Goal: Transaction & Acquisition: Book appointment/travel/reservation

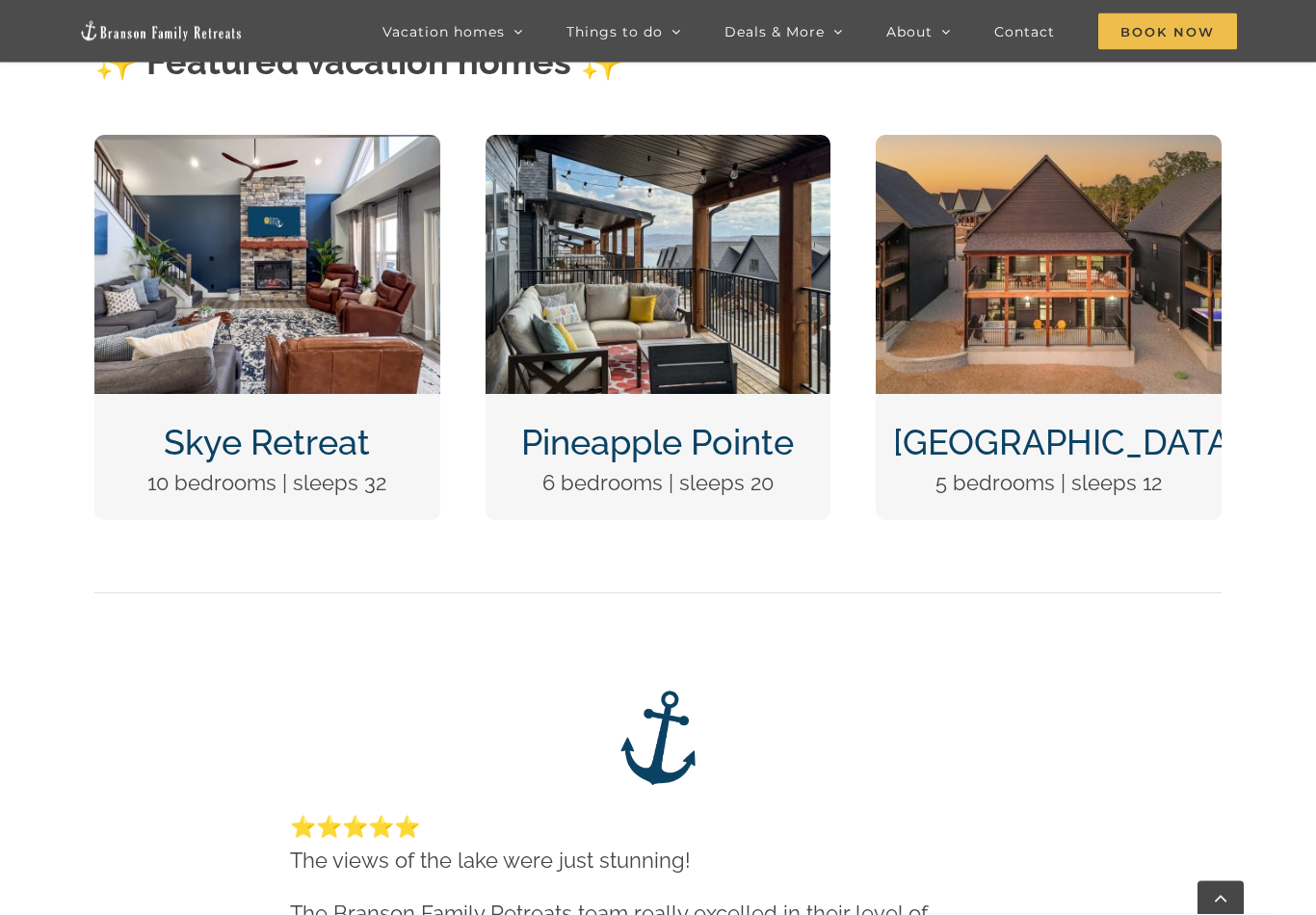
scroll to position [984, 0]
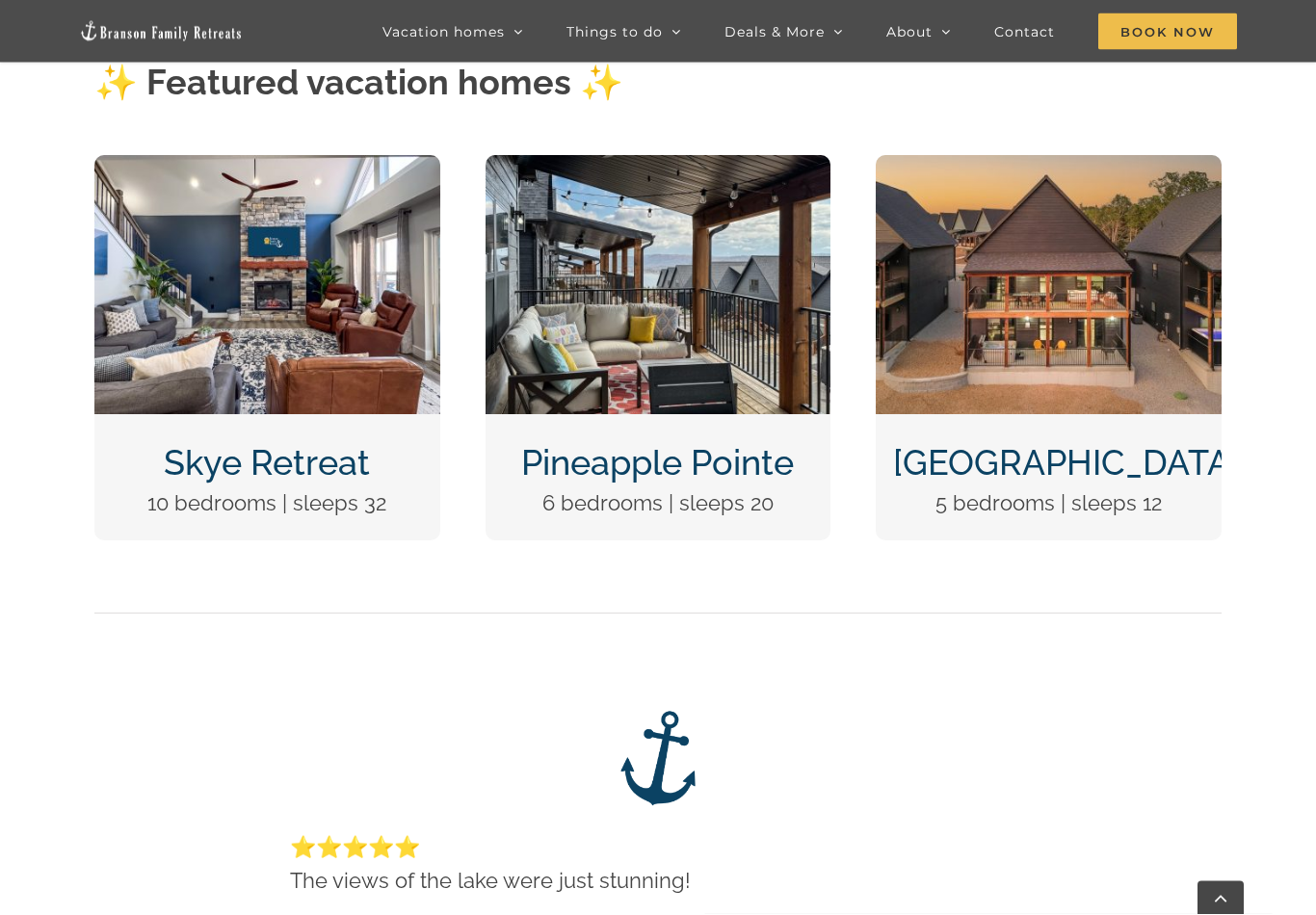
click at [339, 467] on link "Skye Retreat" at bounding box center [266, 462] width 206 height 41
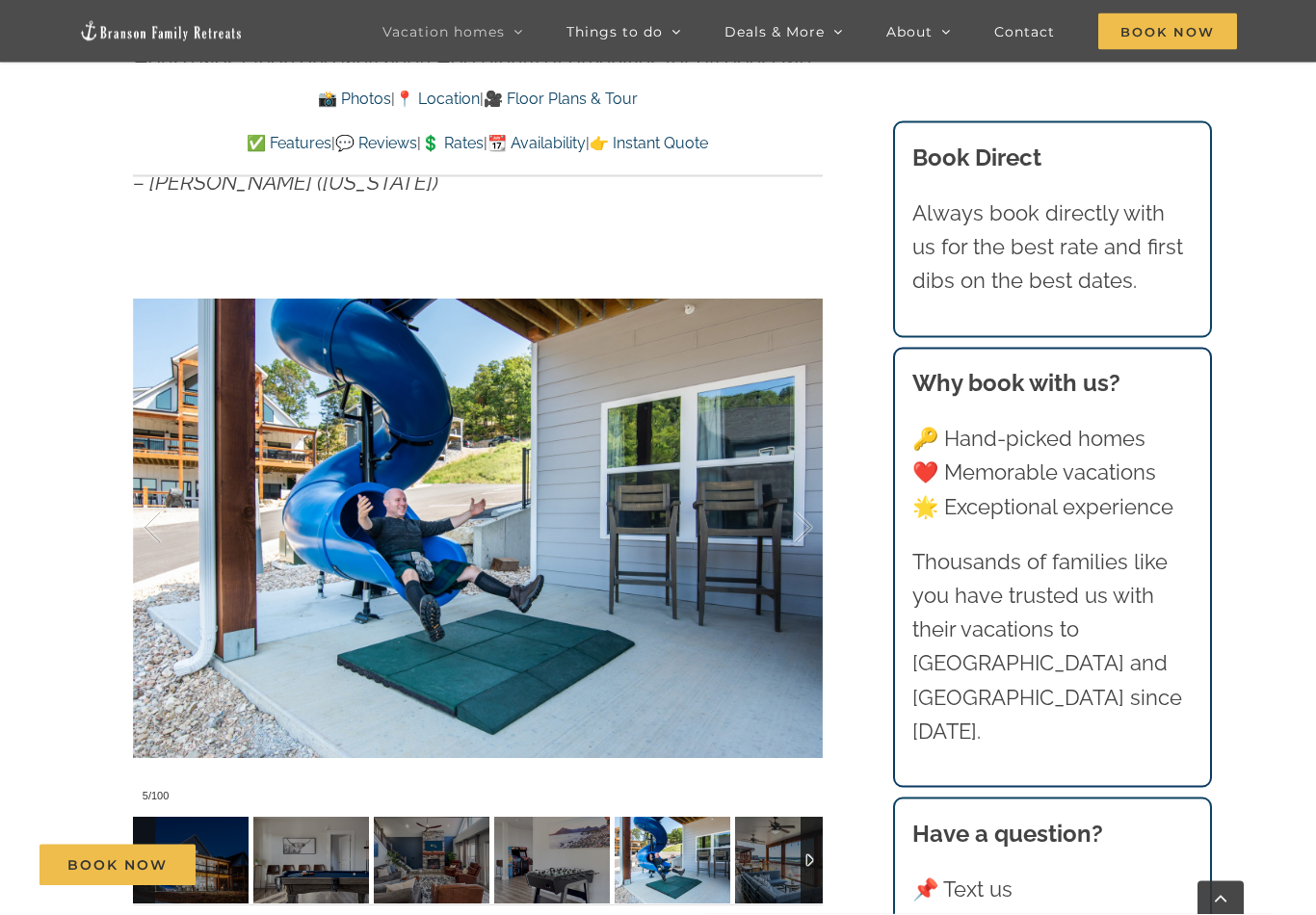
scroll to position [1470, 0]
click at [803, 525] on div at bounding box center [783, 527] width 60 height 120
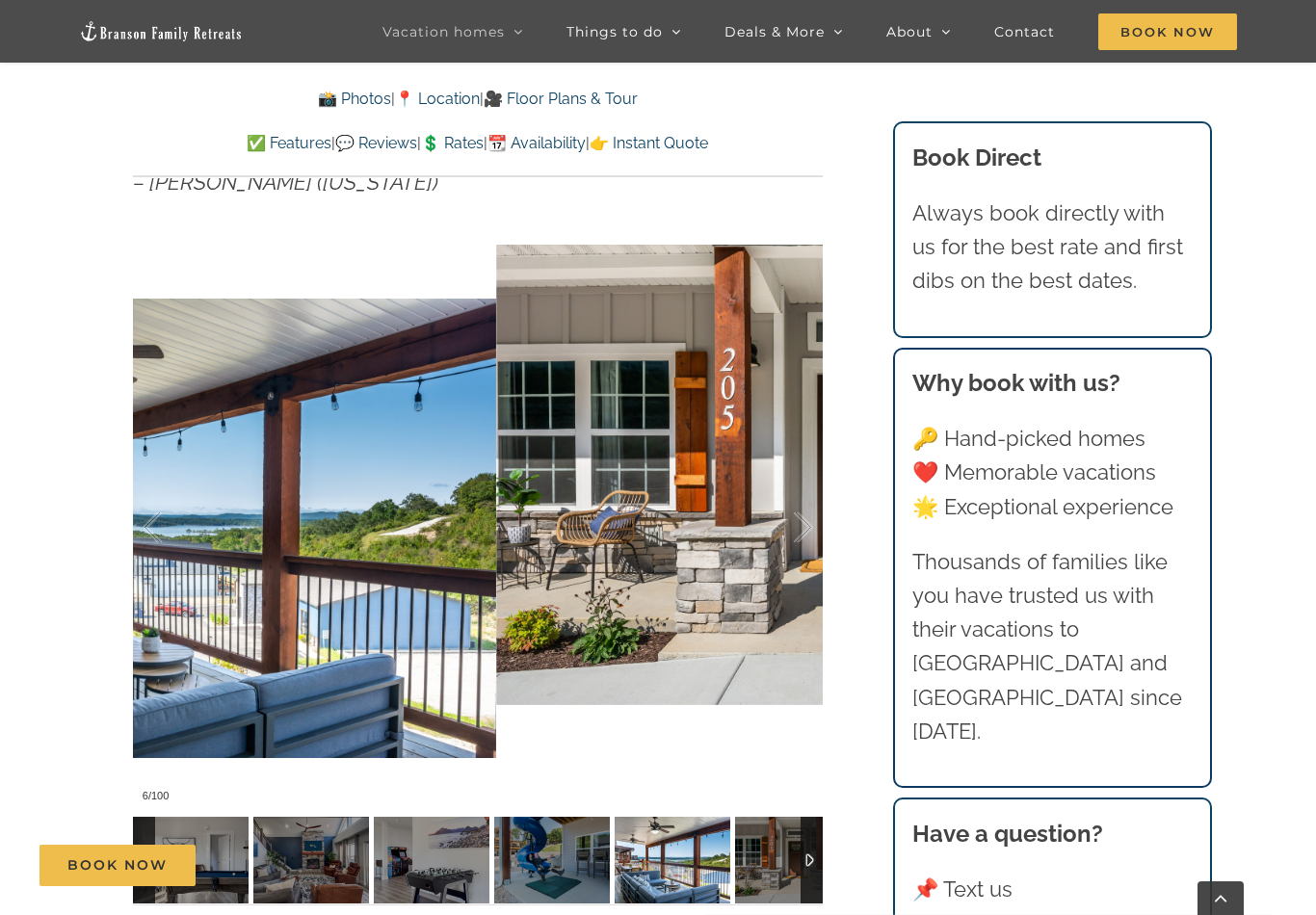
click at [806, 523] on div at bounding box center [783, 527] width 60 height 120
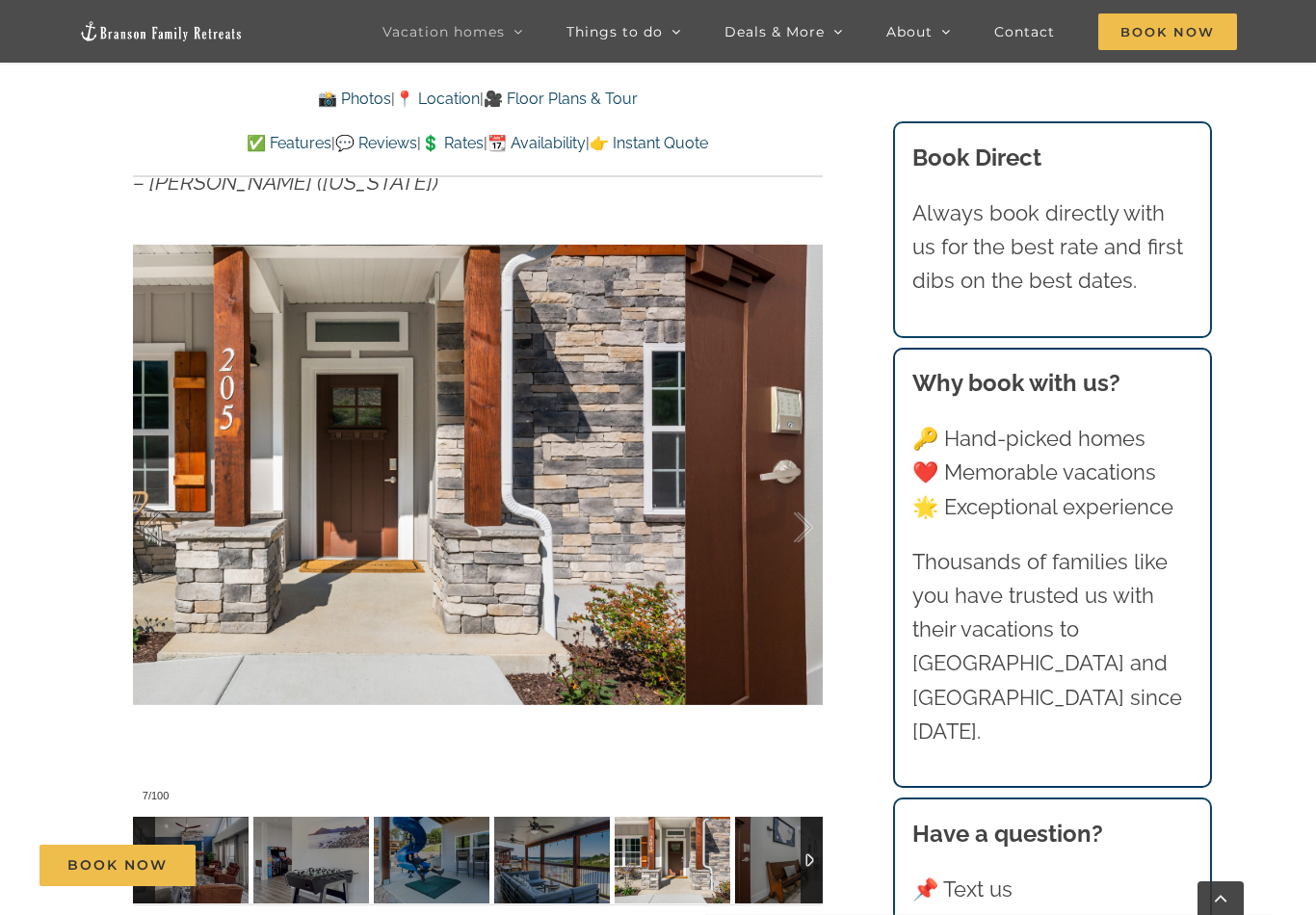
click at [797, 509] on div at bounding box center [783, 527] width 60 height 120
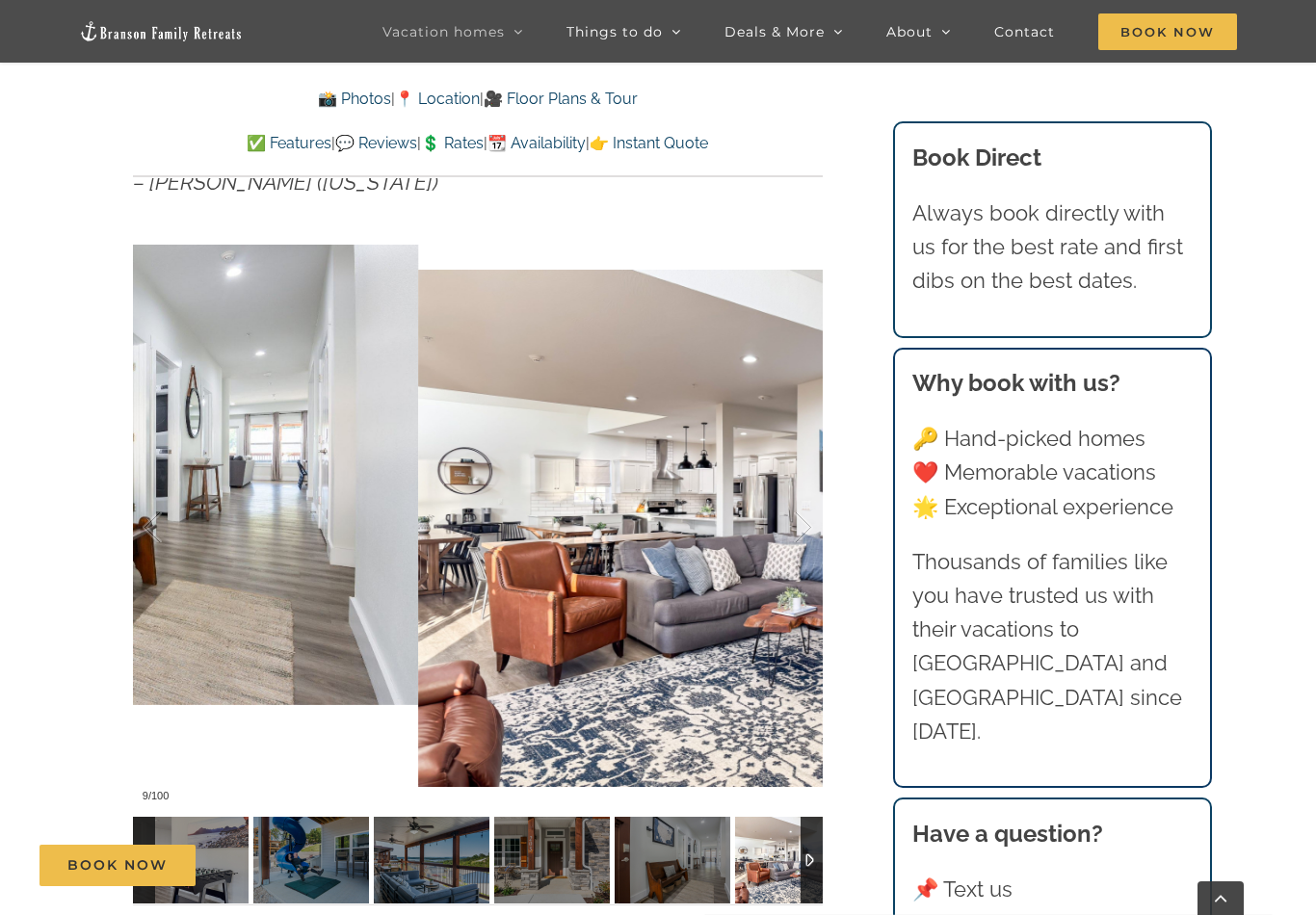
click at [794, 474] on div at bounding box center [783, 527] width 60 height 120
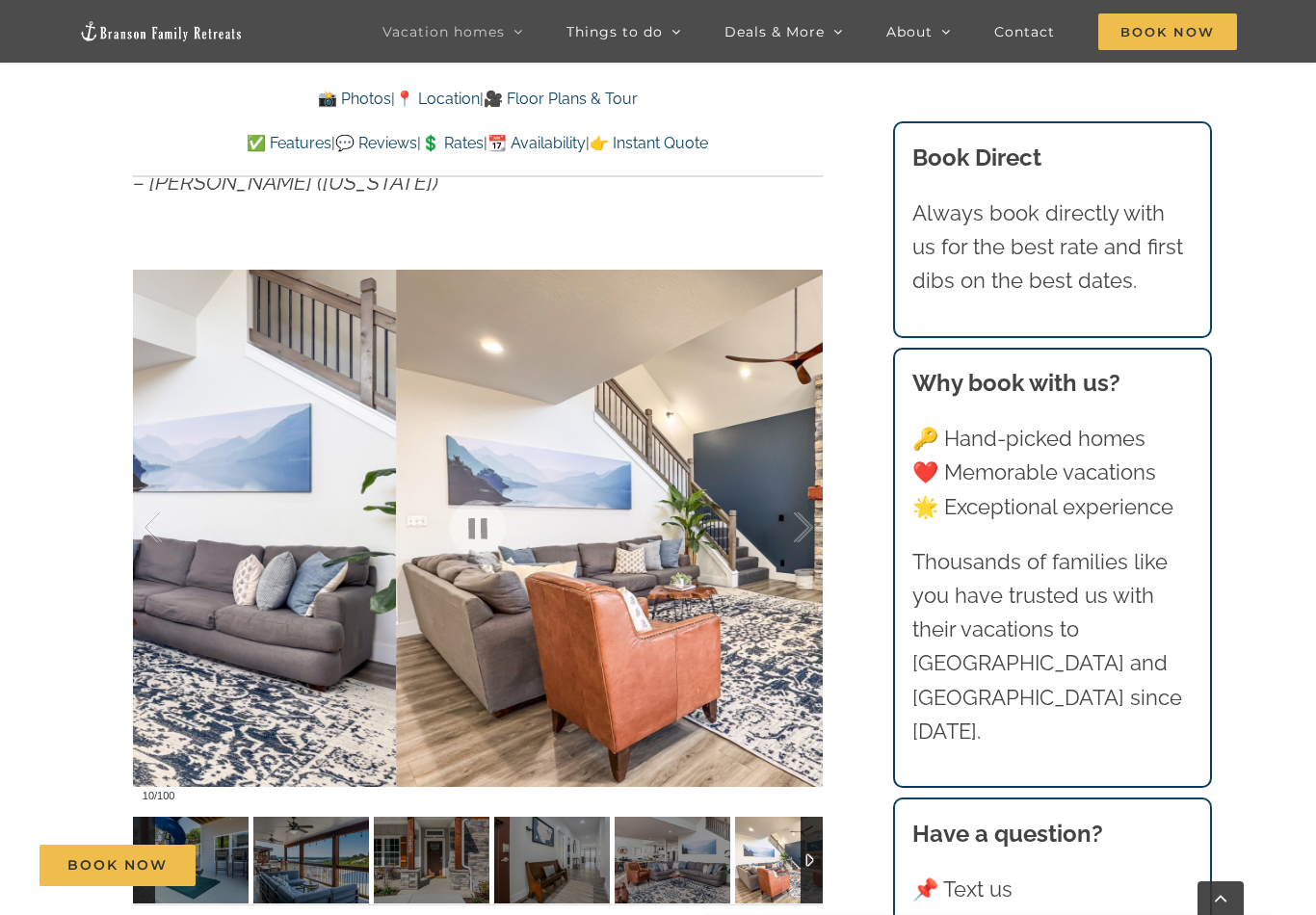
click at [789, 535] on div at bounding box center [783, 527] width 60 height 120
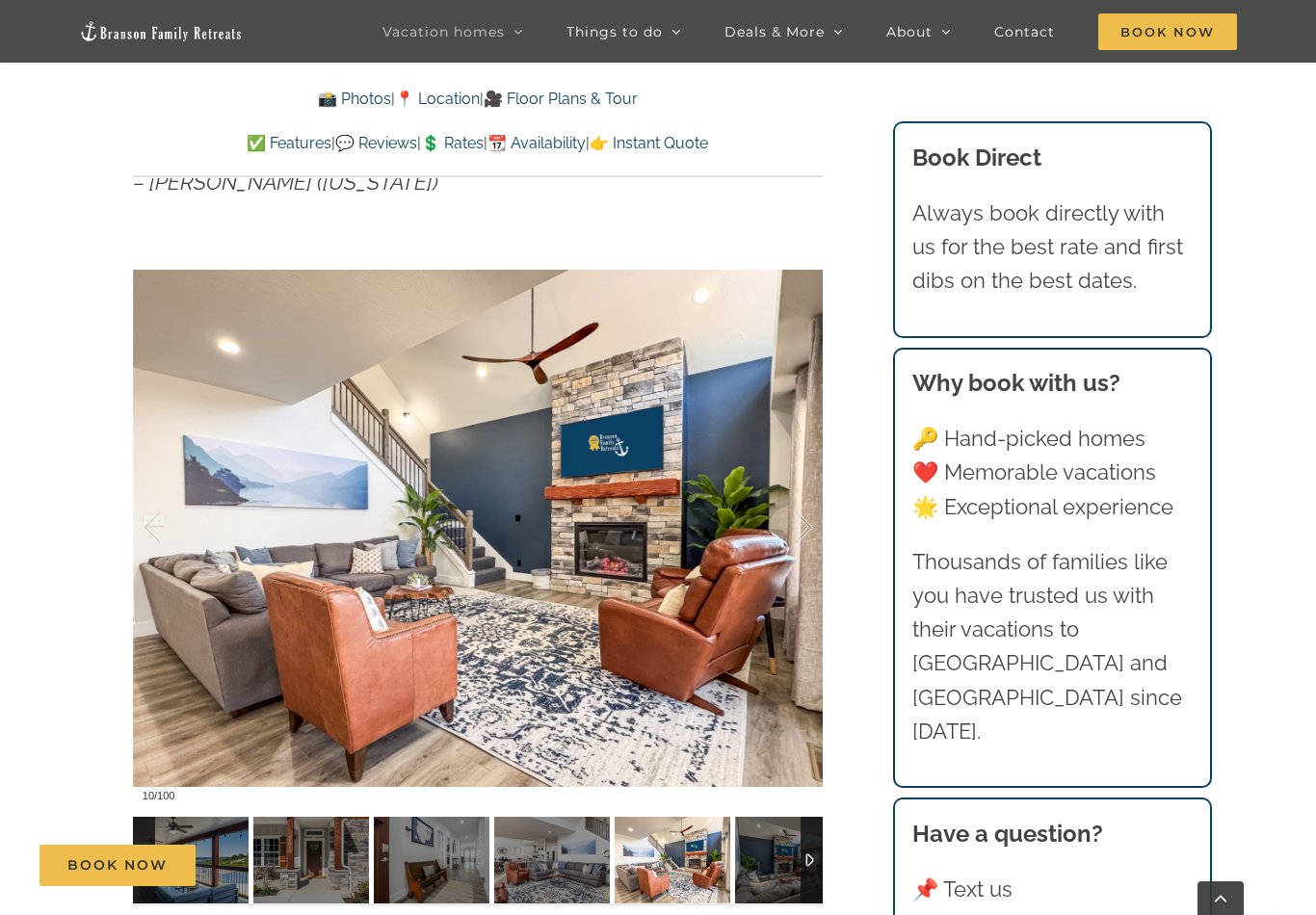
click at [802, 534] on div at bounding box center [783, 527] width 60 height 120
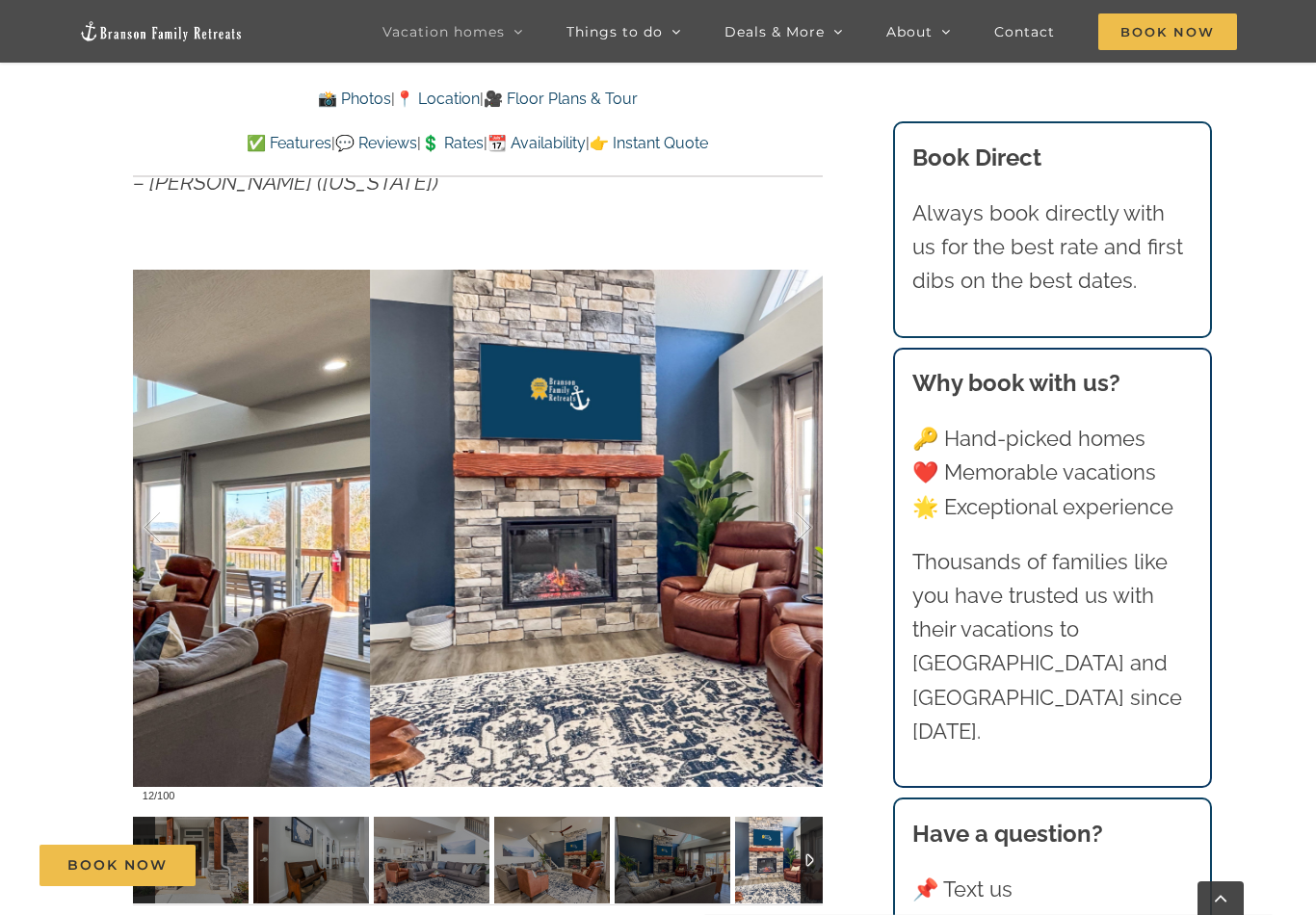
click at [804, 525] on div at bounding box center [783, 527] width 60 height 120
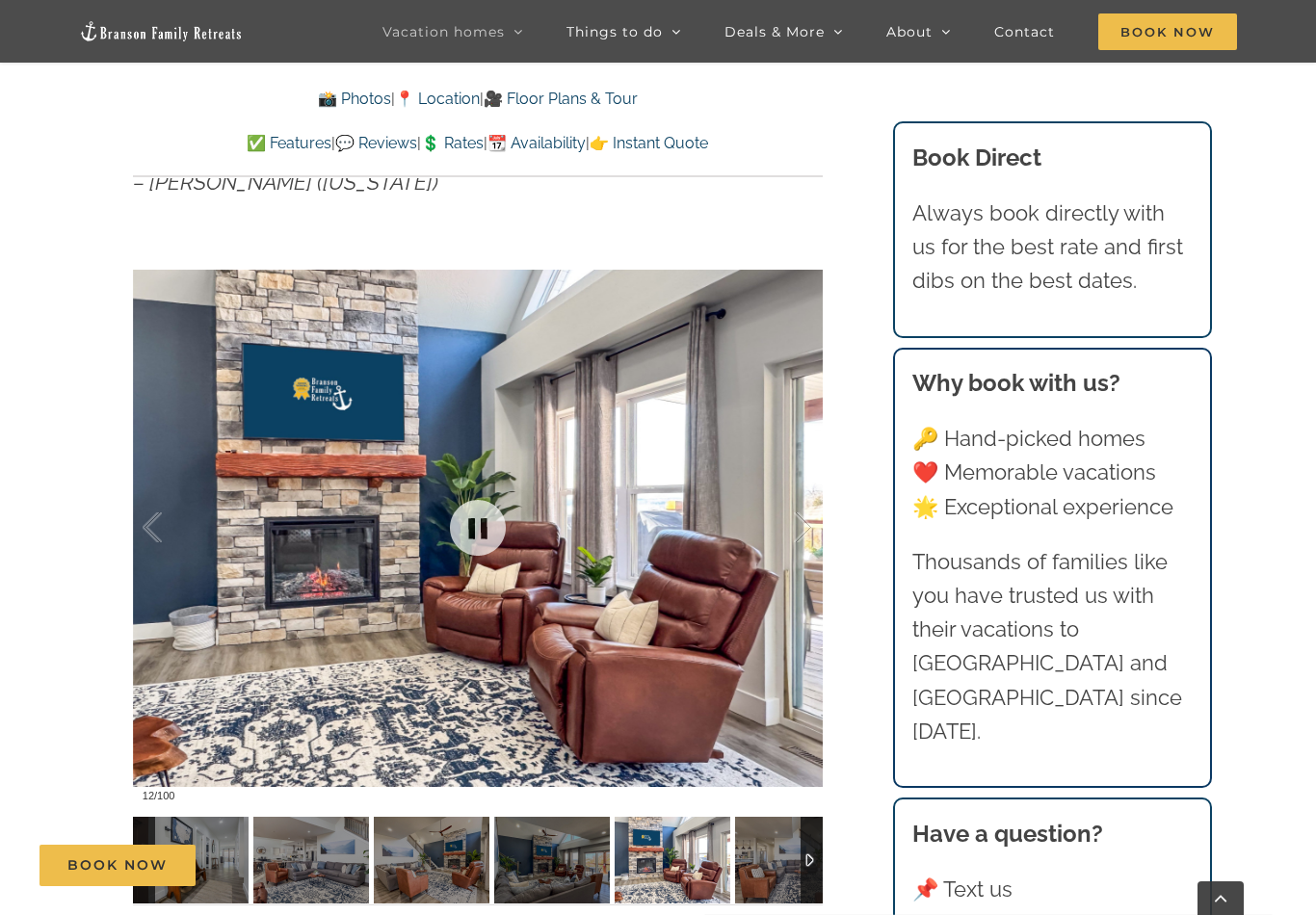
click at [813, 535] on div at bounding box center [478, 527] width 690 height 566
click at [791, 544] on div at bounding box center [783, 527] width 60 height 120
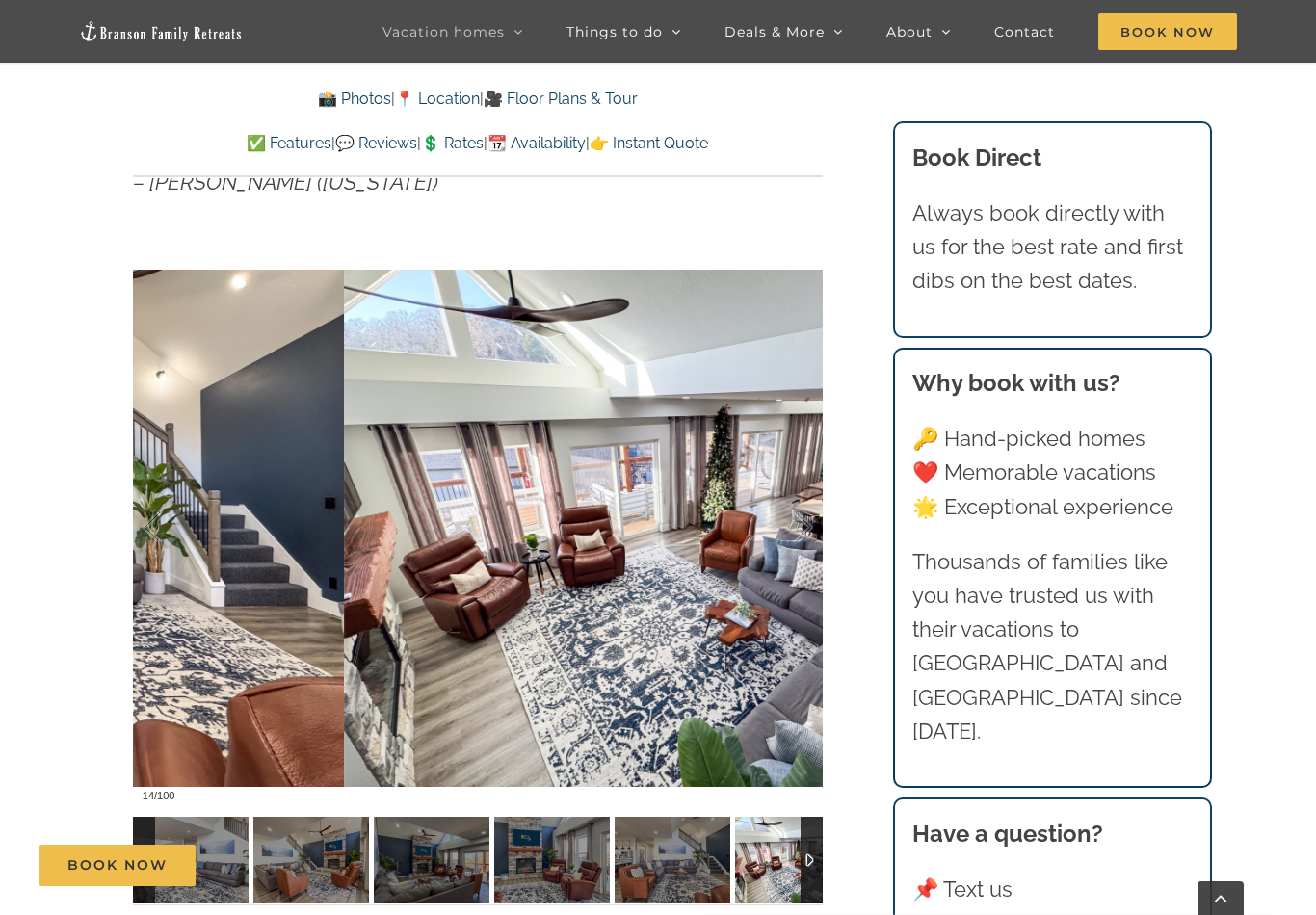
click at [807, 534] on div at bounding box center [783, 527] width 60 height 120
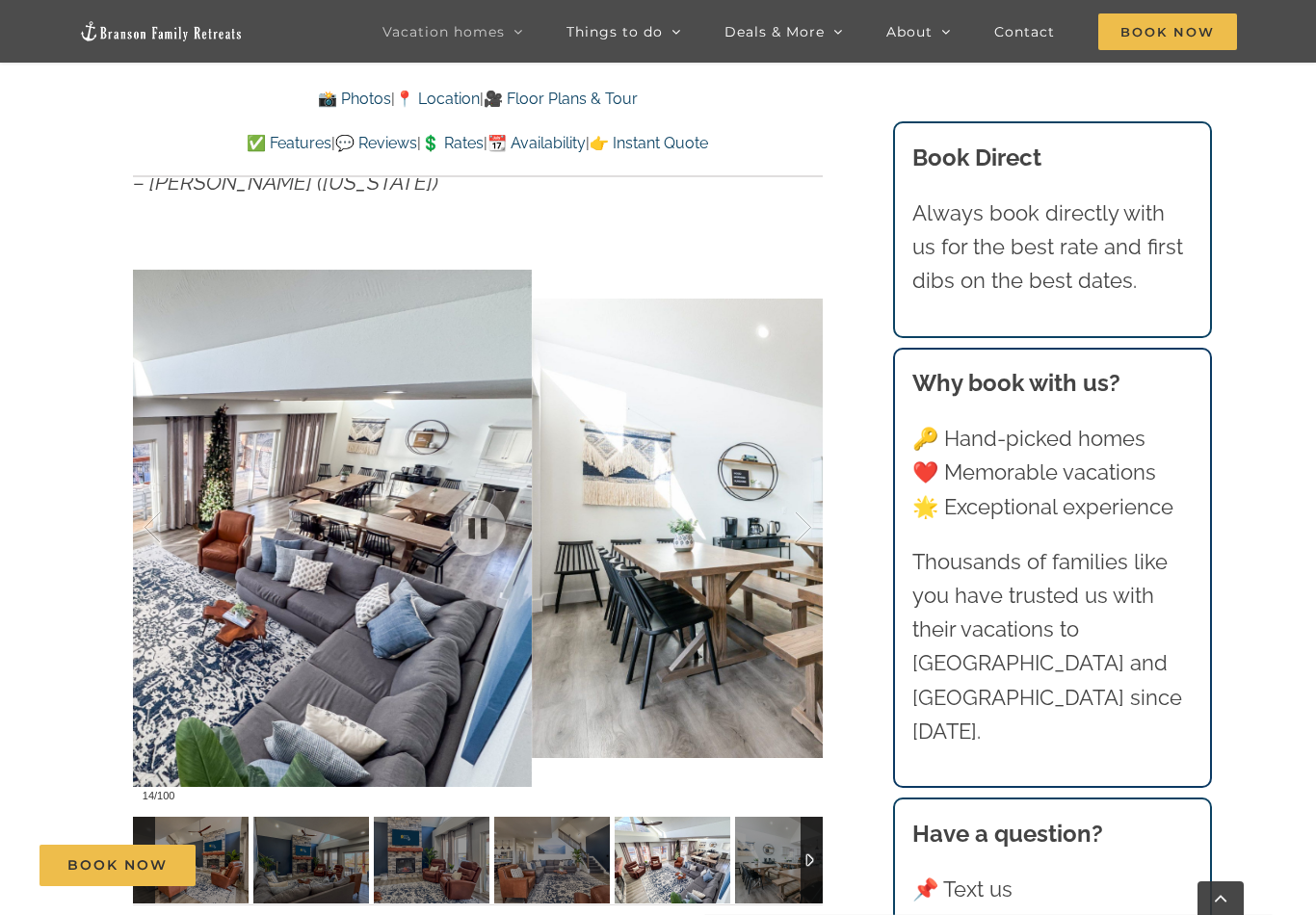
click at [804, 540] on div at bounding box center [783, 527] width 60 height 120
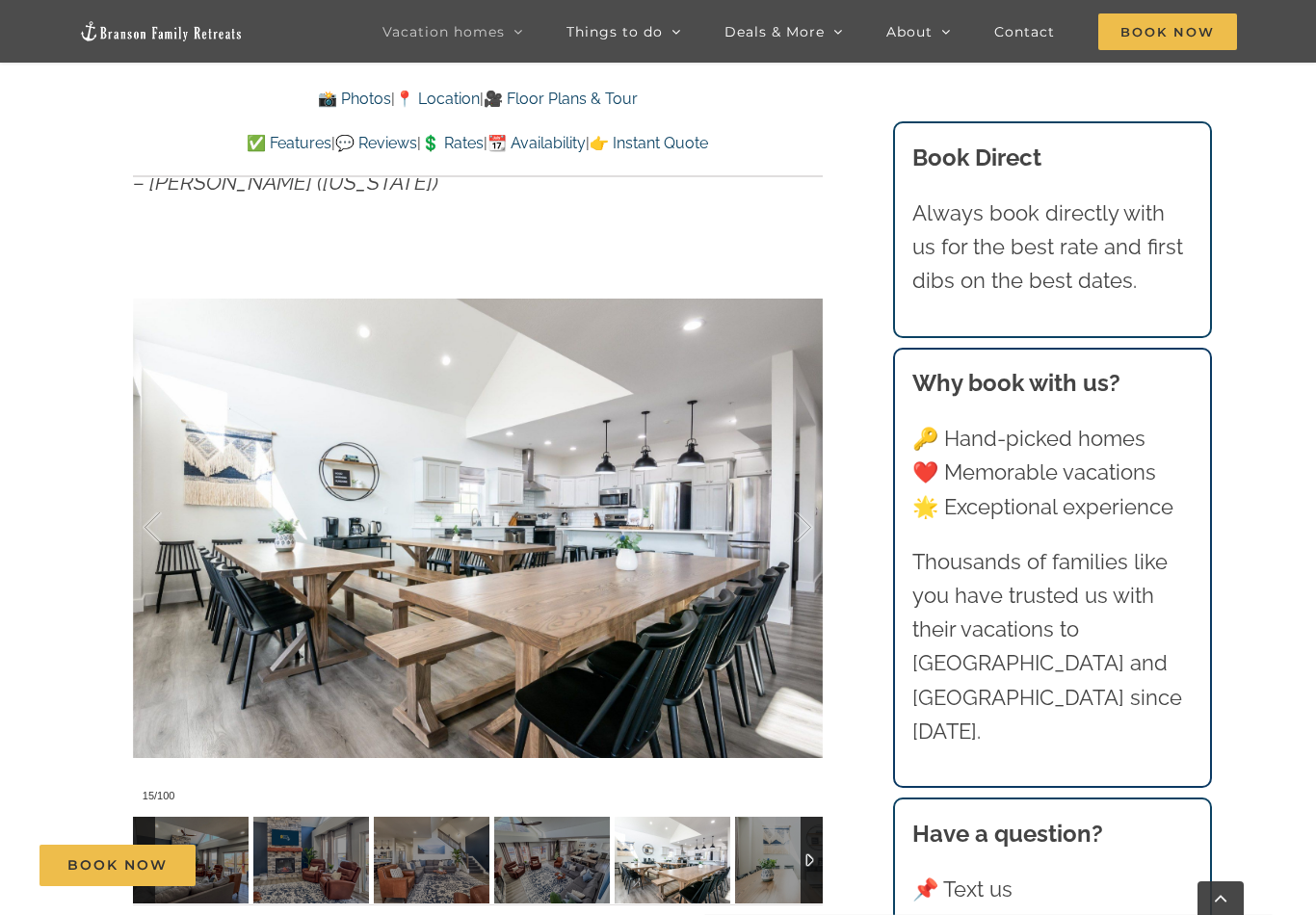
click at [803, 562] on div at bounding box center [783, 527] width 60 height 120
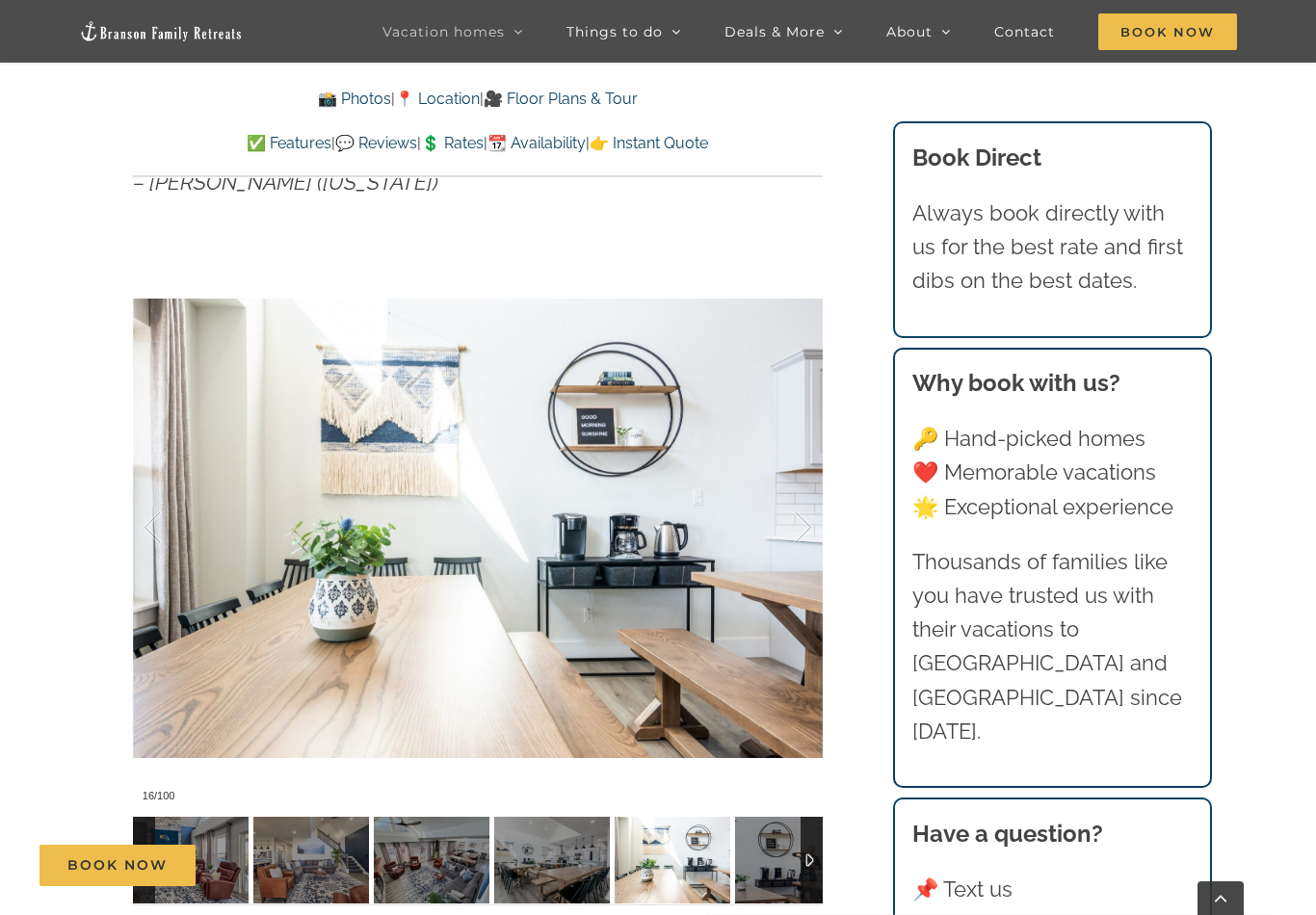
click at [809, 555] on div at bounding box center [783, 527] width 60 height 120
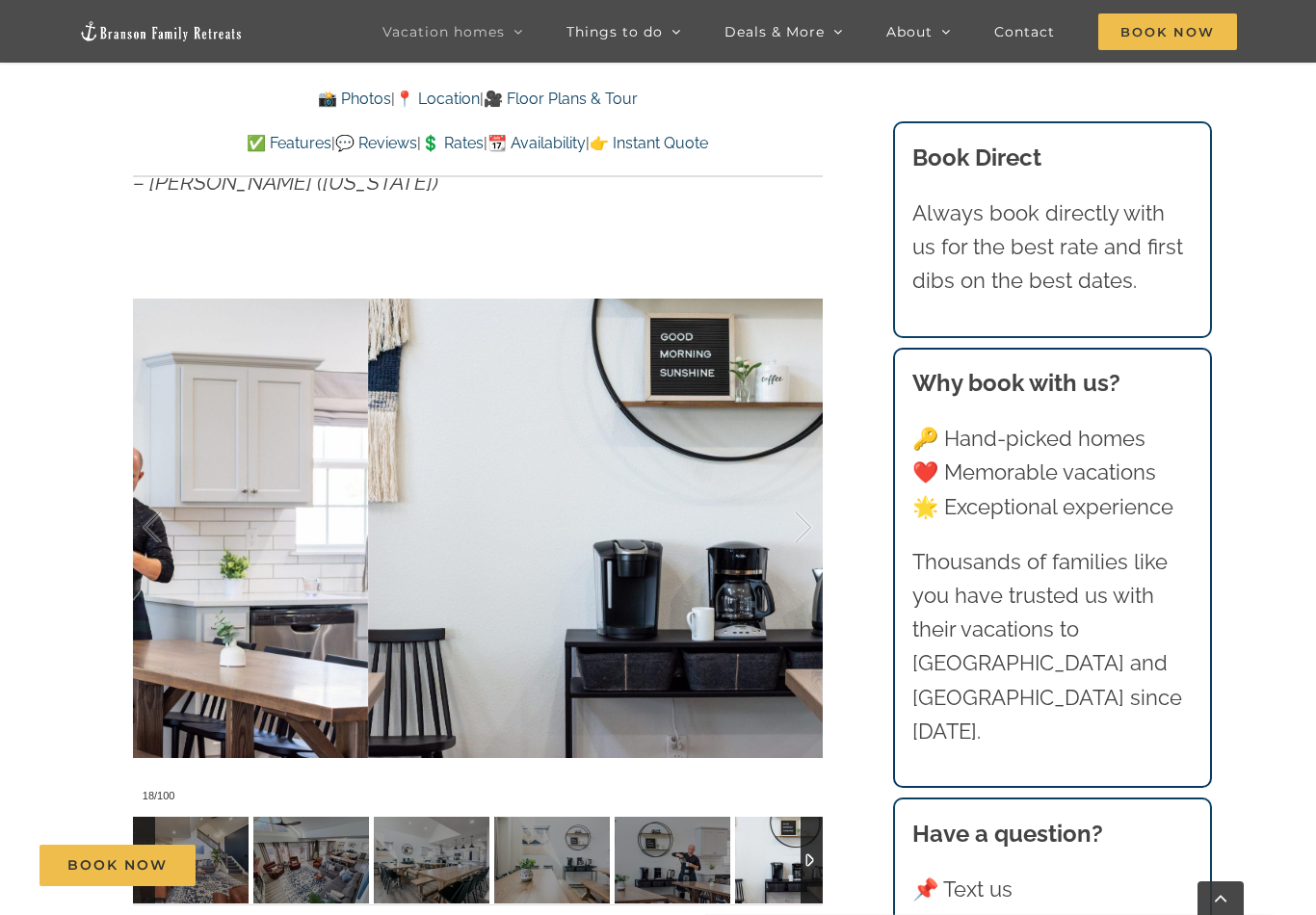
click at [812, 553] on div at bounding box center [783, 527] width 60 height 120
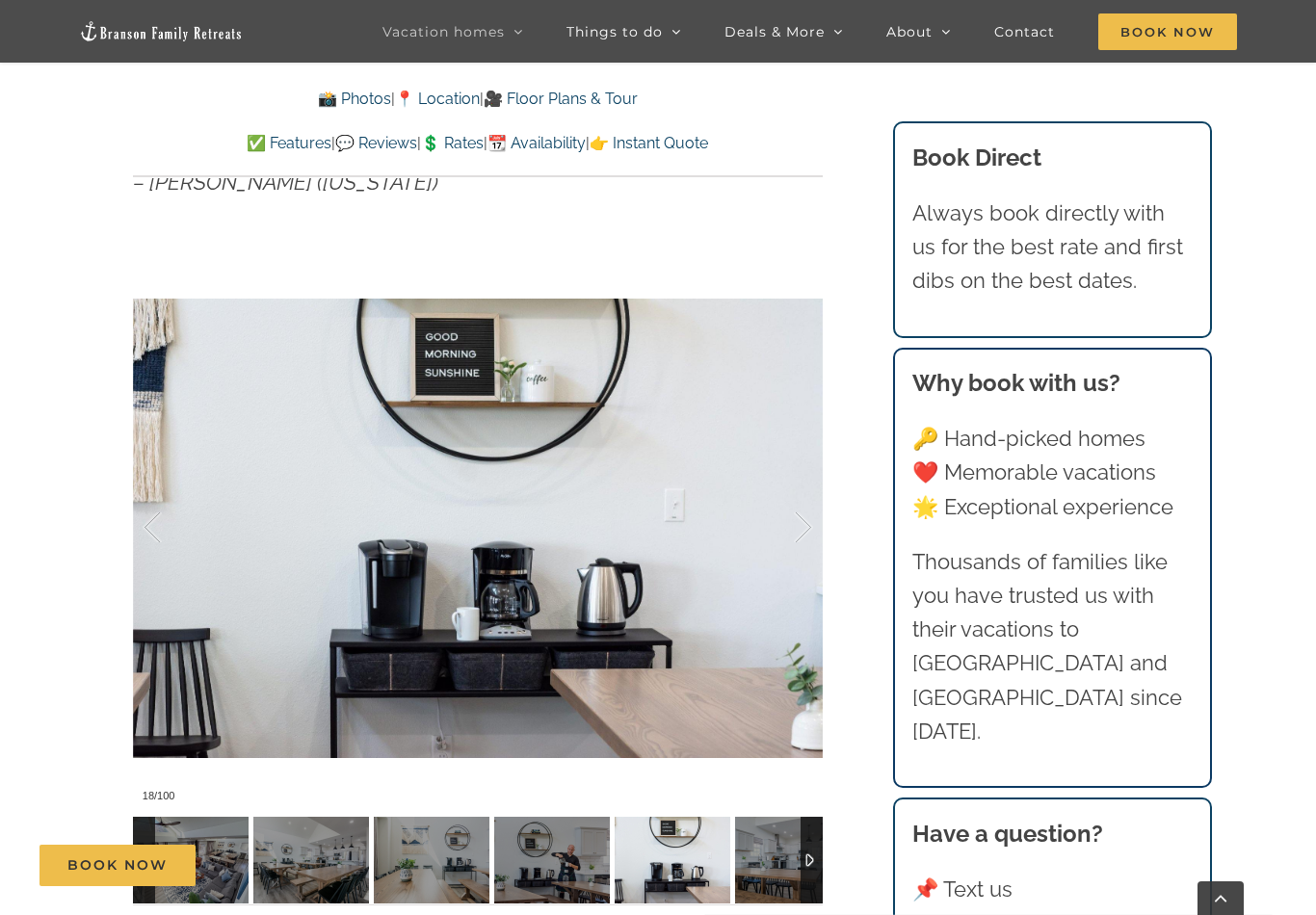
click at [812, 556] on div at bounding box center [783, 527] width 60 height 120
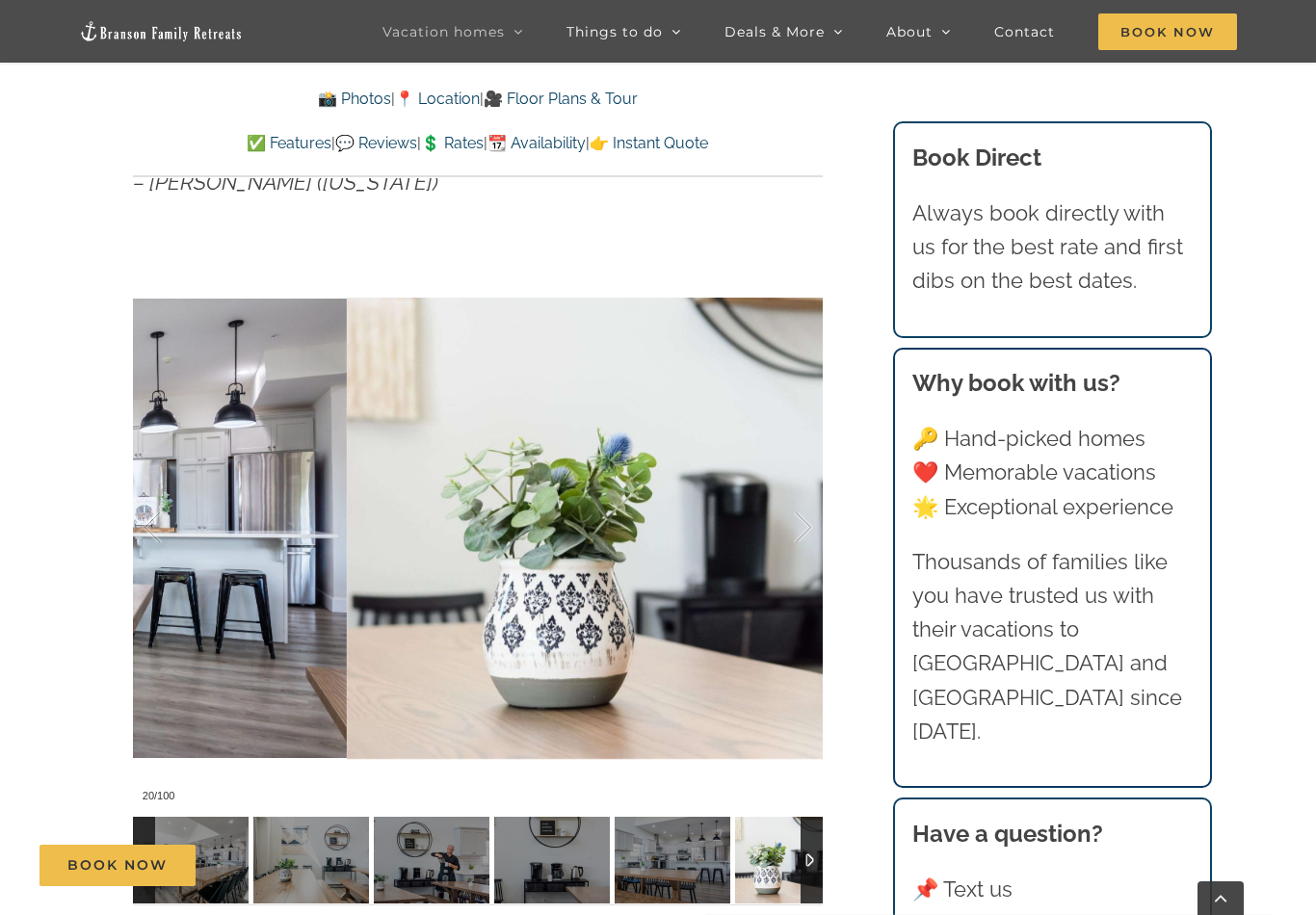
click at [809, 553] on div at bounding box center [783, 527] width 60 height 120
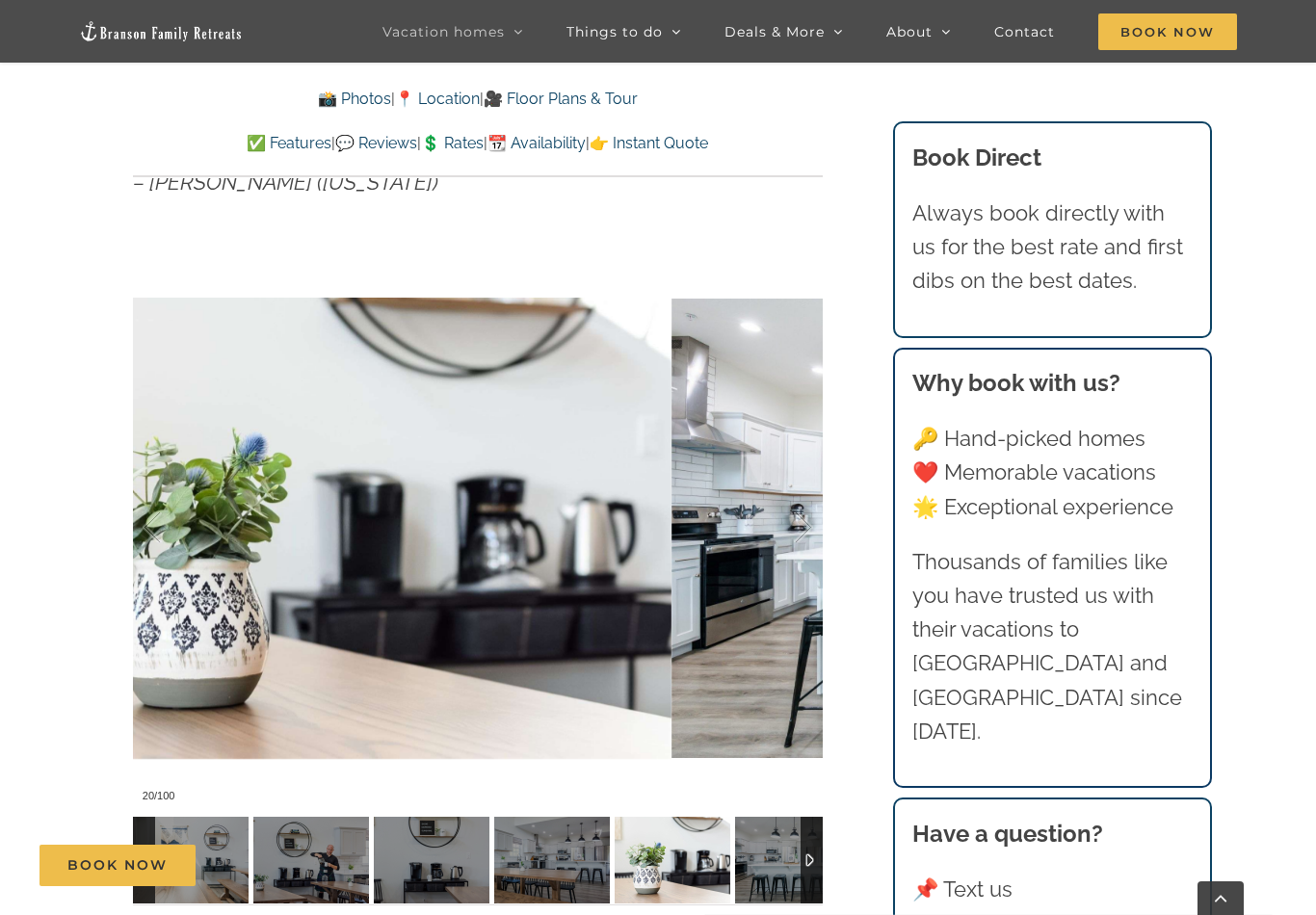
click at [810, 553] on div at bounding box center [783, 527] width 60 height 120
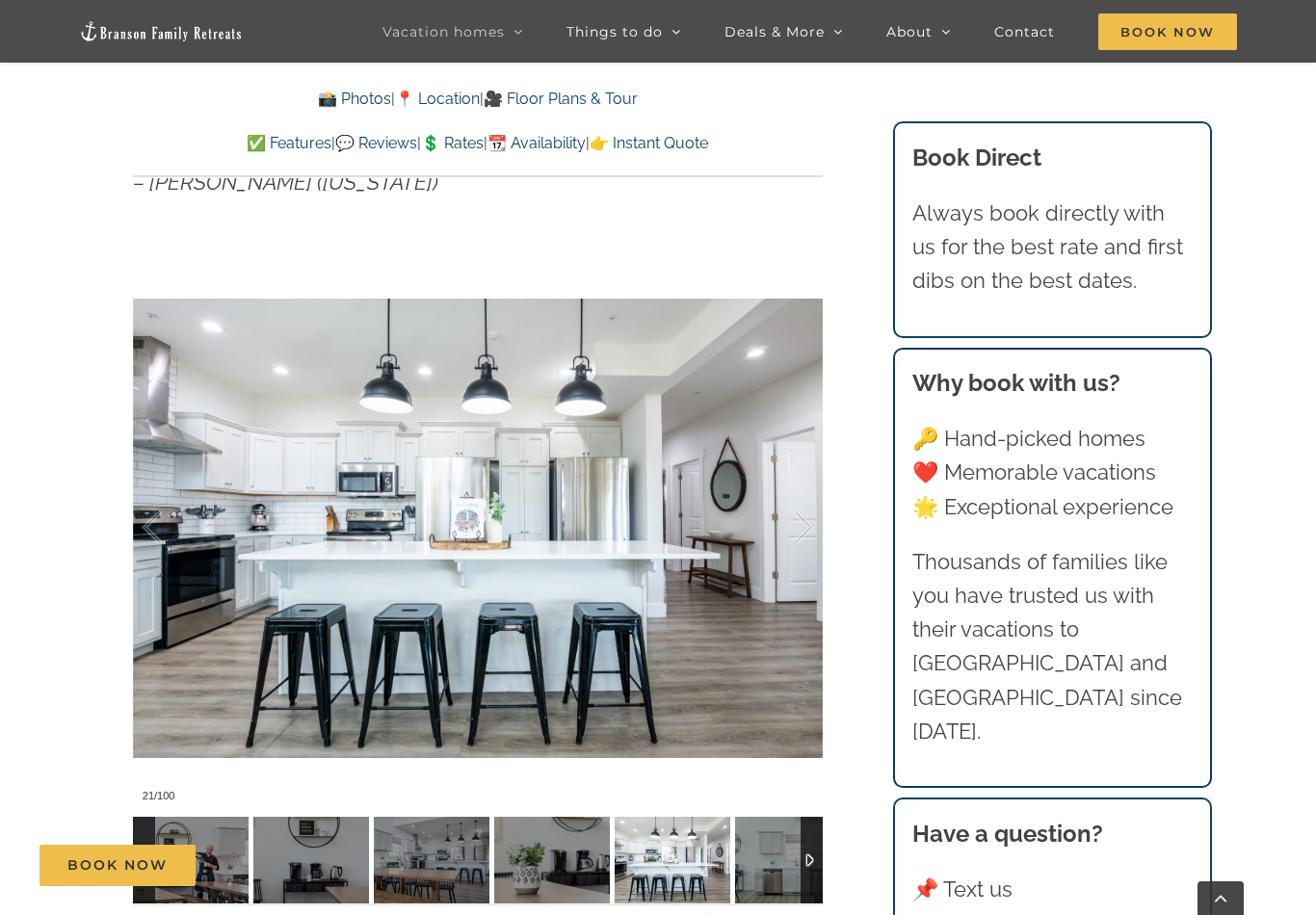
click at [802, 559] on div at bounding box center [783, 527] width 60 height 120
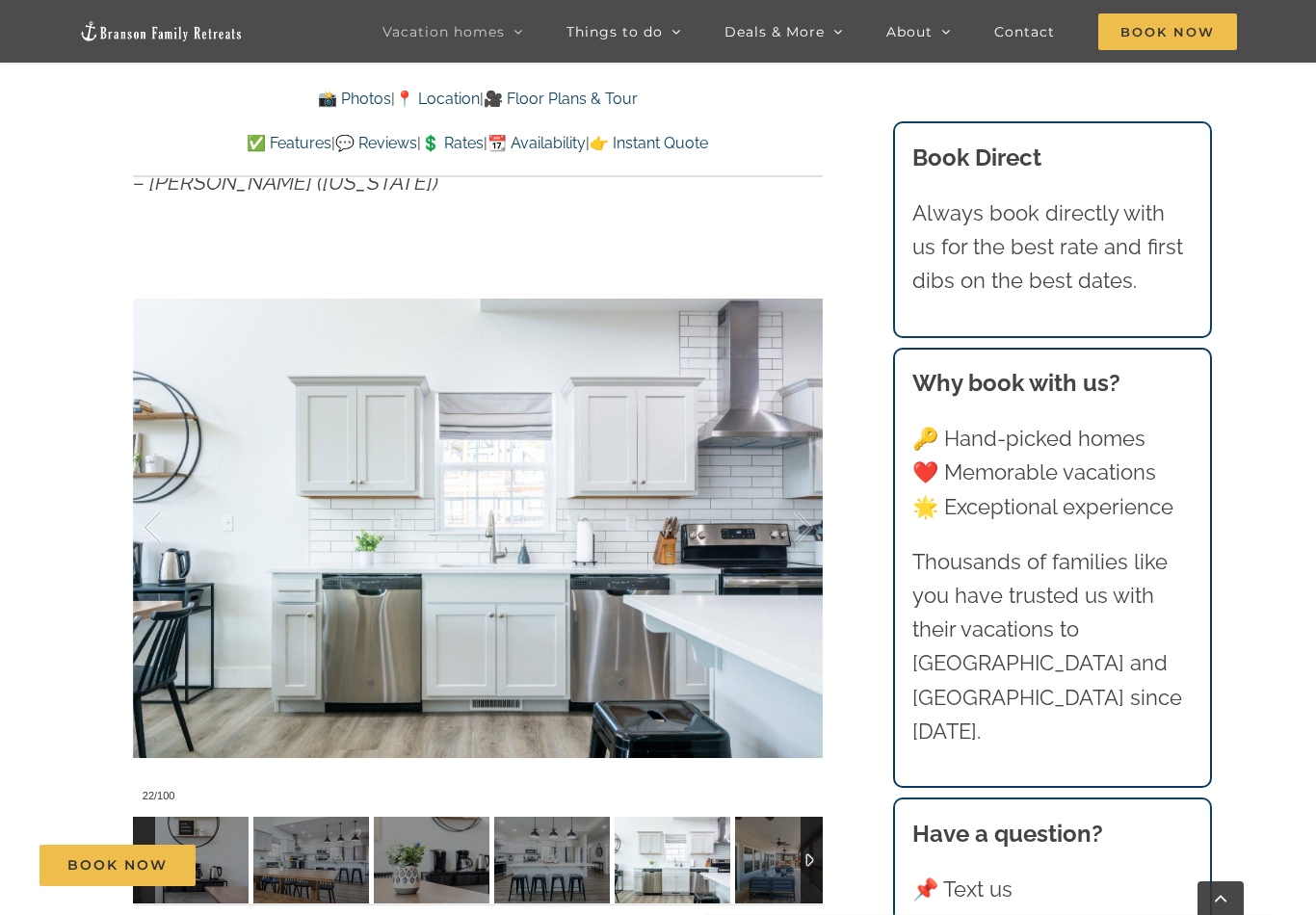
click at [805, 562] on div at bounding box center [783, 527] width 60 height 120
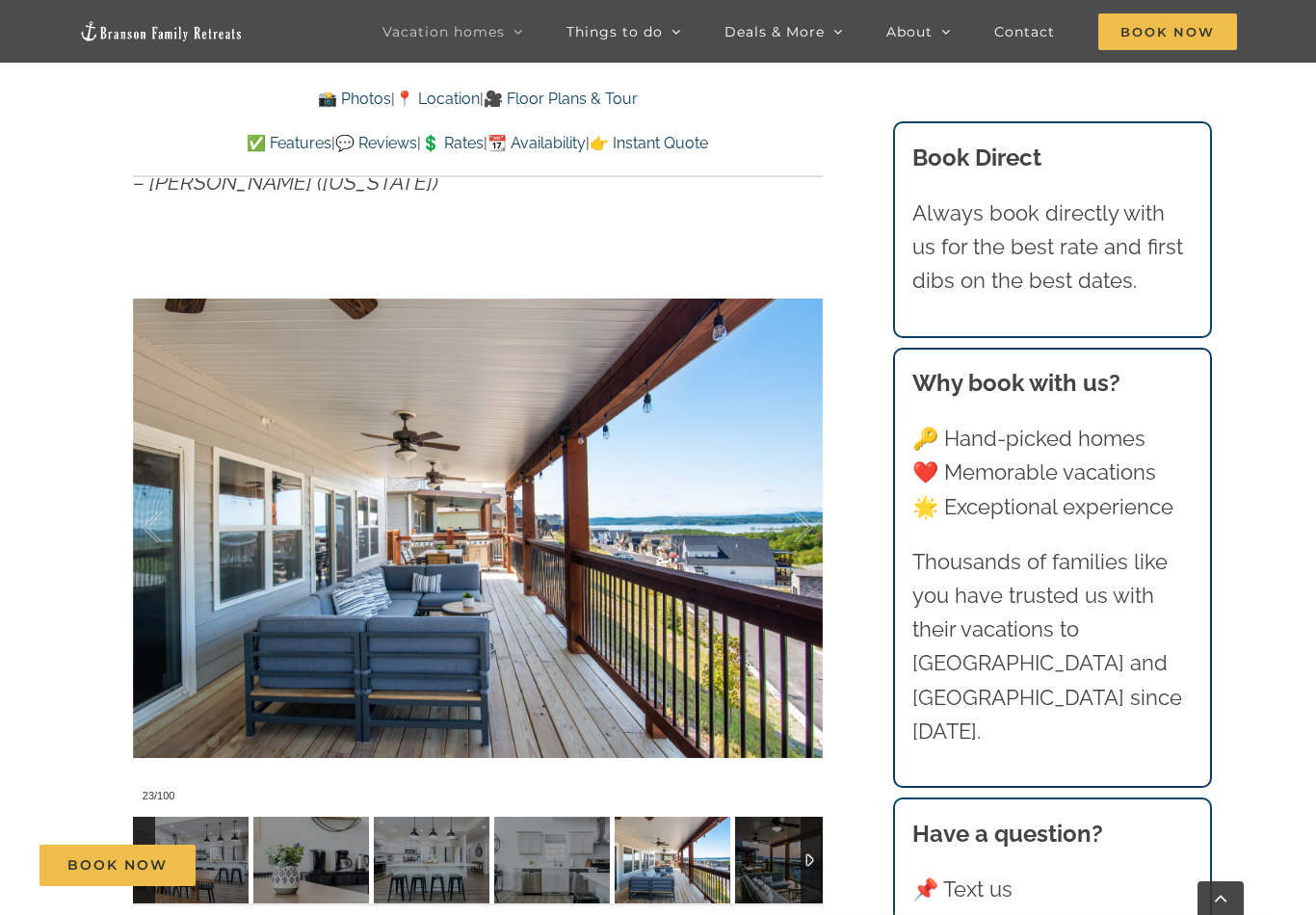
click at [805, 561] on div at bounding box center [783, 527] width 60 height 120
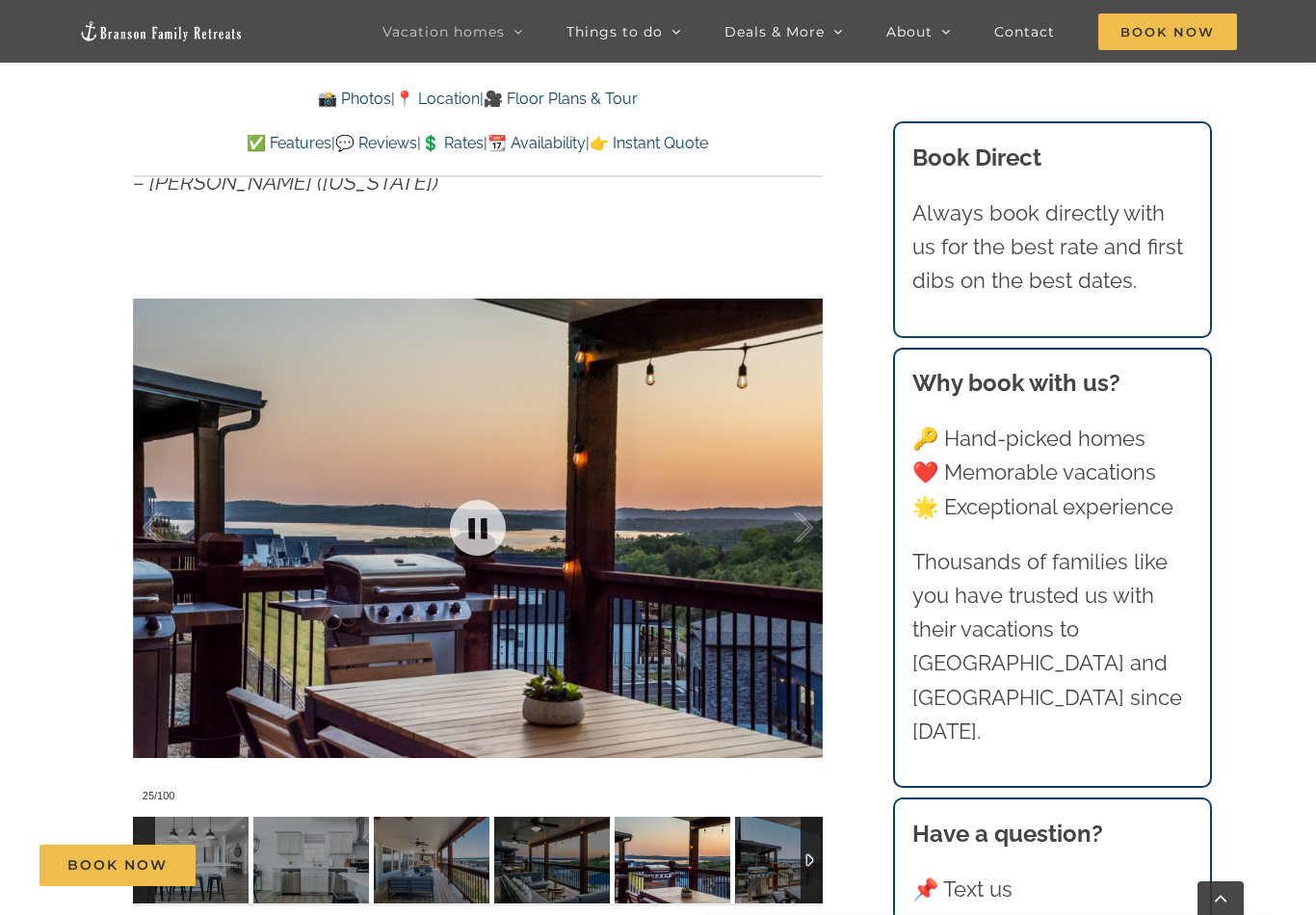
click at [811, 567] on div at bounding box center [783, 527] width 60 height 120
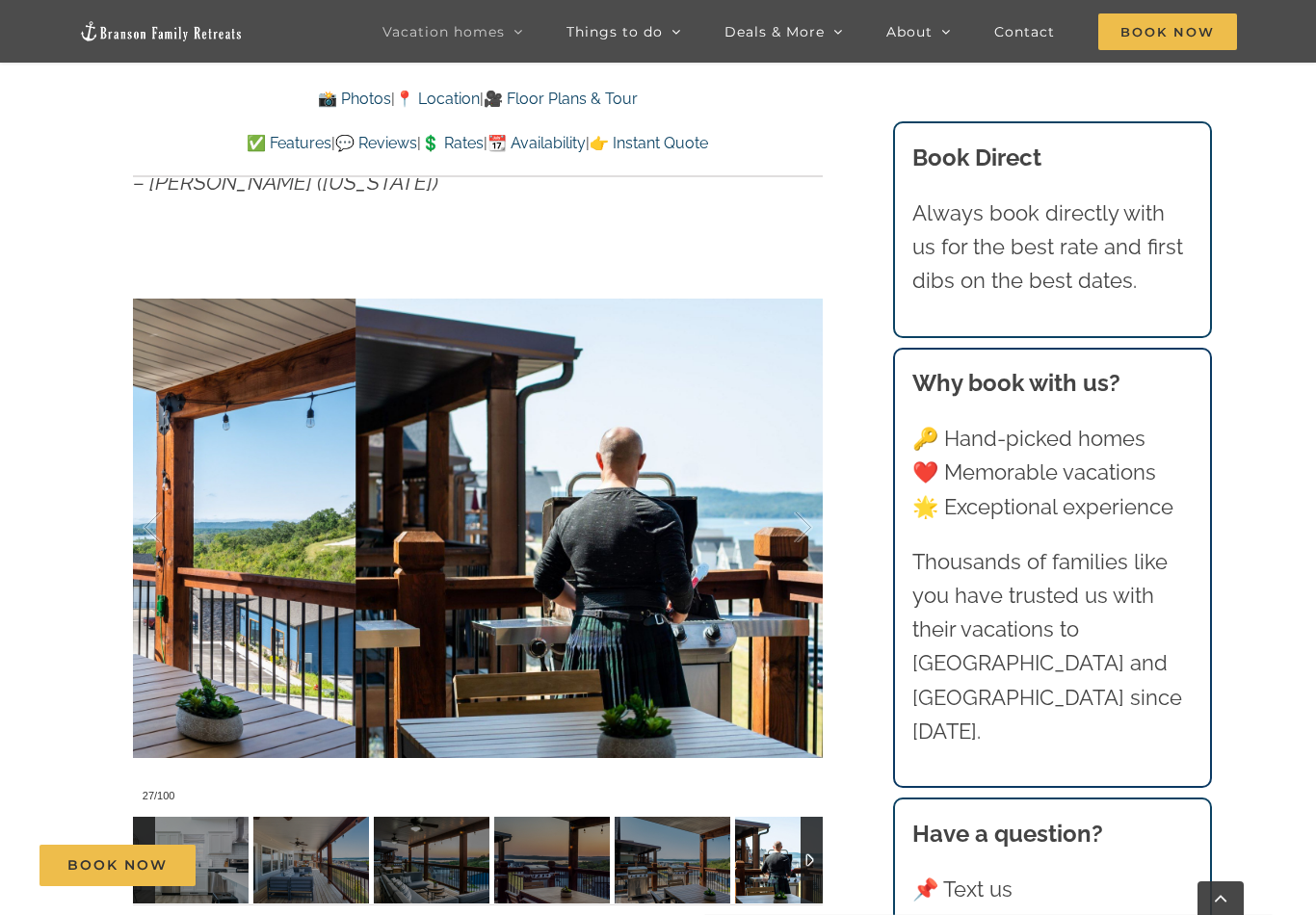
click at [811, 553] on div at bounding box center [783, 527] width 60 height 120
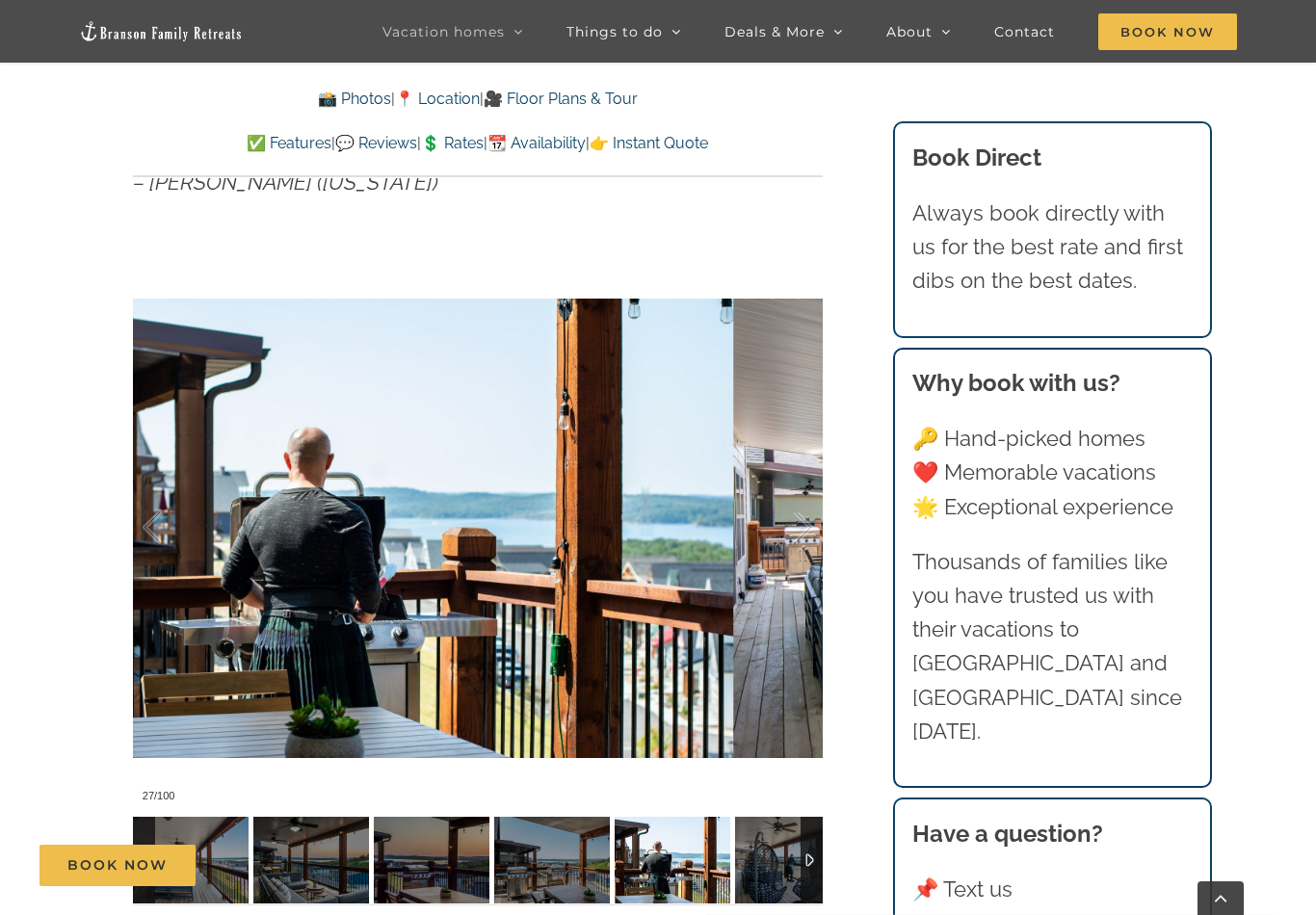
click at [799, 569] on div at bounding box center [783, 527] width 60 height 120
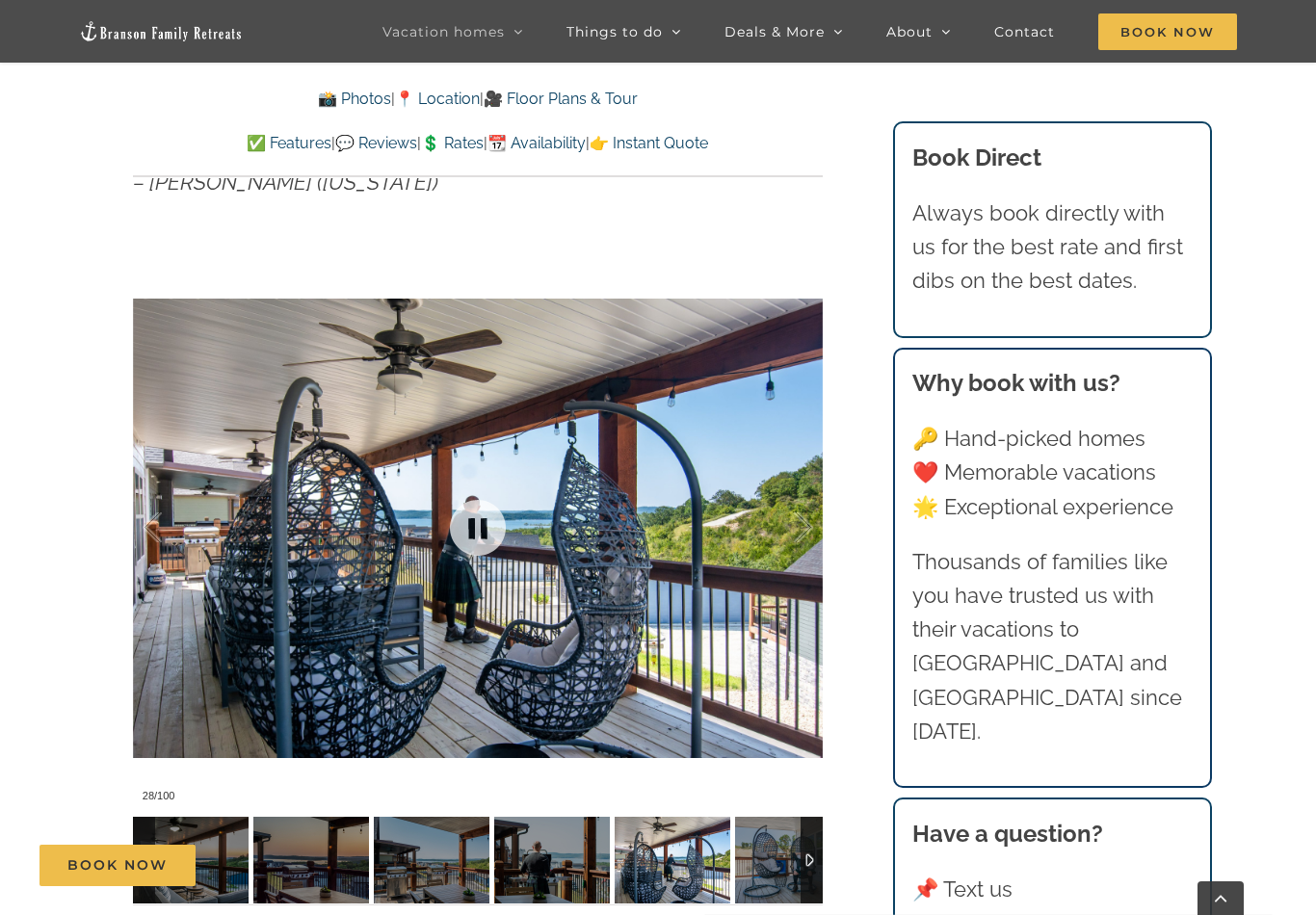
click at [790, 581] on div at bounding box center [783, 527] width 60 height 120
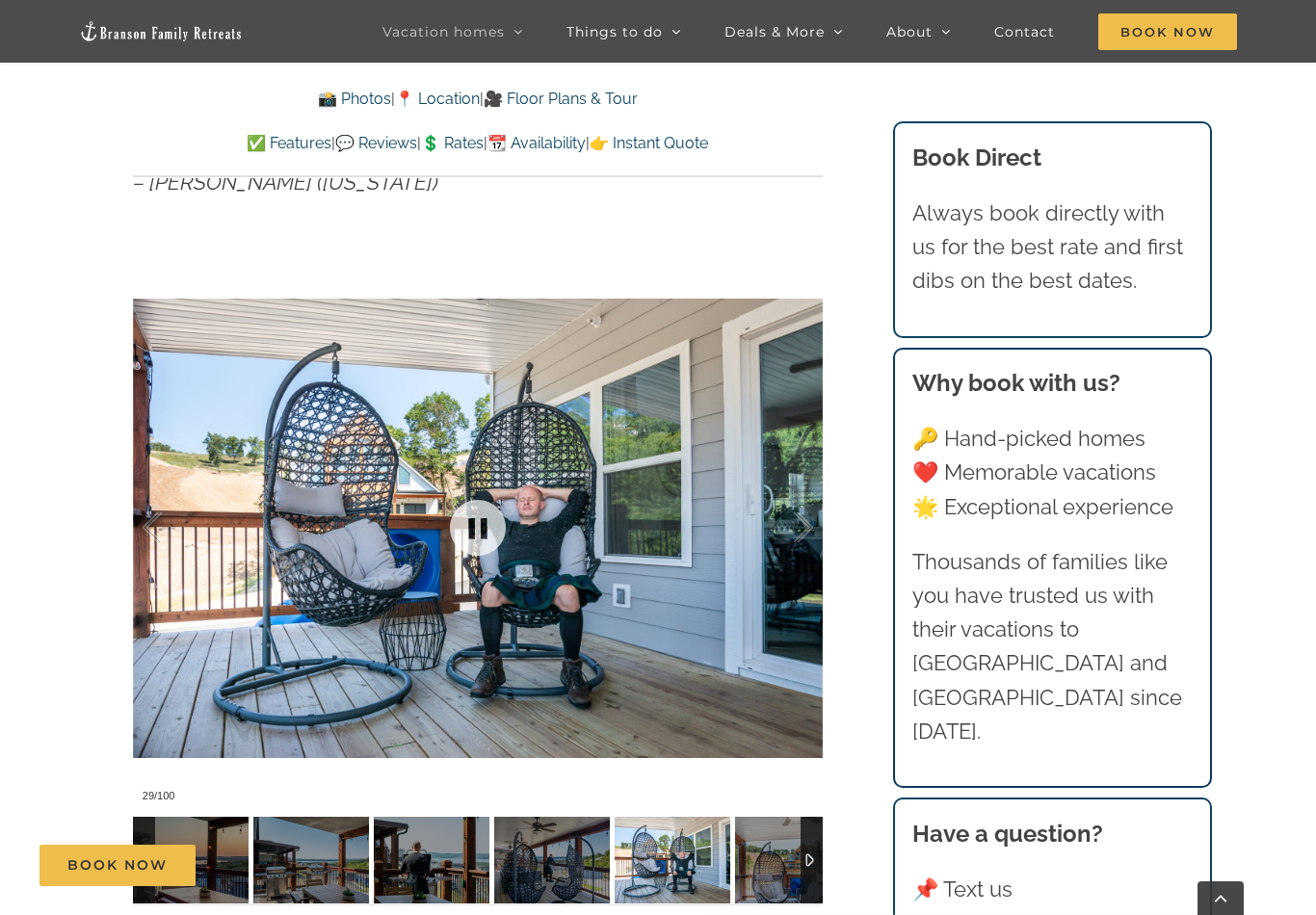
click at [808, 543] on div at bounding box center [783, 527] width 60 height 120
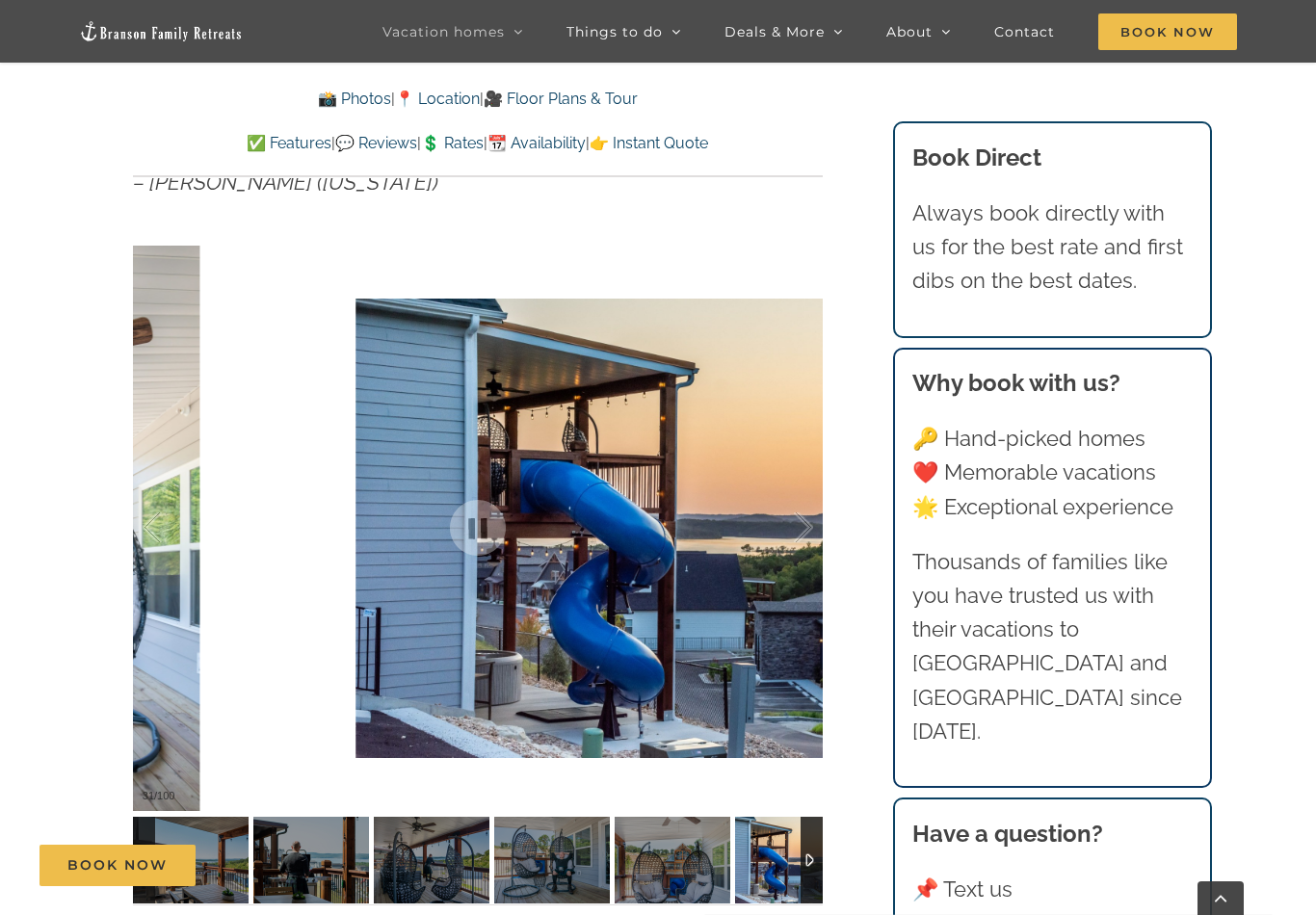
click at [798, 527] on div at bounding box center [783, 527] width 60 height 120
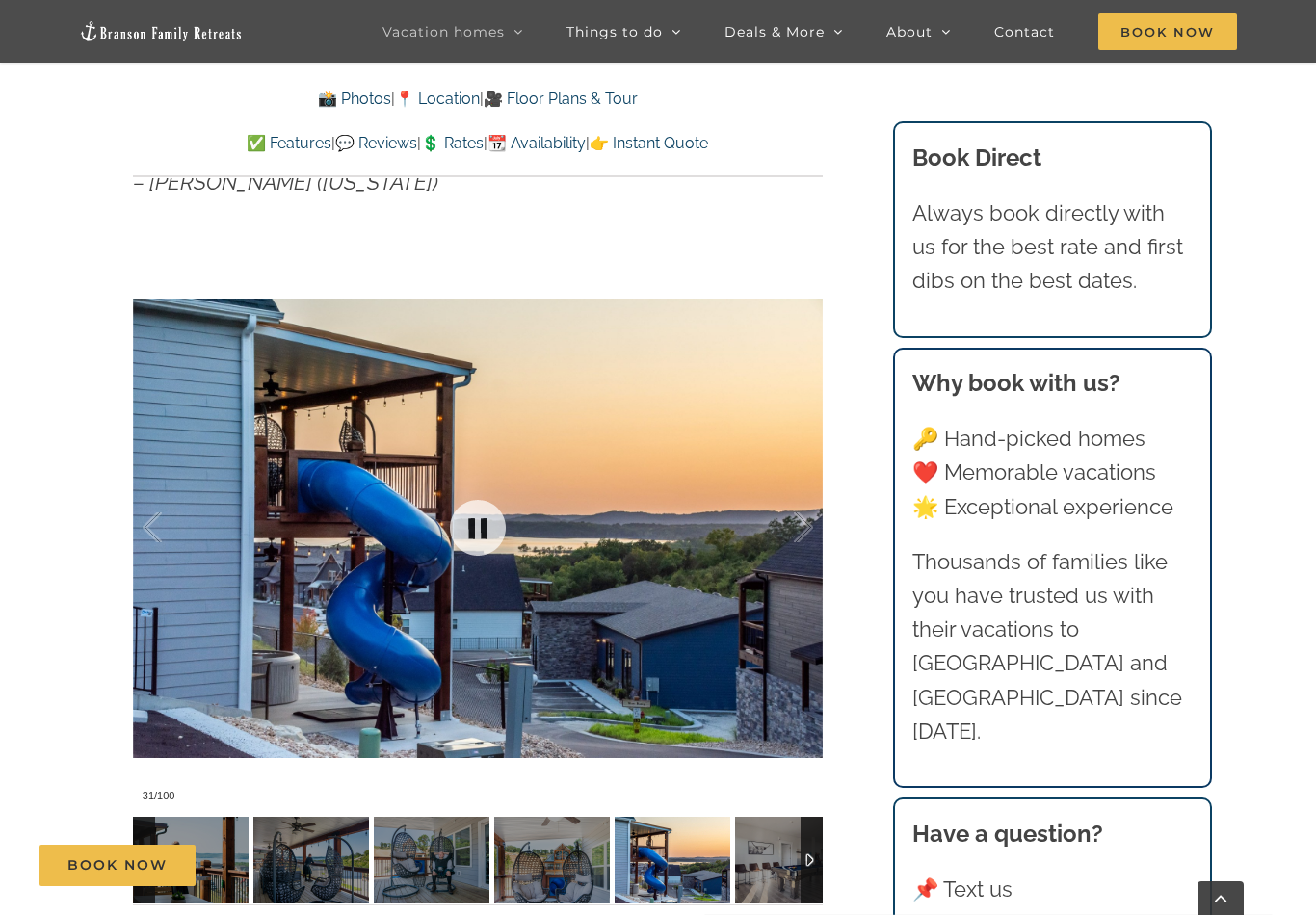
click at [799, 533] on div at bounding box center [783, 527] width 60 height 120
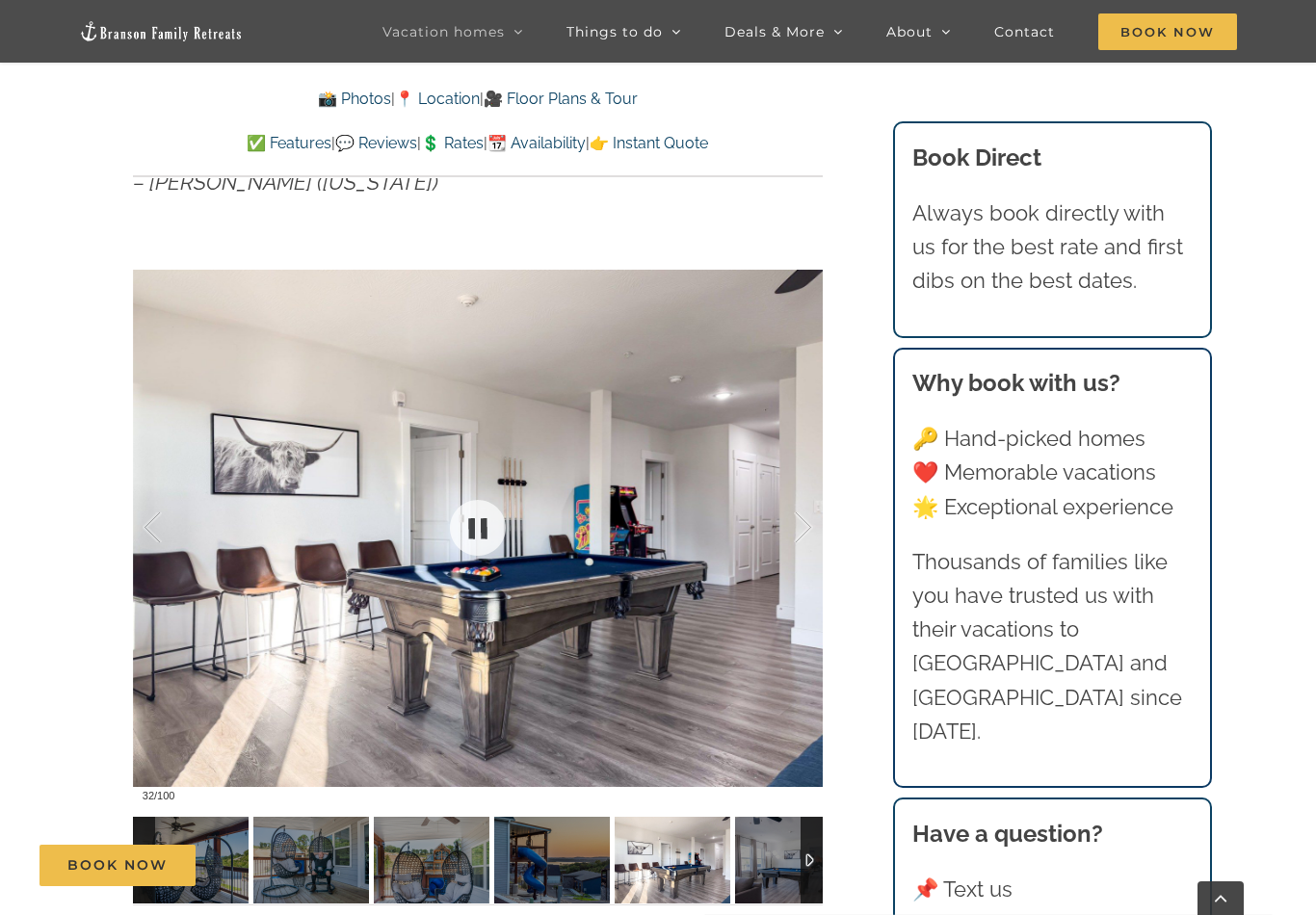
click at [816, 530] on div at bounding box center [478, 527] width 690 height 566
click at [800, 524] on div at bounding box center [783, 527] width 60 height 120
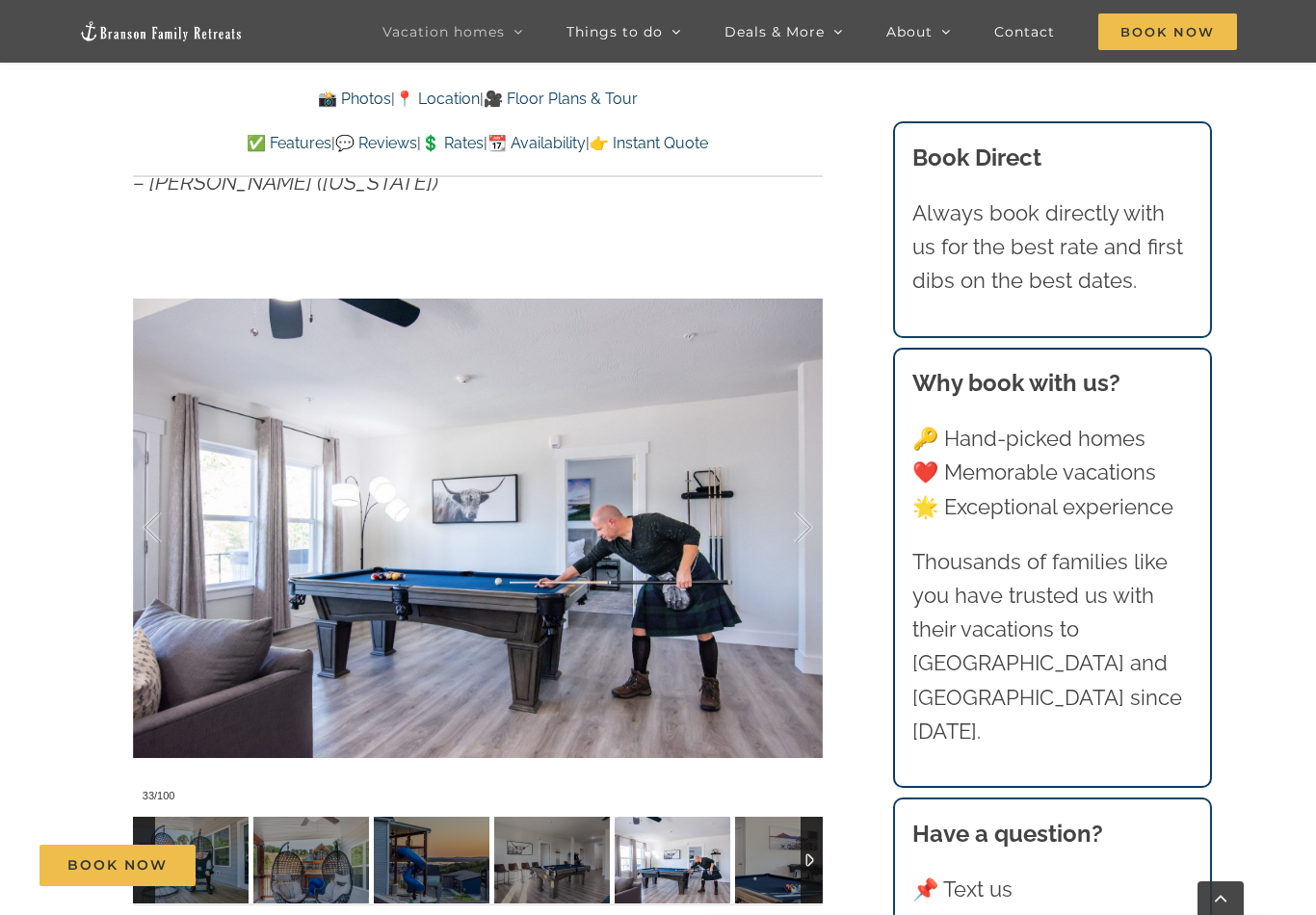
click at [793, 525] on div at bounding box center [783, 527] width 60 height 120
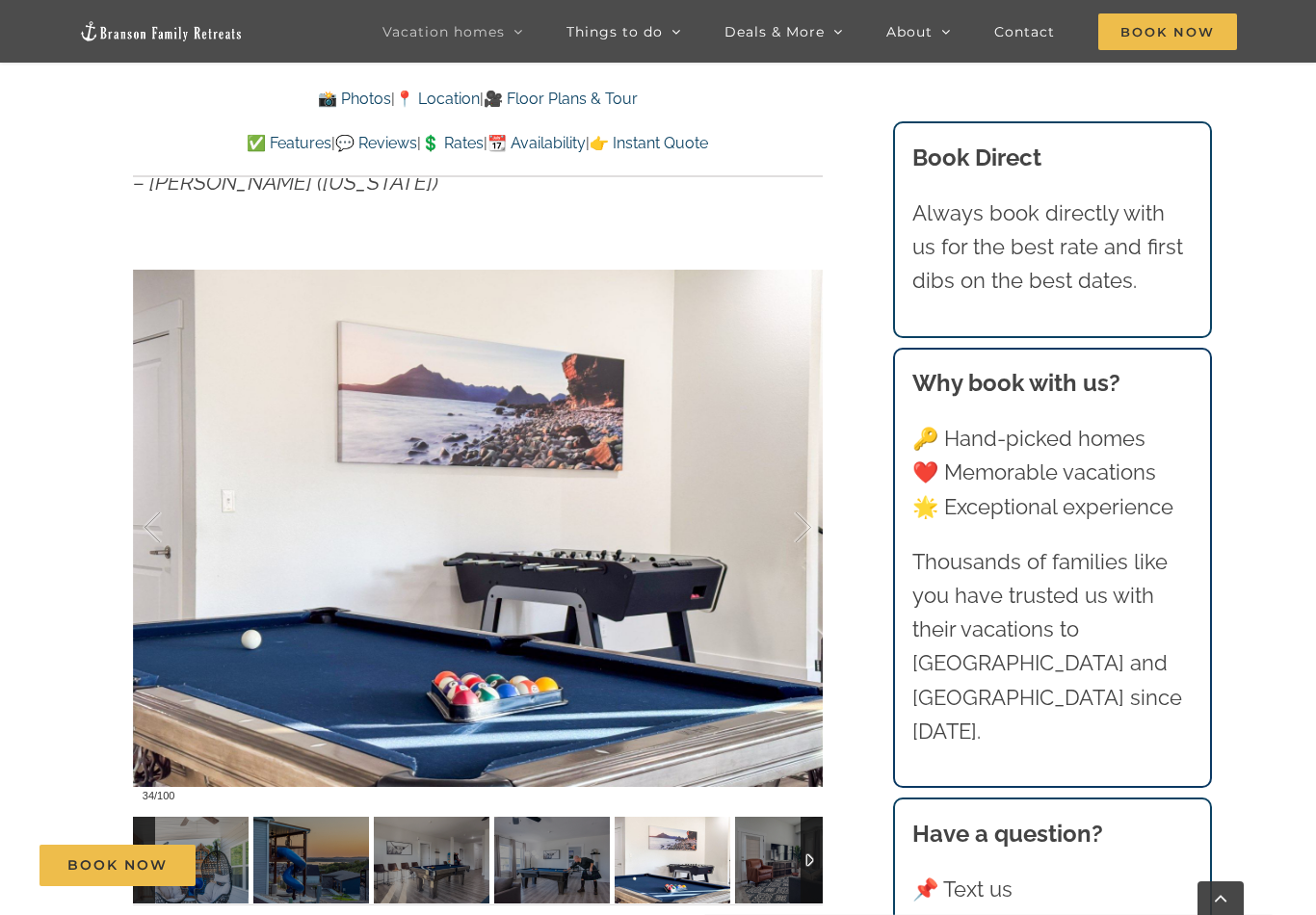
click at [796, 521] on div at bounding box center [783, 527] width 60 height 120
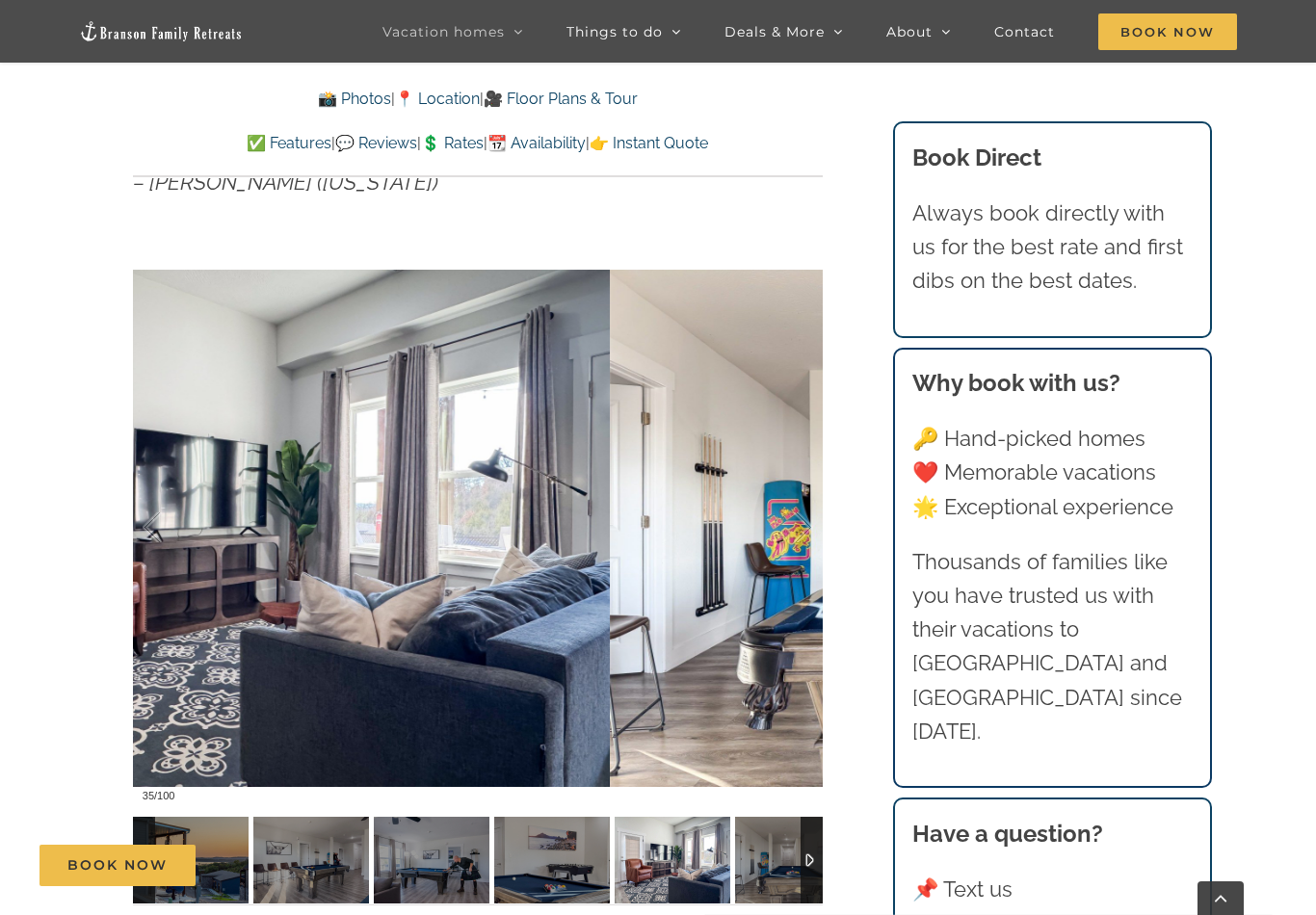
click at [789, 519] on div at bounding box center [783, 527] width 60 height 120
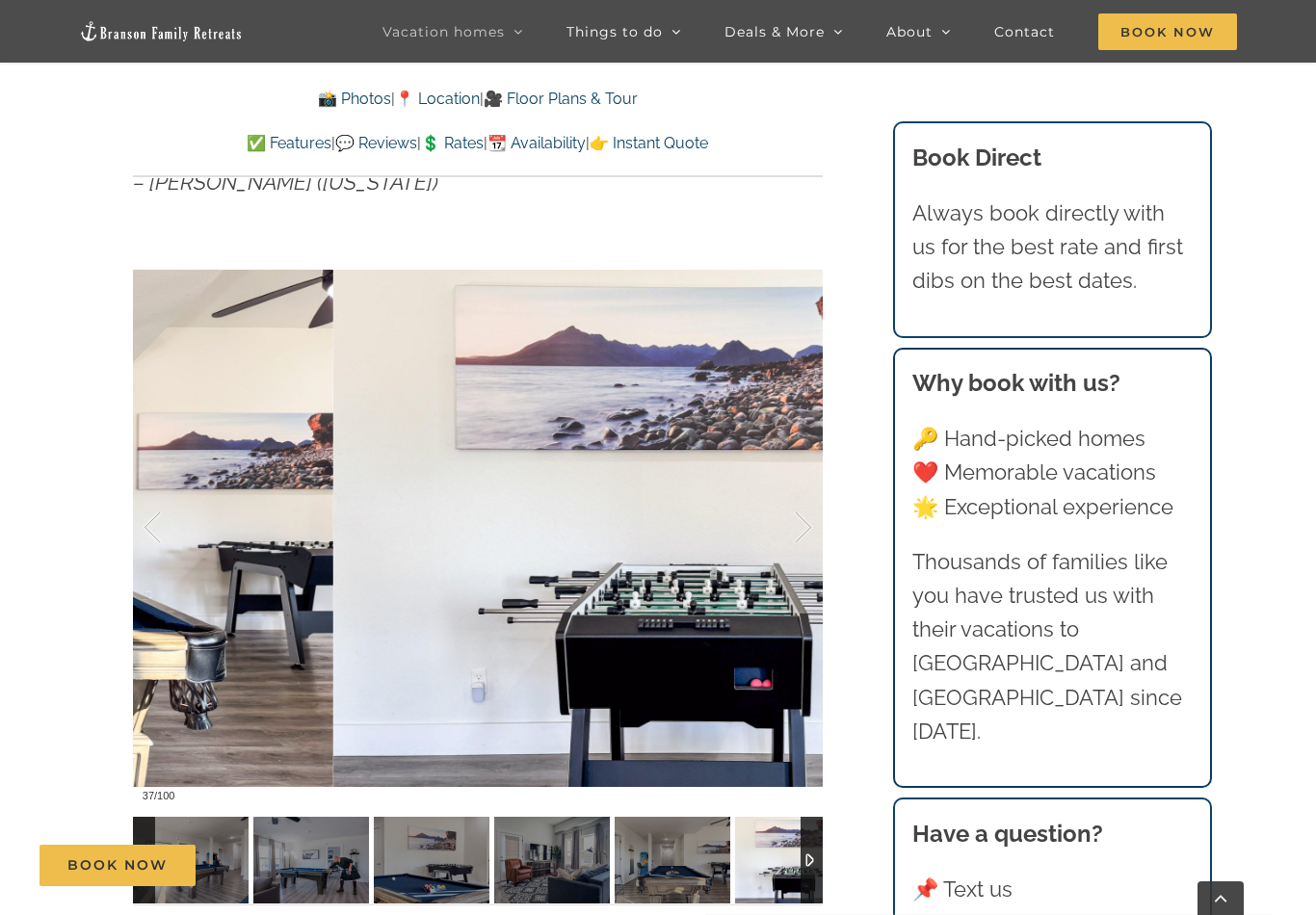
click at [790, 522] on div at bounding box center [783, 527] width 60 height 120
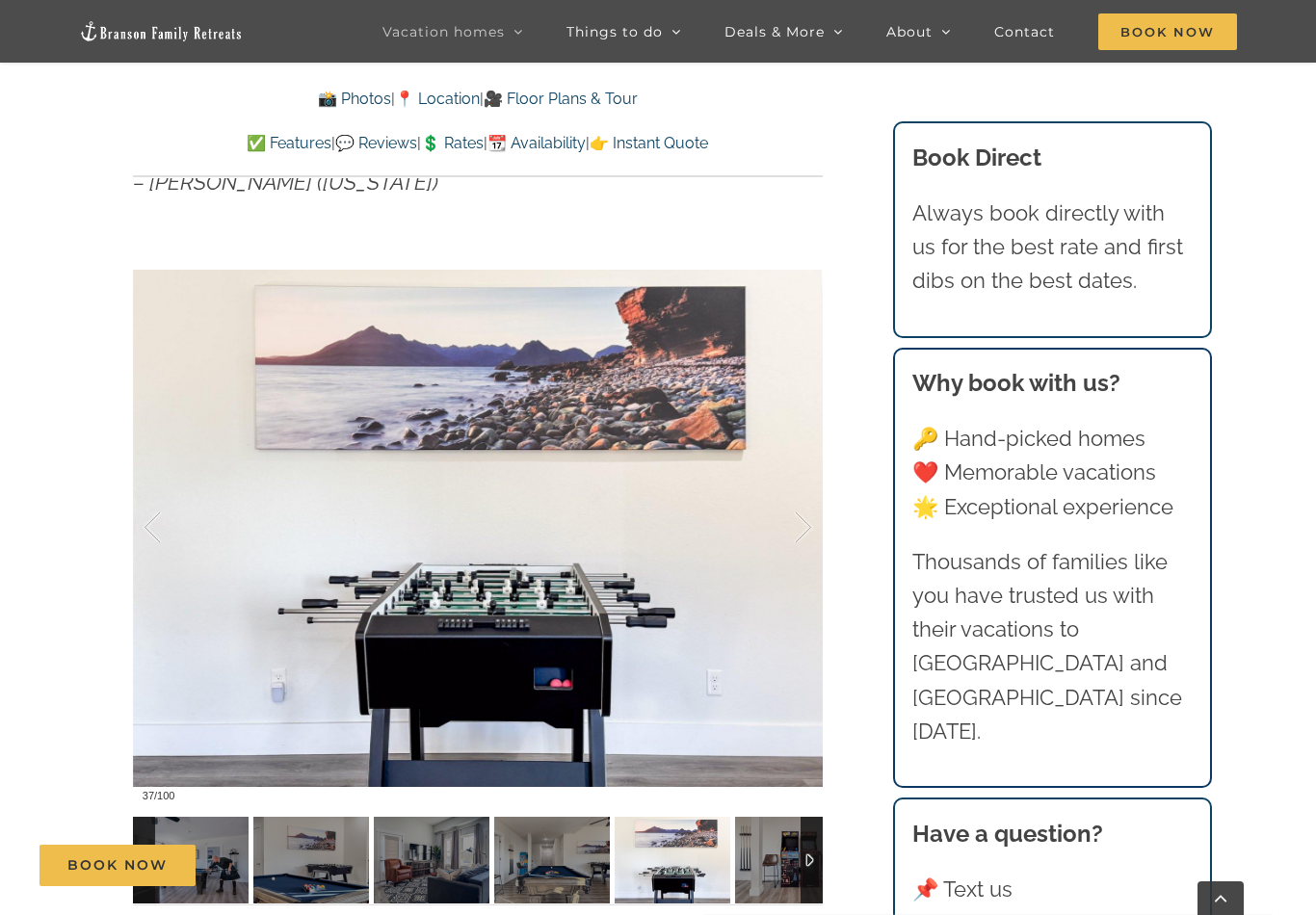
click at [793, 522] on div at bounding box center [783, 527] width 60 height 120
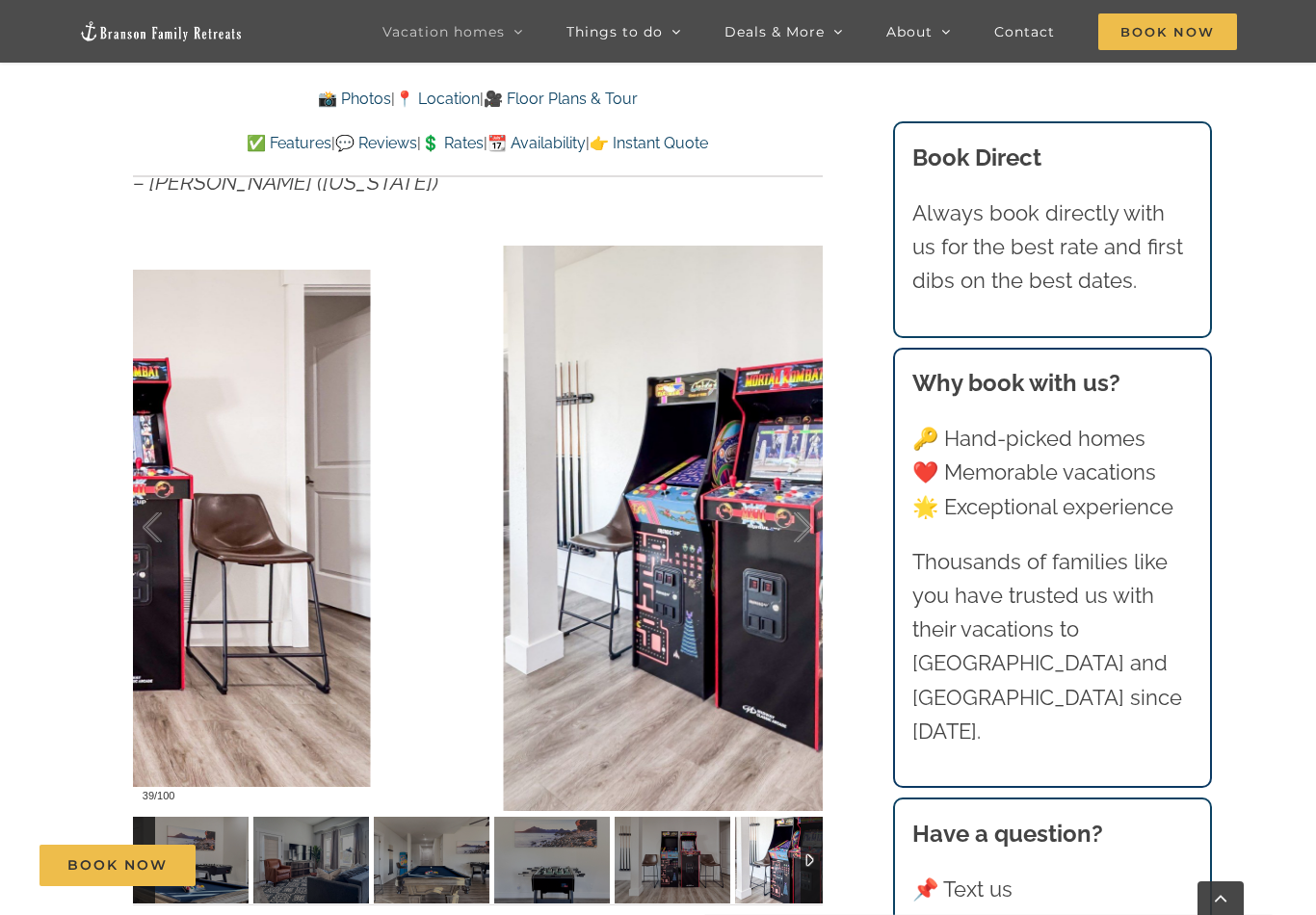
click at [792, 522] on div at bounding box center [783, 527] width 60 height 120
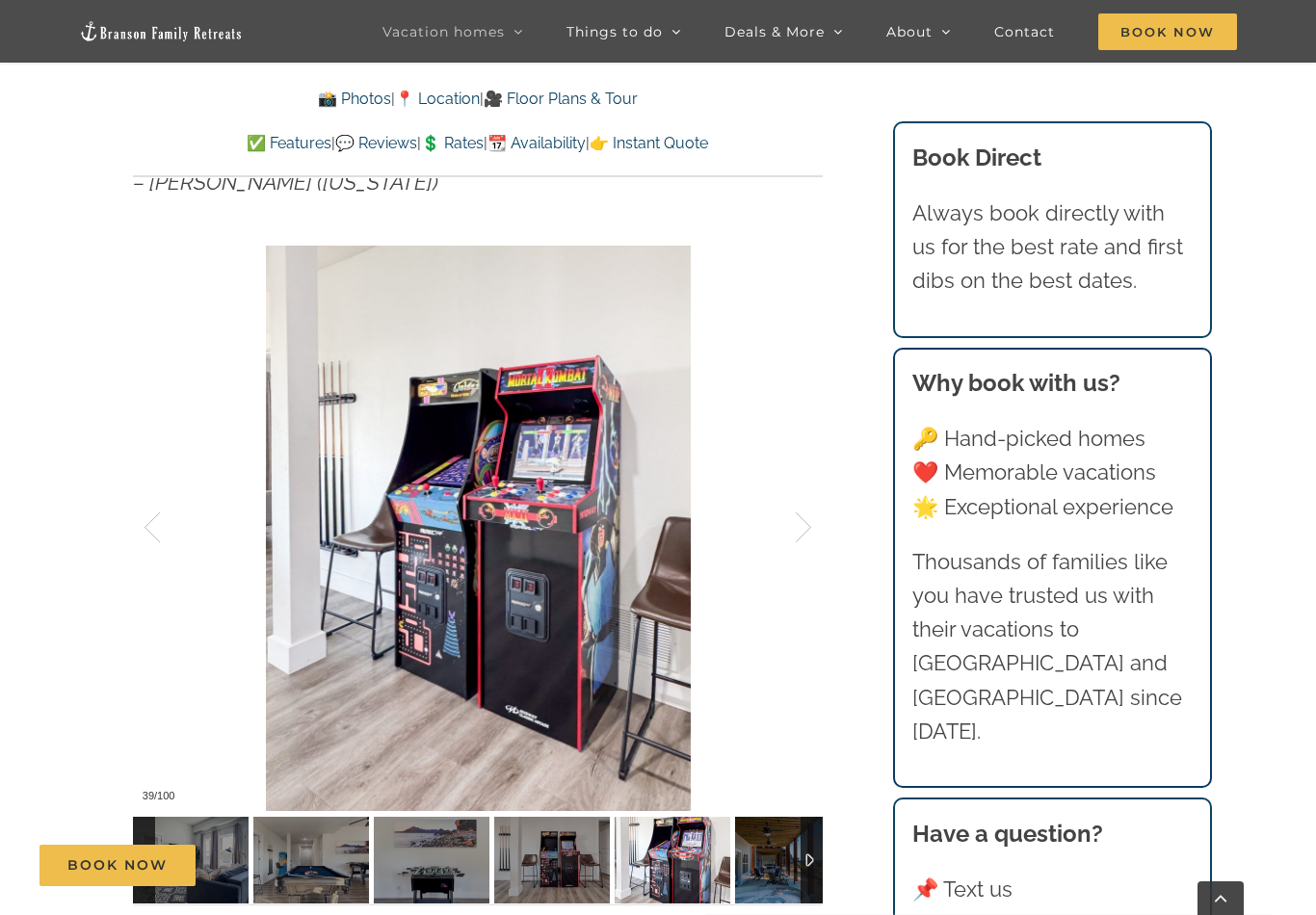
click at [791, 525] on div at bounding box center [783, 527] width 60 height 120
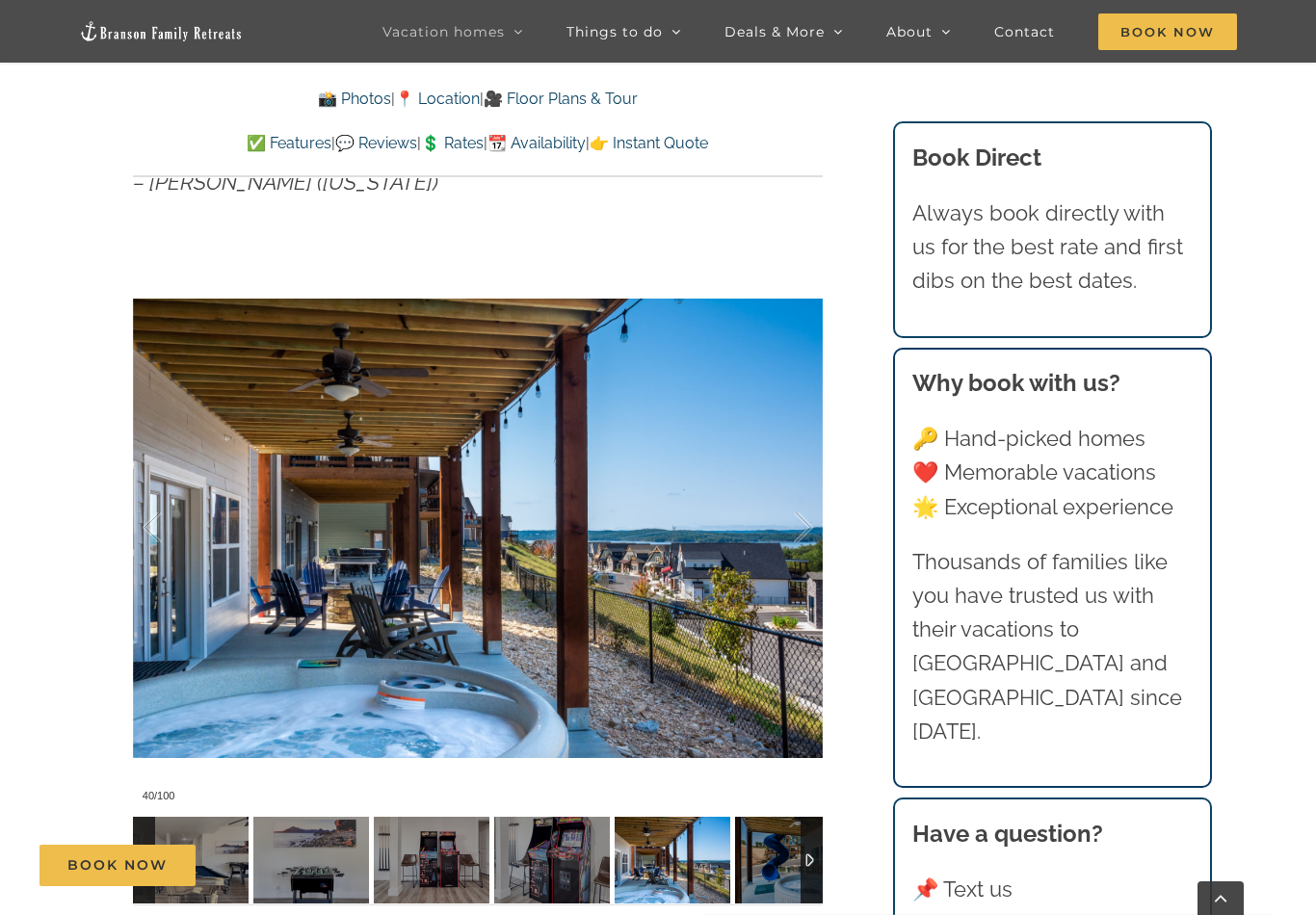
click at [793, 523] on div at bounding box center [783, 527] width 60 height 120
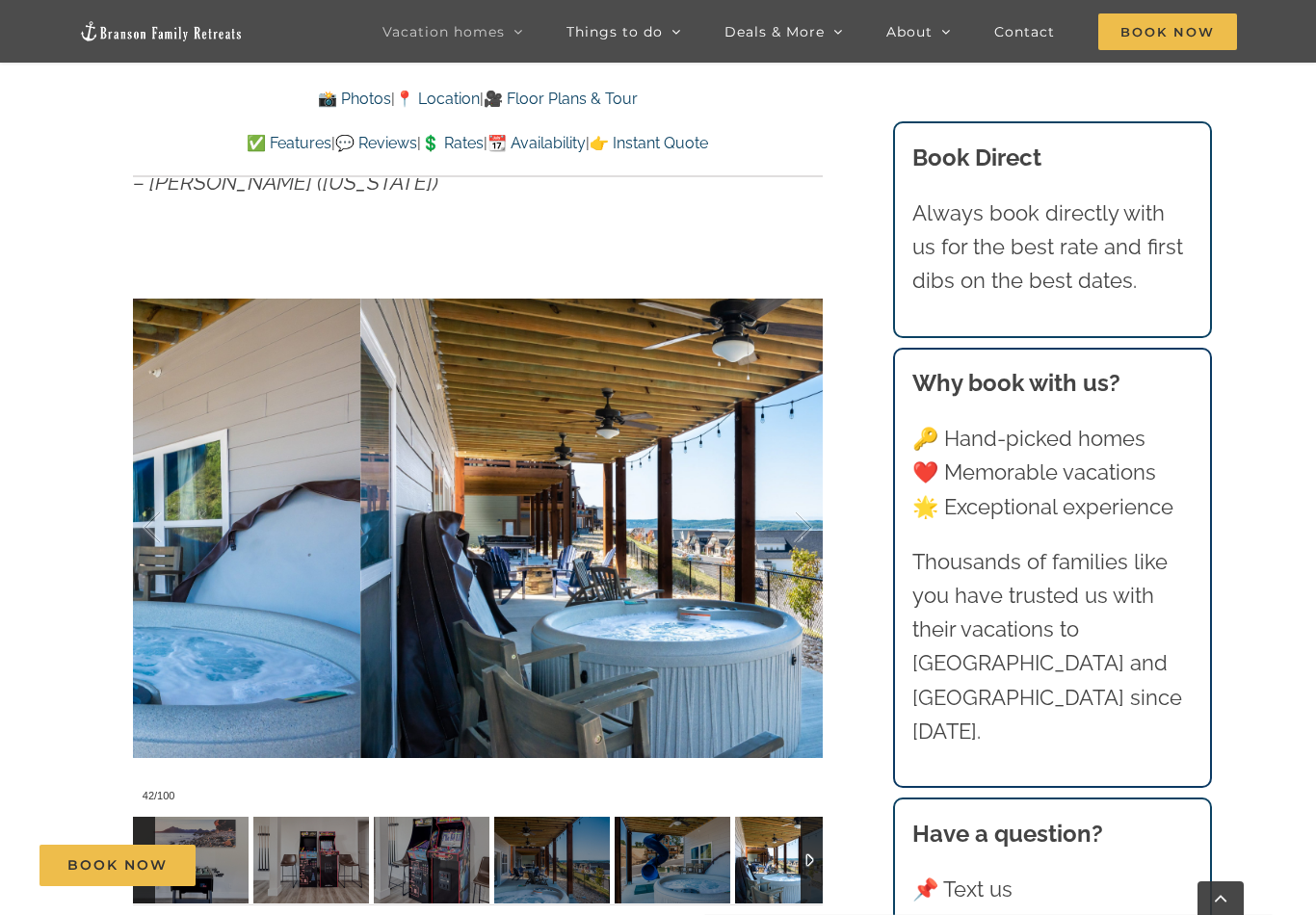
click at [788, 532] on div at bounding box center [783, 527] width 60 height 120
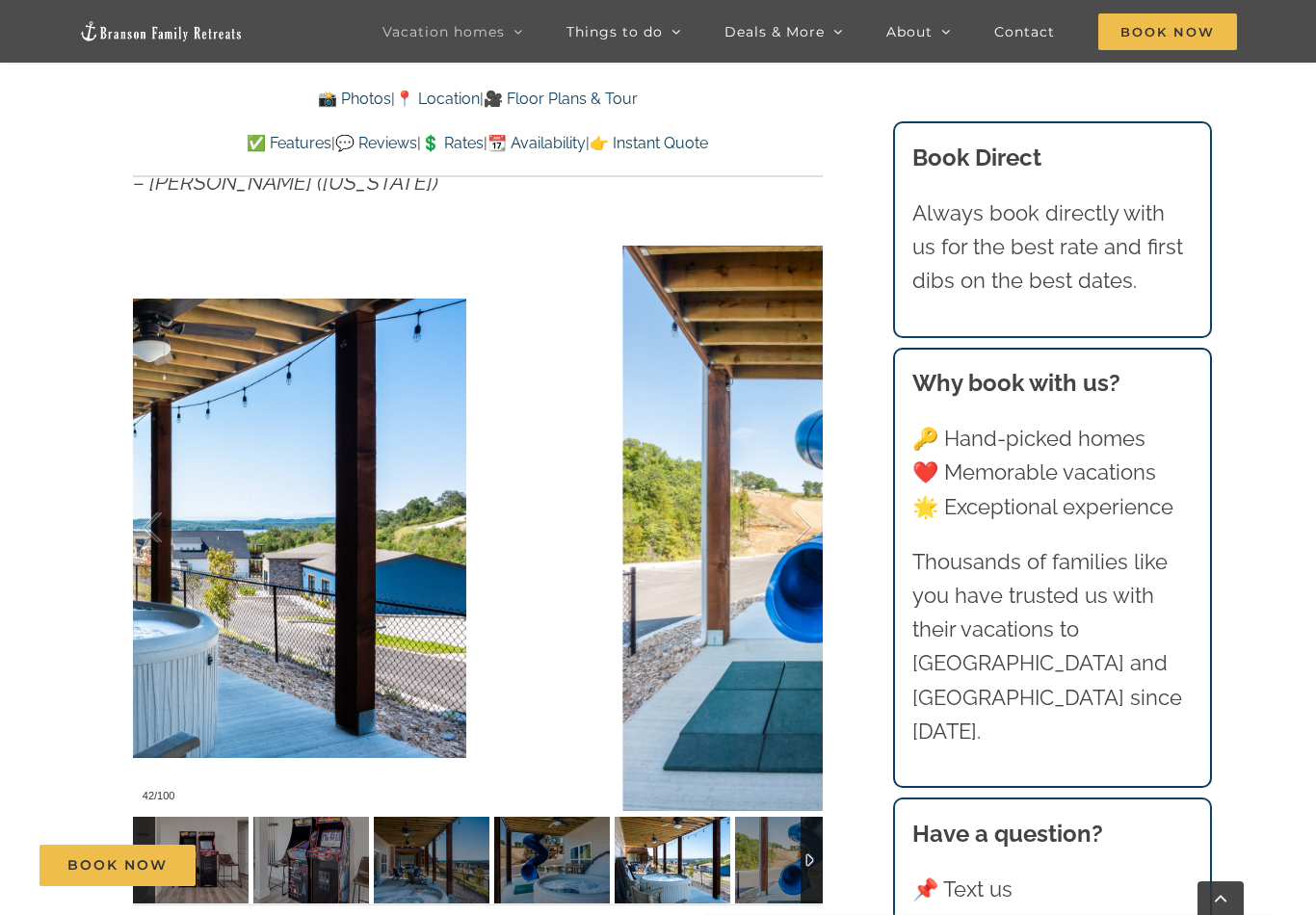
click at [800, 523] on div at bounding box center [783, 527] width 60 height 120
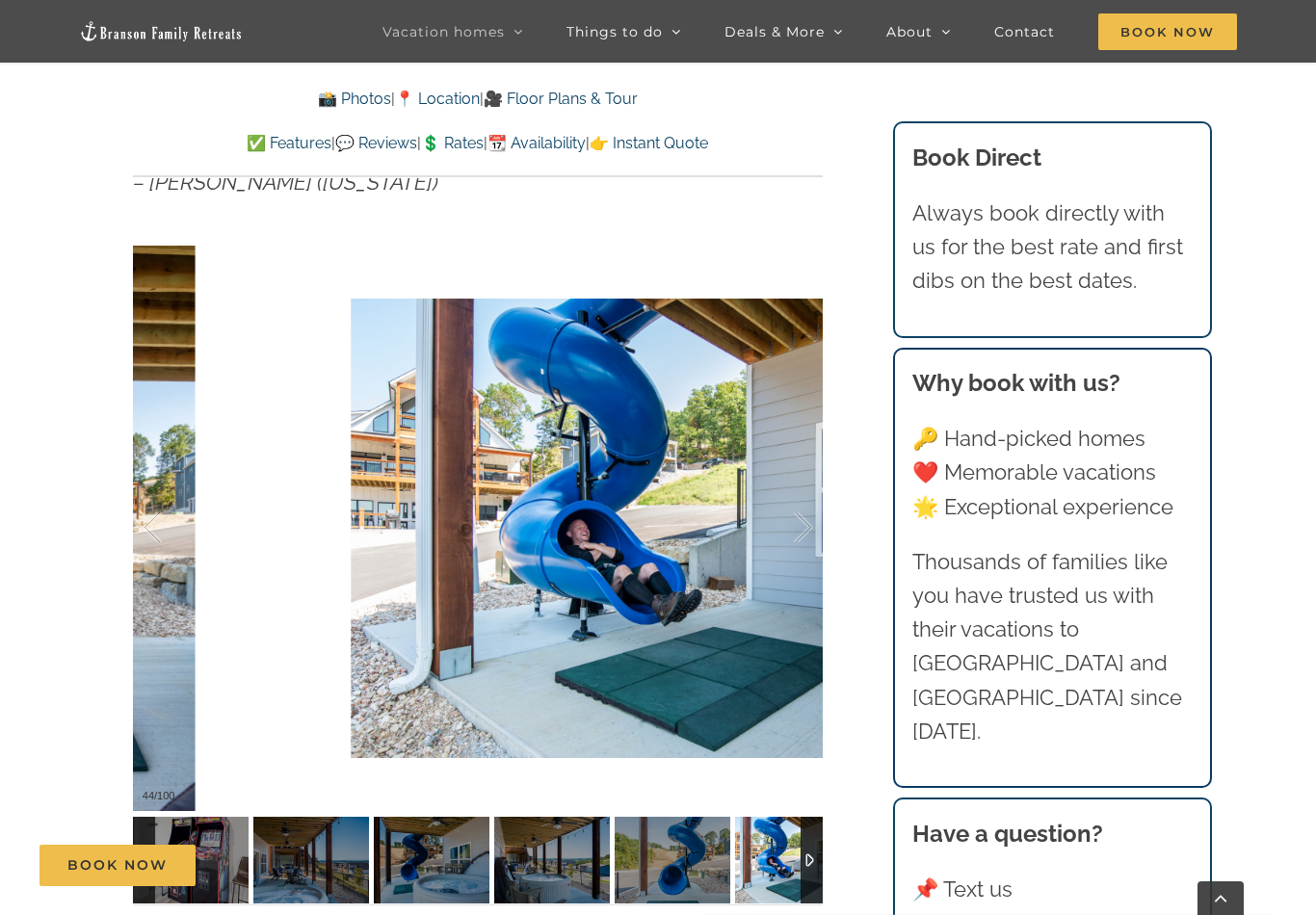
click at [806, 521] on div at bounding box center [783, 527] width 60 height 120
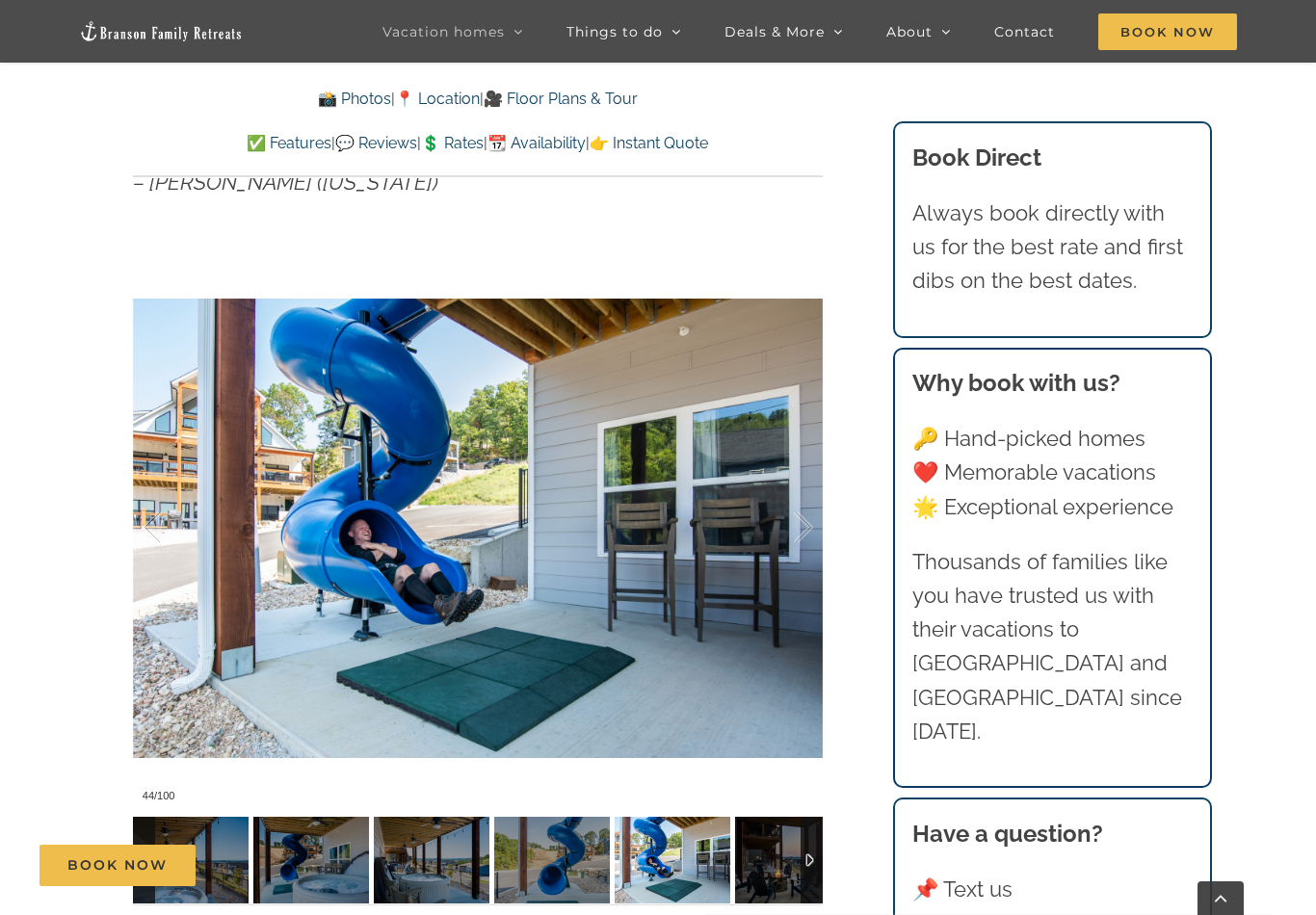
click at [790, 531] on div at bounding box center [783, 527] width 60 height 120
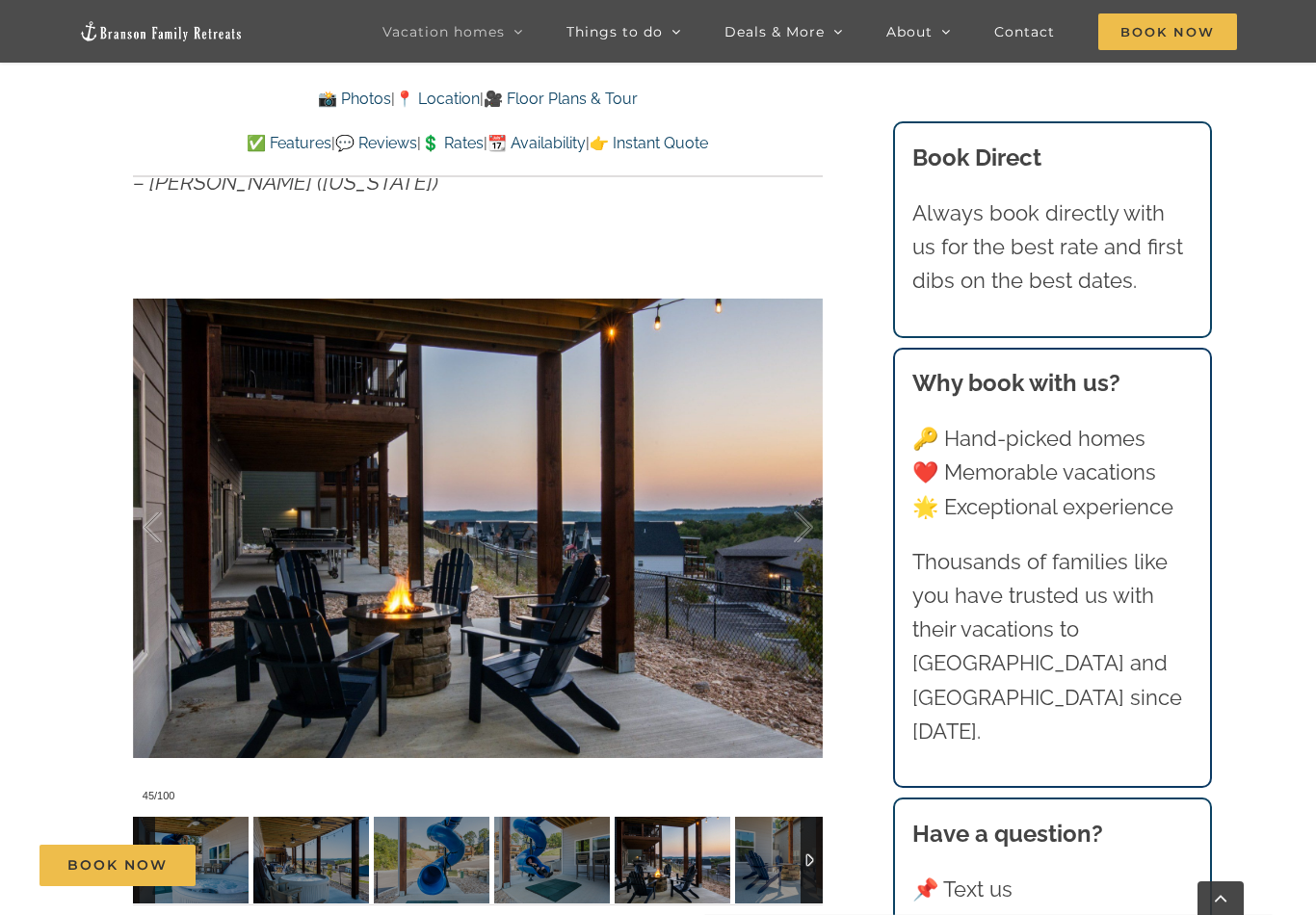
click at [794, 528] on div at bounding box center [783, 527] width 60 height 120
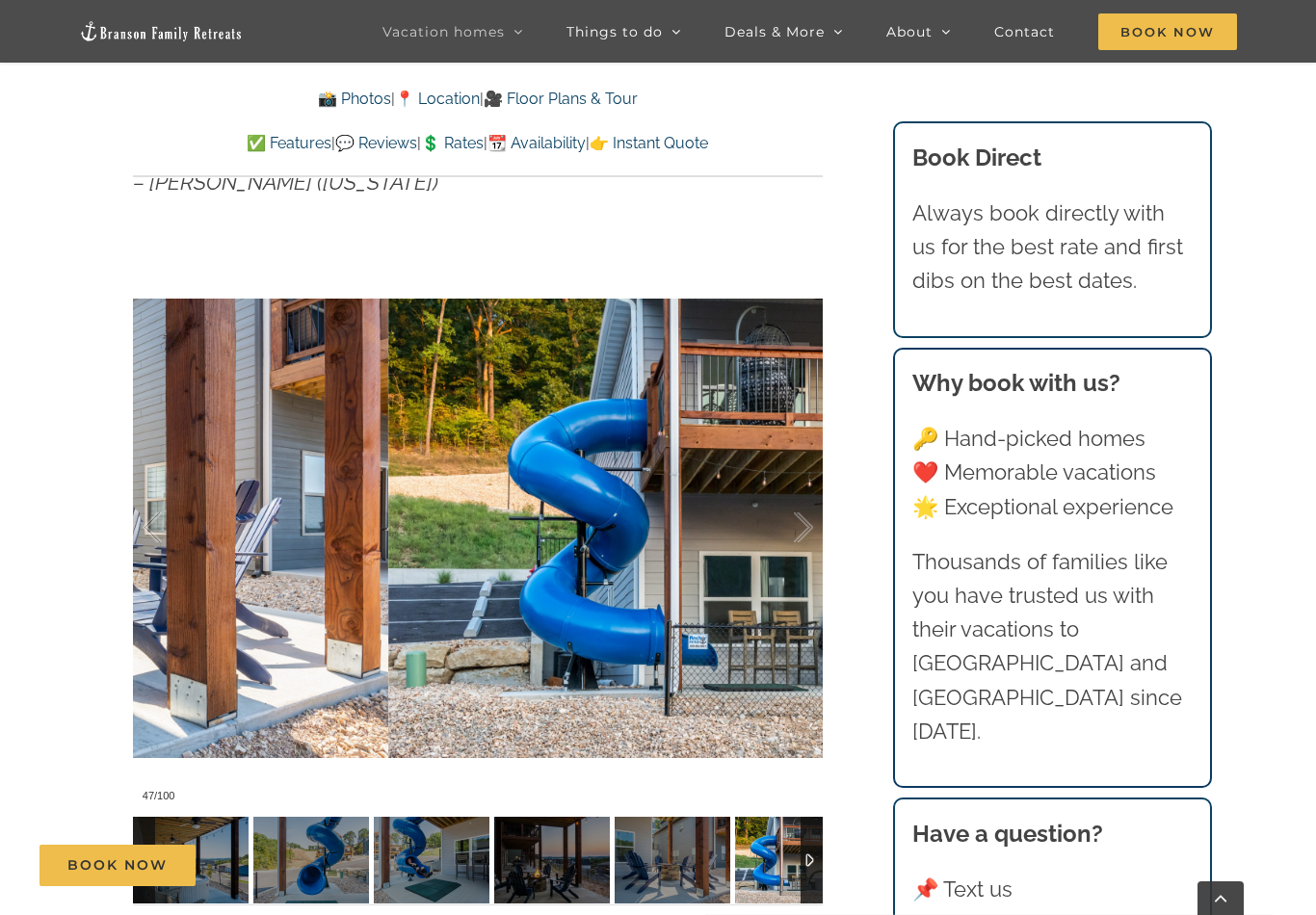
click at [800, 524] on div at bounding box center [783, 527] width 60 height 120
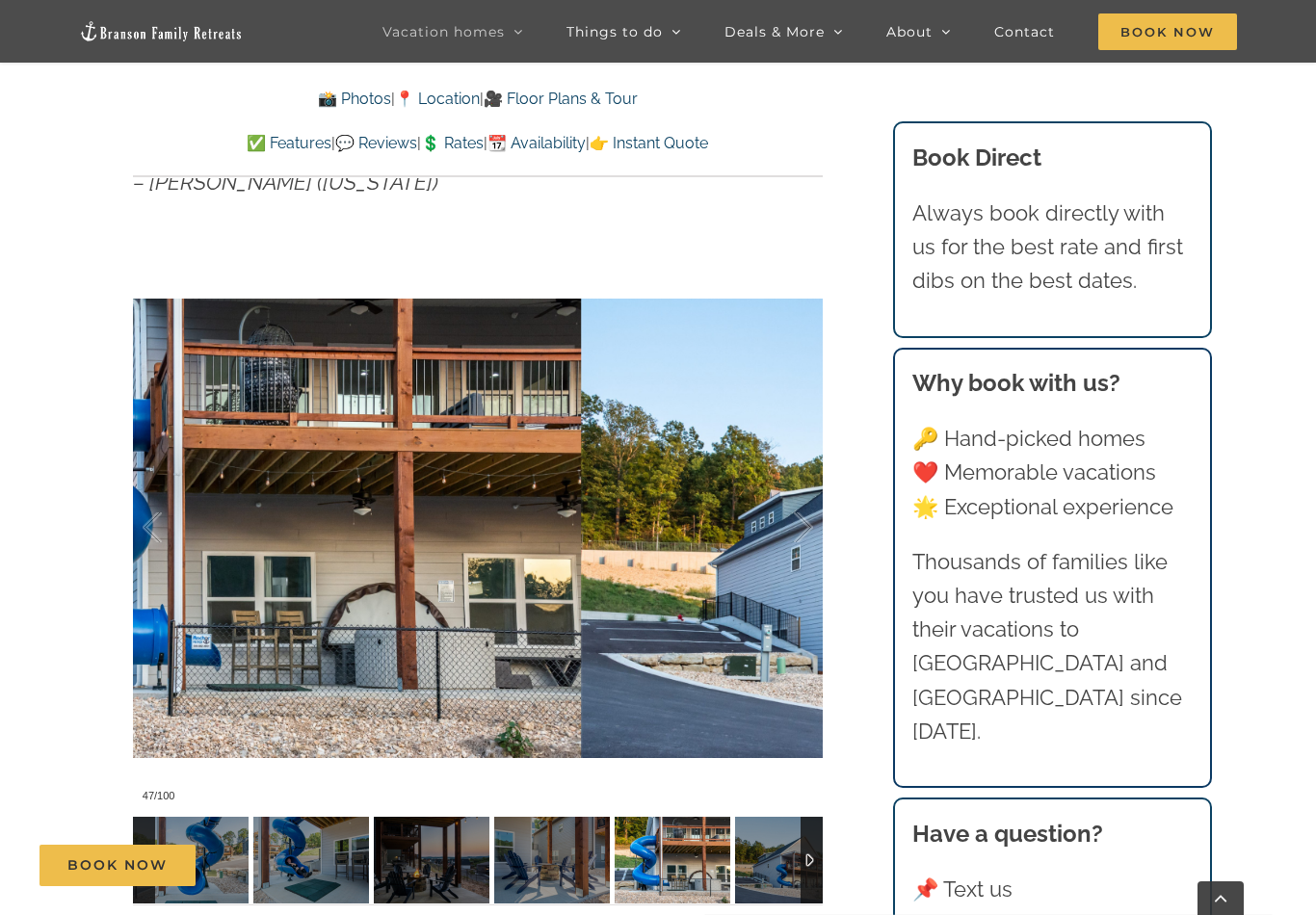
click at [790, 527] on div at bounding box center [783, 527] width 60 height 120
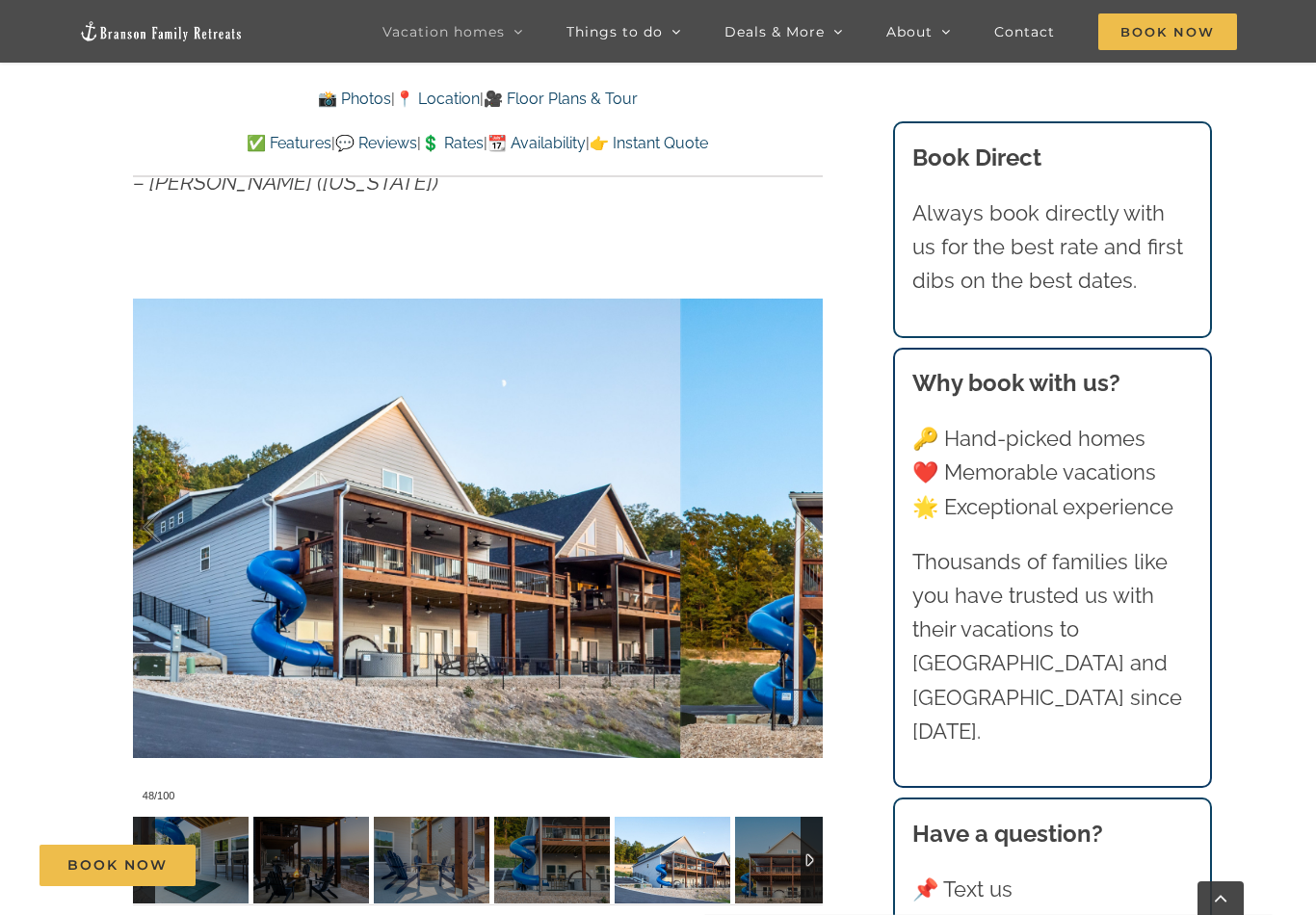
click at [793, 530] on div at bounding box center [783, 527] width 60 height 120
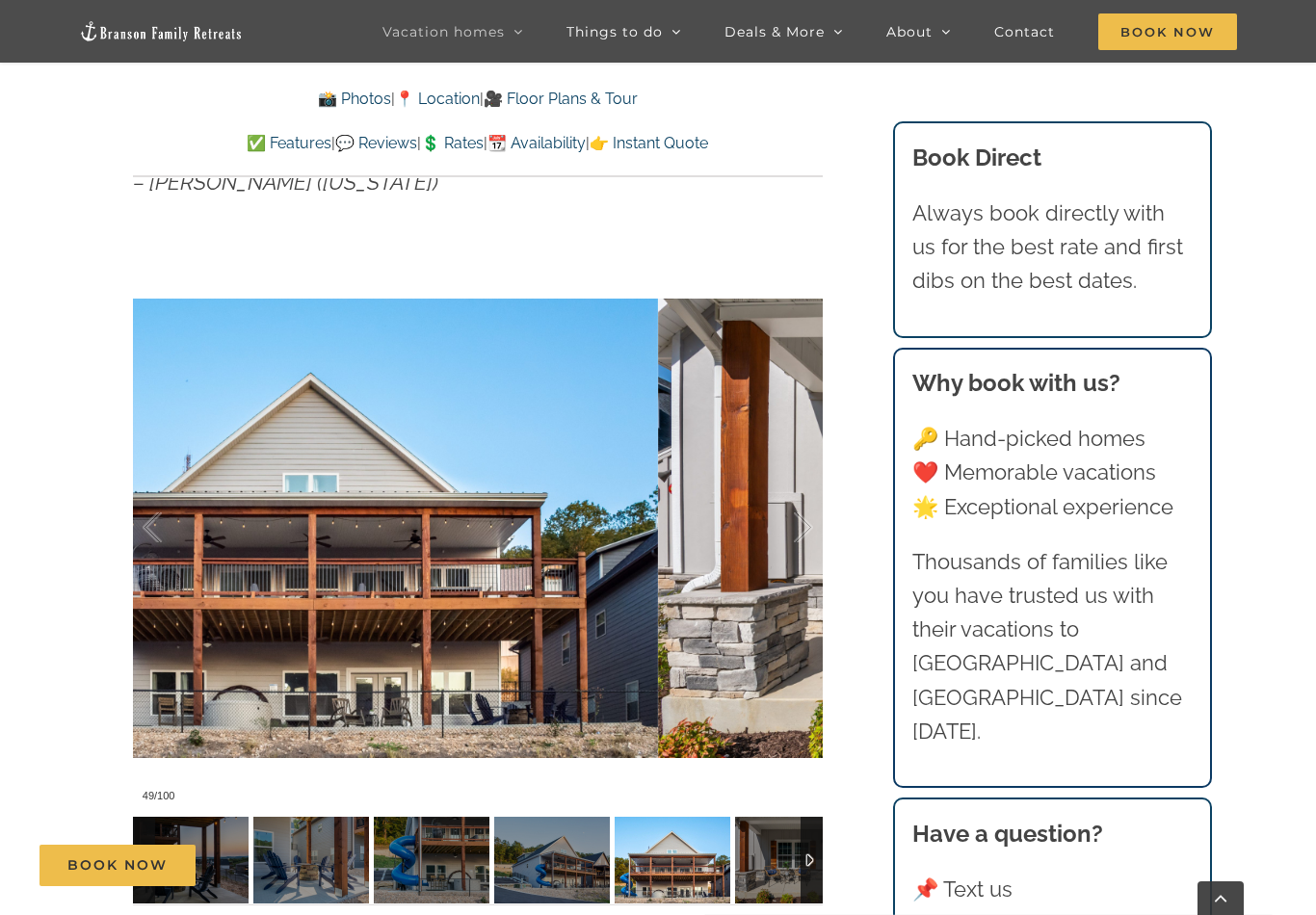
click at [802, 527] on div at bounding box center [783, 527] width 60 height 120
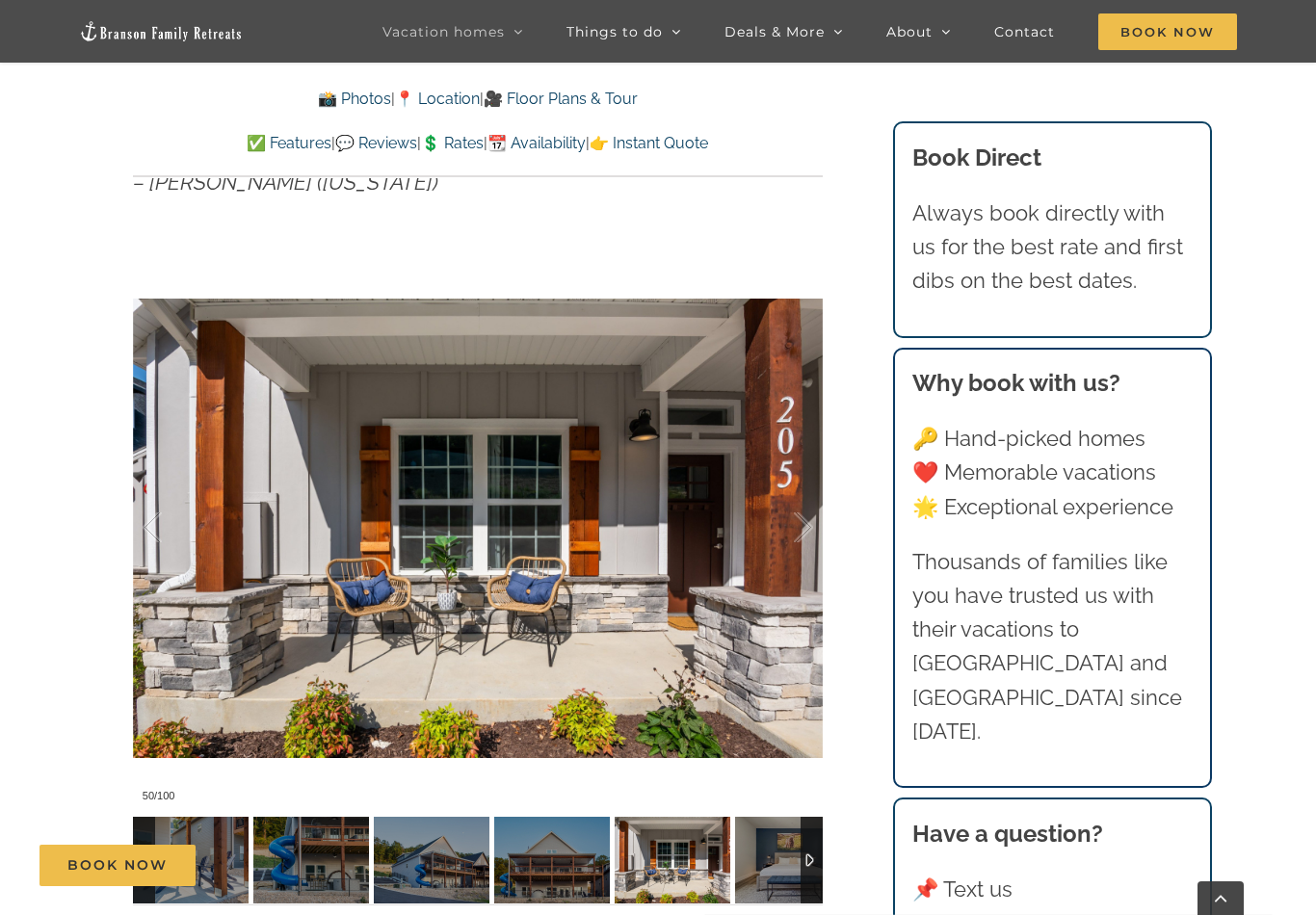
click at [806, 526] on div at bounding box center [783, 527] width 60 height 120
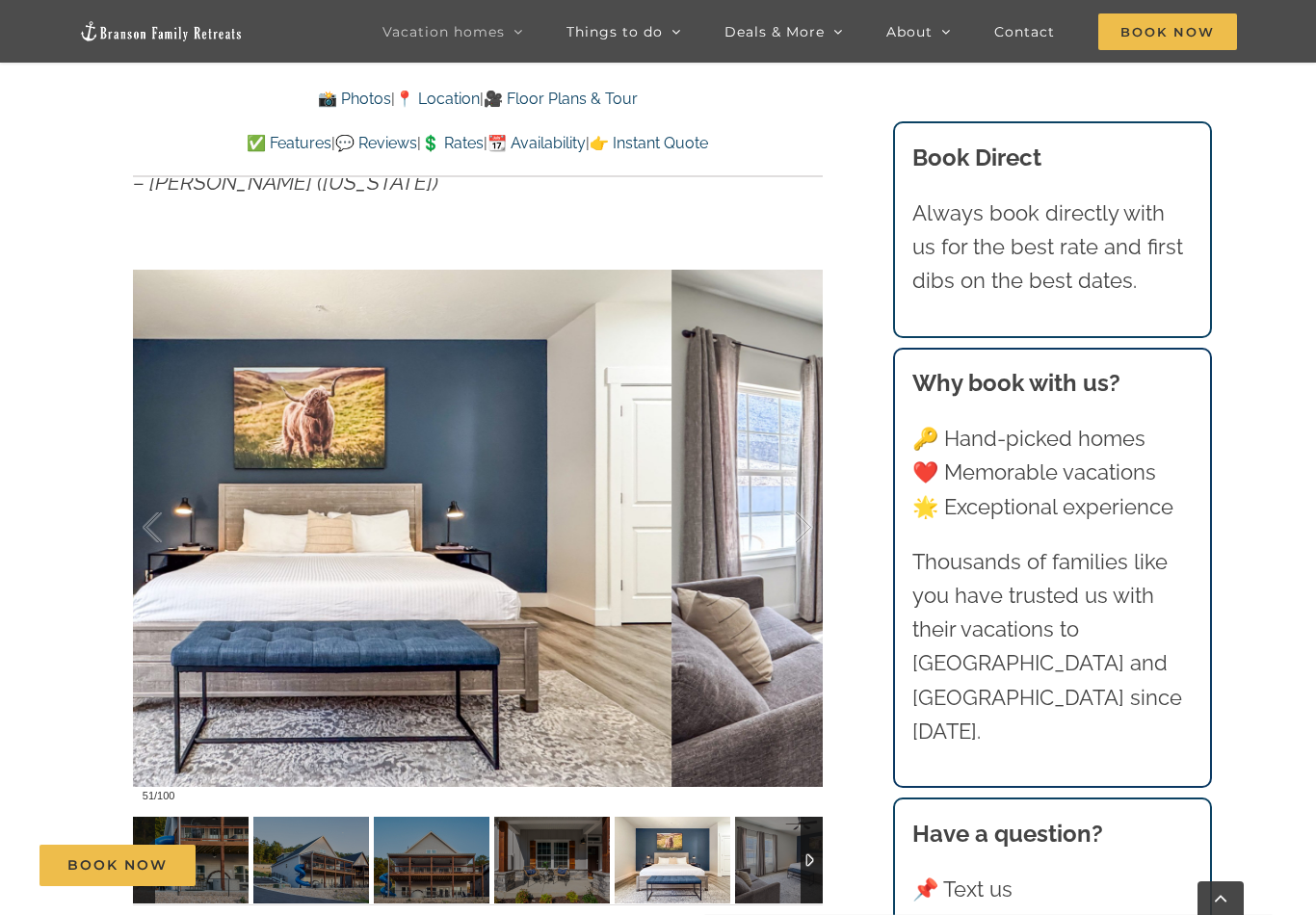
click at [803, 528] on div at bounding box center [783, 527] width 60 height 120
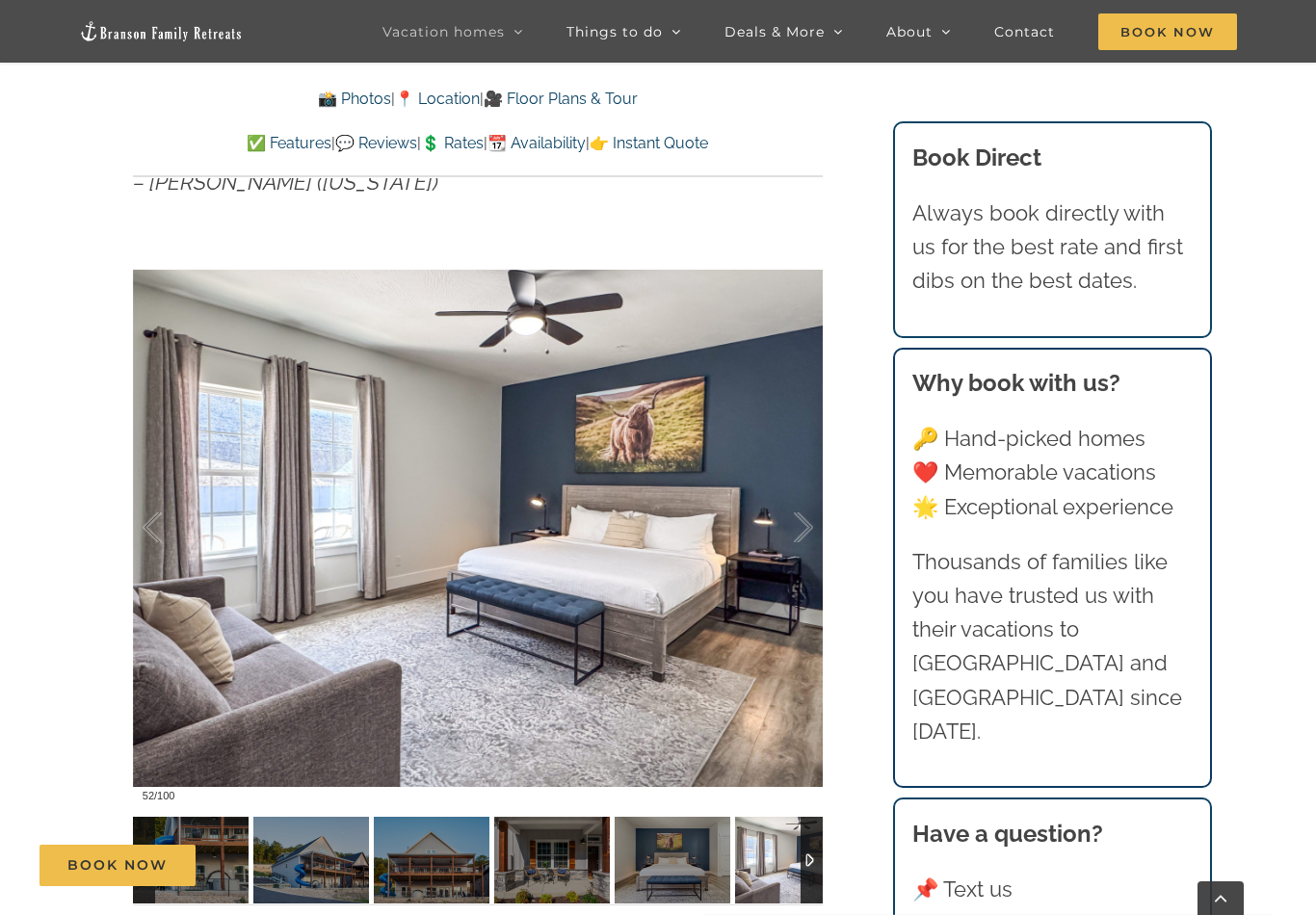
click at [803, 527] on div at bounding box center [783, 527] width 60 height 120
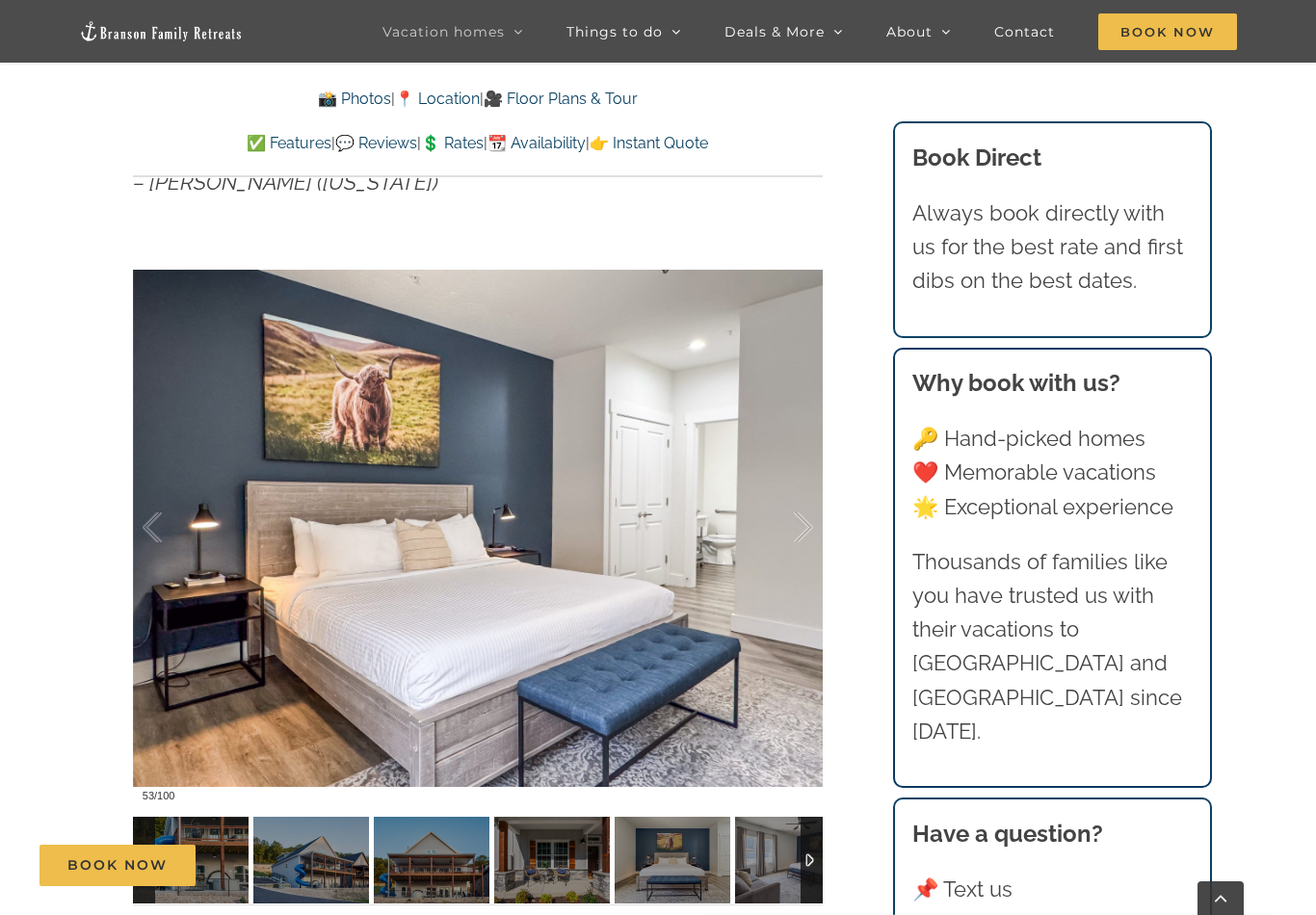
click at [801, 527] on div at bounding box center [783, 527] width 60 height 120
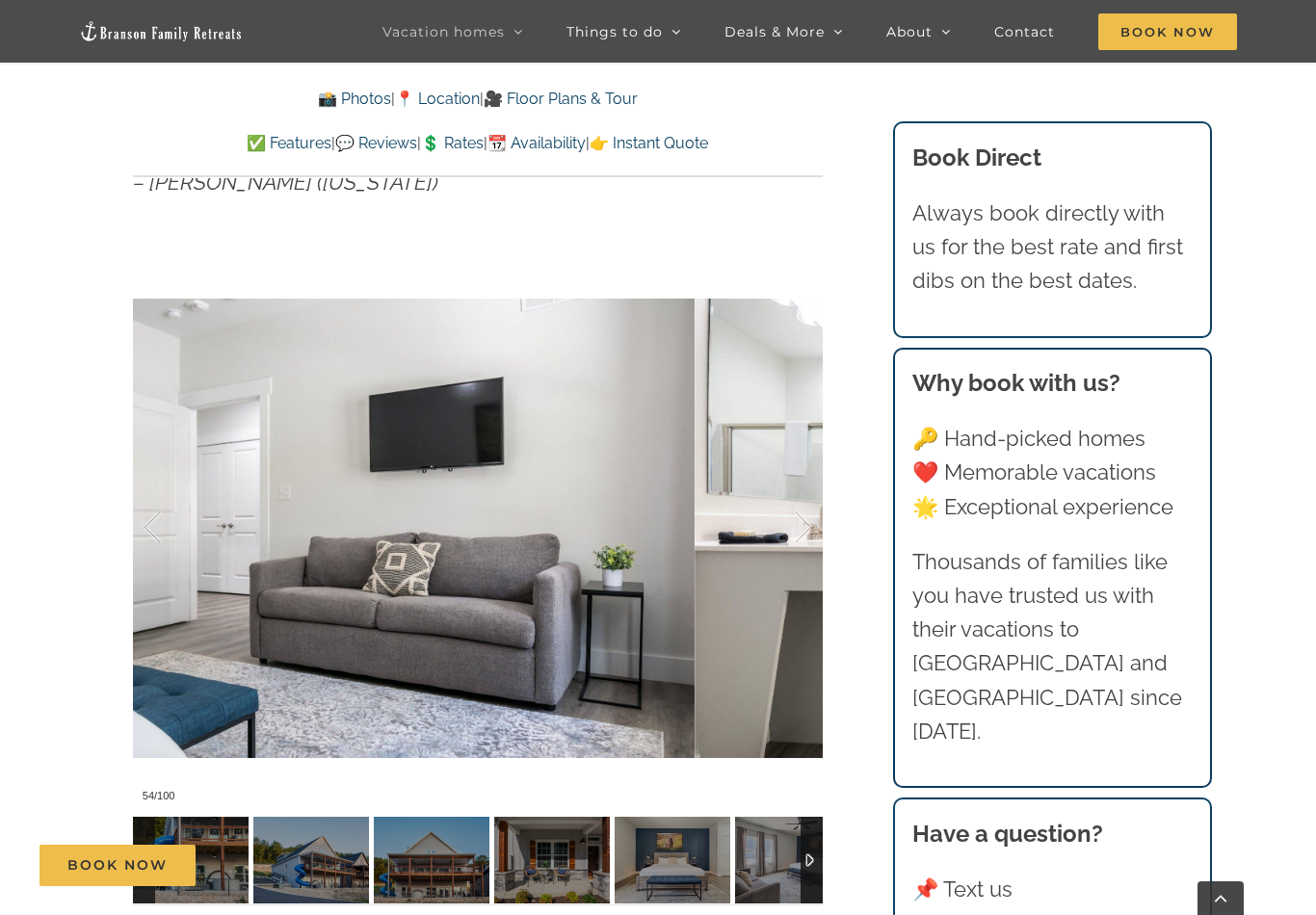
click at [805, 525] on div at bounding box center [783, 527] width 60 height 120
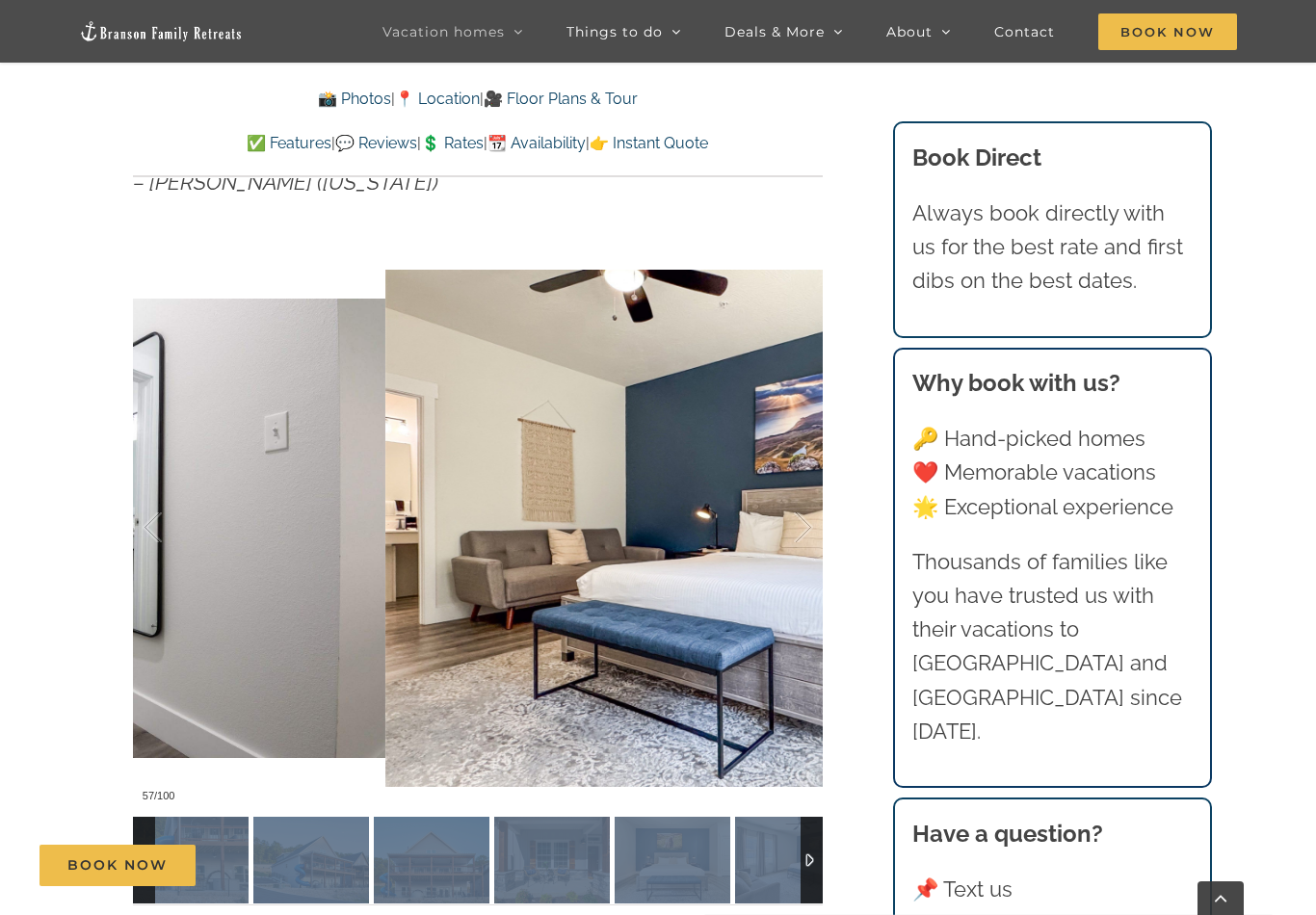
click at [809, 523] on div at bounding box center [783, 527] width 60 height 120
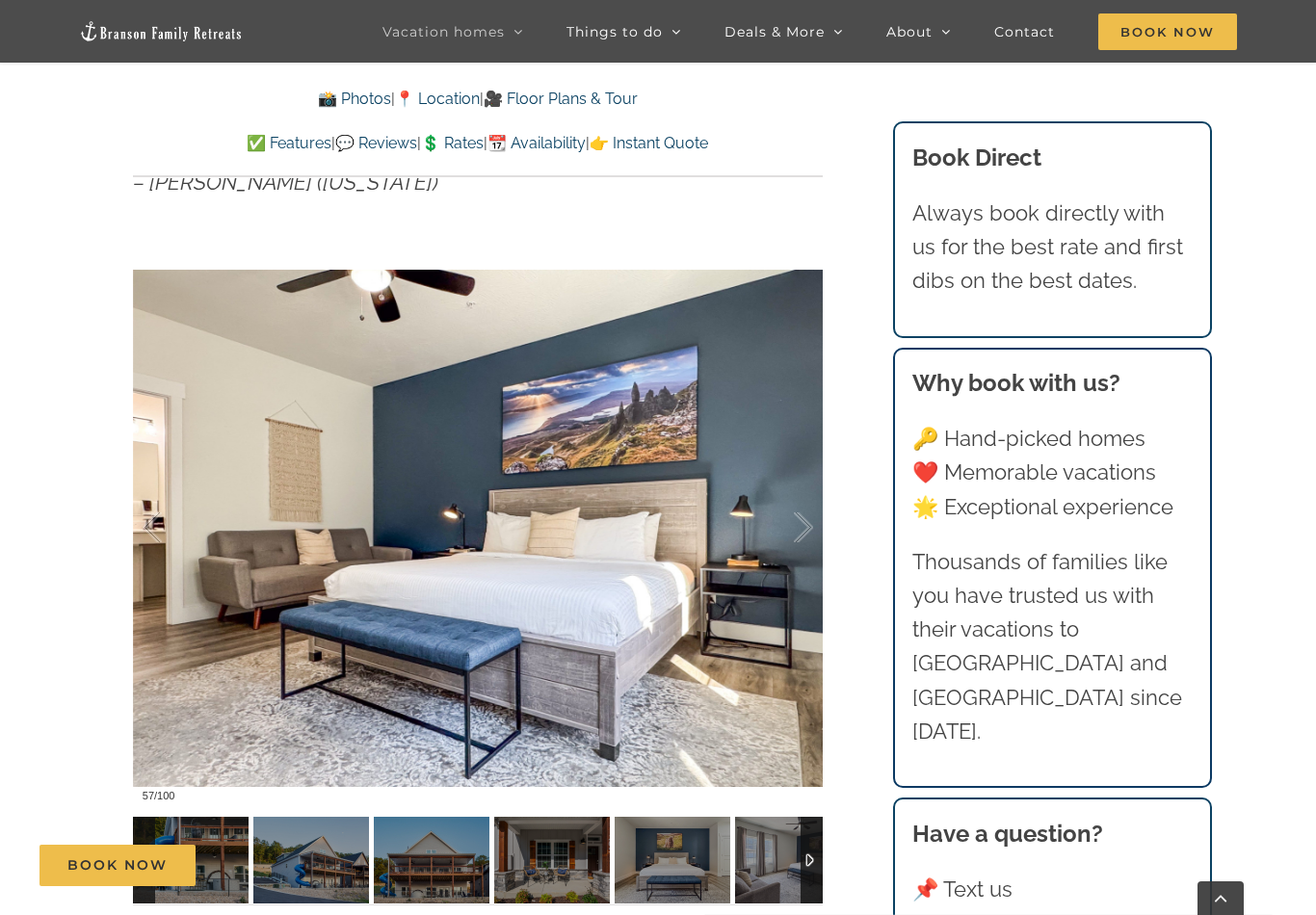
click at [809, 522] on div at bounding box center [783, 527] width 60 height 120
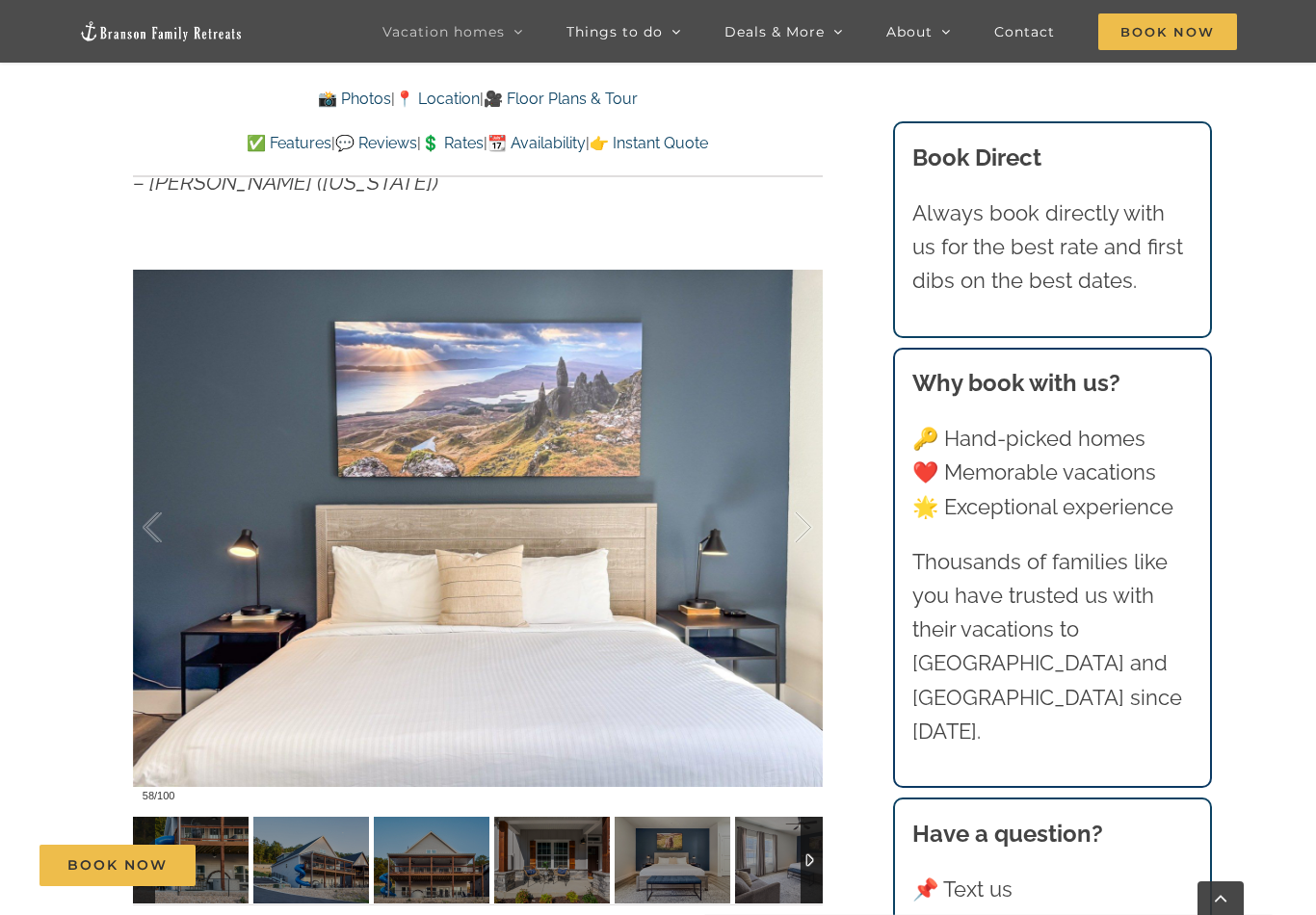
click at [802, 524] on div at bounding box center [783, 527] width 60 height 120
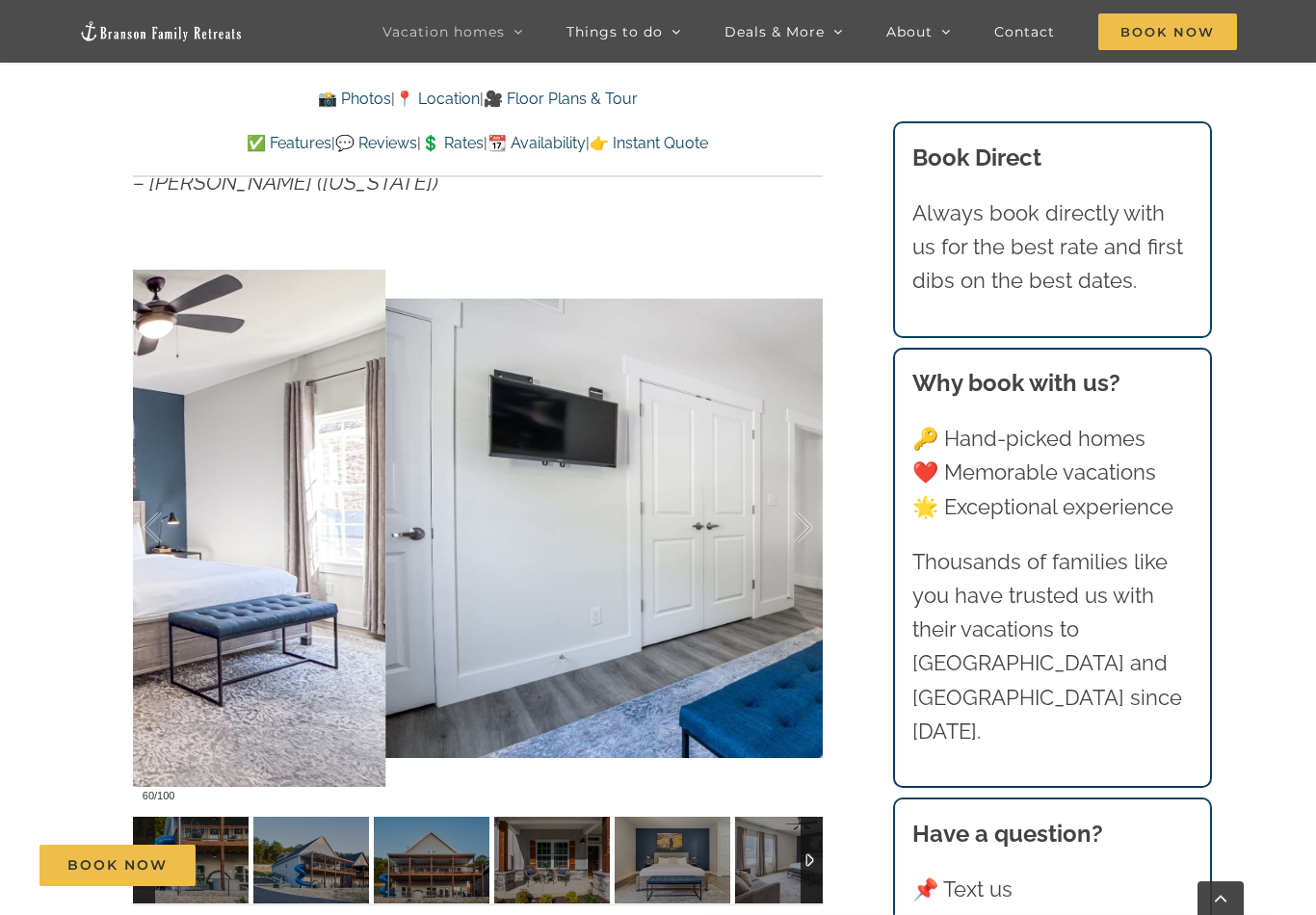
click at [806, 523] on div at bounding box center [783, 527] width 60 height 120
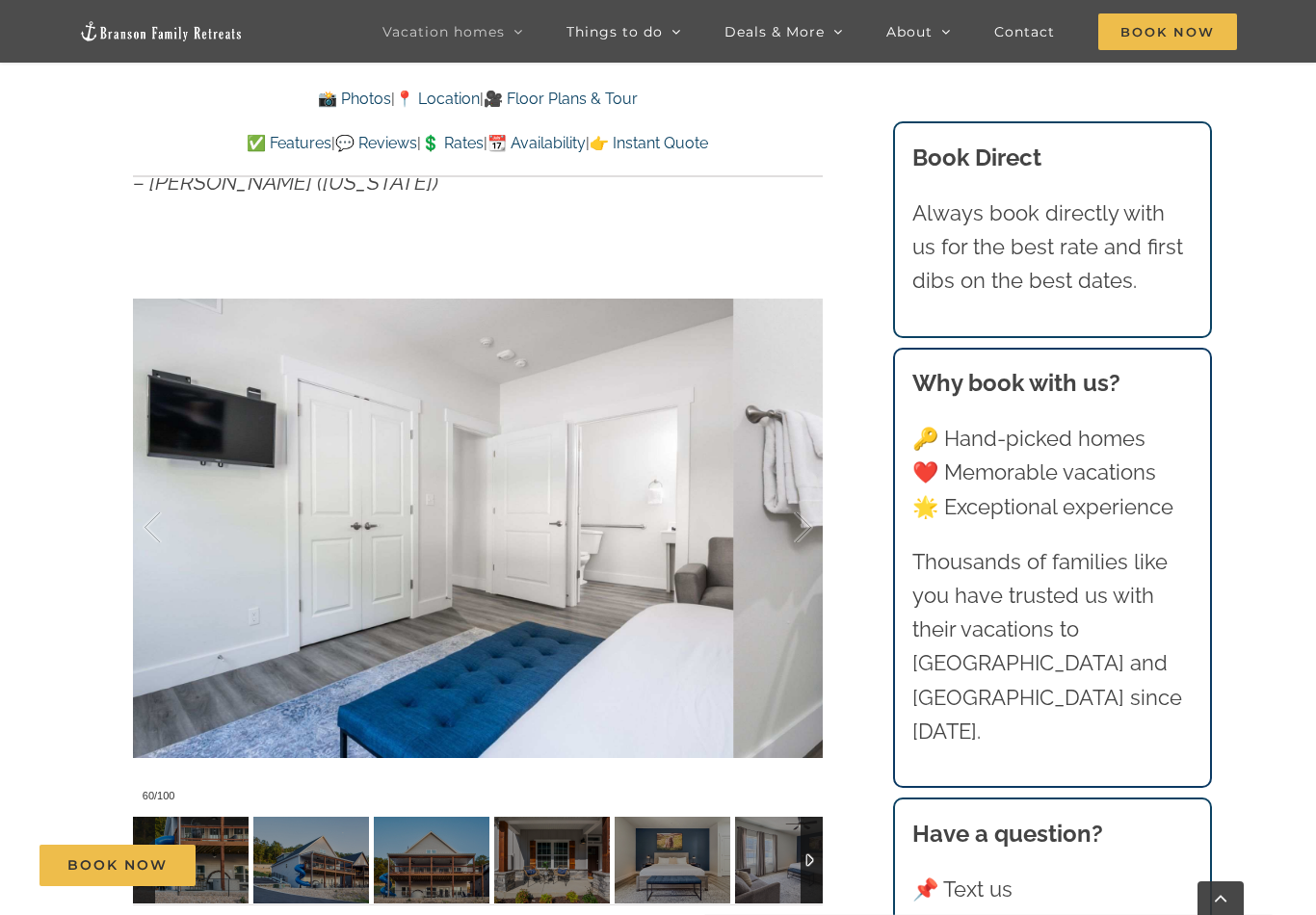
click at [808, 520] on div at bounding box center [783, 527] width 60 height 120
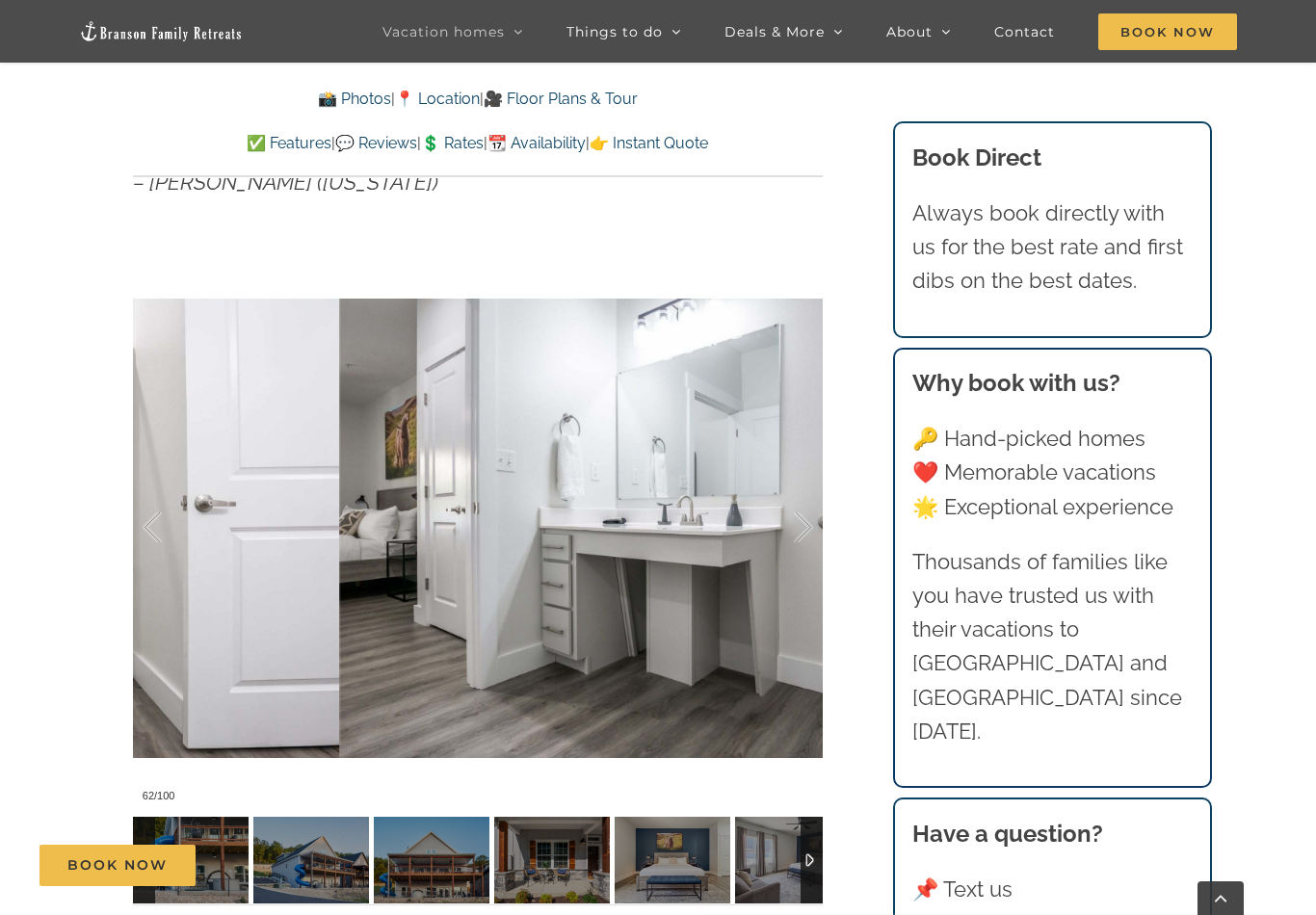
click at [810, 519] on div at bounding box center [783, 527] width 60 height 120
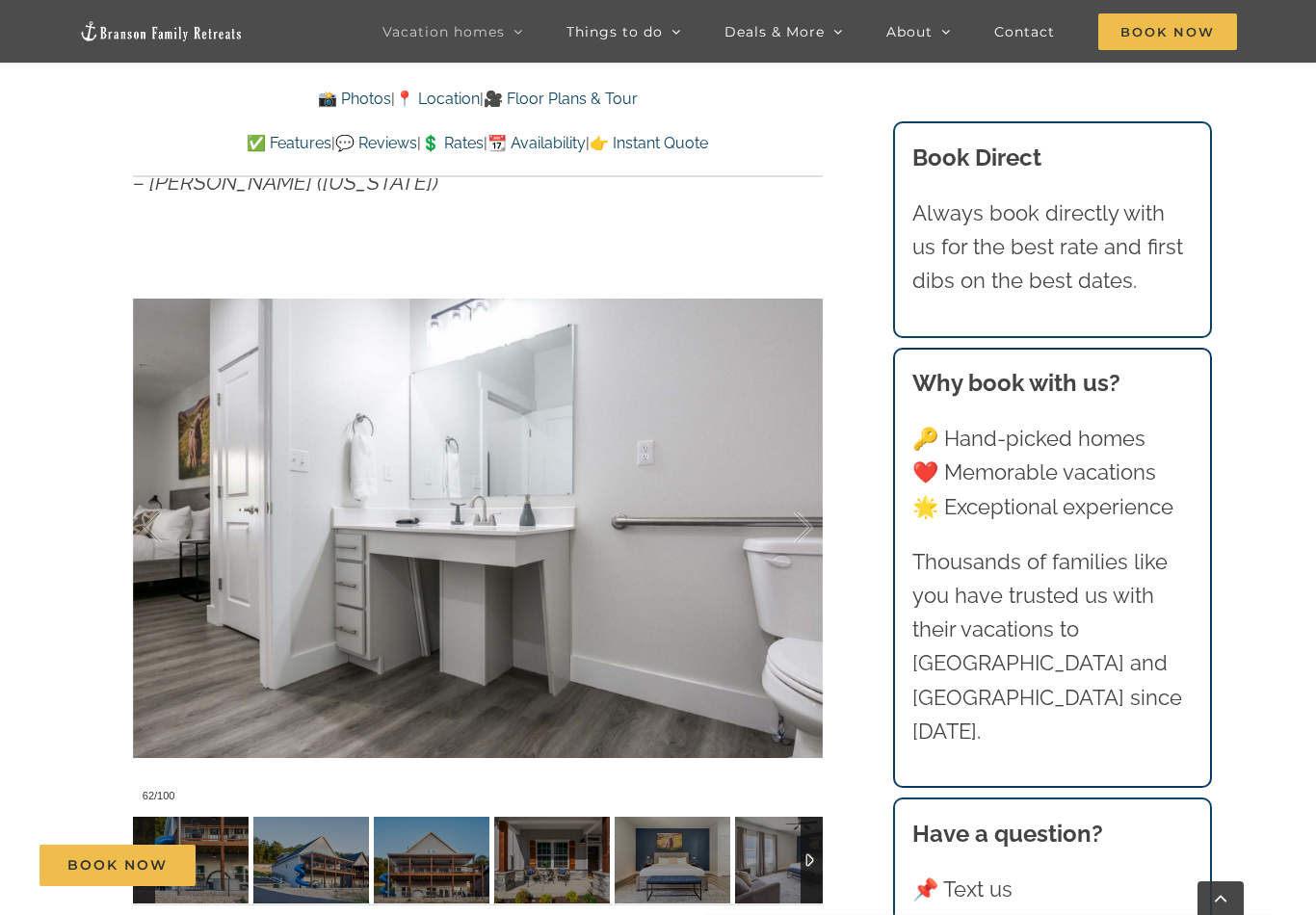
click at [812, 519] on div at bounding box center [783, 527] width 60 height 120
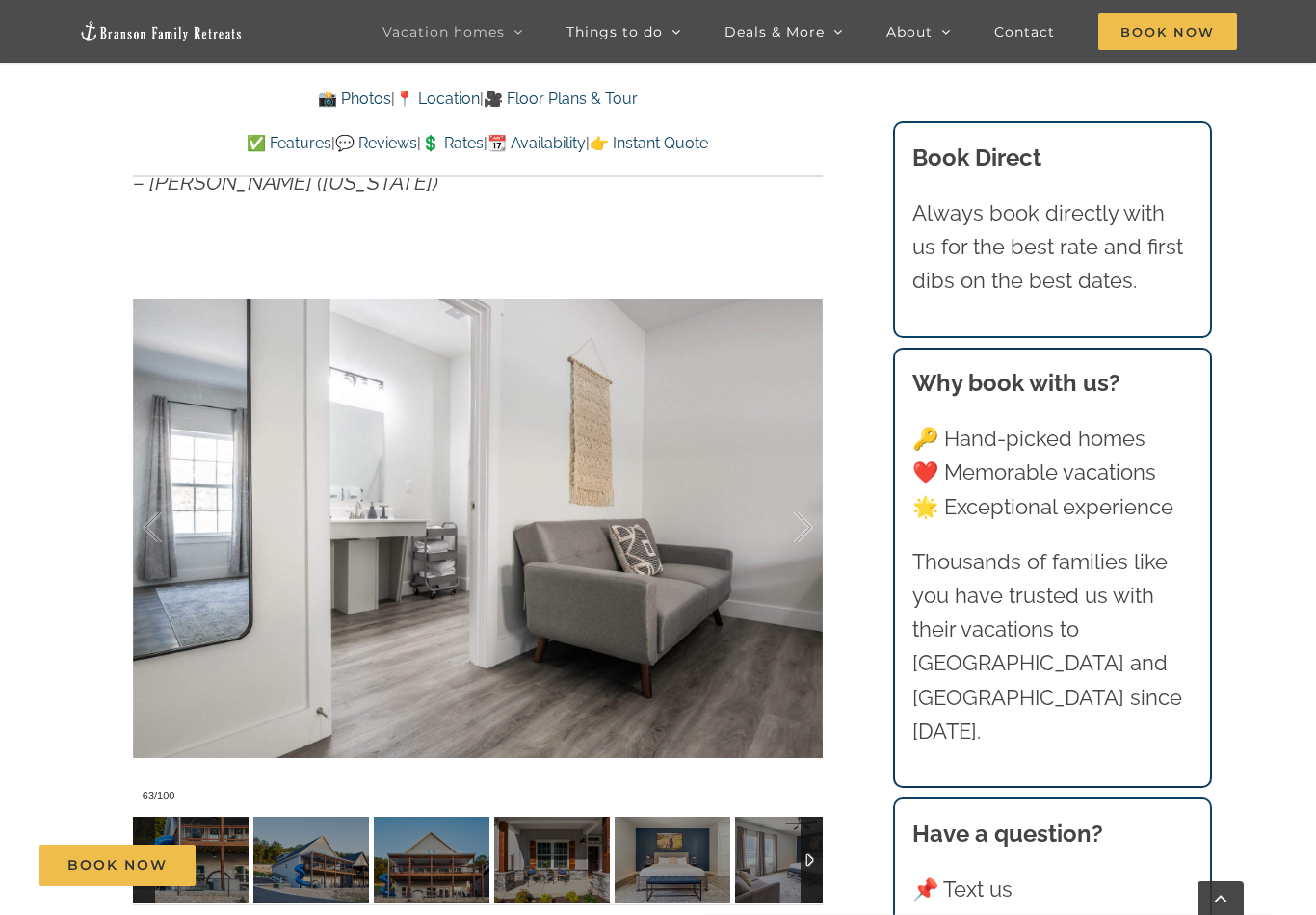
click at [812, 520] on div at bounding box center [783, 527] width 60 height 120
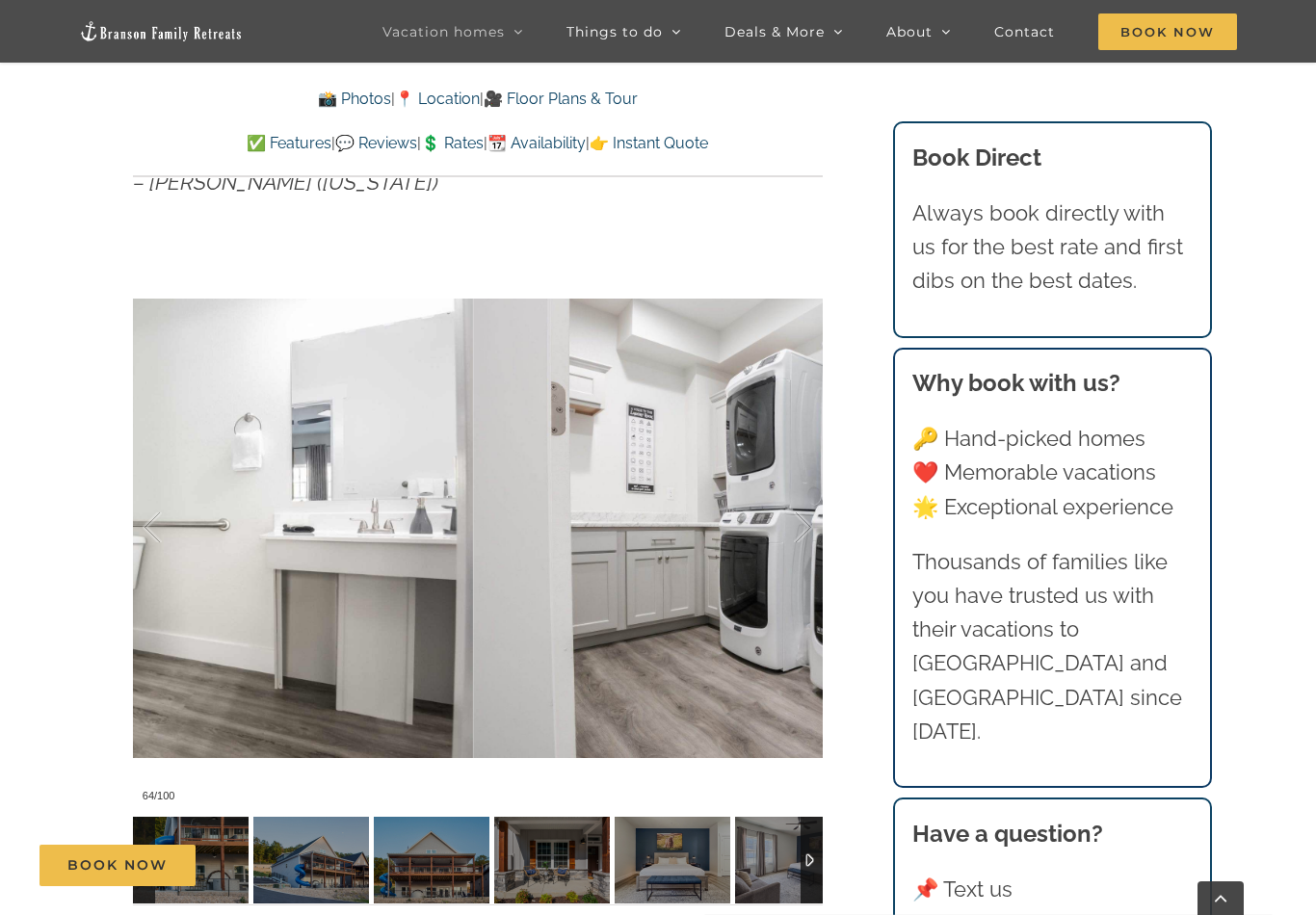
click at [812, 520] on div at bounding box center [783, 527] width 60 height 120
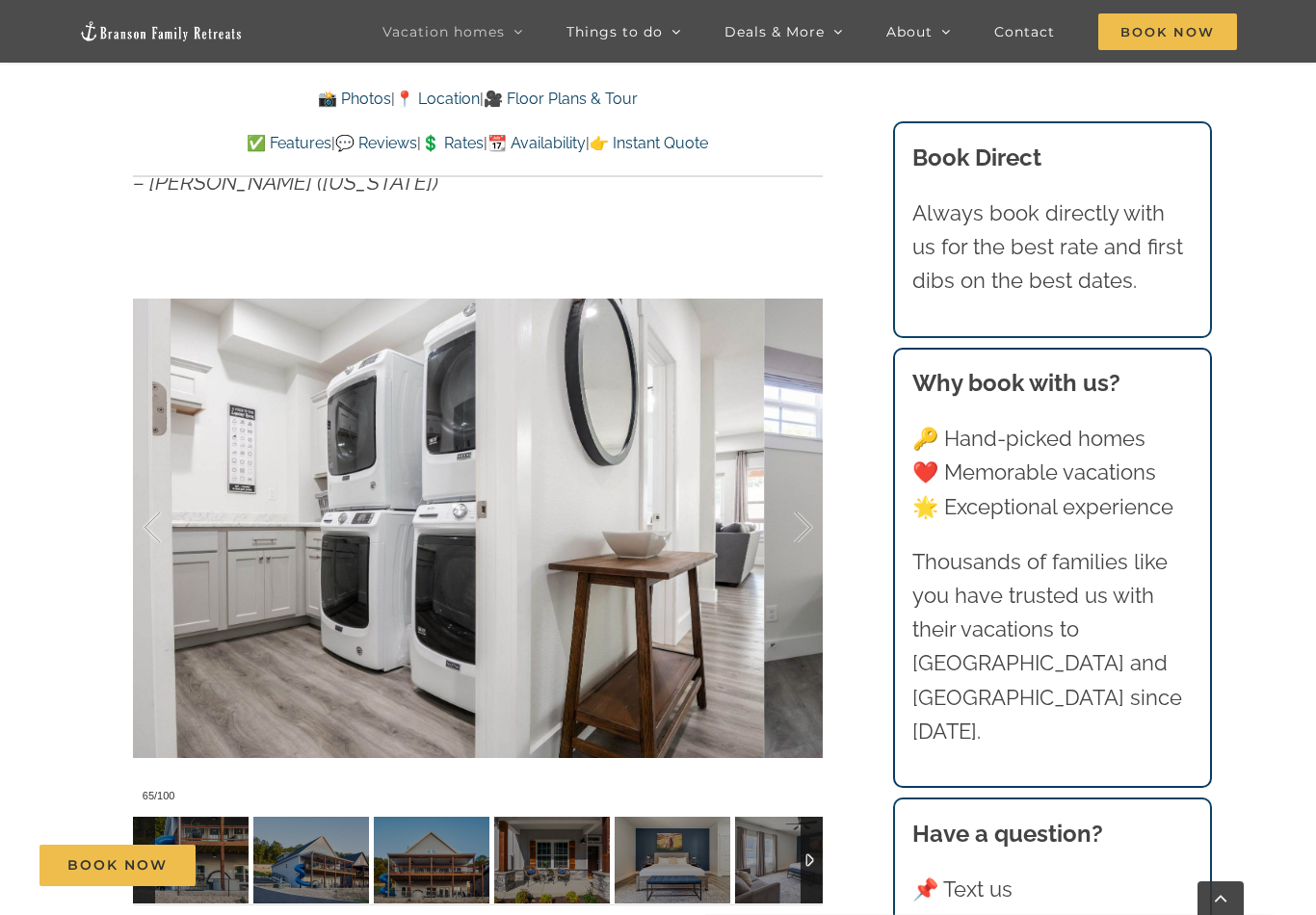
click at [810, 520] on div at bounding box center [783, 527] width 60 height 120
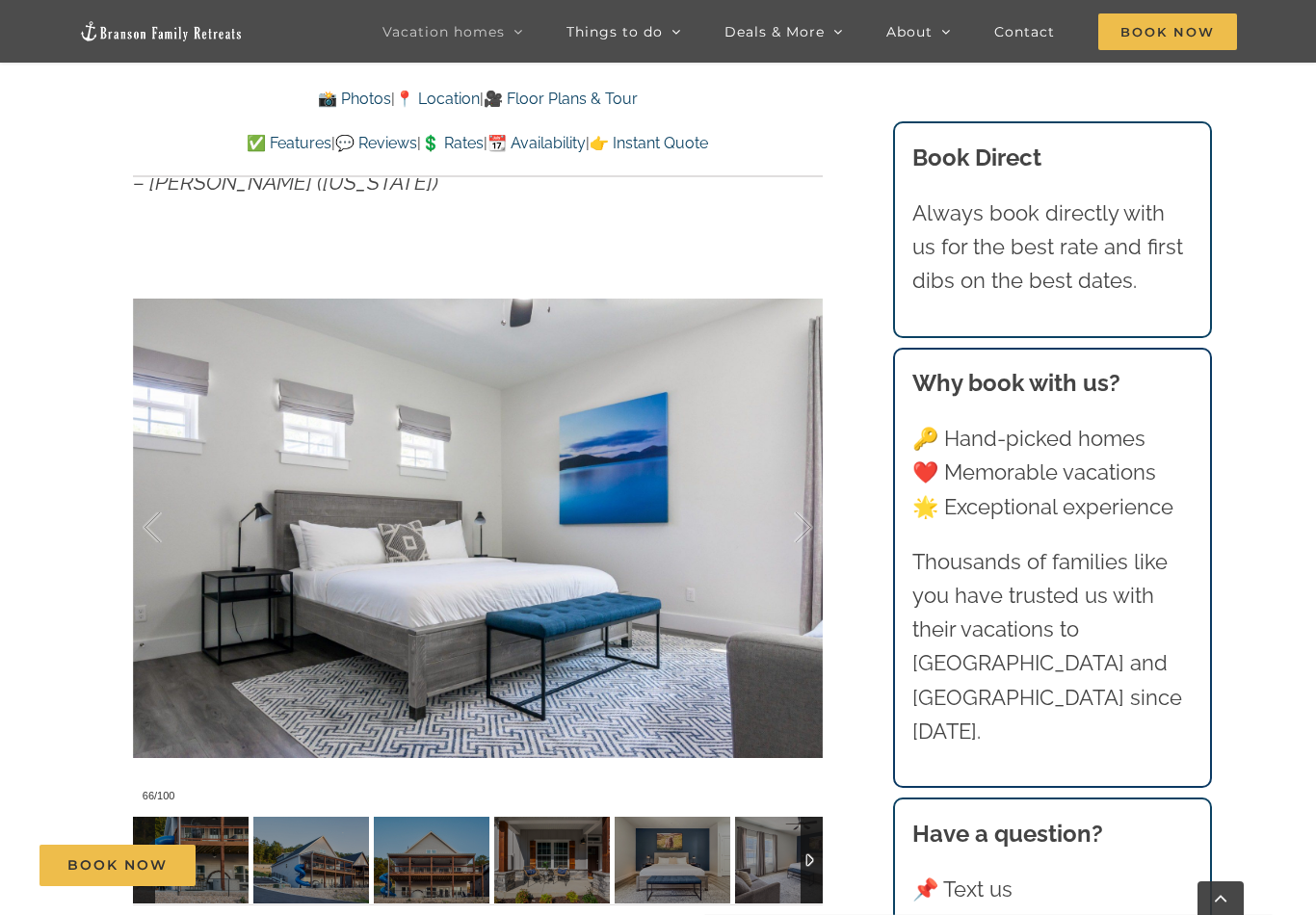
click at [811, 518] on div at bounding box center [783, 527] width 60 height 120
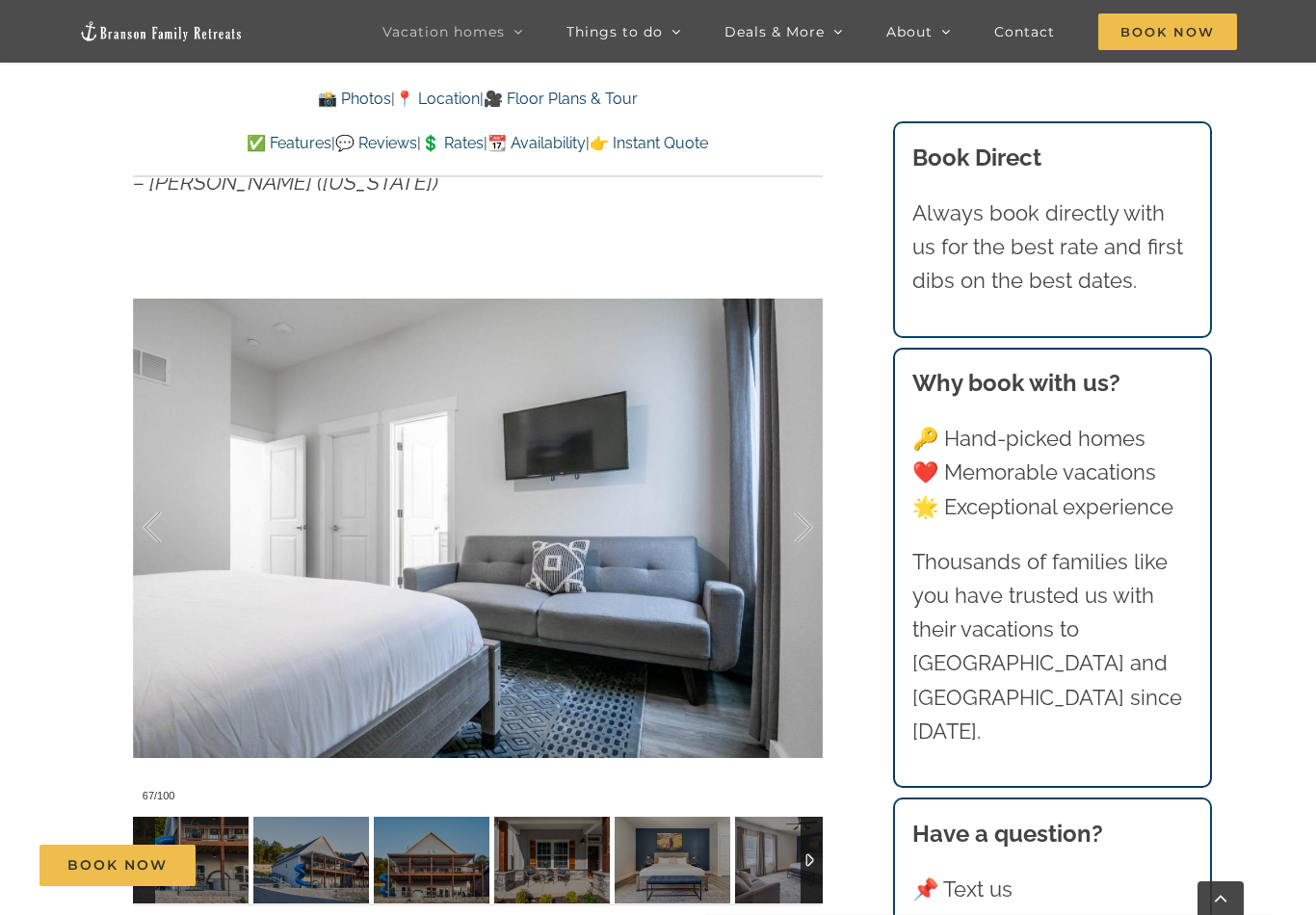
click at [812, 518] on div at bounding box center [783, 527] width 60 height 120
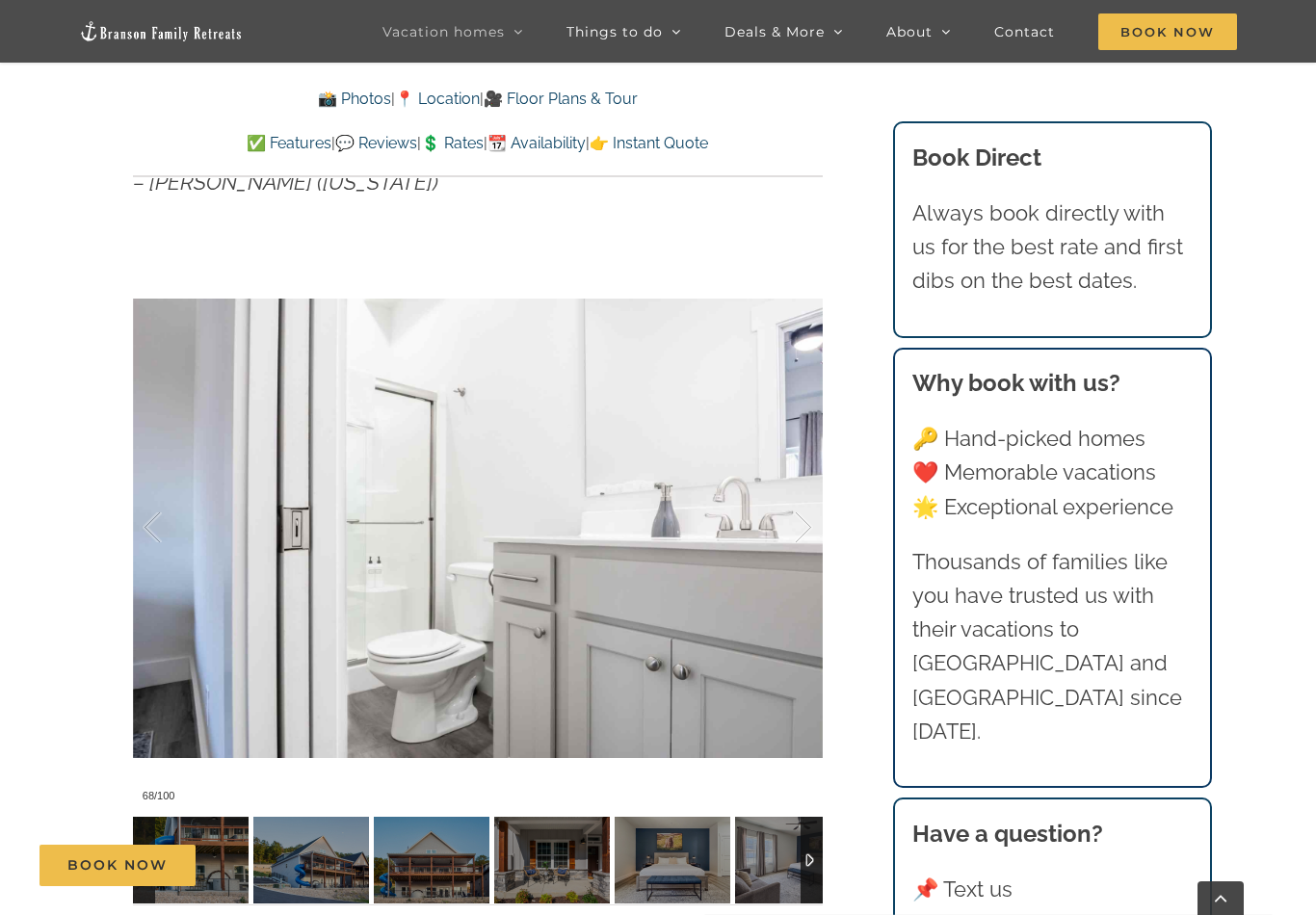
click at [811, 519] on div at bounding box center [783, 527] width 60 height 120
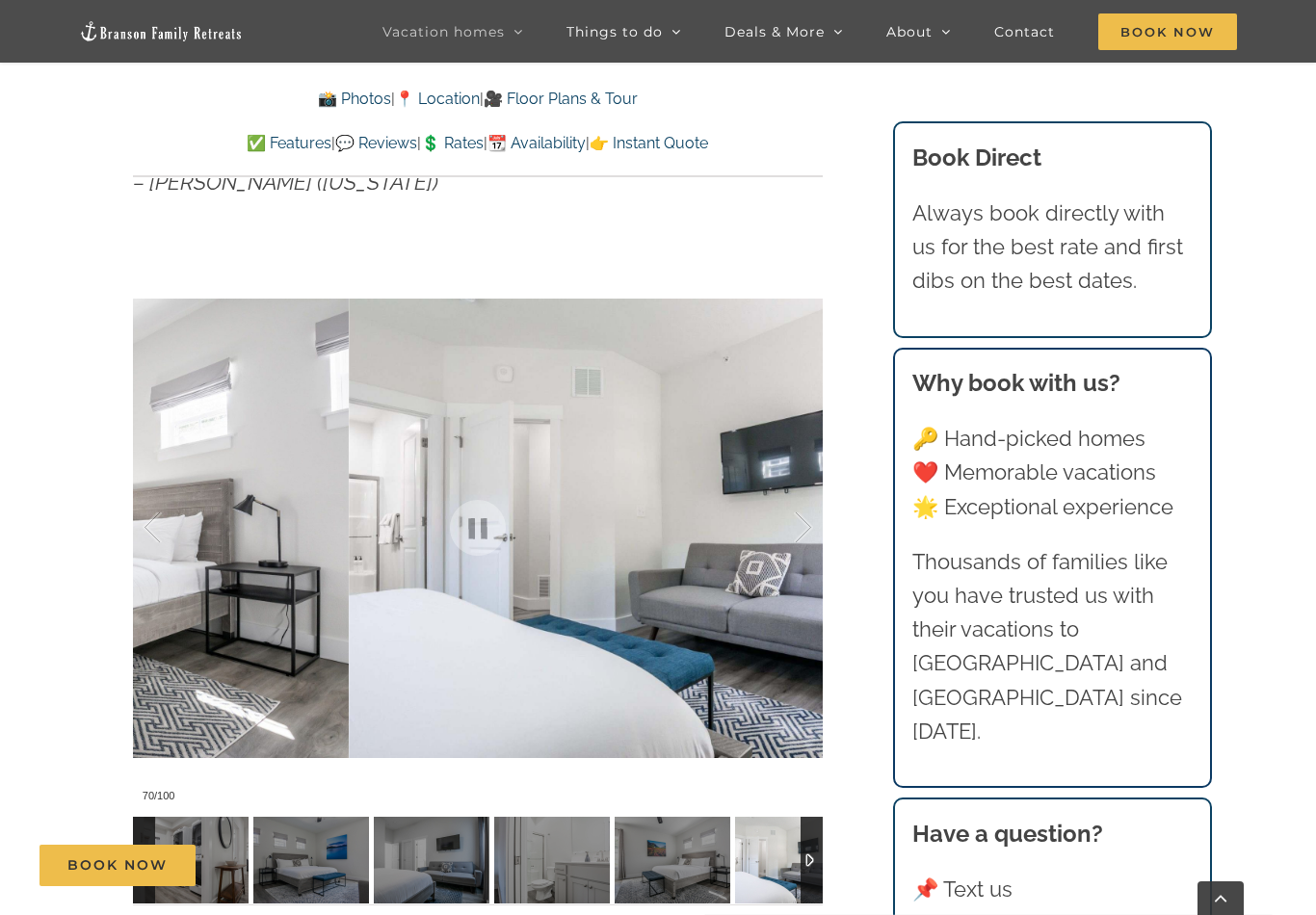
click at [808, 513] on div at bounding box center [783, 527] width 60 height 120
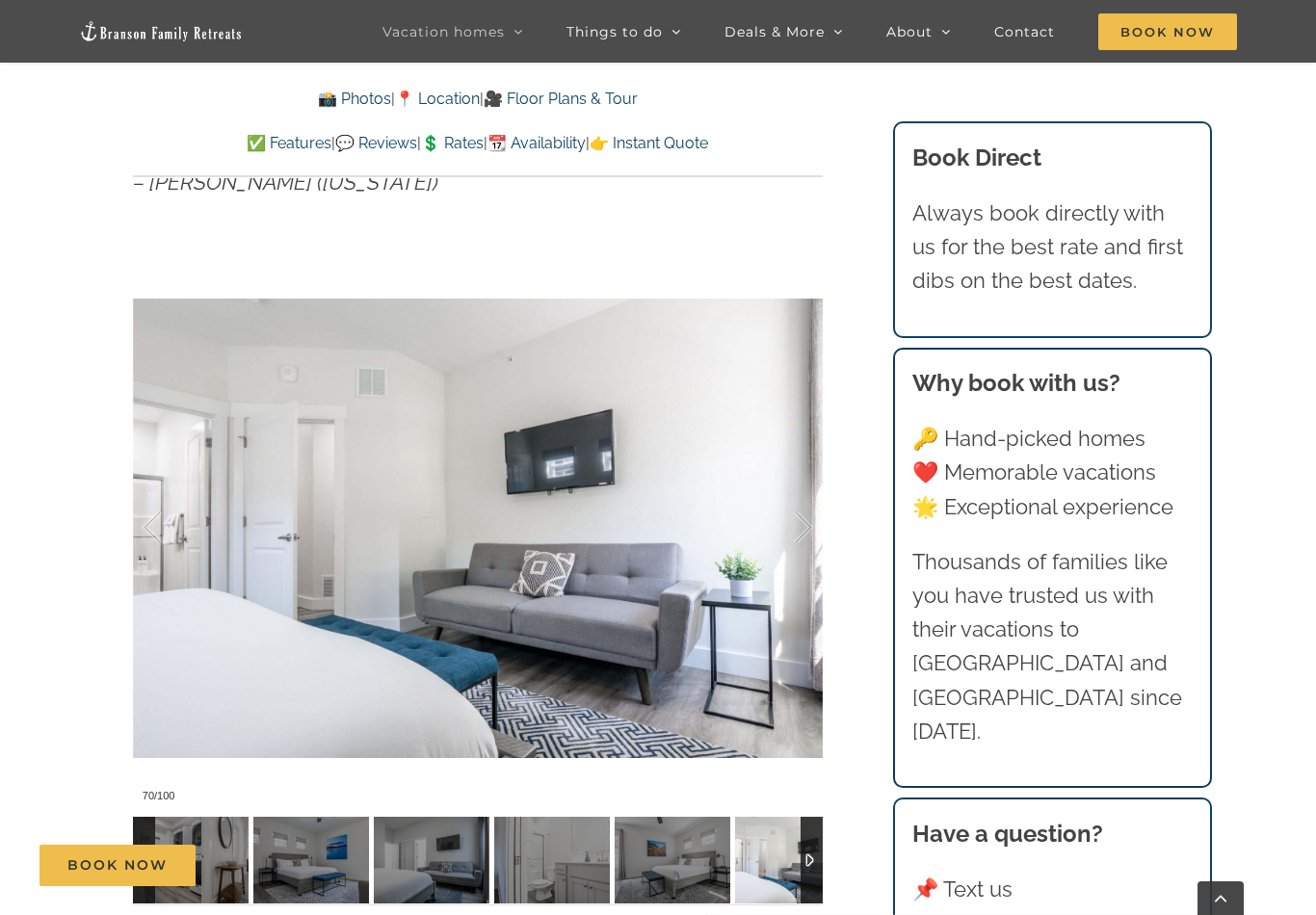
click at [807, 512] on div at bounding box center [783, 527] width 60 height 120
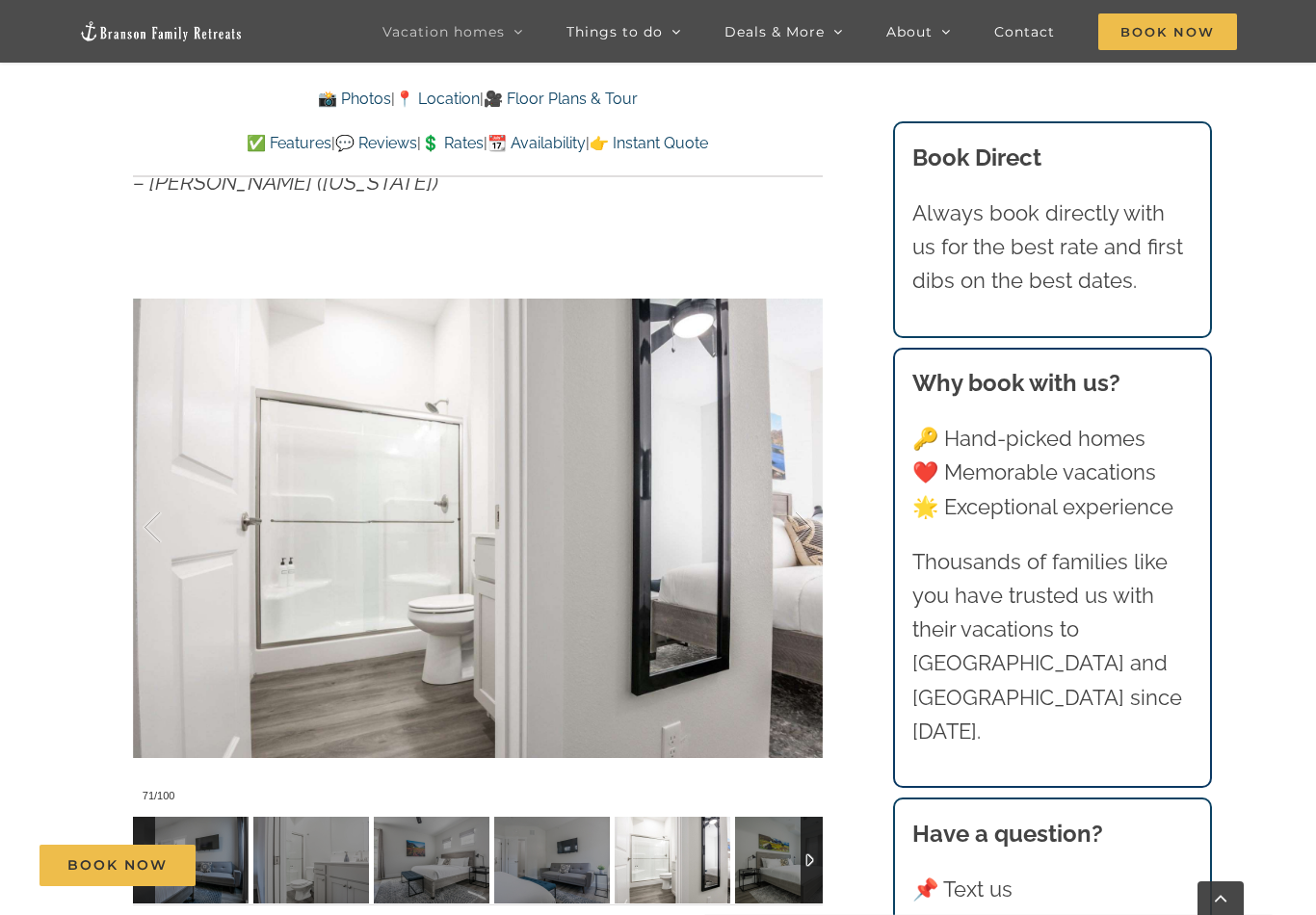
click at [802, 519] on div at bounding box center [783, 527] width 60 height 120
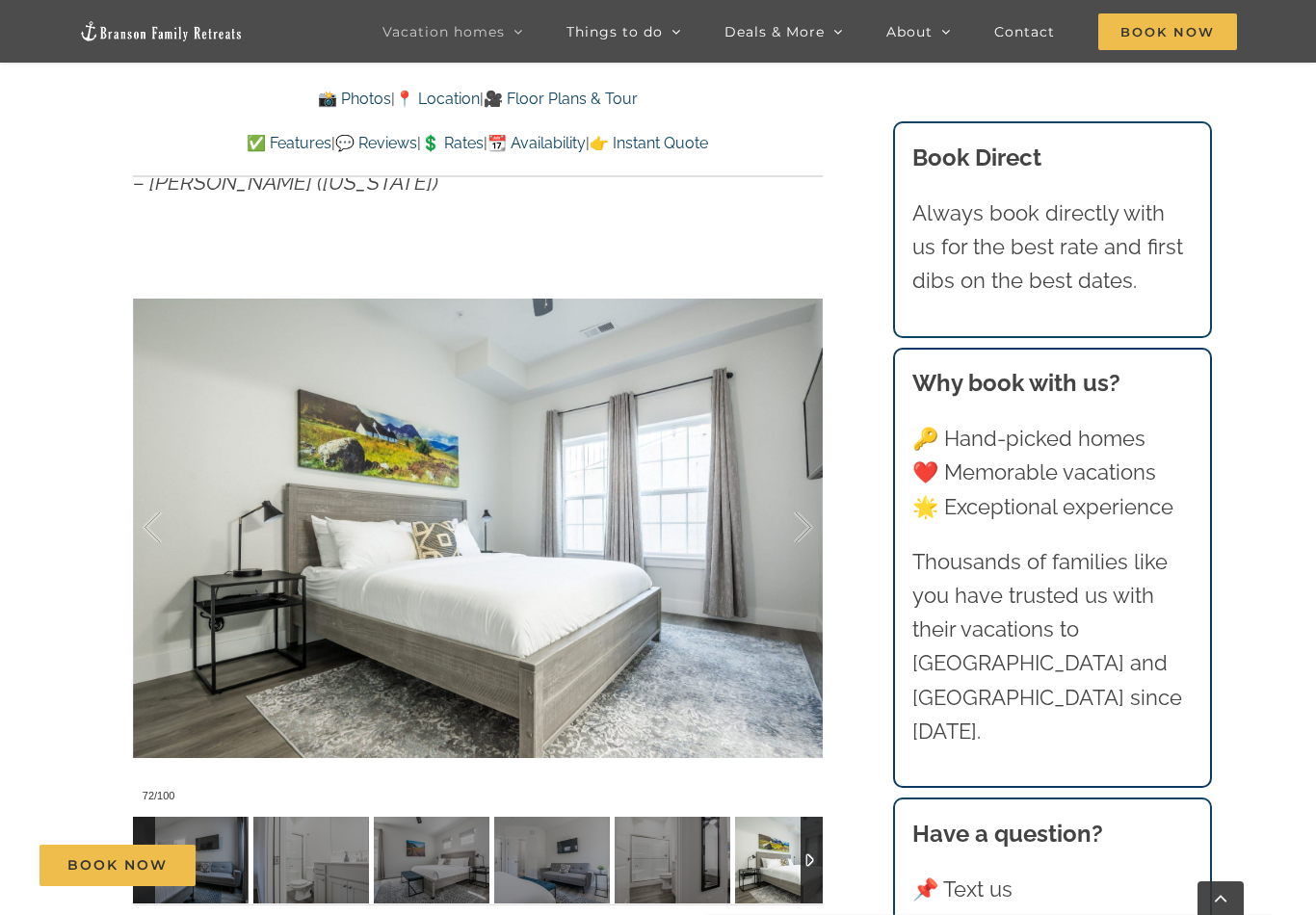
click at [803, 517] on div at bounding box center [783, 527] width 60 height 120
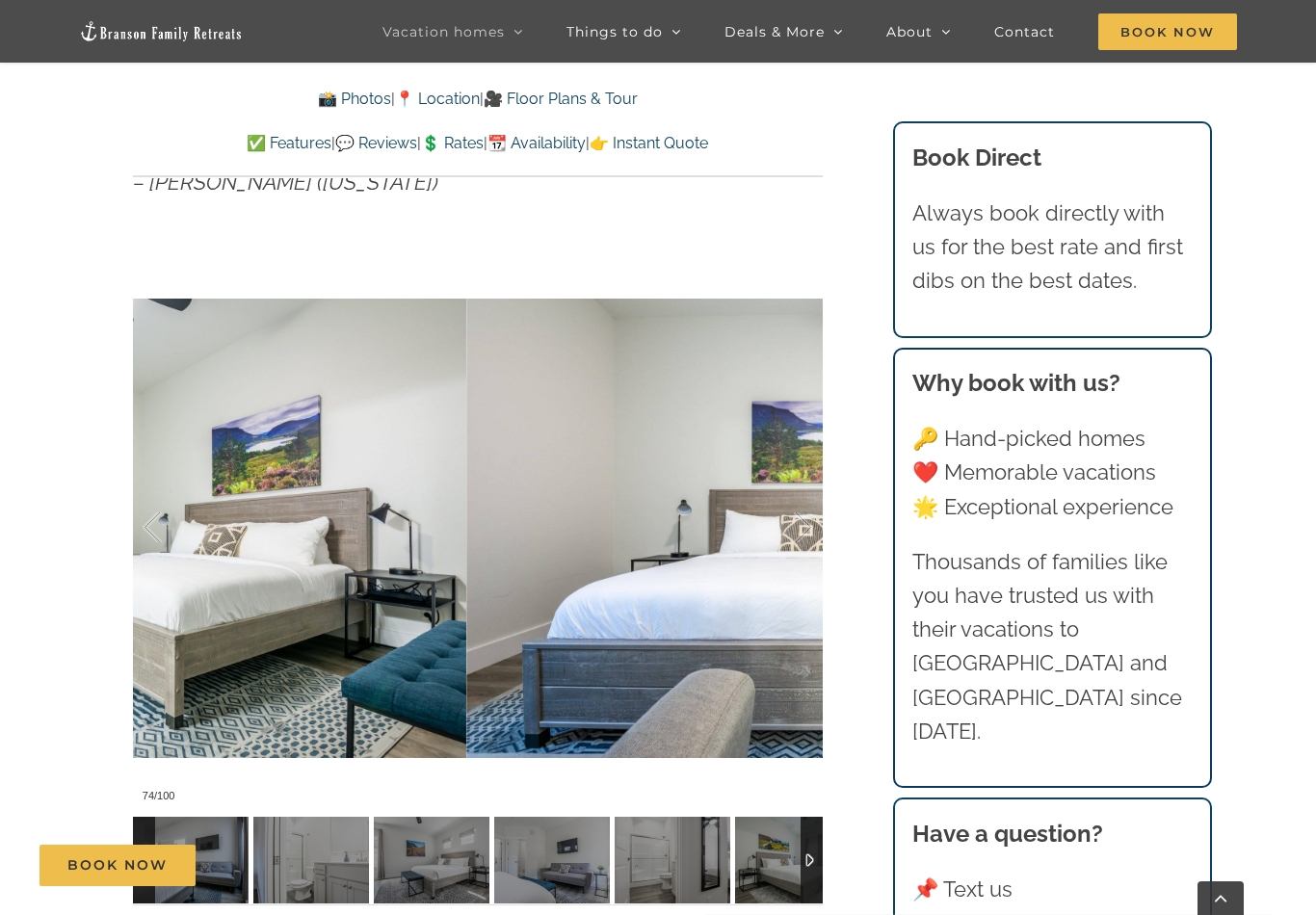
click at [797, 520] on div at bounding box center [783, 527] width 60 height 120
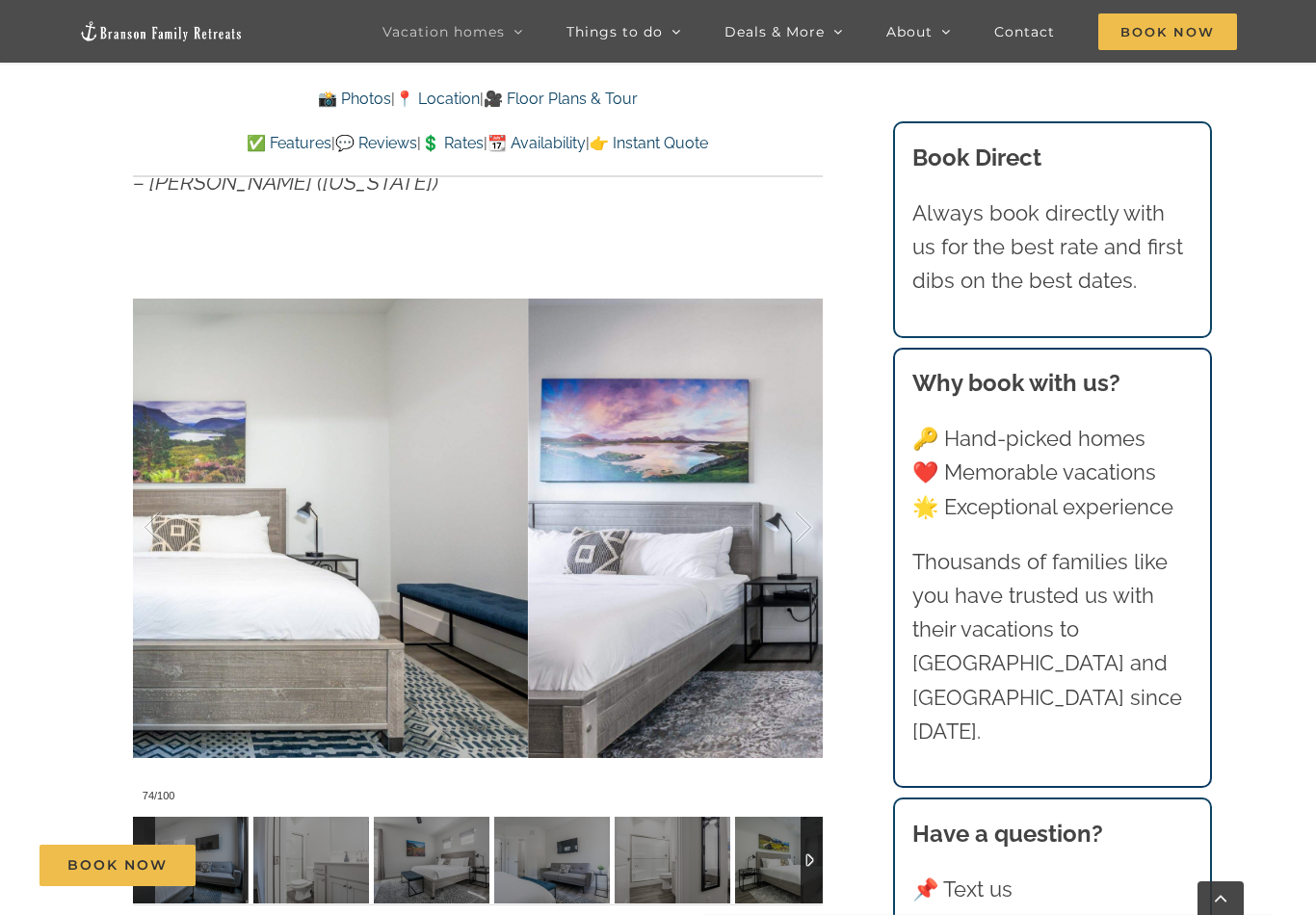
click at [802, 514] on div at bounding box center [783, 527] width 60 height 120
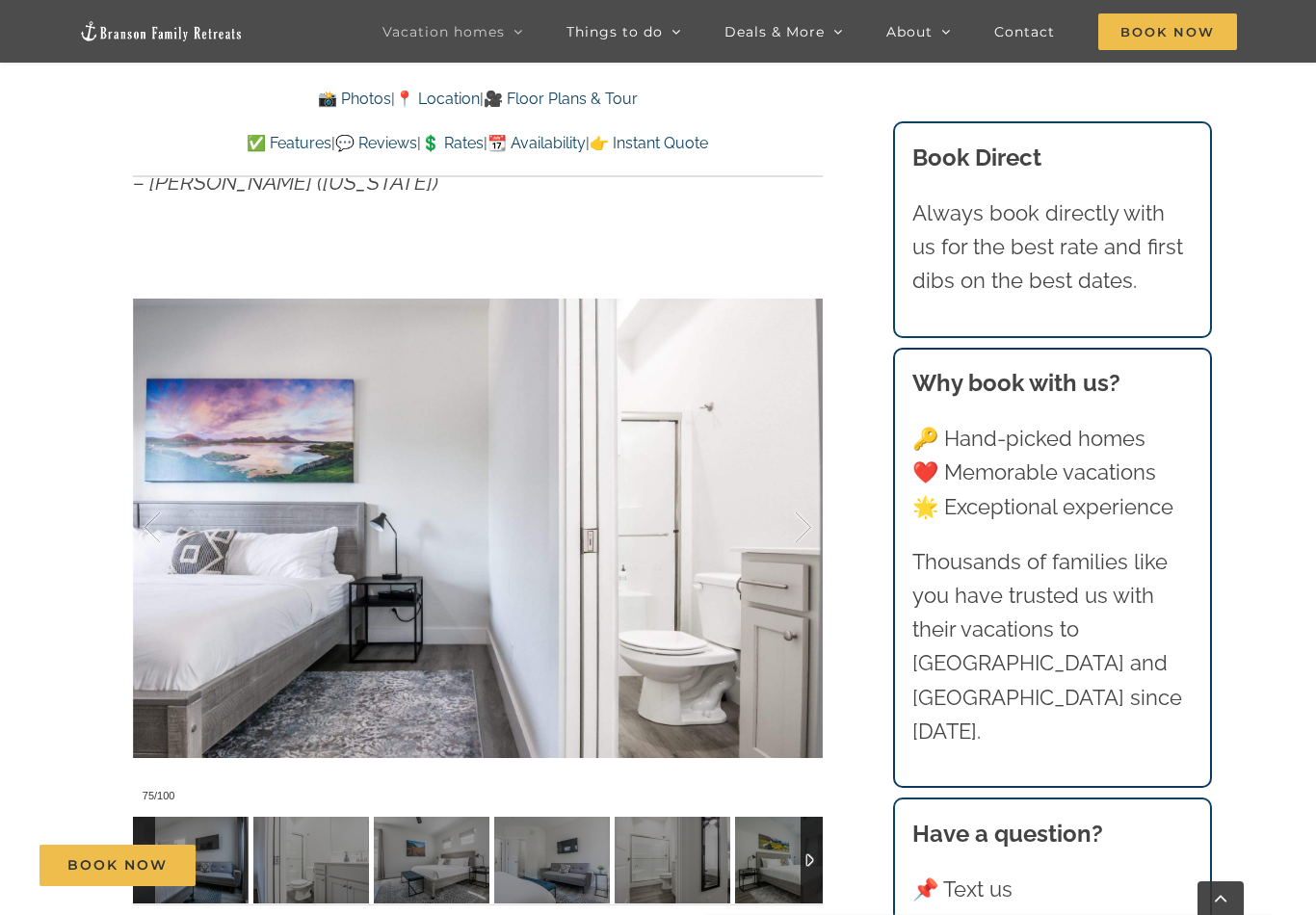
click at [803, 515] on div at bounding box center [783, 527] width 60 height 120
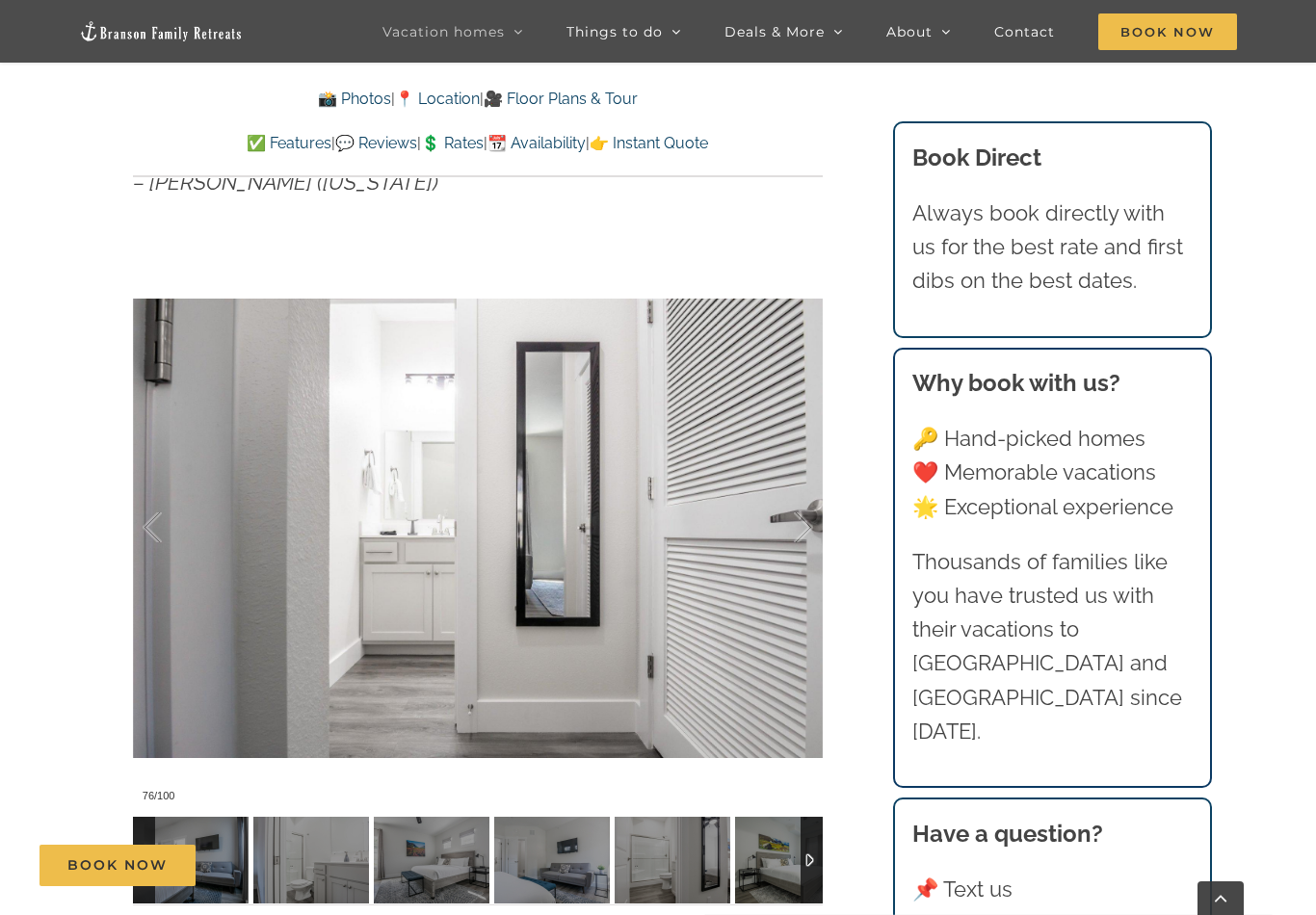
click at [800, 516] on div at bounding box center [783, 527] width 60 height 120
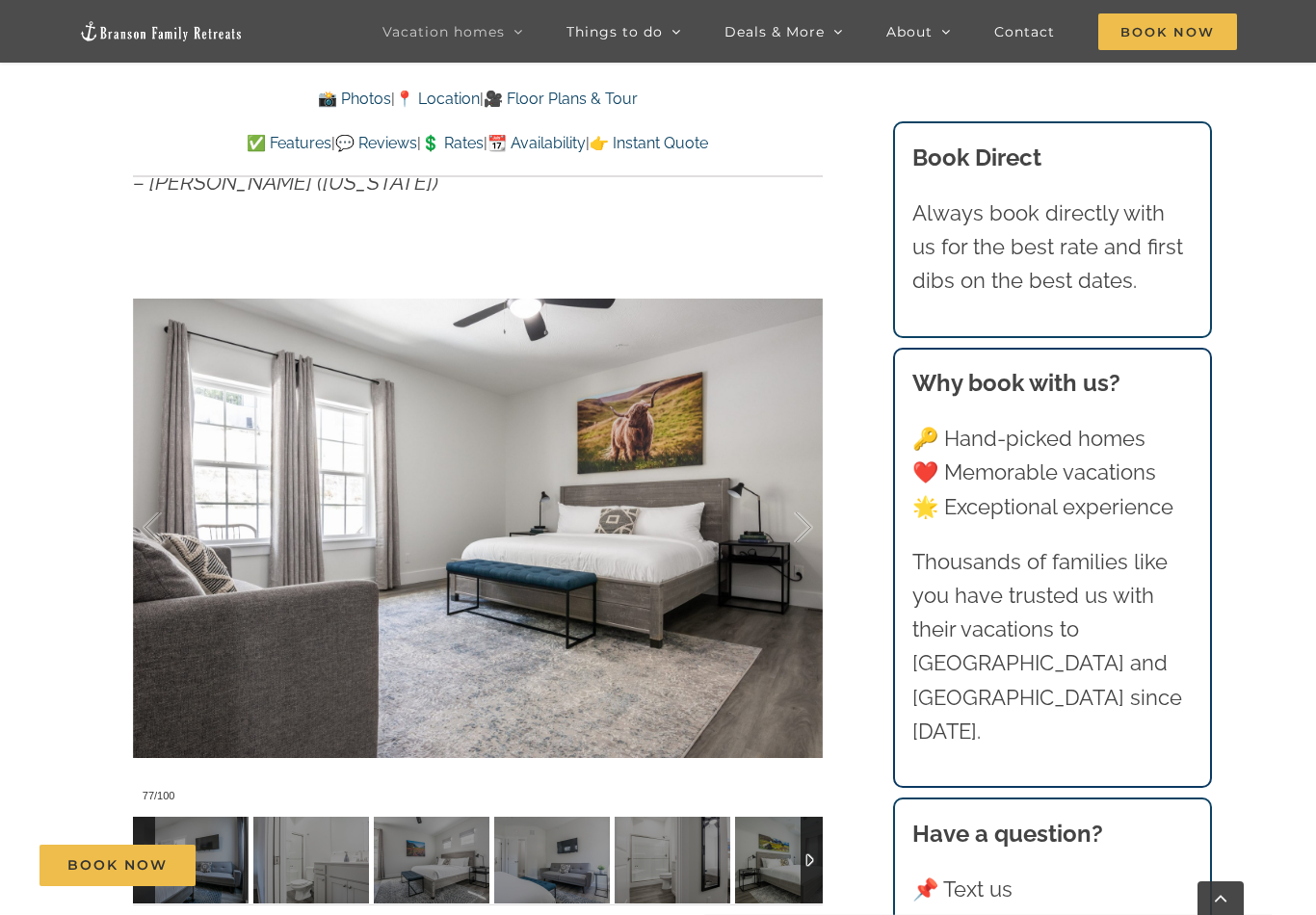
click at [809, 512] on div at bounding box center [783, 527] width 60 height 120
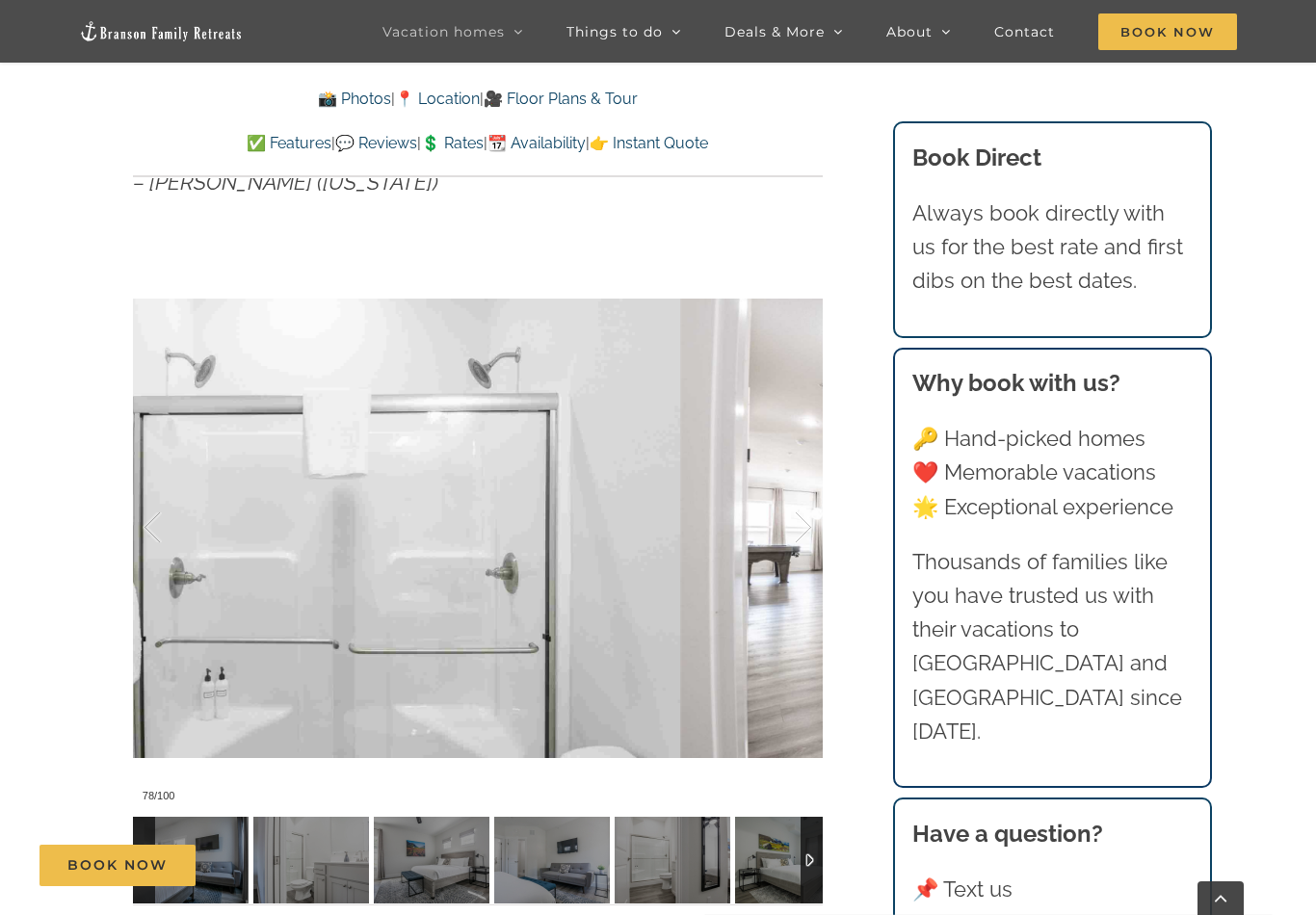
click at [807, 515] on div at bounding box center [783, 527] width 60 height 120
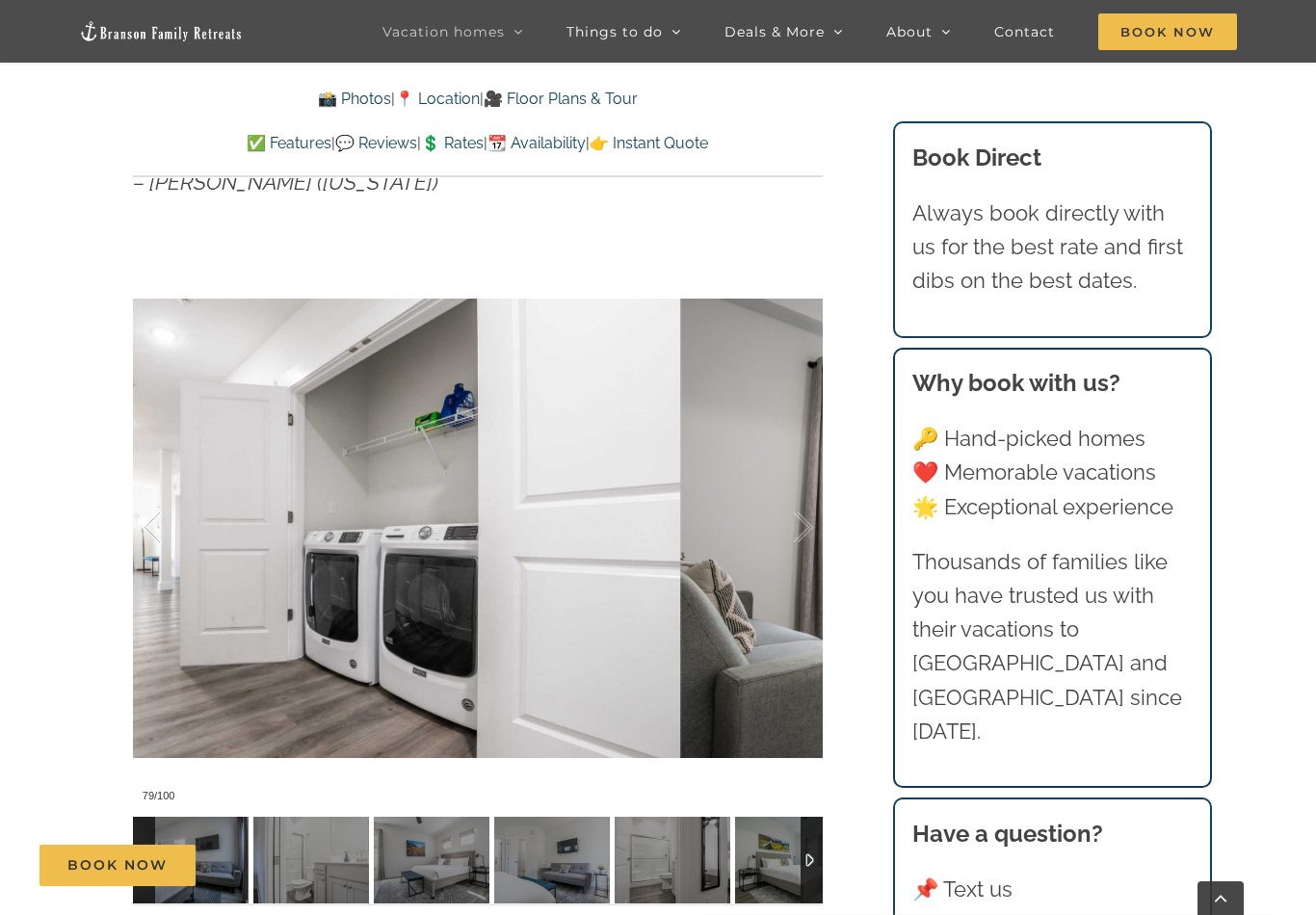
click at [807, 516] on div at bounding box center [783, 527] width 60 height 120
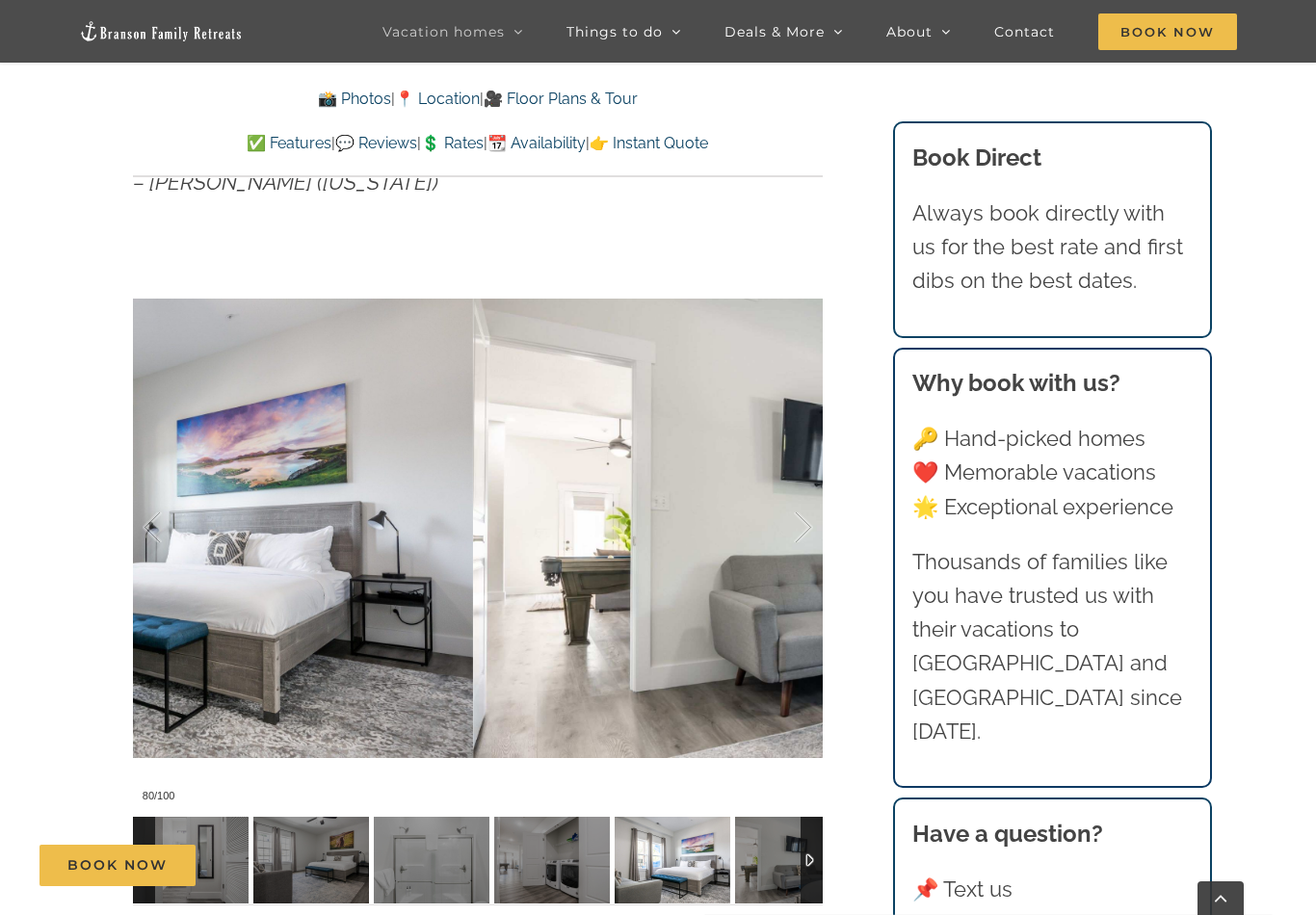
click at [800, 519] on div at bounding box center [783, 527] width 60 height 120
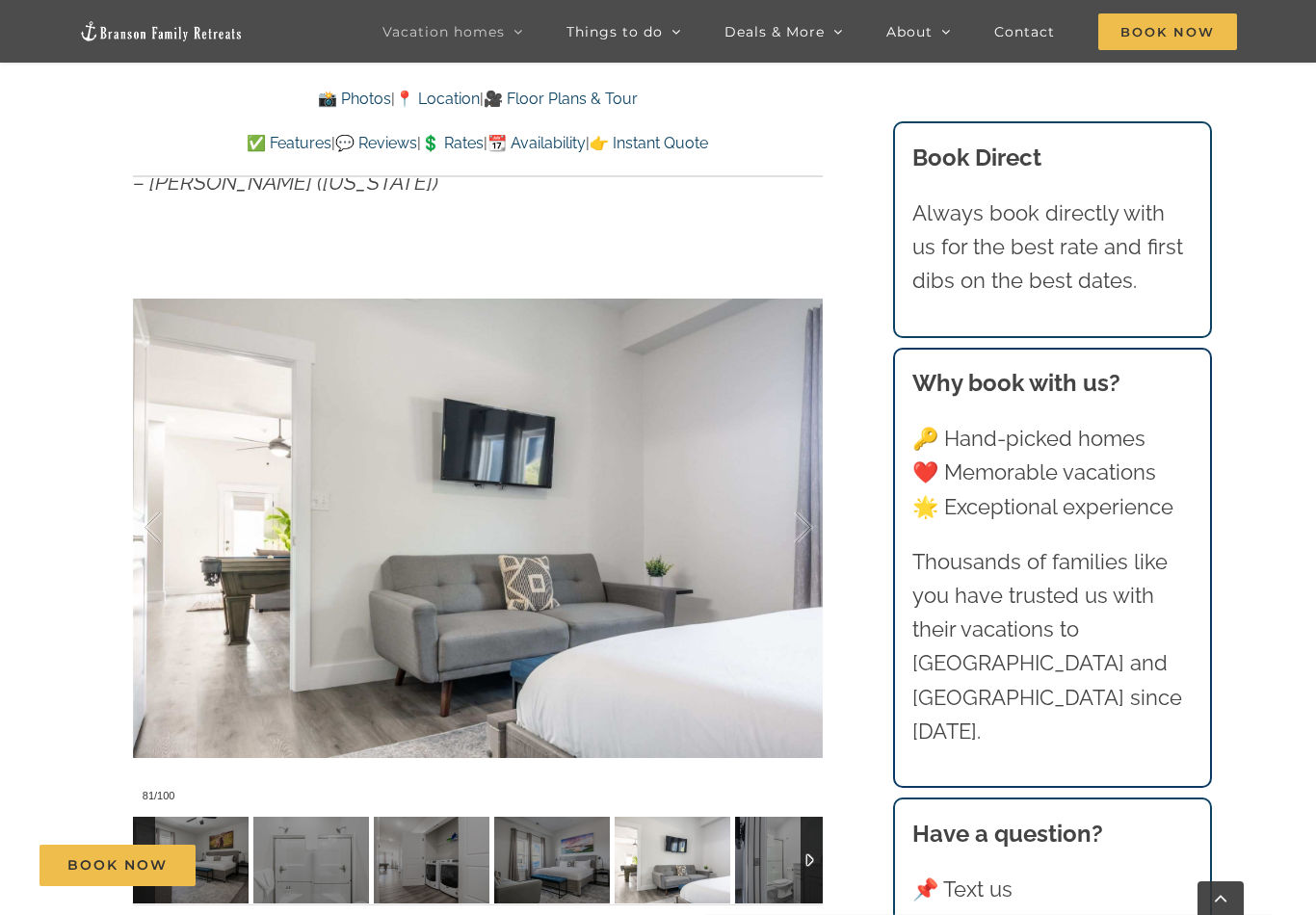
click at [802, 517] on div at bounding box center [783, 527] width 60 height 120
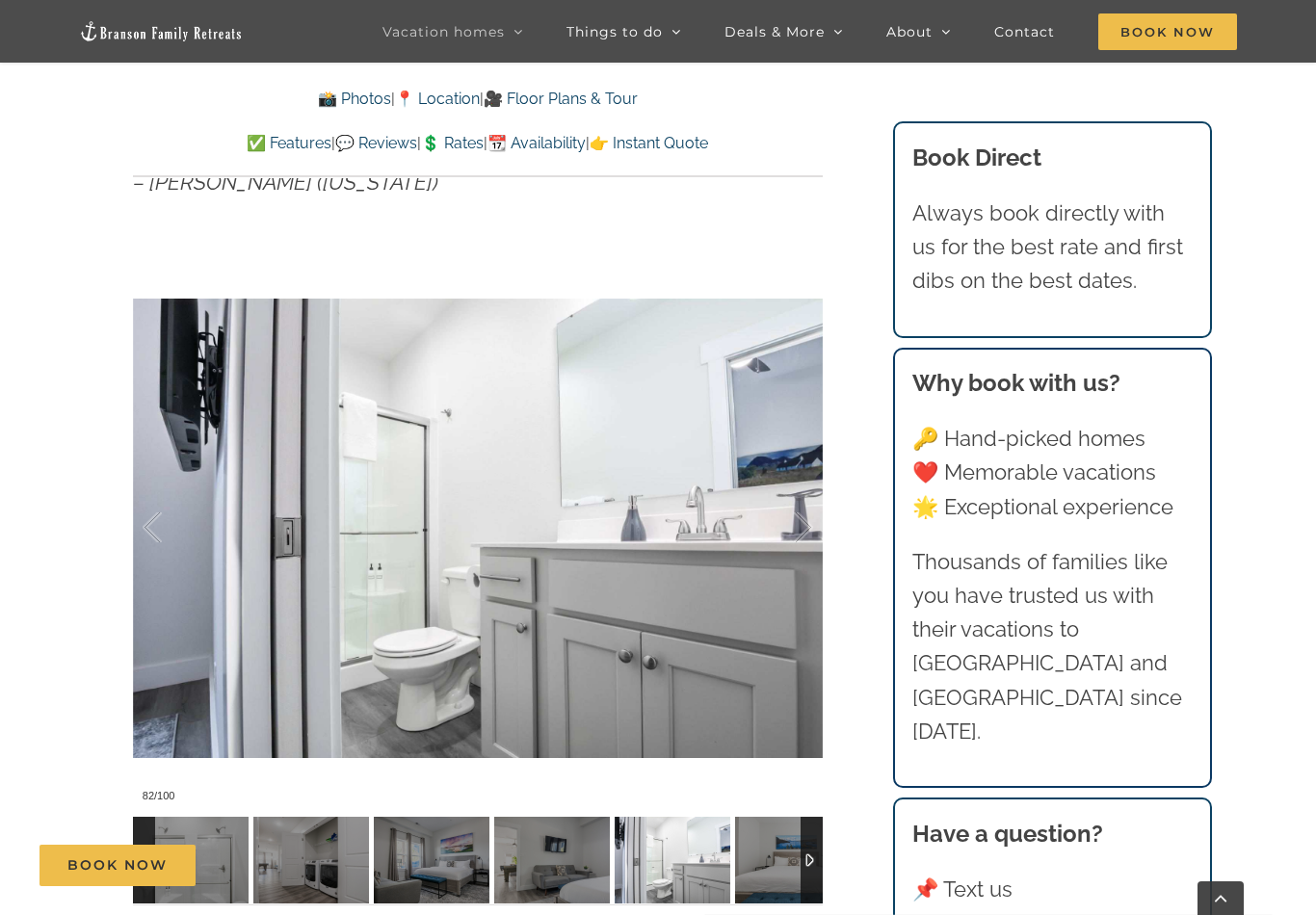
click at [793, 523] on div at bounding box center [783, 527] width 60 height 120
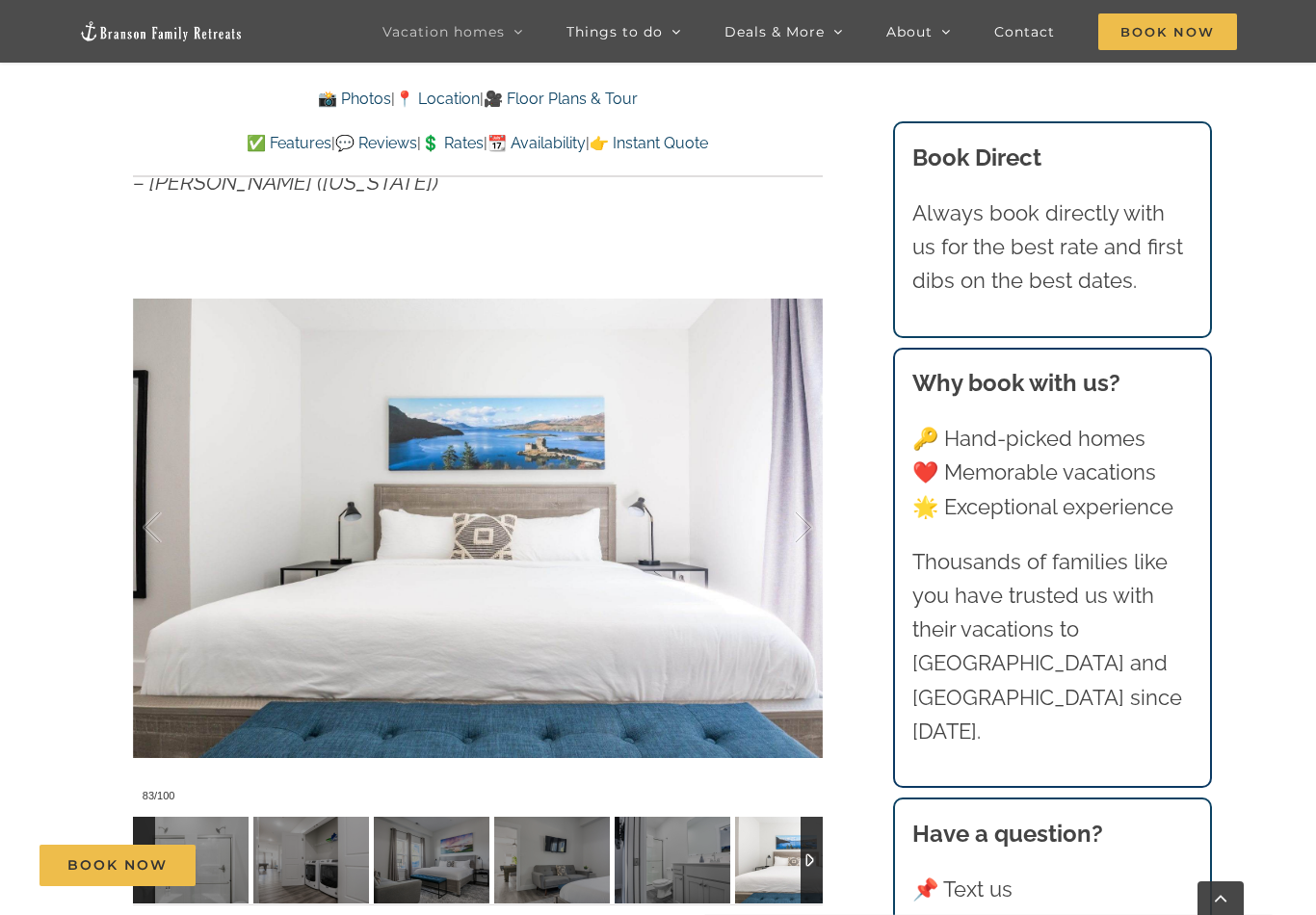
click at [804, 519] on div at bounding box center [783, 527] width 60 height 120
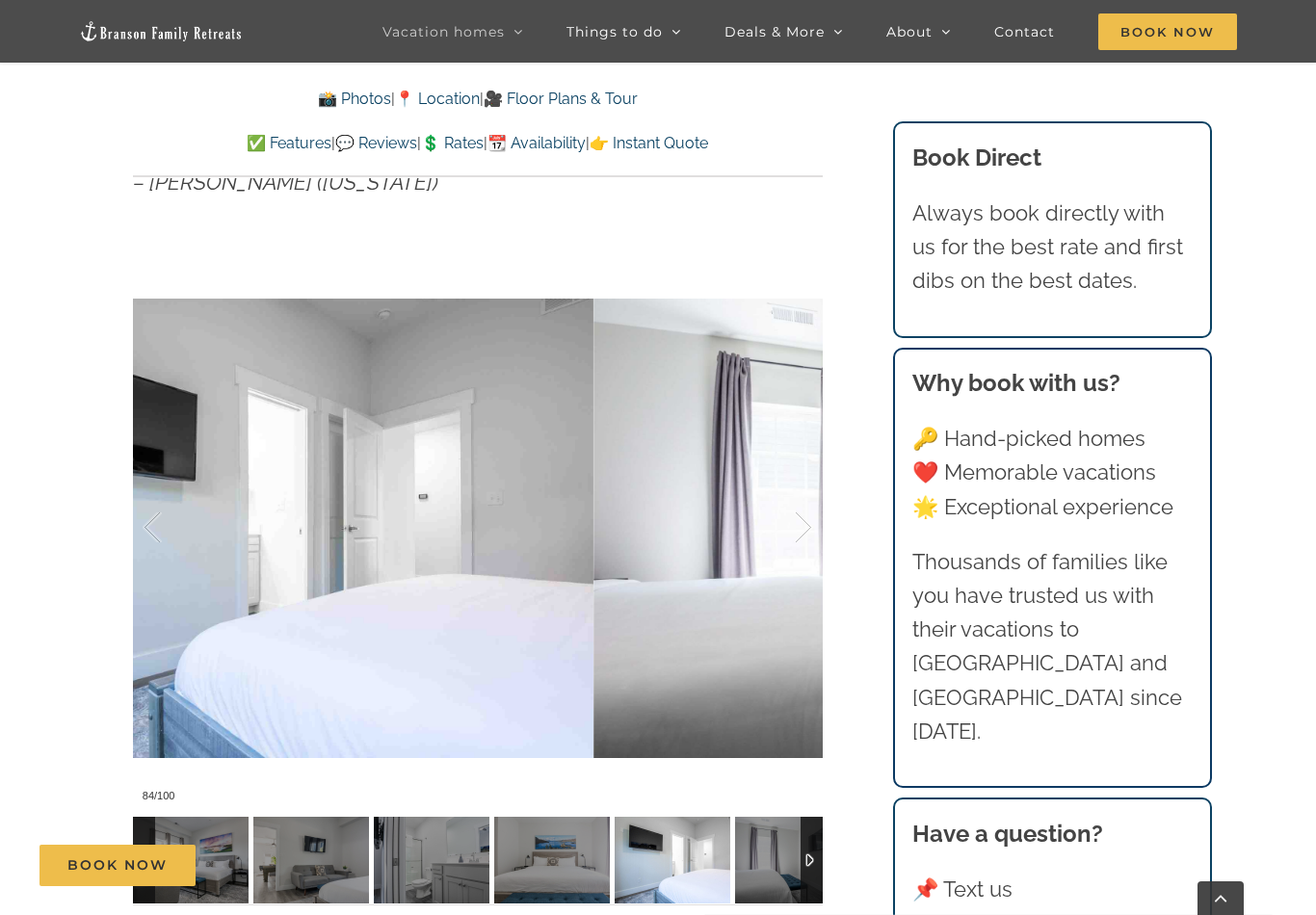
click at [803, 518] on div at bounding box center [783, 527] width 60 height 120
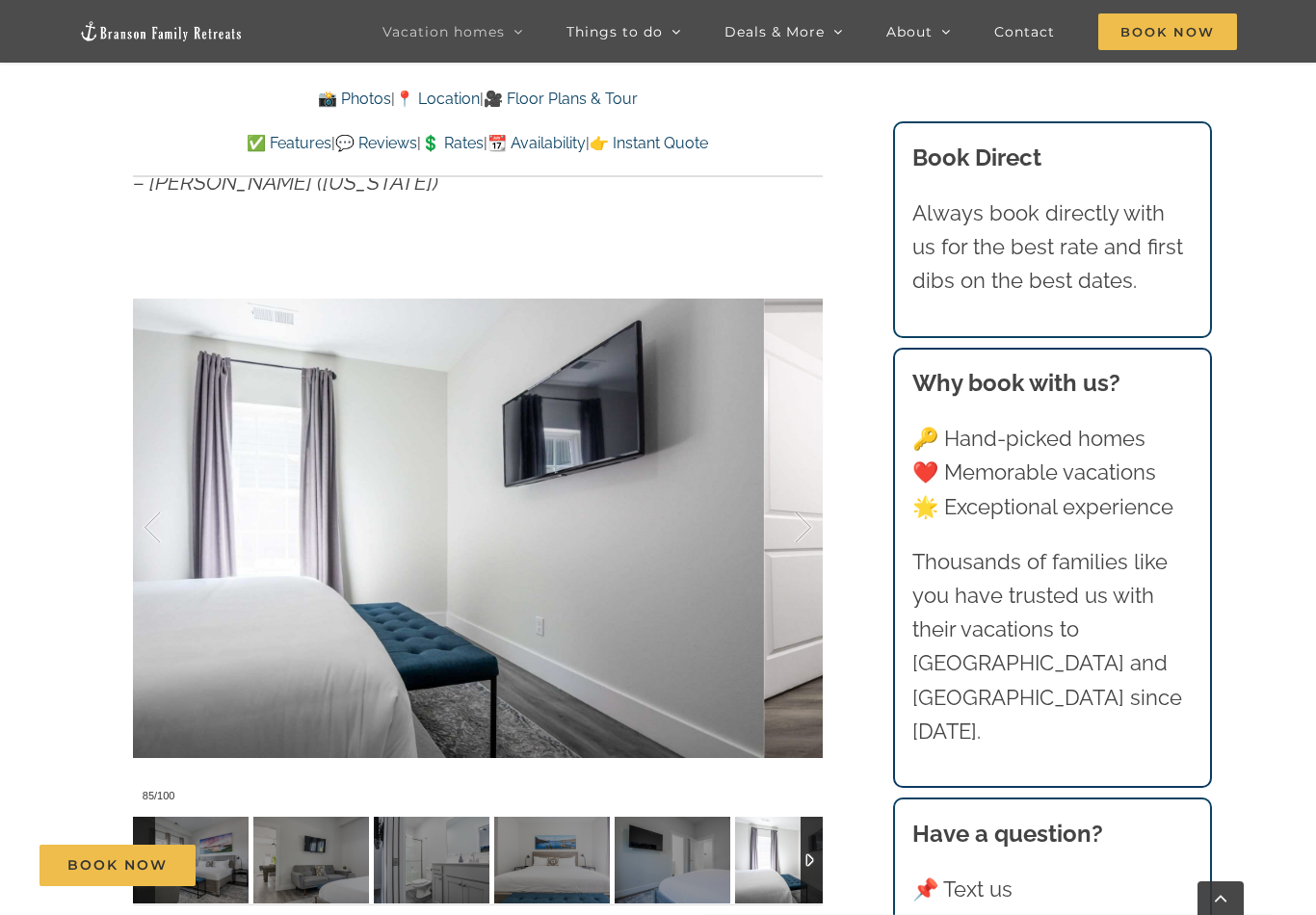
click at [798, 520] on div at bounding box center [783, 527] width 60 height 120
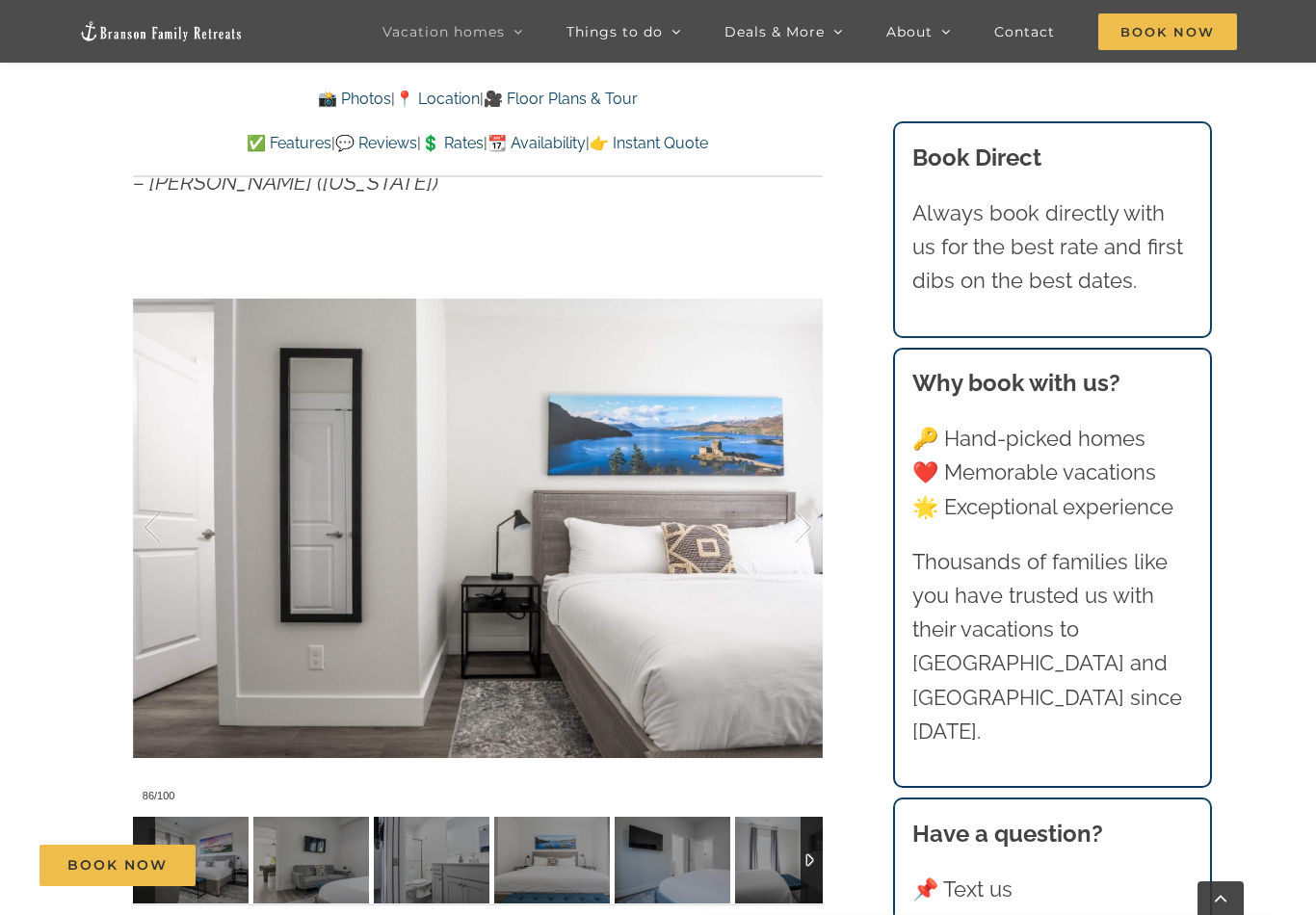
click at [799, 521] on div at bounding box center [783, 527] width 60 height 120
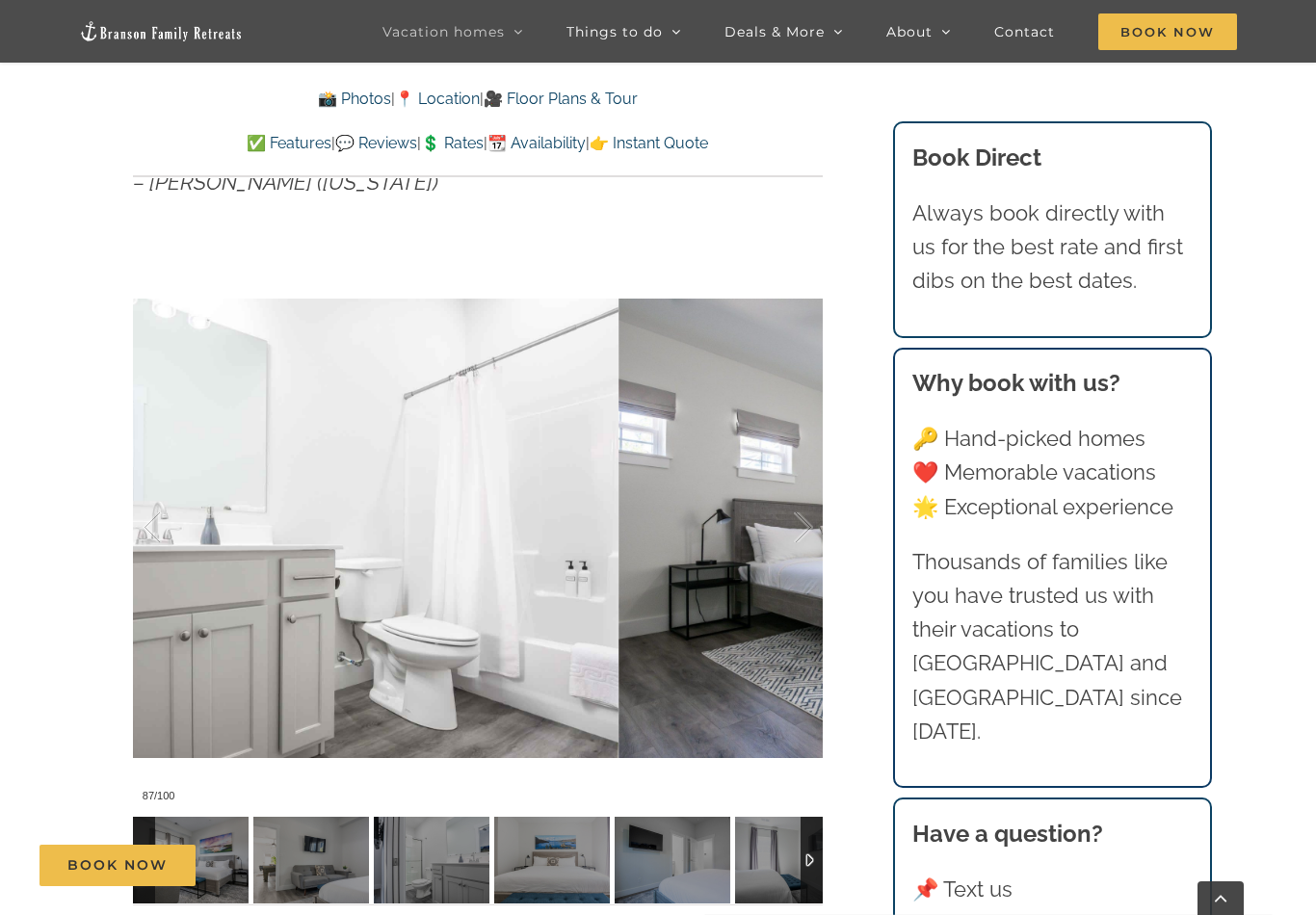
click at [797, 518] on div at bounding box center [783, 527] width 60 height 120
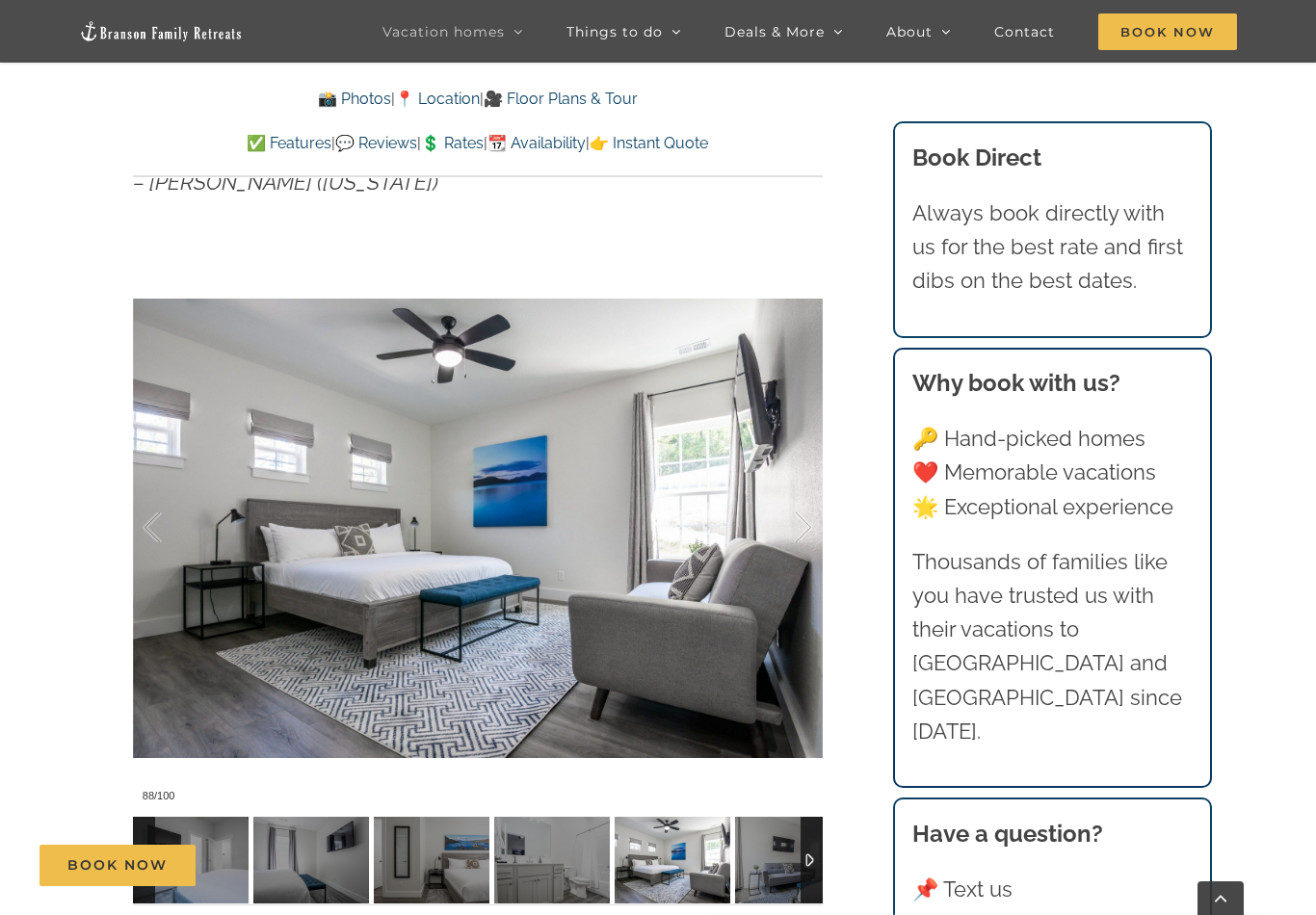
click at [803, 518] on div at bounding box center [783, 527] width 60 height 120
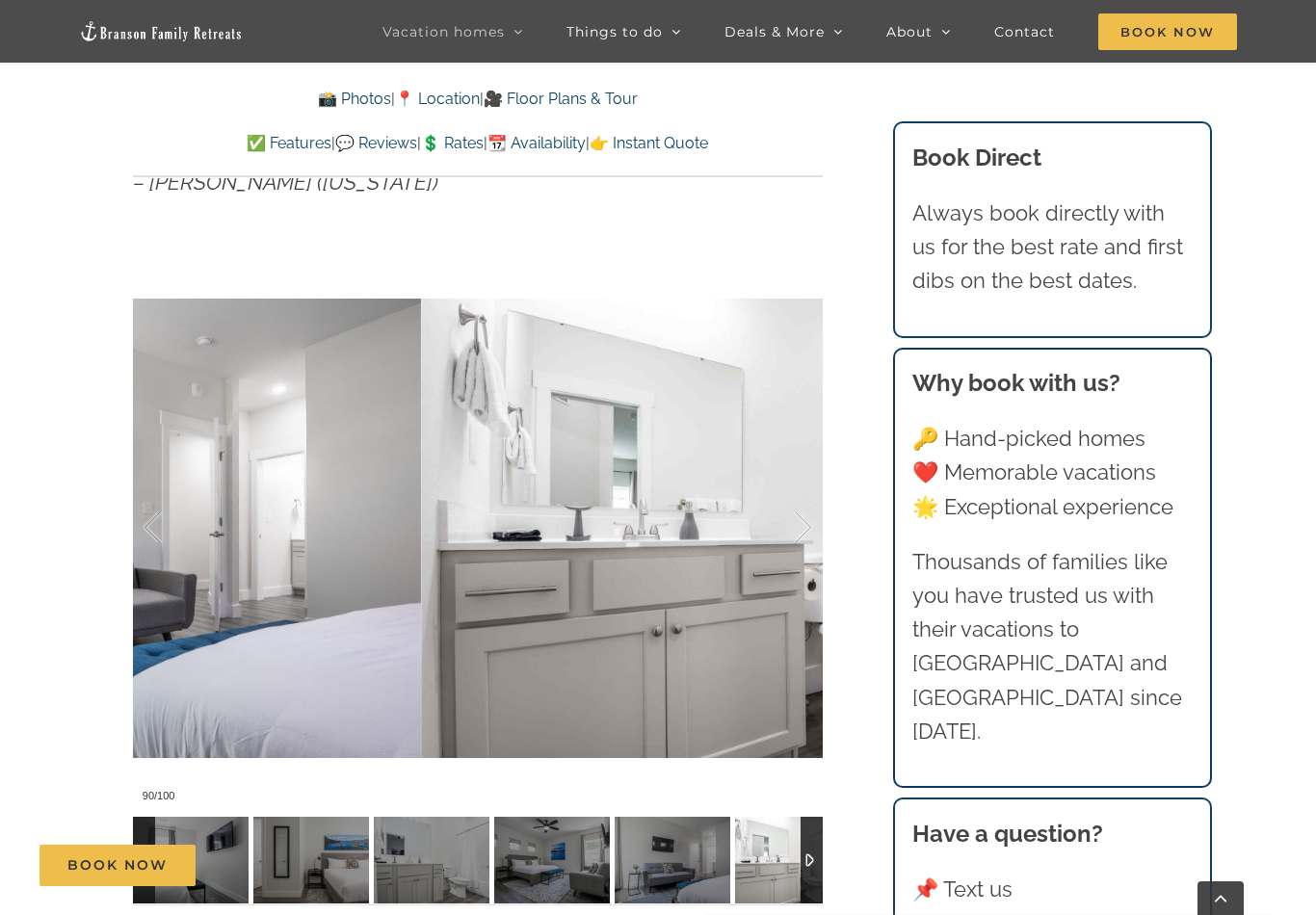
click at [797, 519] on div at bounding box center [783, 527] width 60 height 120
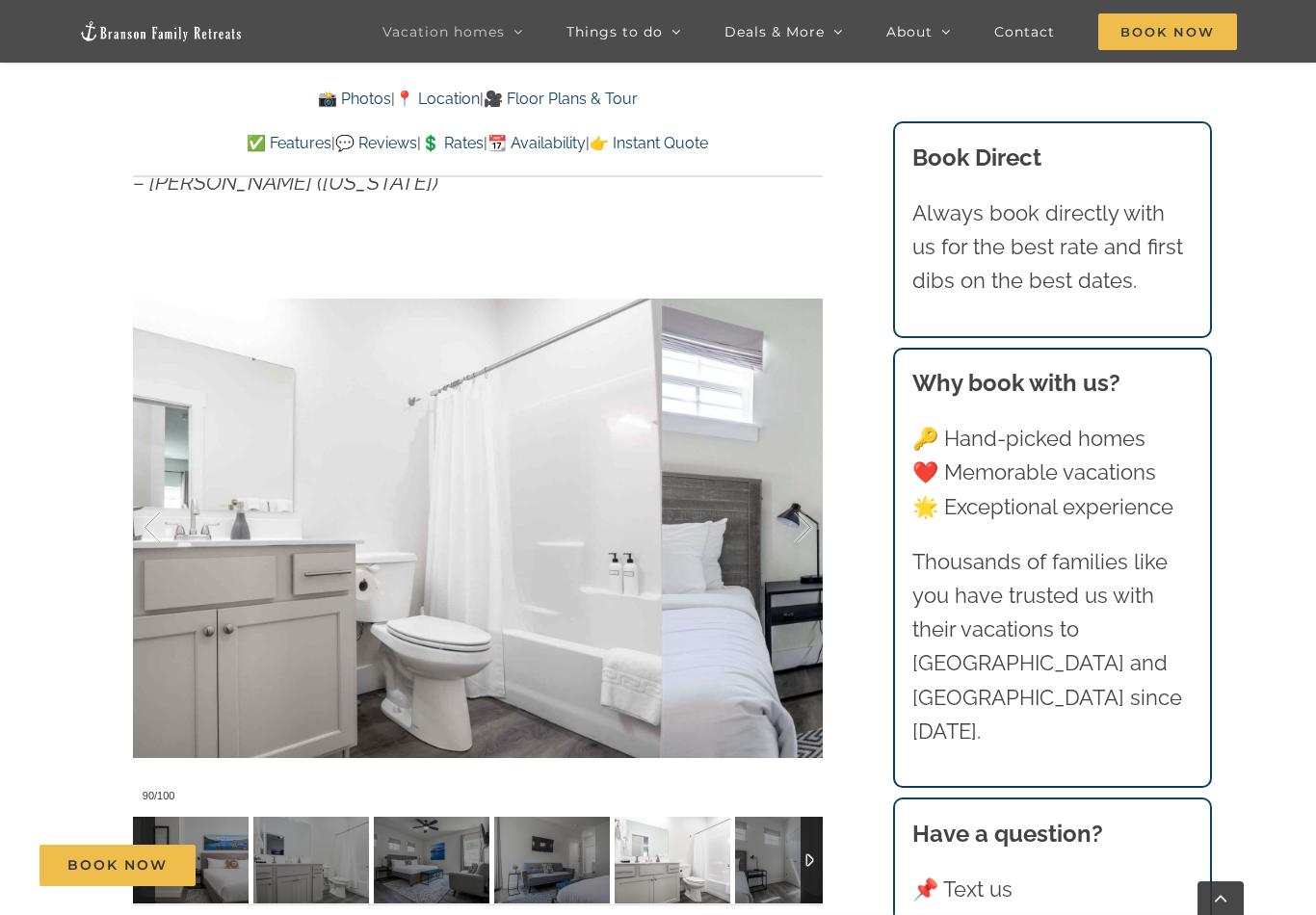
click at [791, 520] on div at bounding box center [783, 527] width 60 height 120
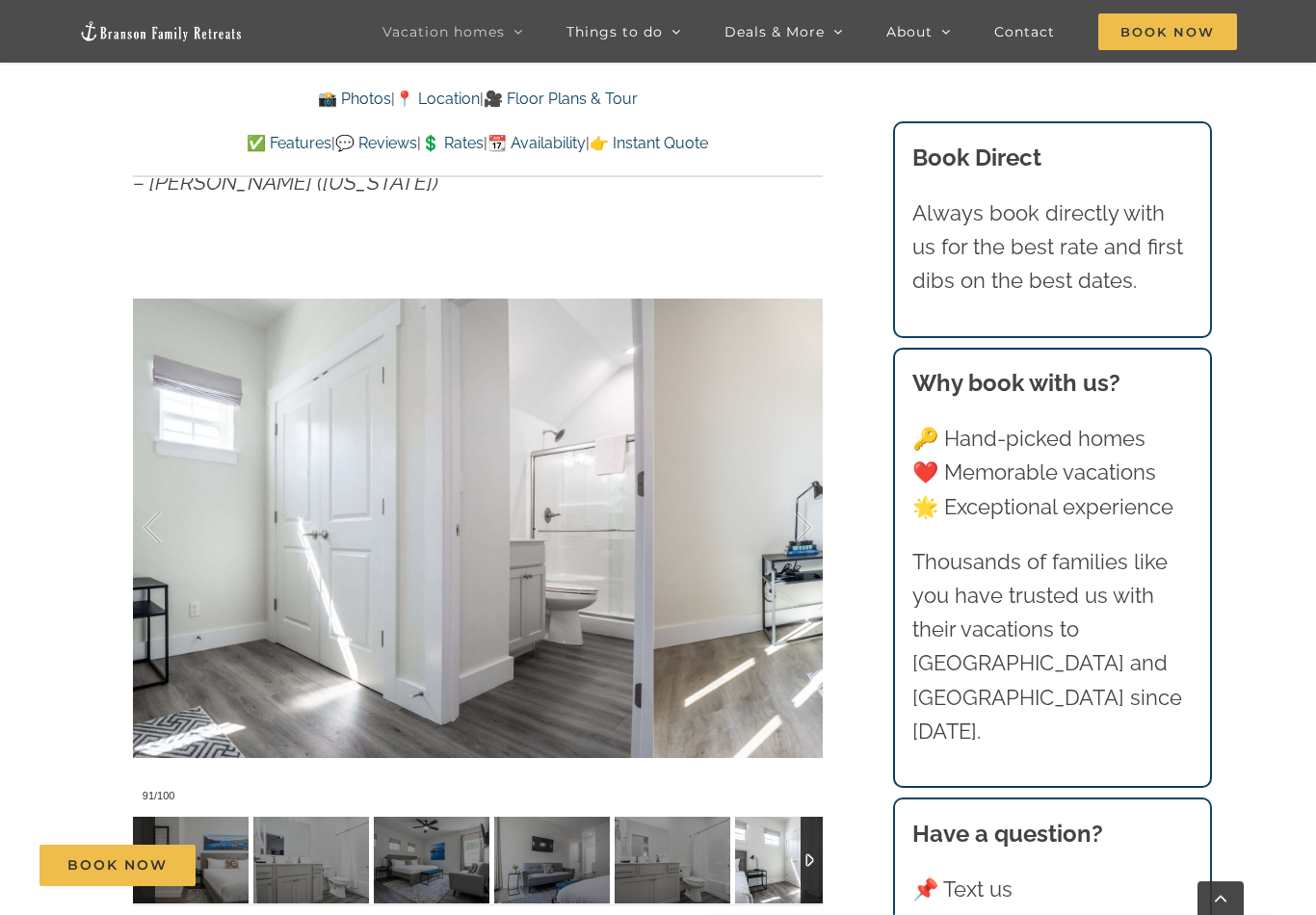
click at [798, 516] on div at bounding box center [783, 527] width 60 height 120
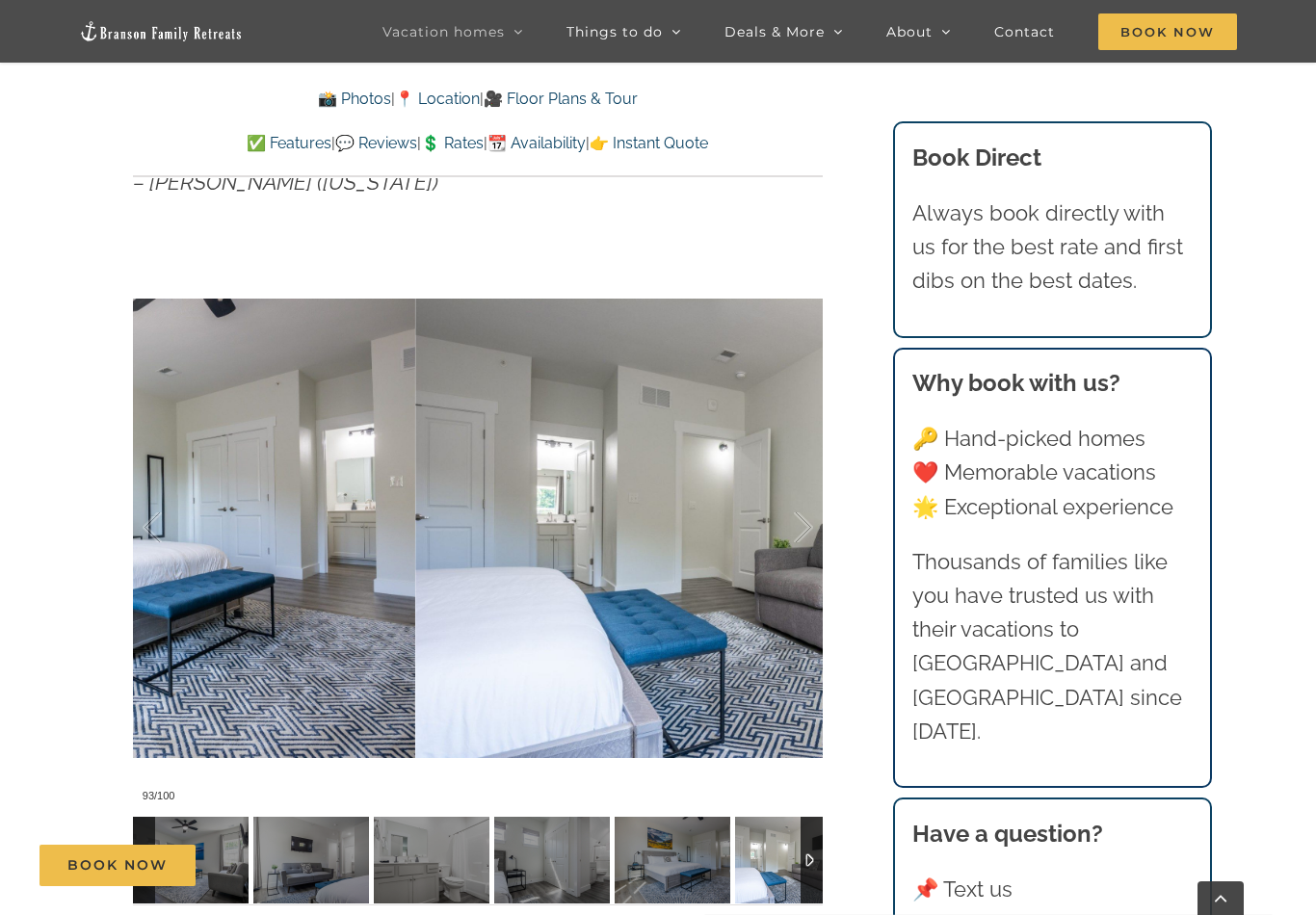
click at [797, 517] on div at bounding box center [783, 527] width 60 height 120
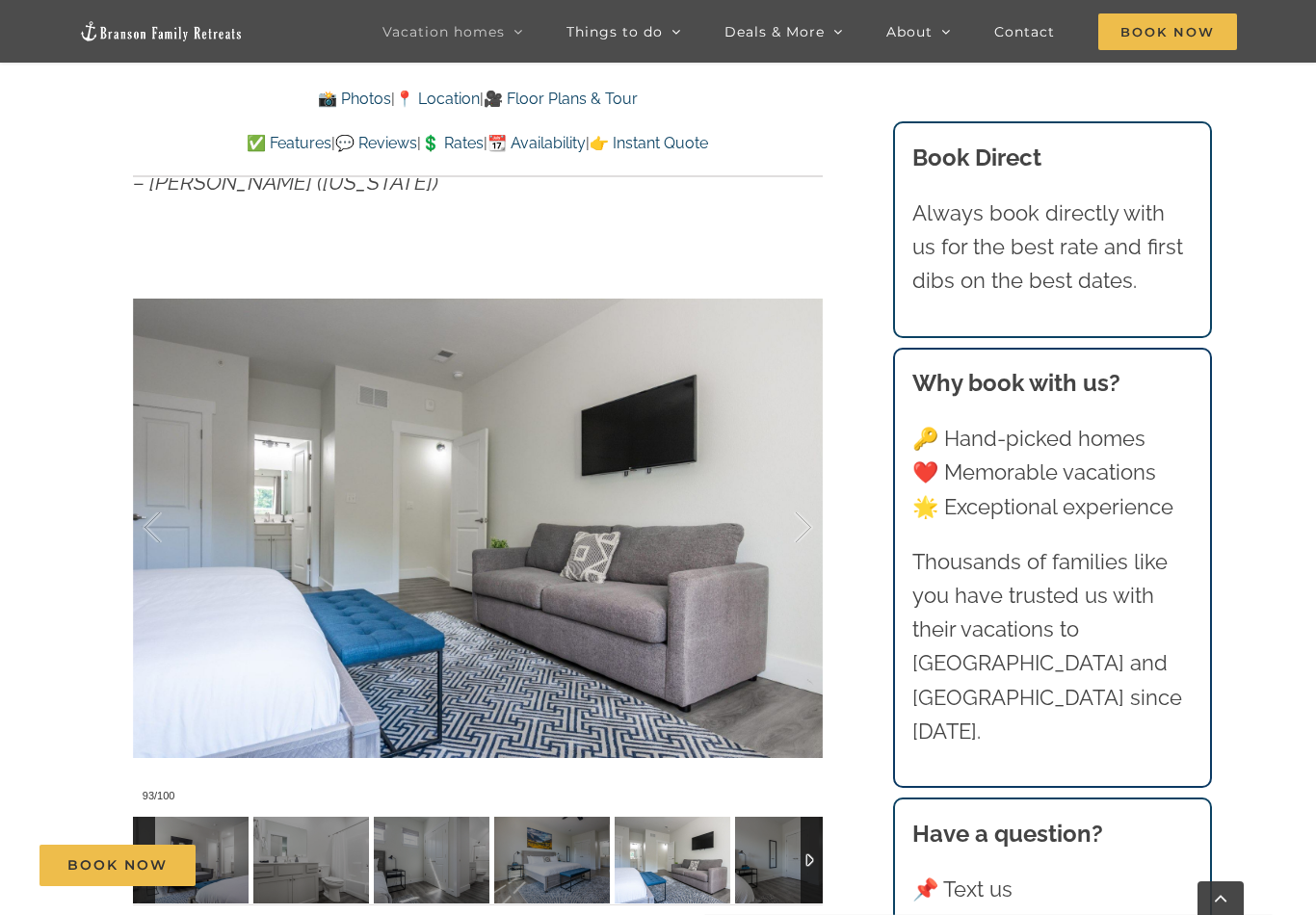
click at [789, 522] on div at bounding box center [783, 527] width 60 height 120
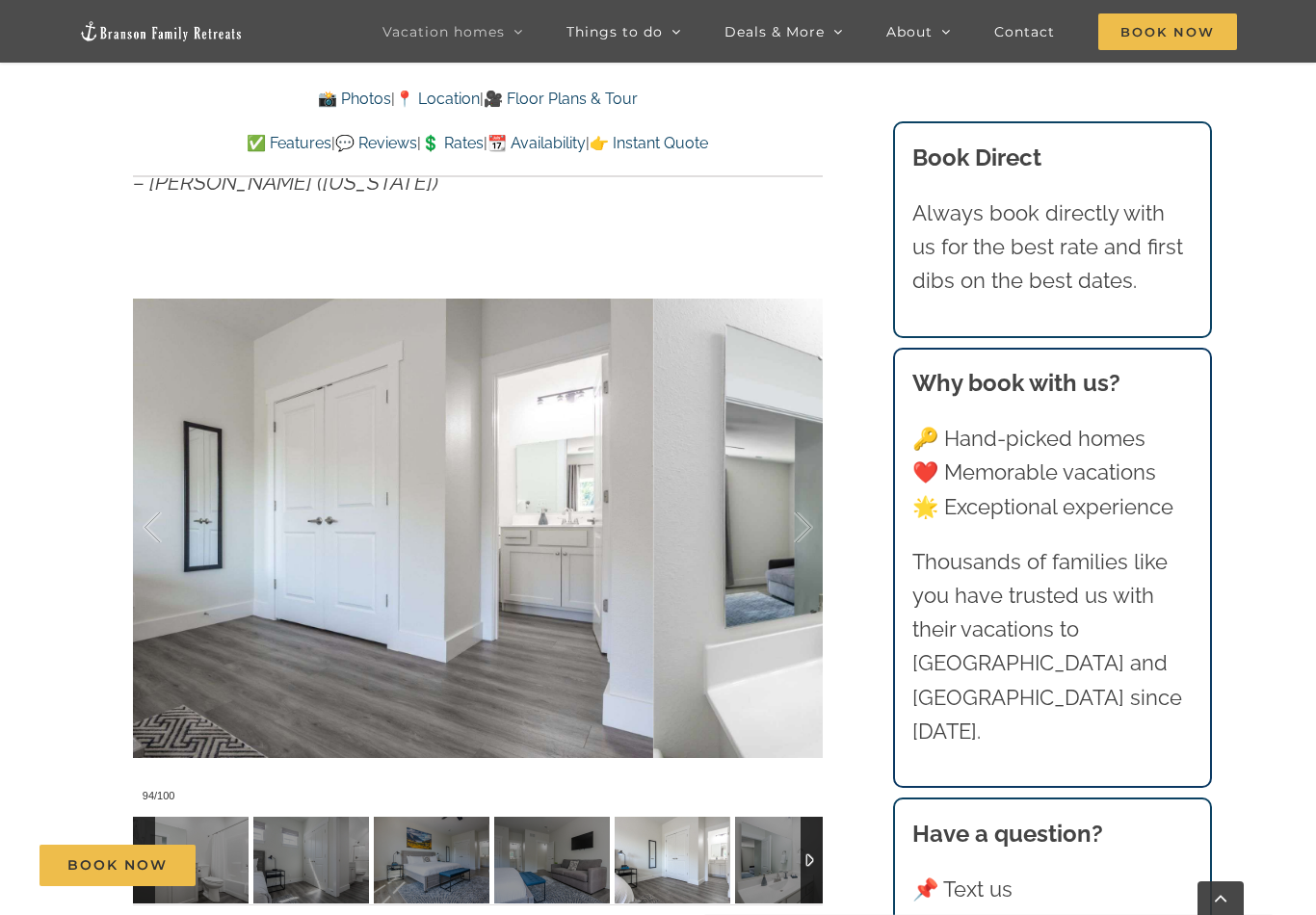
click at [778, 524] on div at bounding box center [783, 527] width 60 height 120
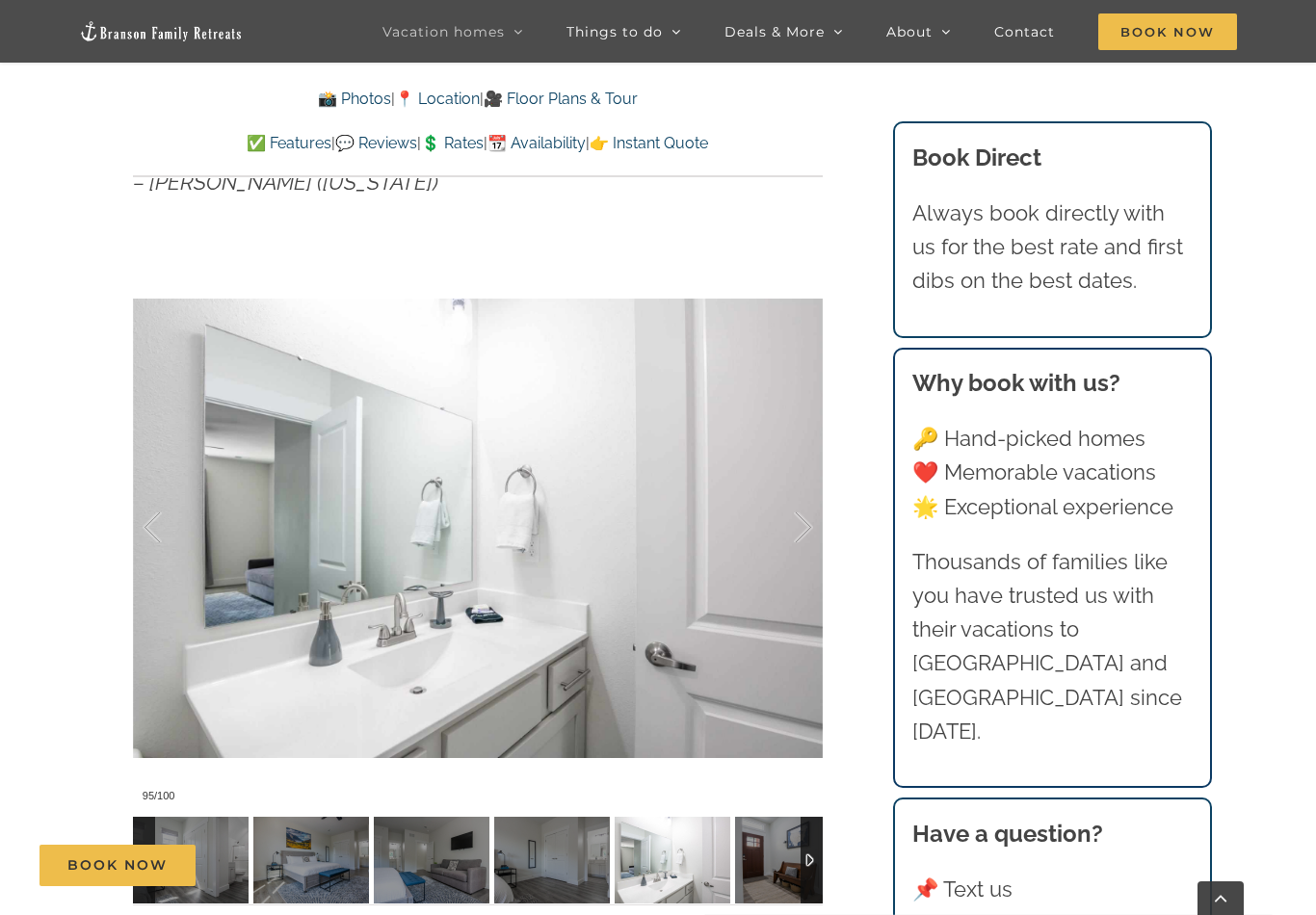
click at [795, 517] on div at bounding box center [783, 527] width 60 height 120
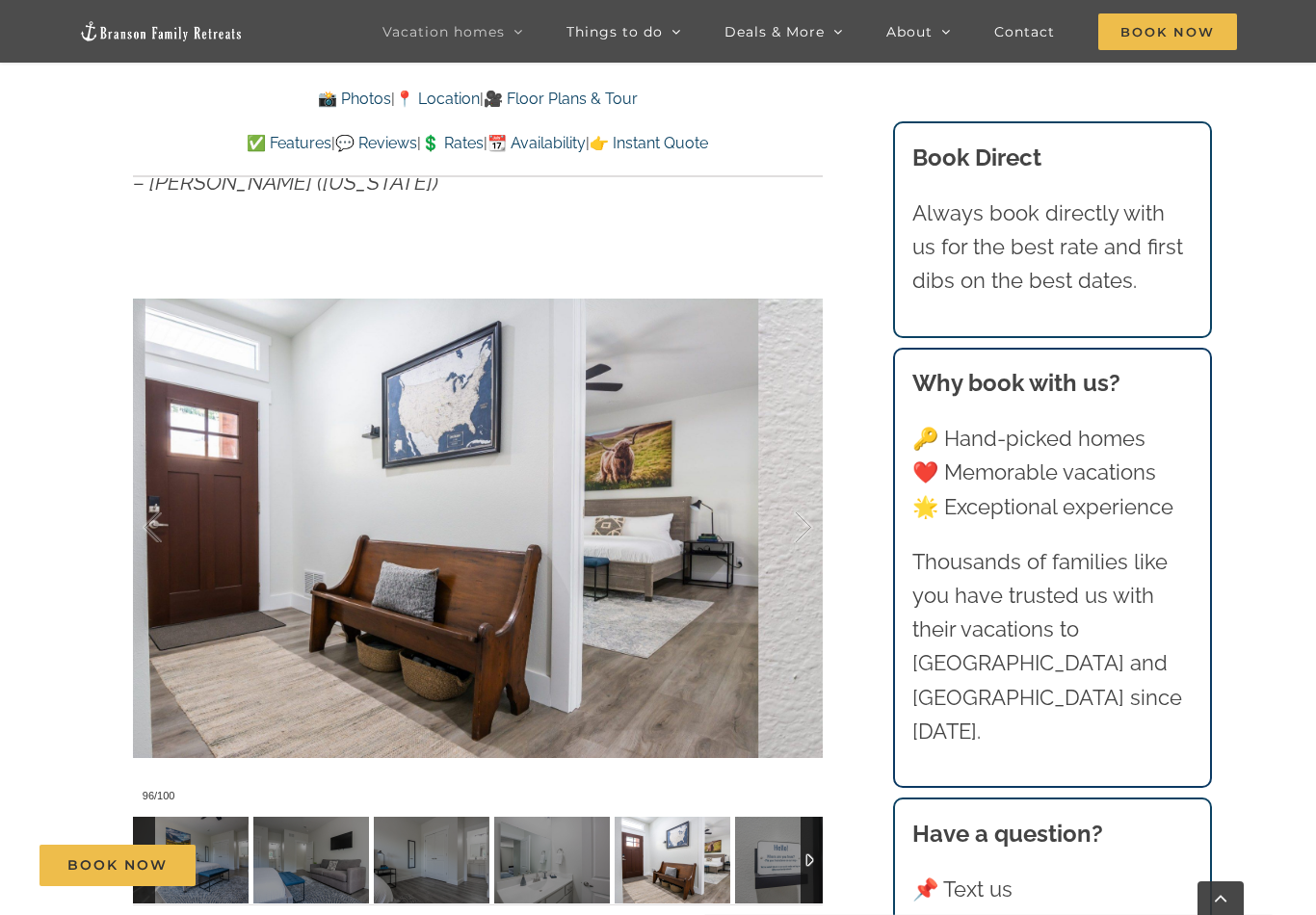
click at [792, 517] on div at bounding box center [783, 527] width 60 height 120
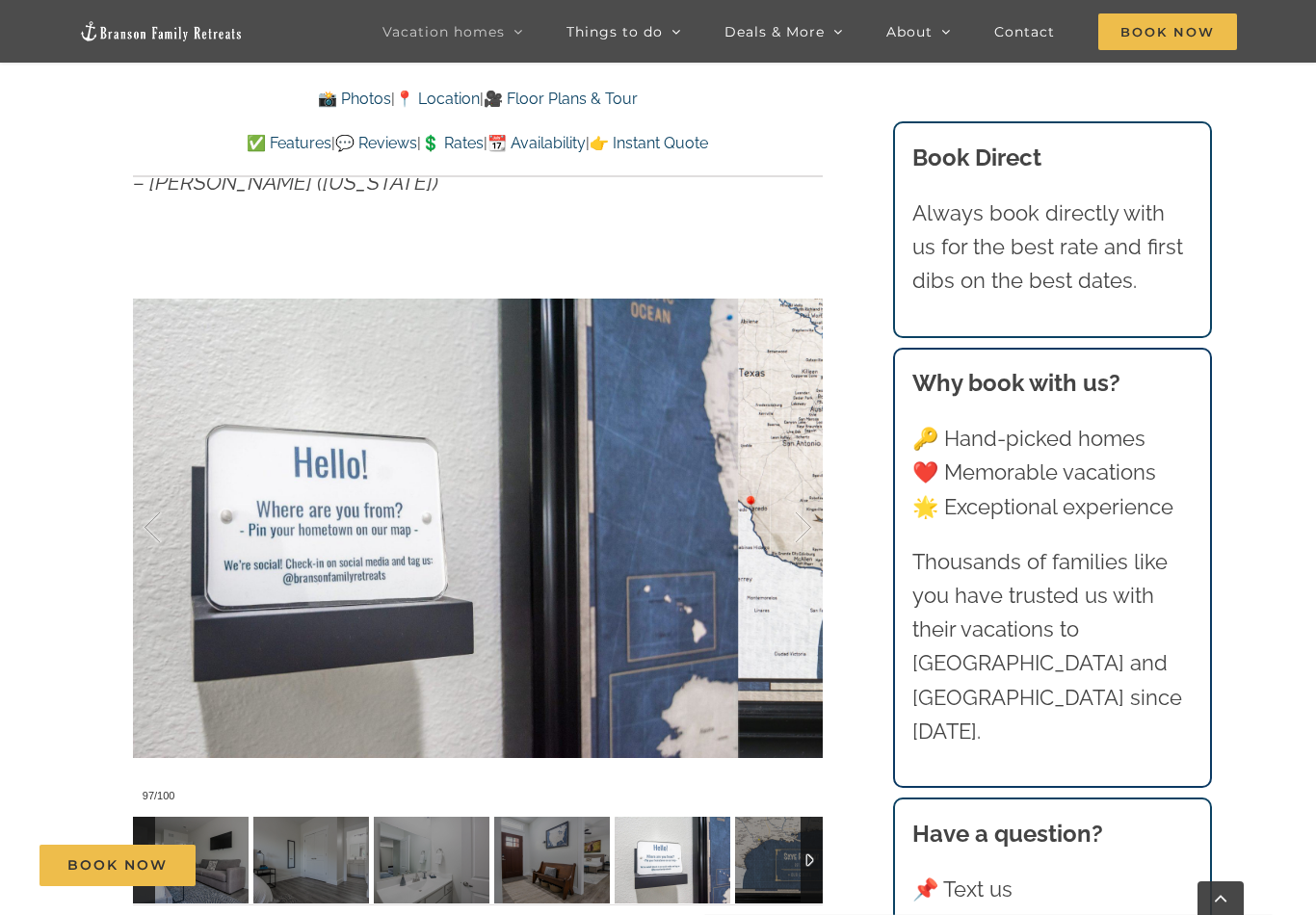
click at [786, 519] on div at bounding box center [783, 527] width 60 height 120
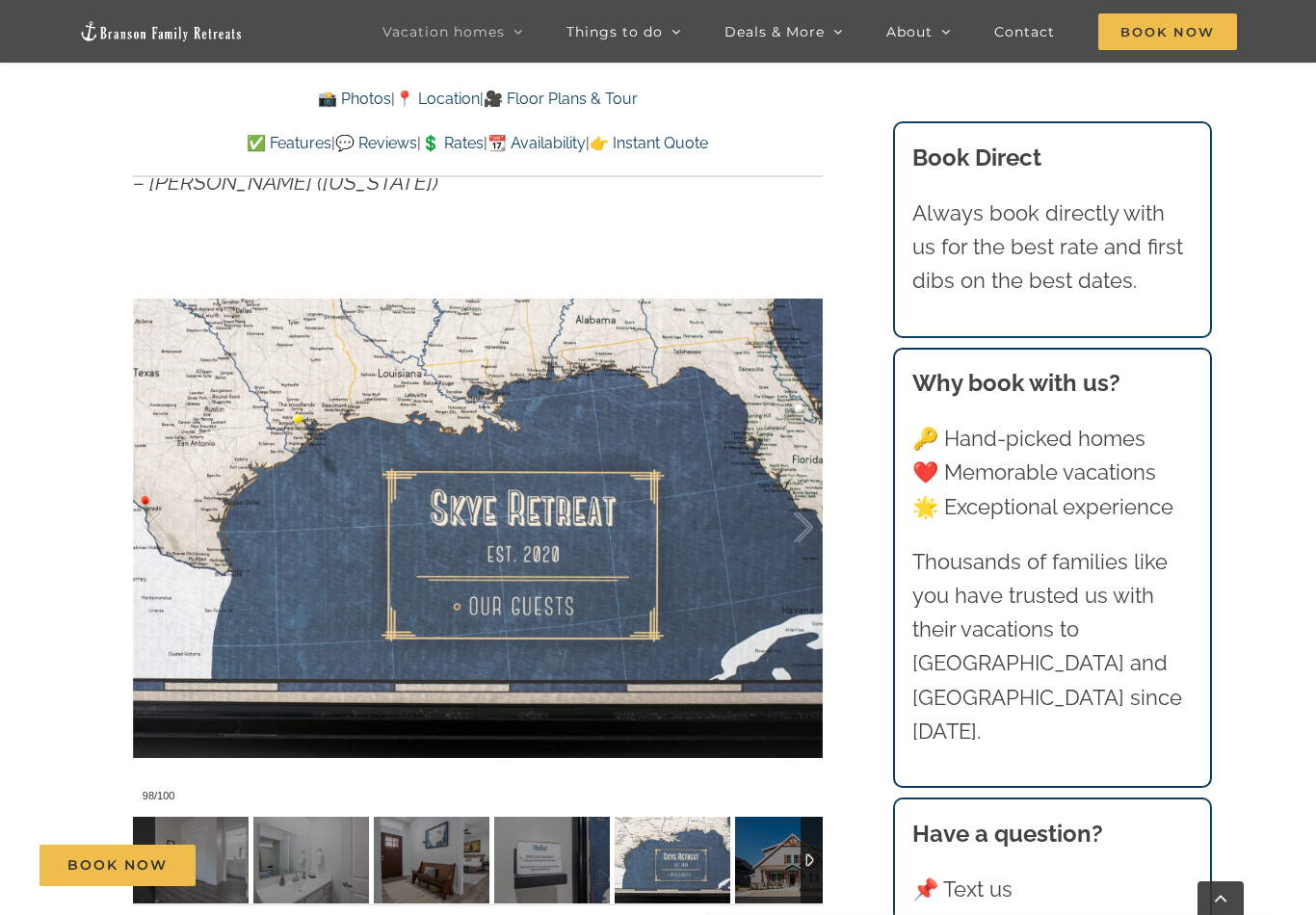
click at [788, 519] on div at bounding box center [783, 527] width 60 height 120
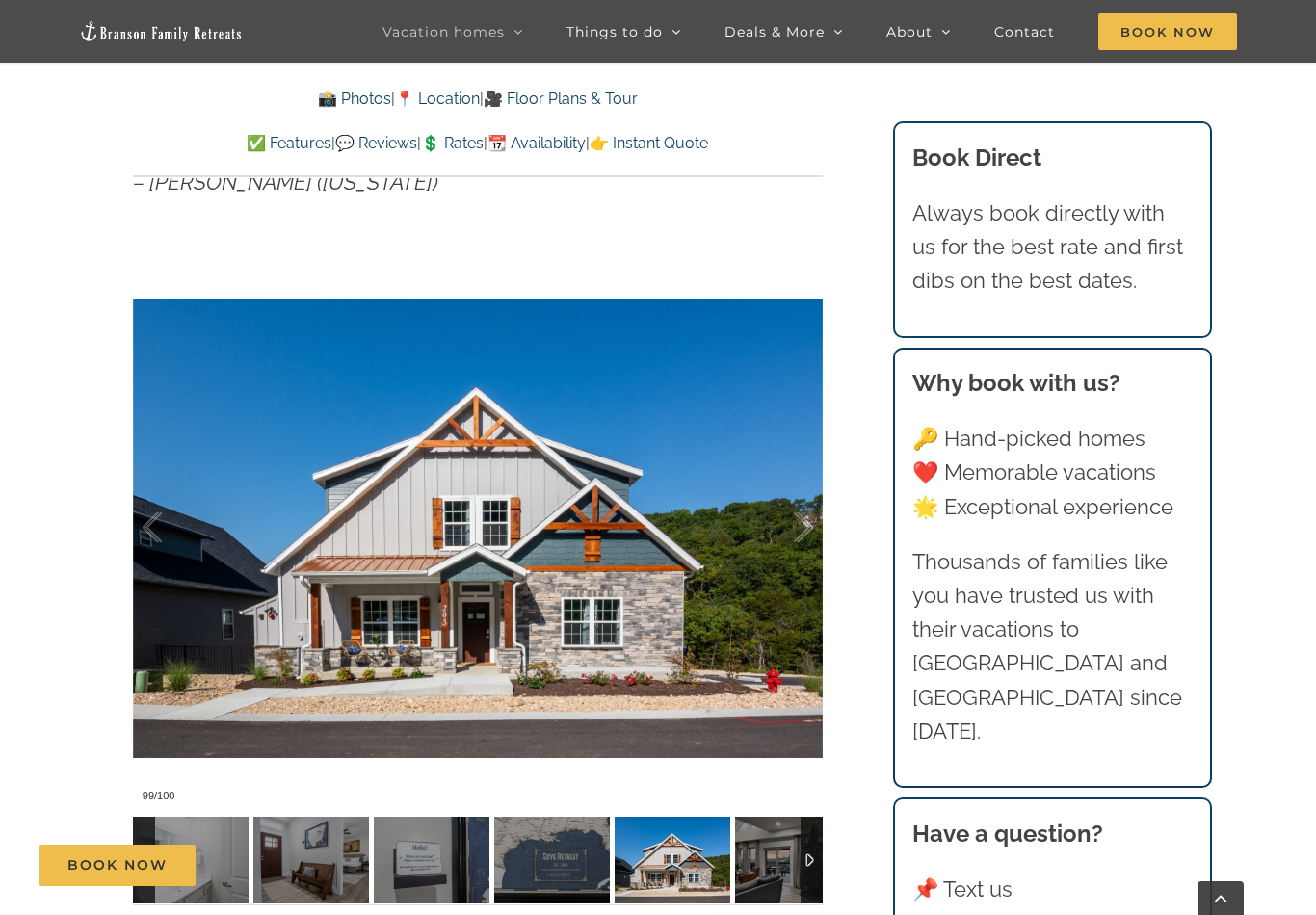
click at [787, 519] on div at bounding box center [783, 527] width 60 height 120
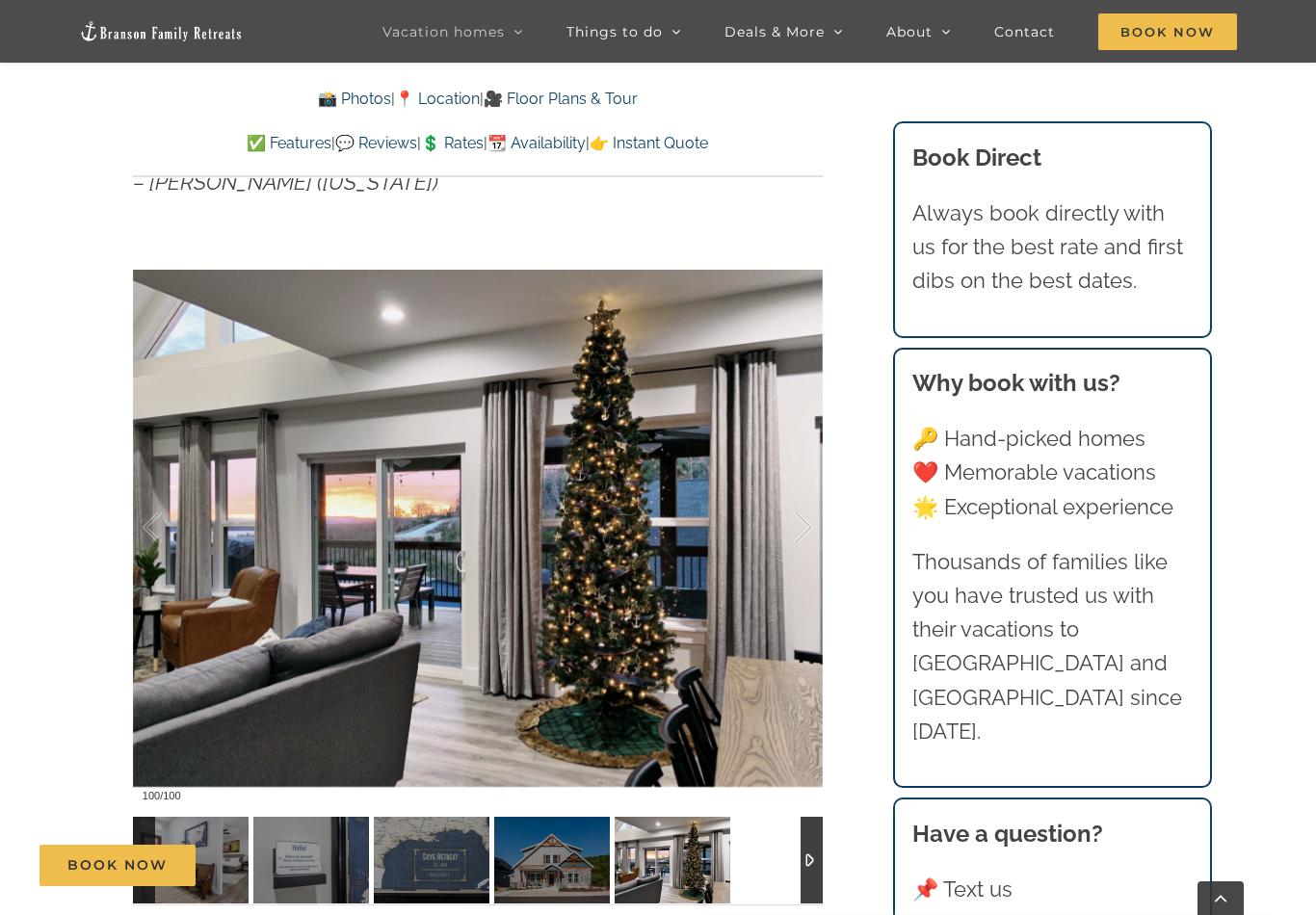
click at [790, 519] on div at bounding box center [783, 527] width 60 height 120
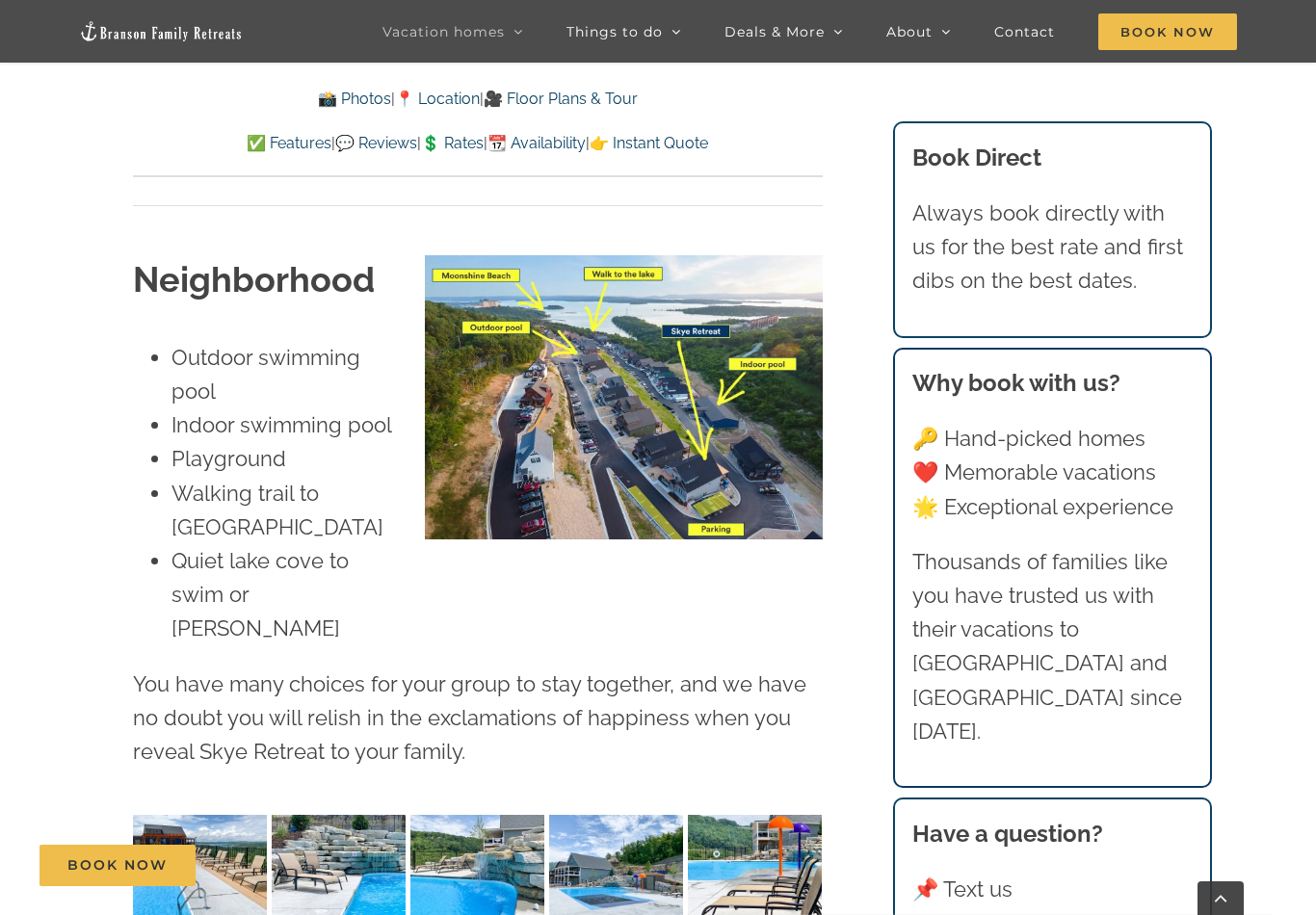
scroll to position [4728, 0]
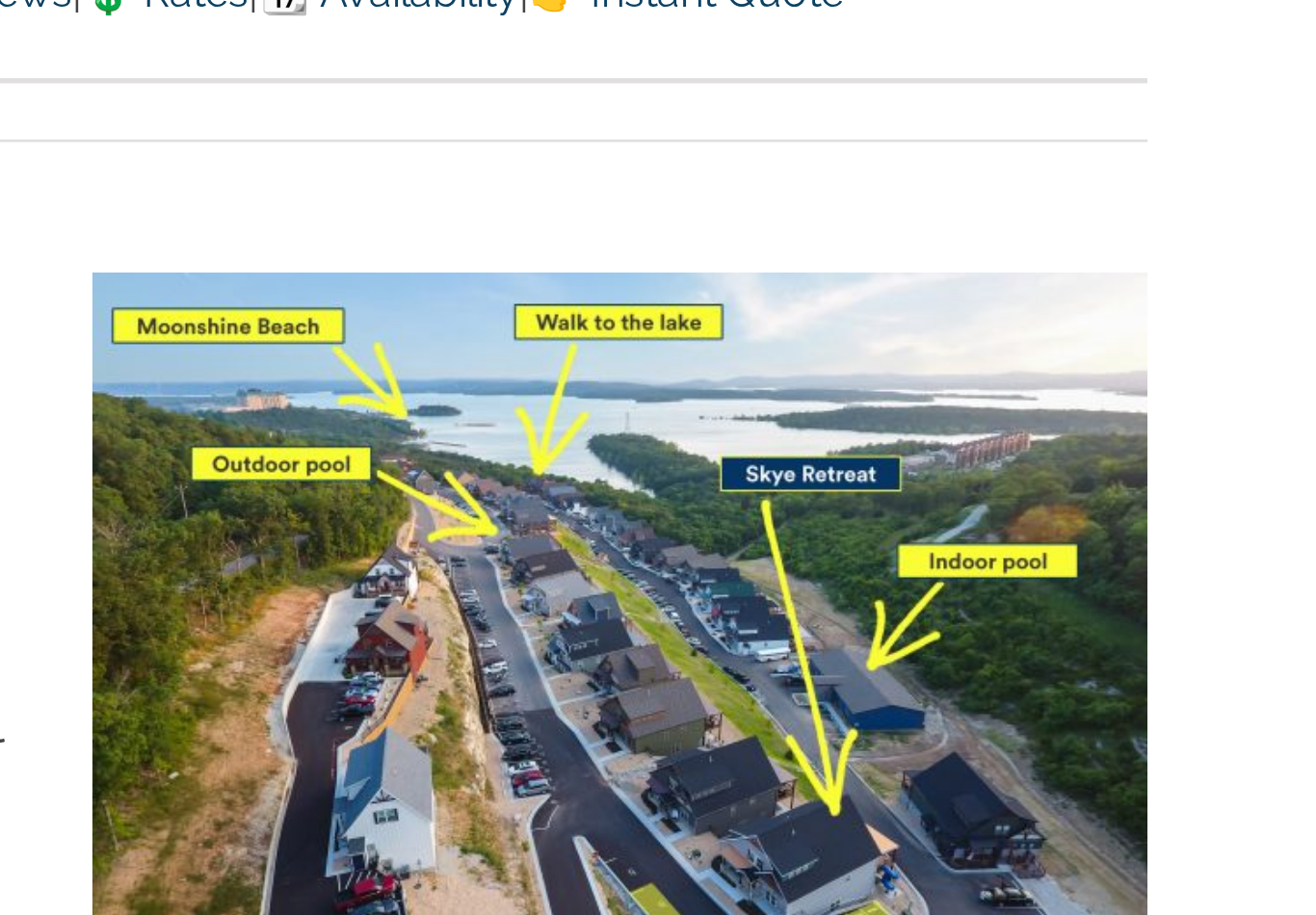
click at [425, 248] on img at bounding box center [623, 391] width 397 height 285
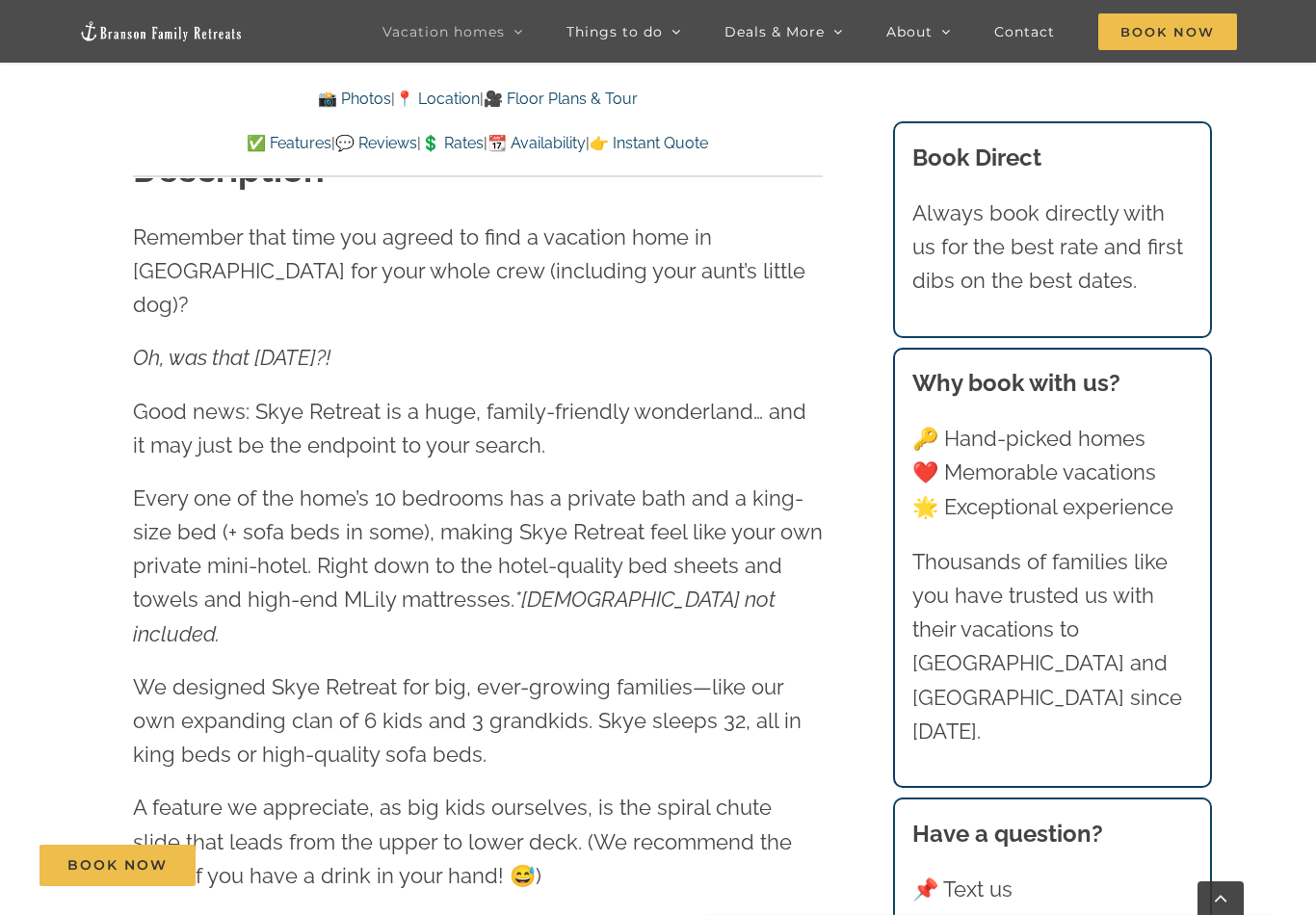
scroll to position [2250, 0]
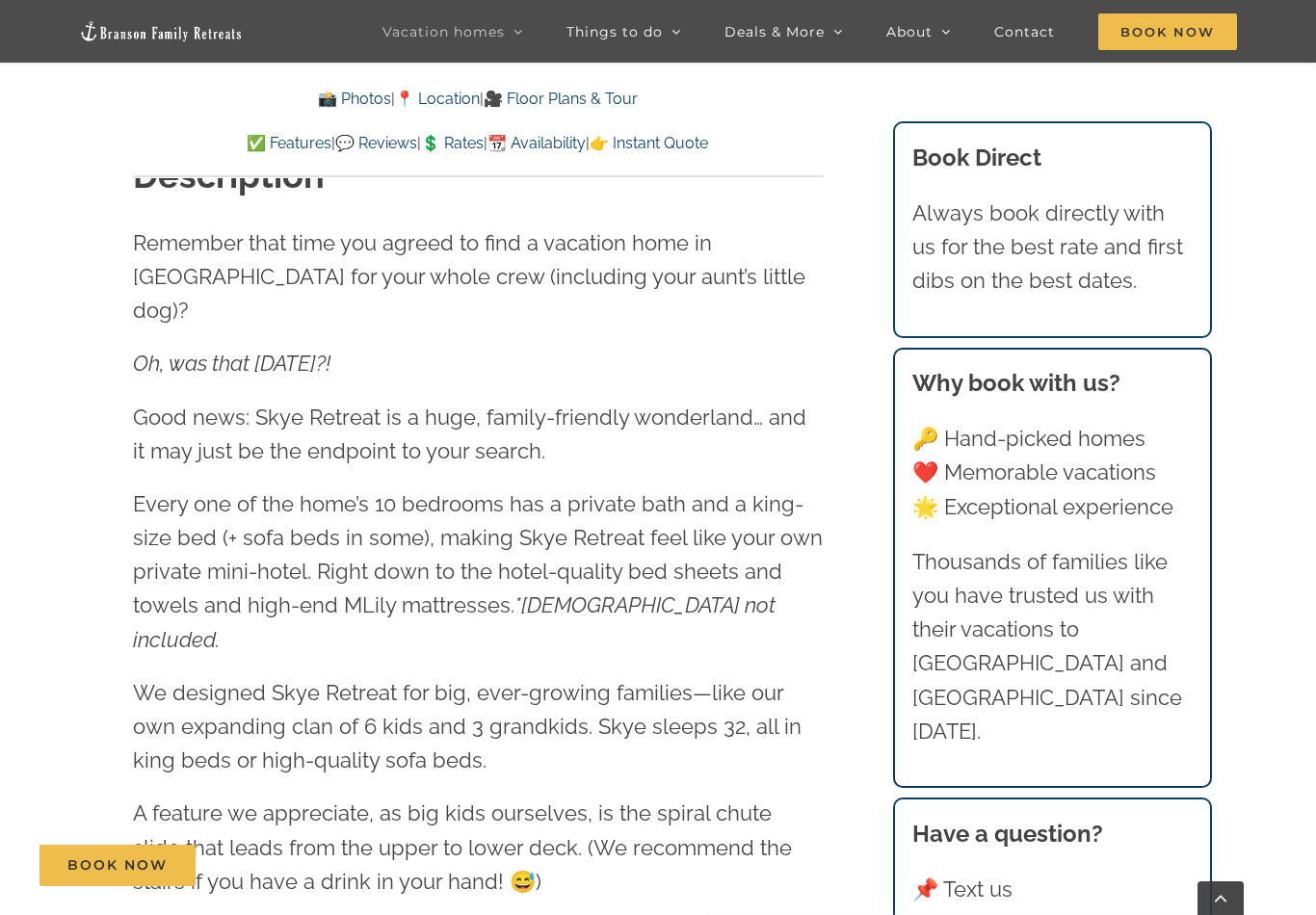
click at [468, 150] on link "💲 Rates" at bounding box center [452, 143] width 63 height 18
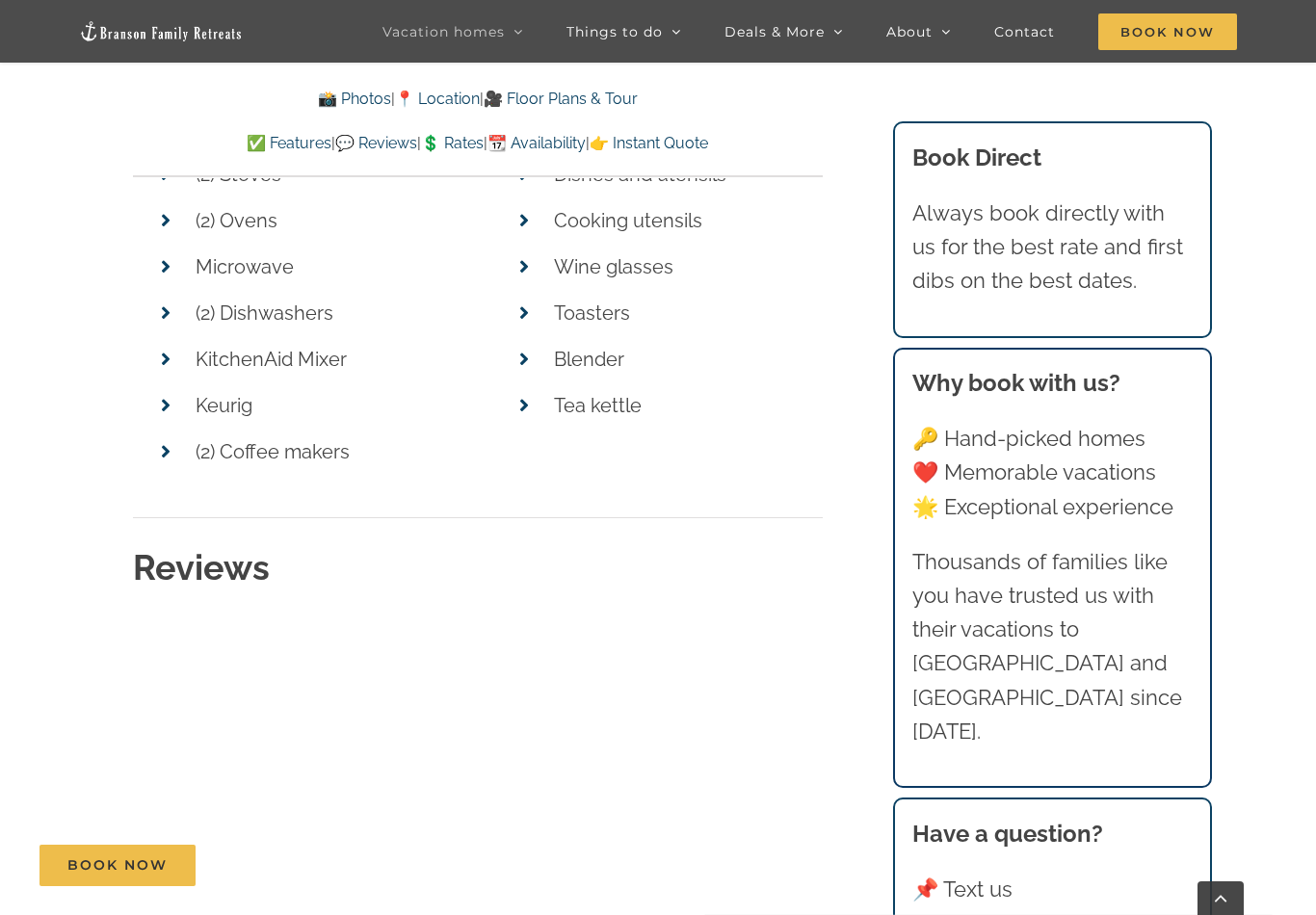
scroll to position [9849, 0]
click at [579, 134] on link "📆 Availability" at bounding box center [536, 143] width 99 height 18
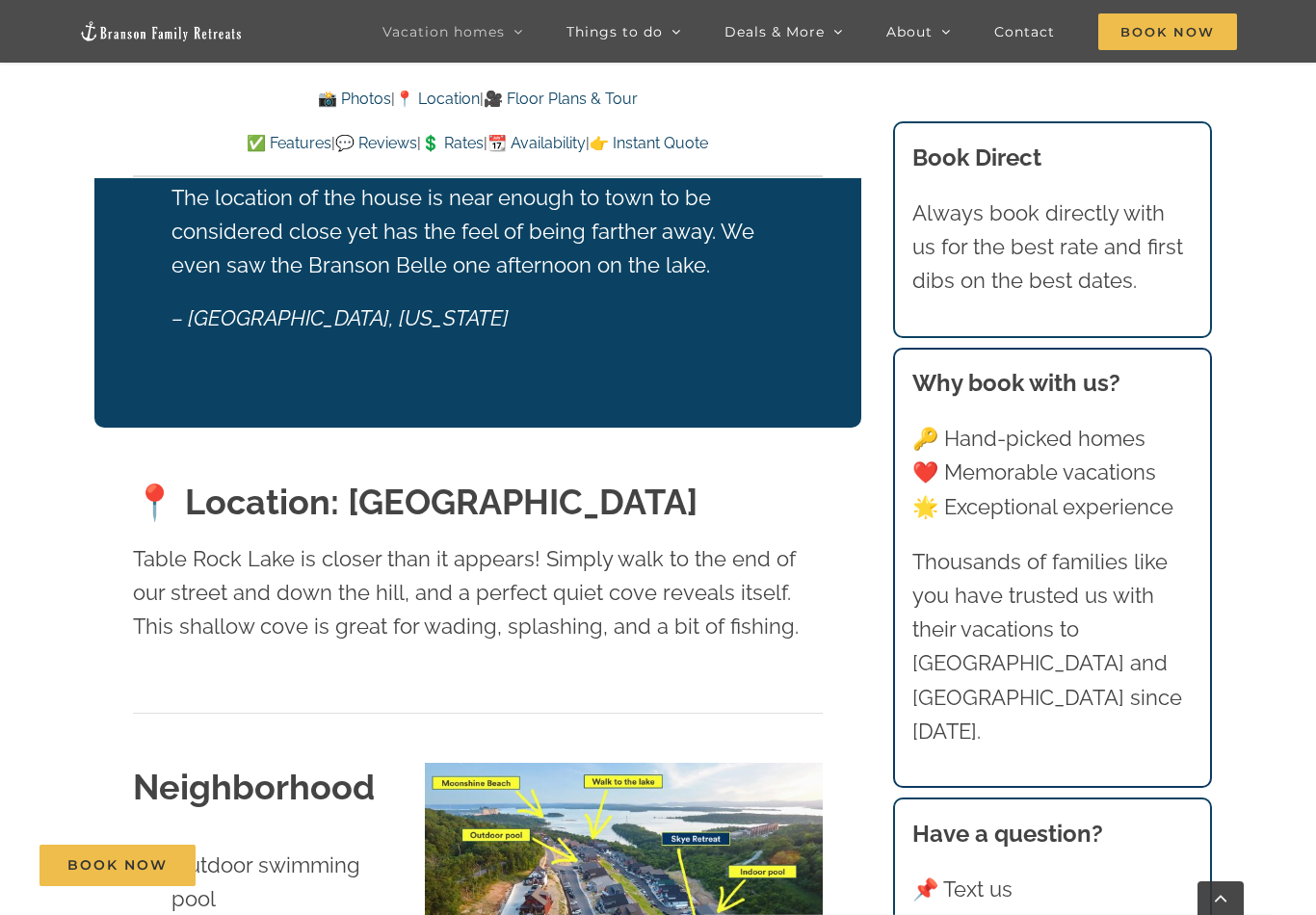
scroll to position [4212, 0]
click at [577, 142] on link "📆 Availability" at bounding box center [536, 143] width 99 height 18
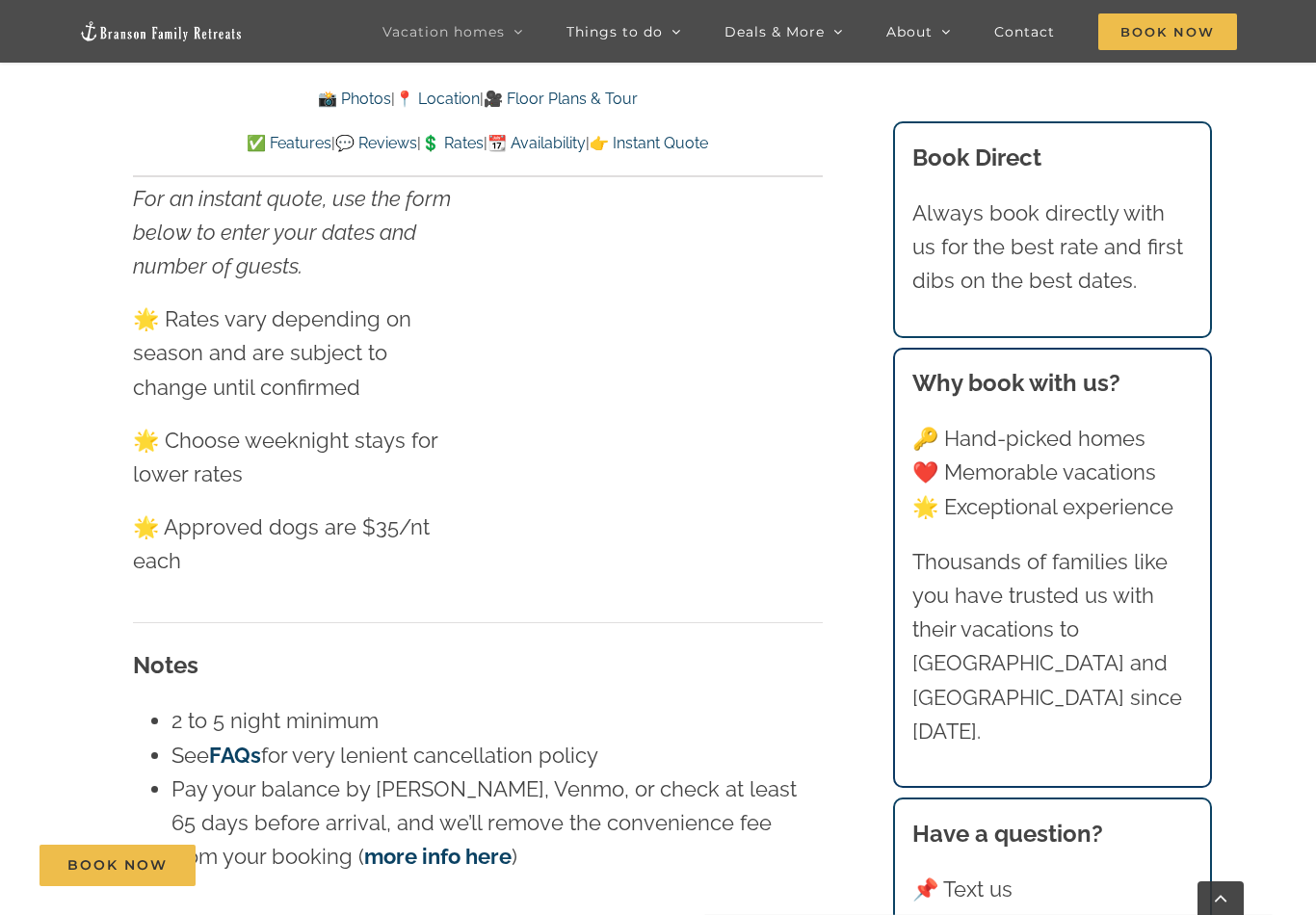
scroll to position [12419, 0]
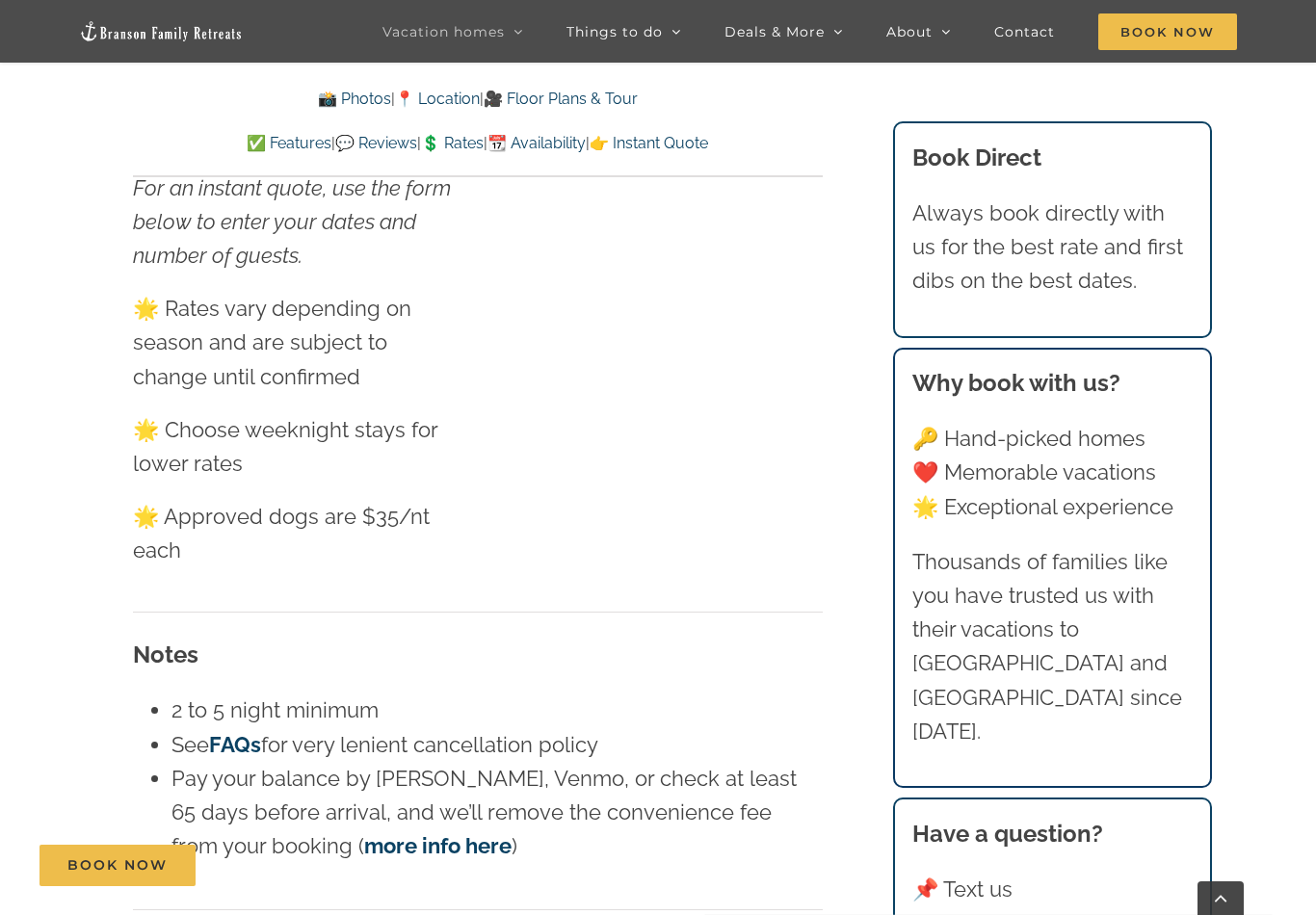
click at [229, 732] on link "FAQs" at bounding box center [235, 744] width 52 height 25
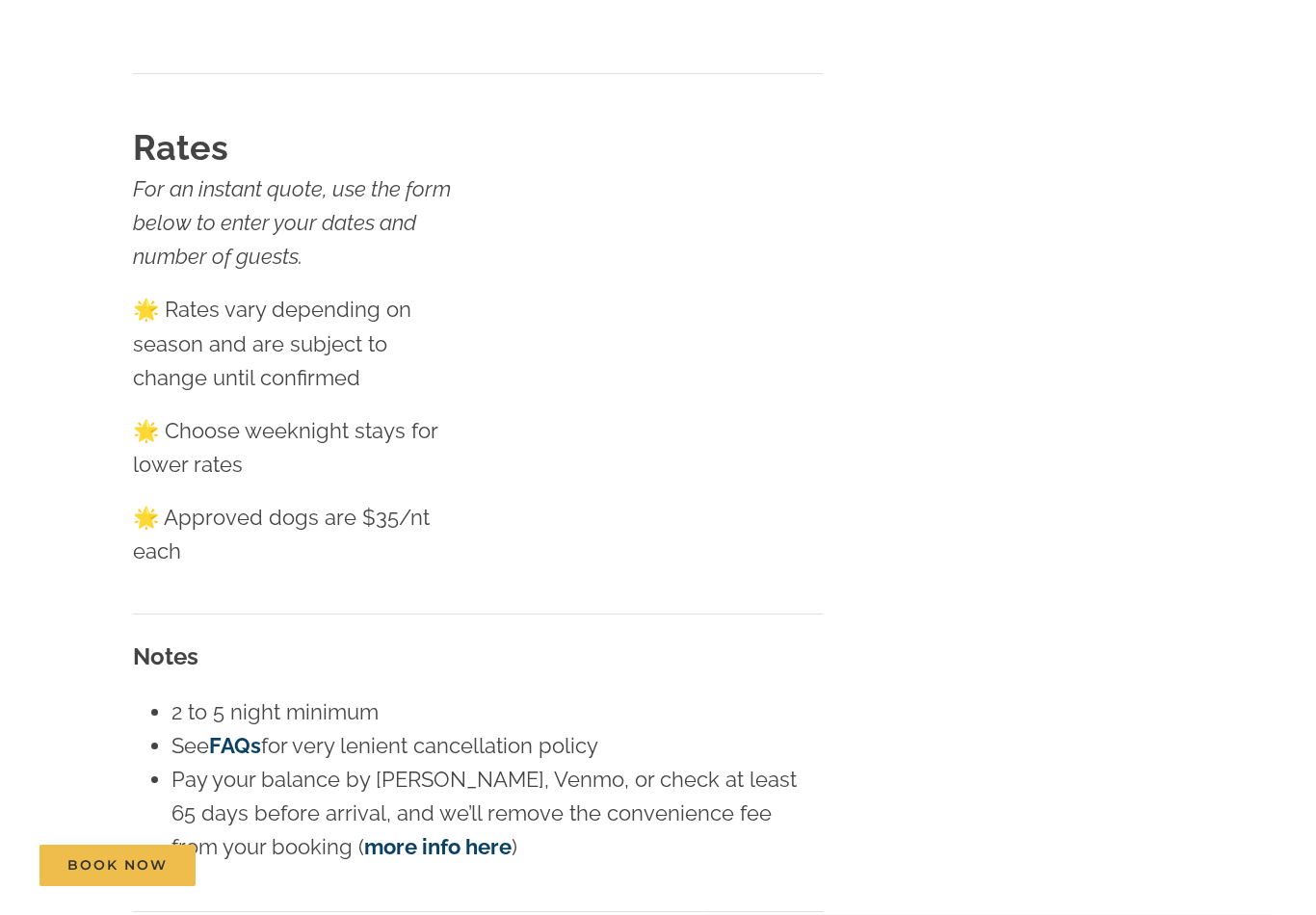
scroll to position [12449, 0]
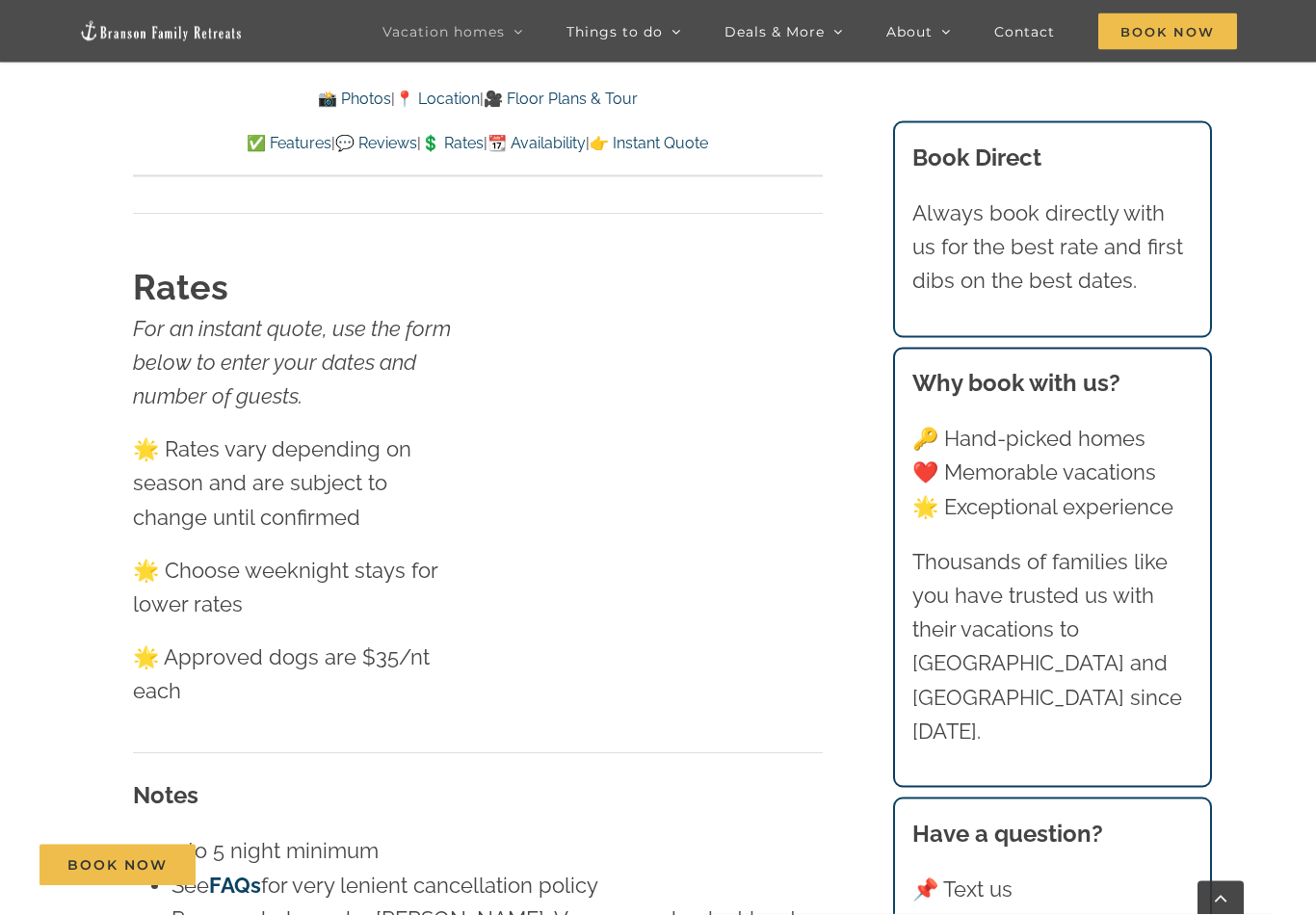
click at [452, 138] on link "💲 Rates" at bounding box center [452, 143] width 63 height 18
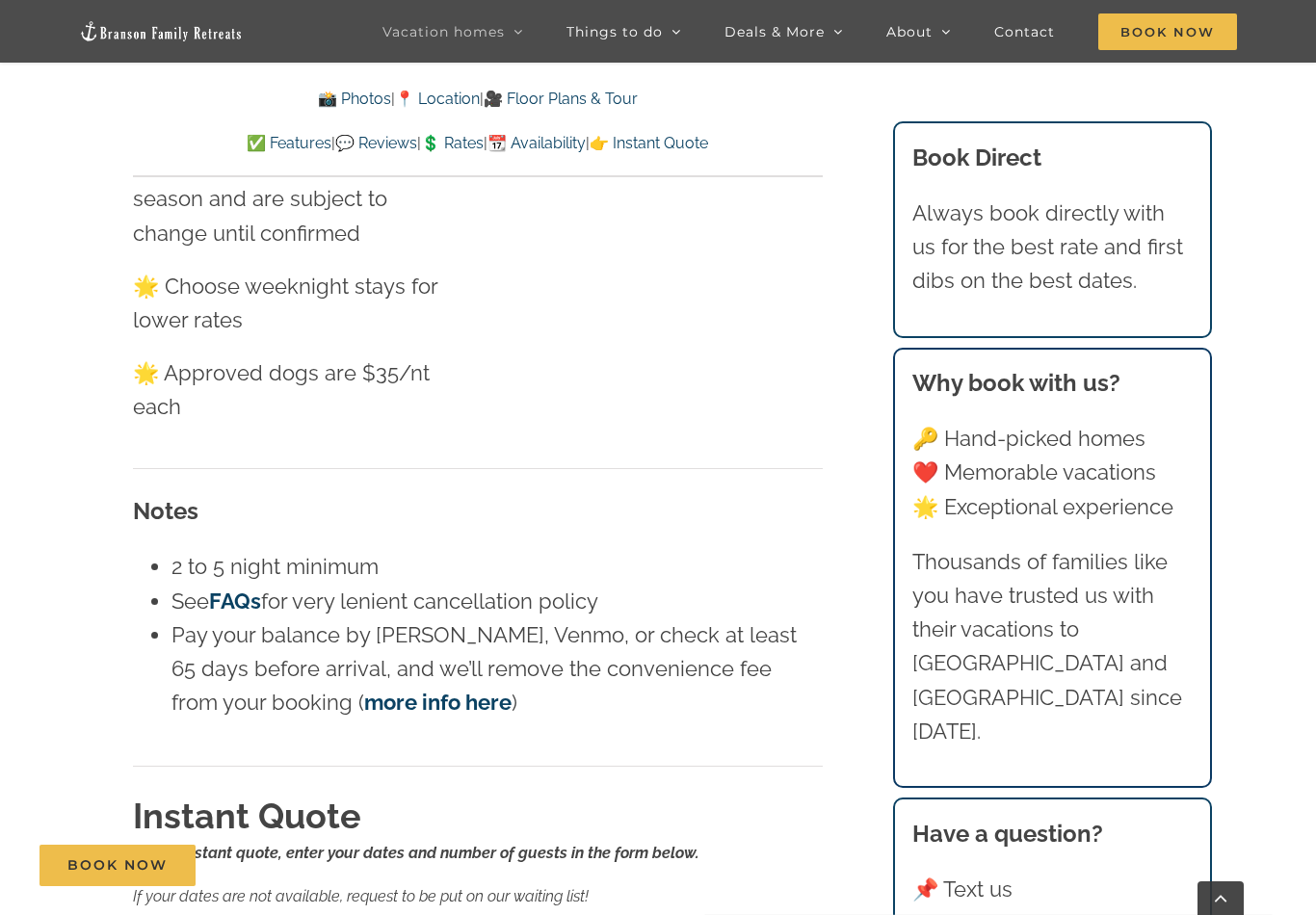
scroll to position [12573, 0]
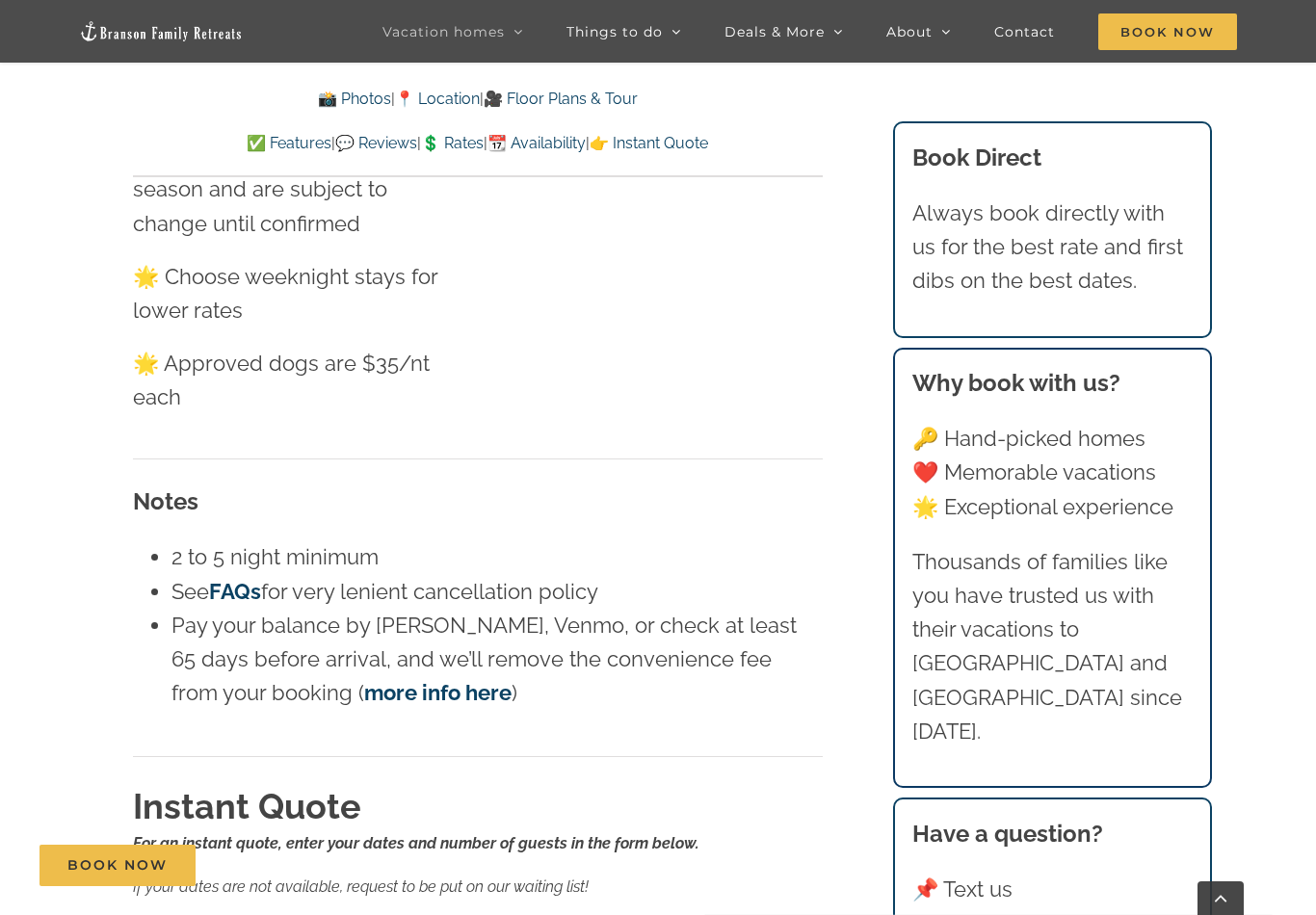
click at [373, 680] on link "more info here" at bounding box center [438, 692] width 148 height 25
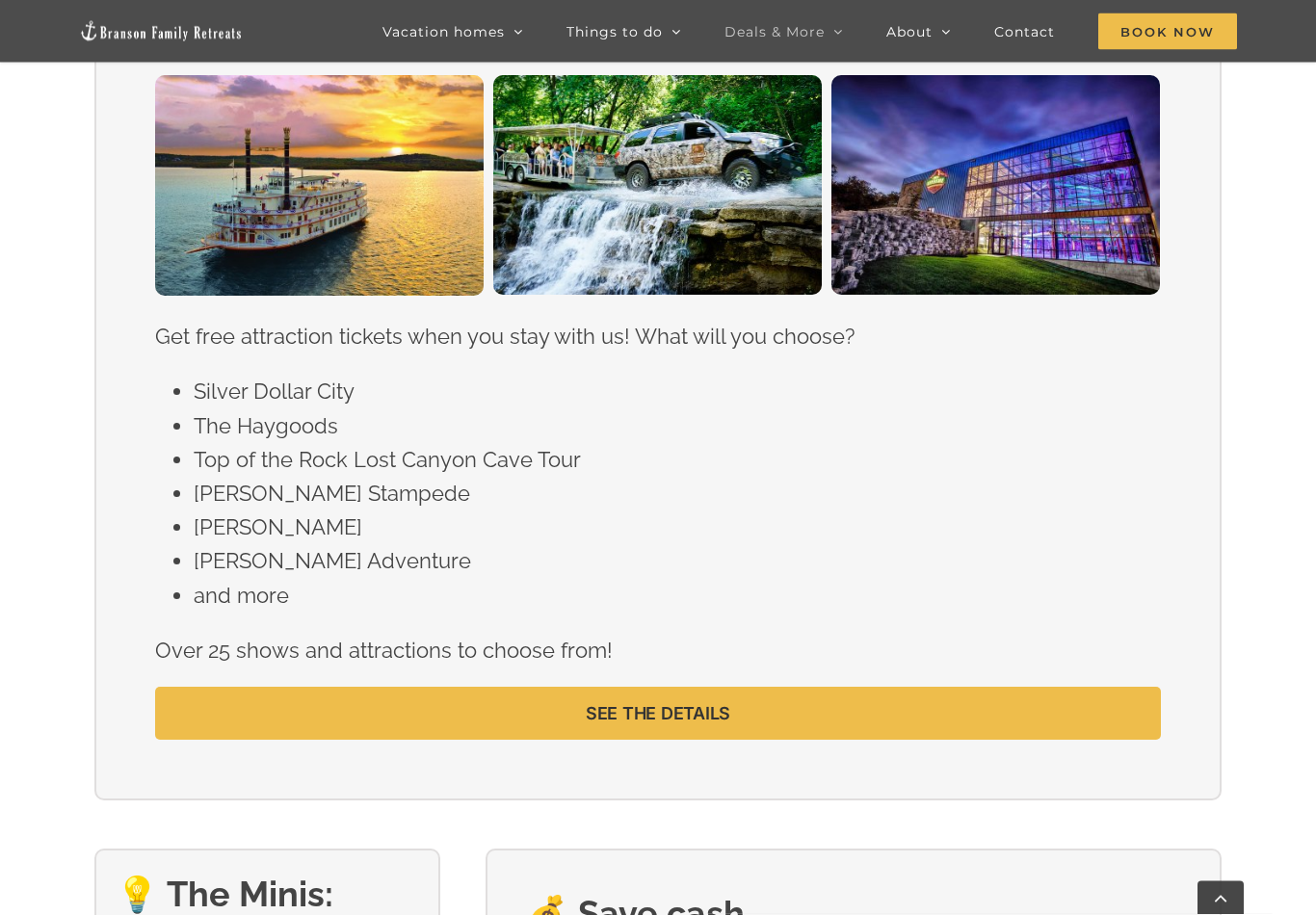
scroll to position [2025, 0]
click at [512, 695] on link "SEE THE DETAILS" at bounding box center [658, 713] width 1006 height 53
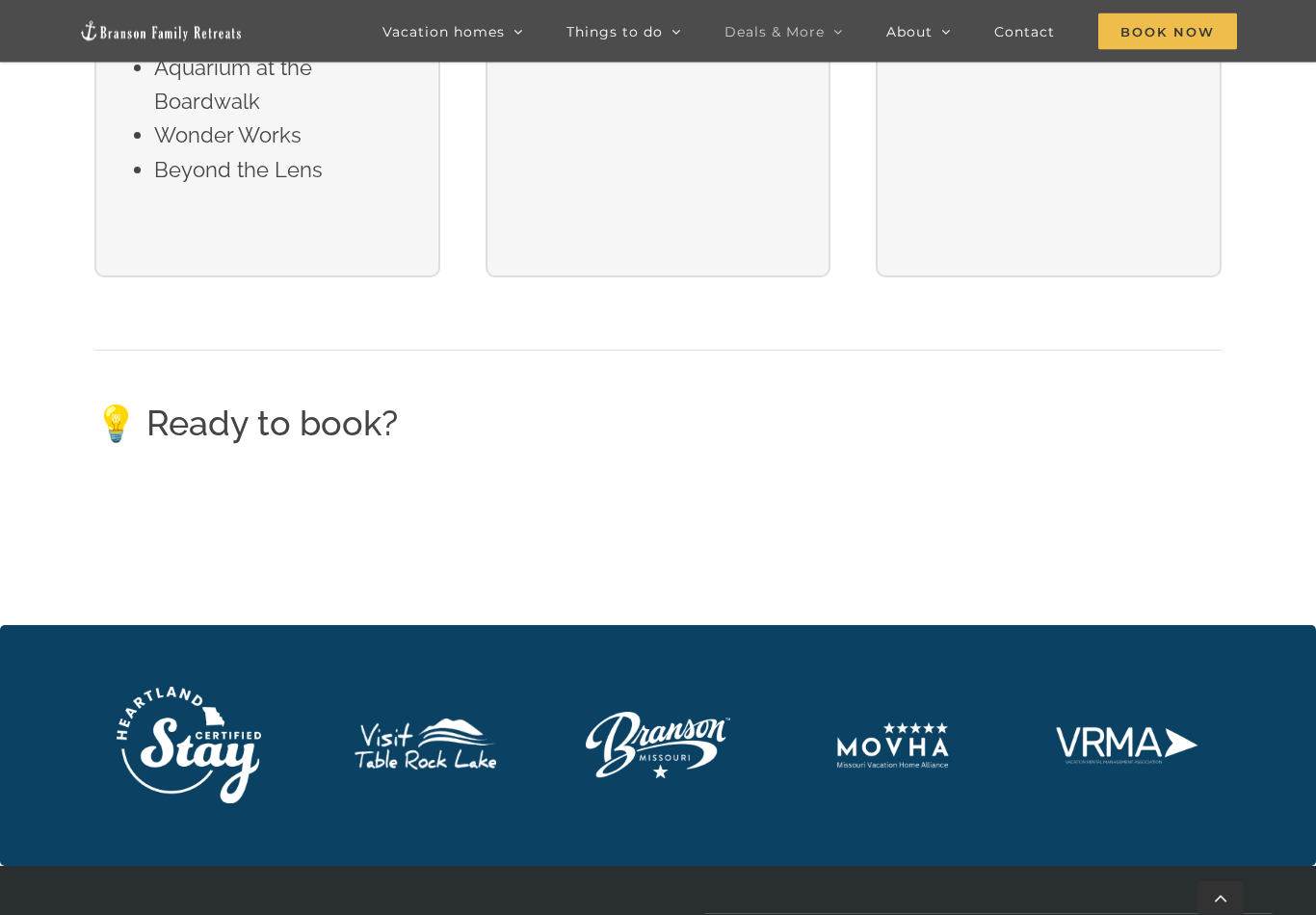
scroll to position [3947, 0]
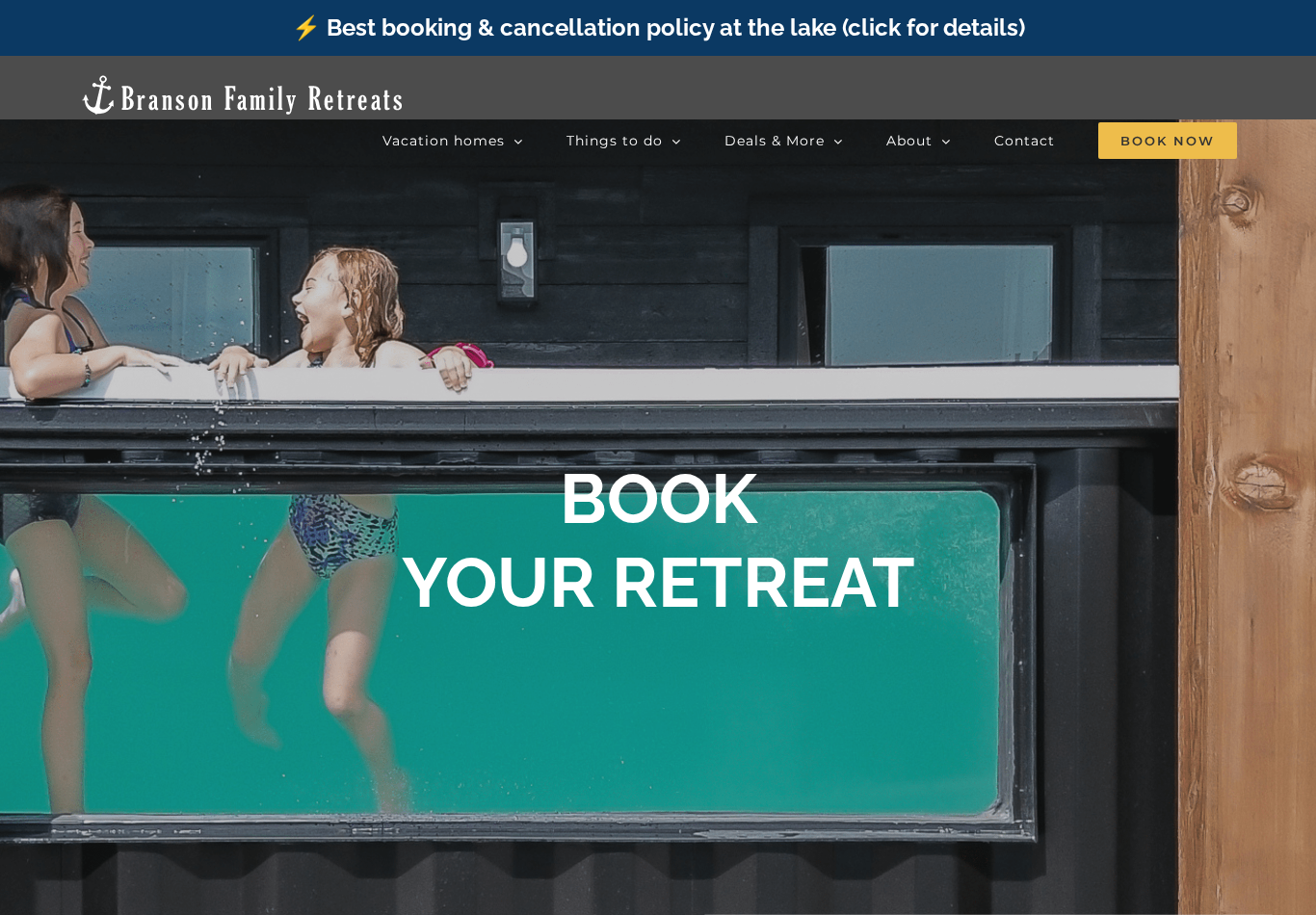
click at [1144, 123] on span "Book Now" at bounding box center [1166, 141] width 139 height 37
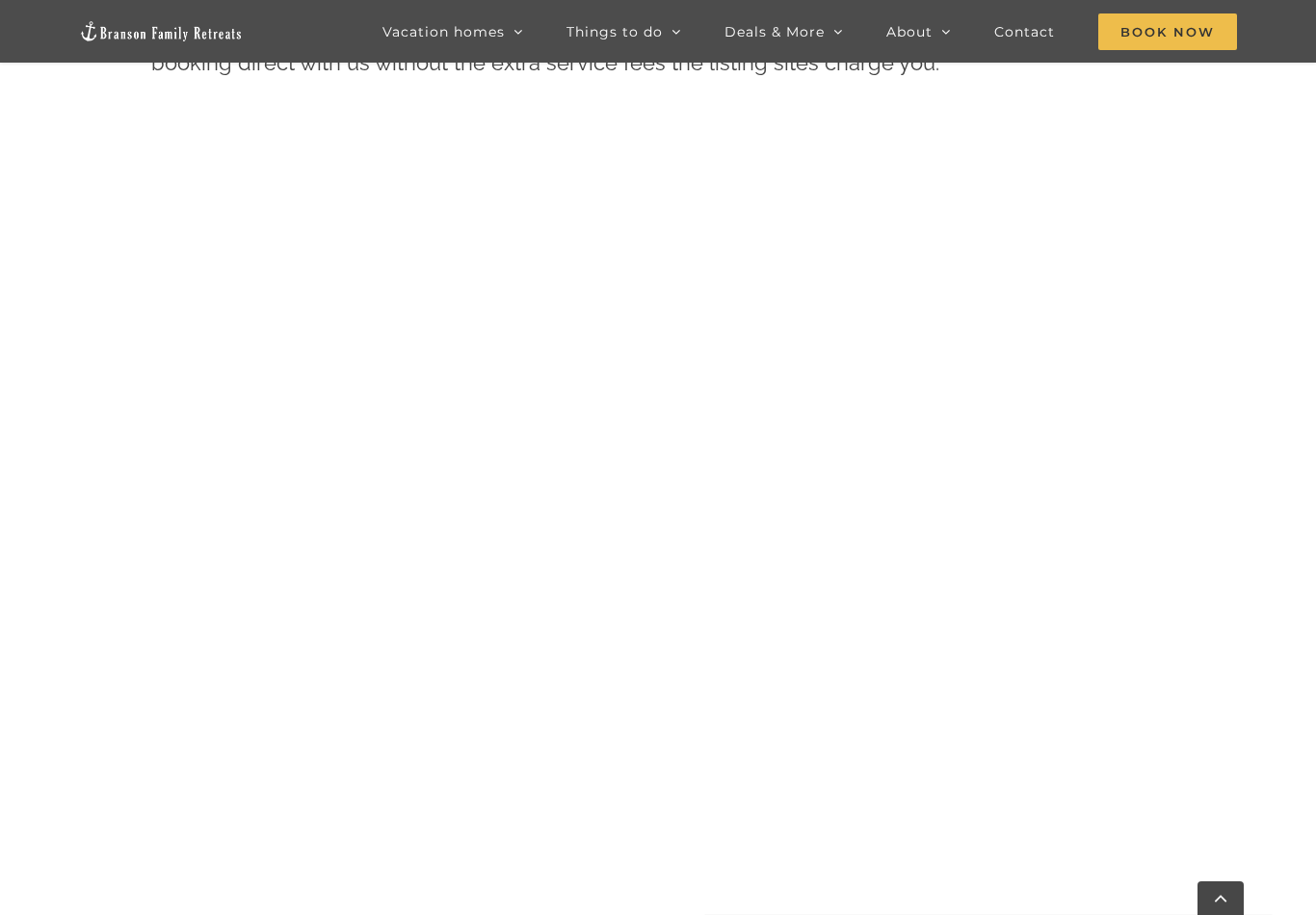
scroll to position [1130, 0]
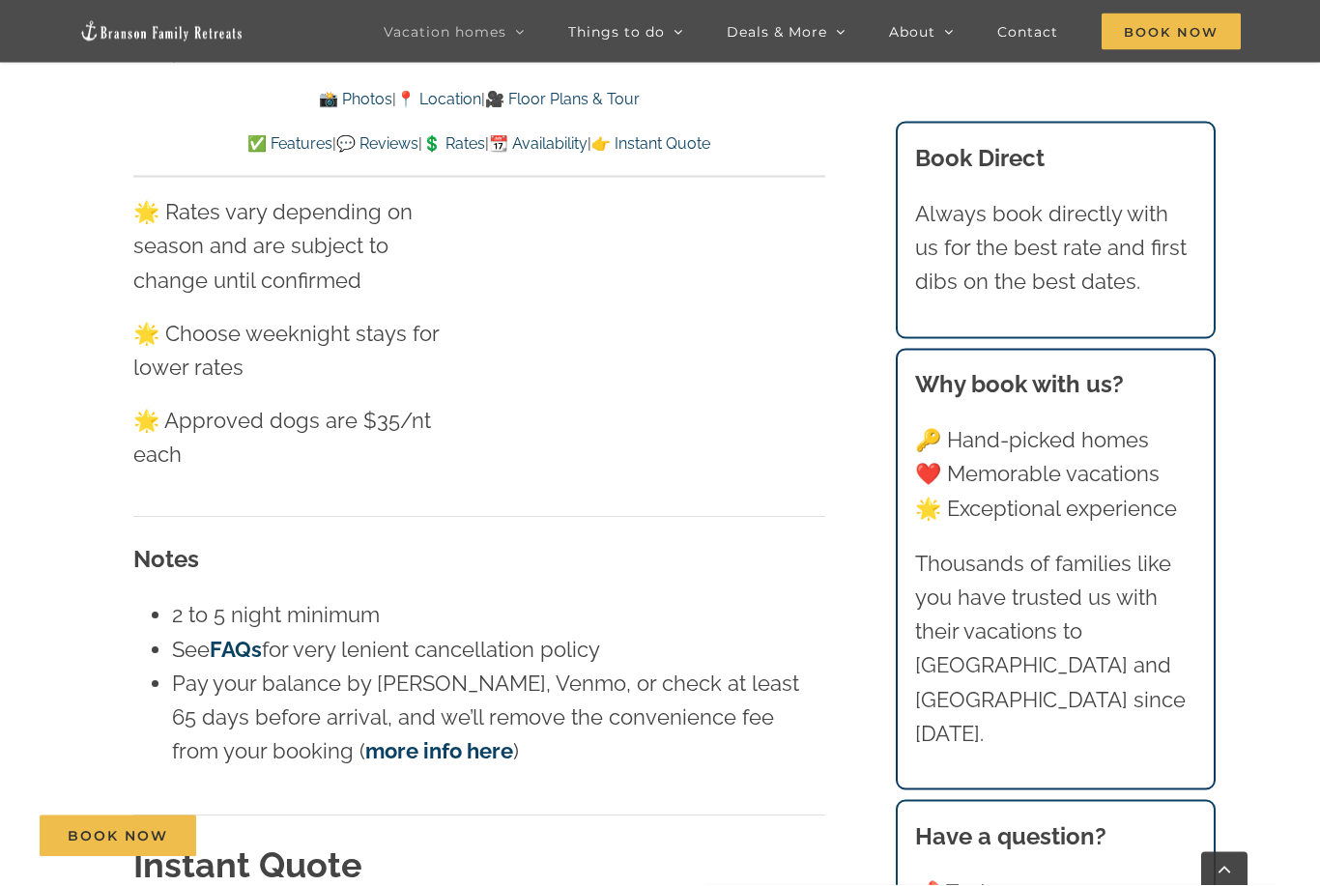
scroll to position [12459, 0]
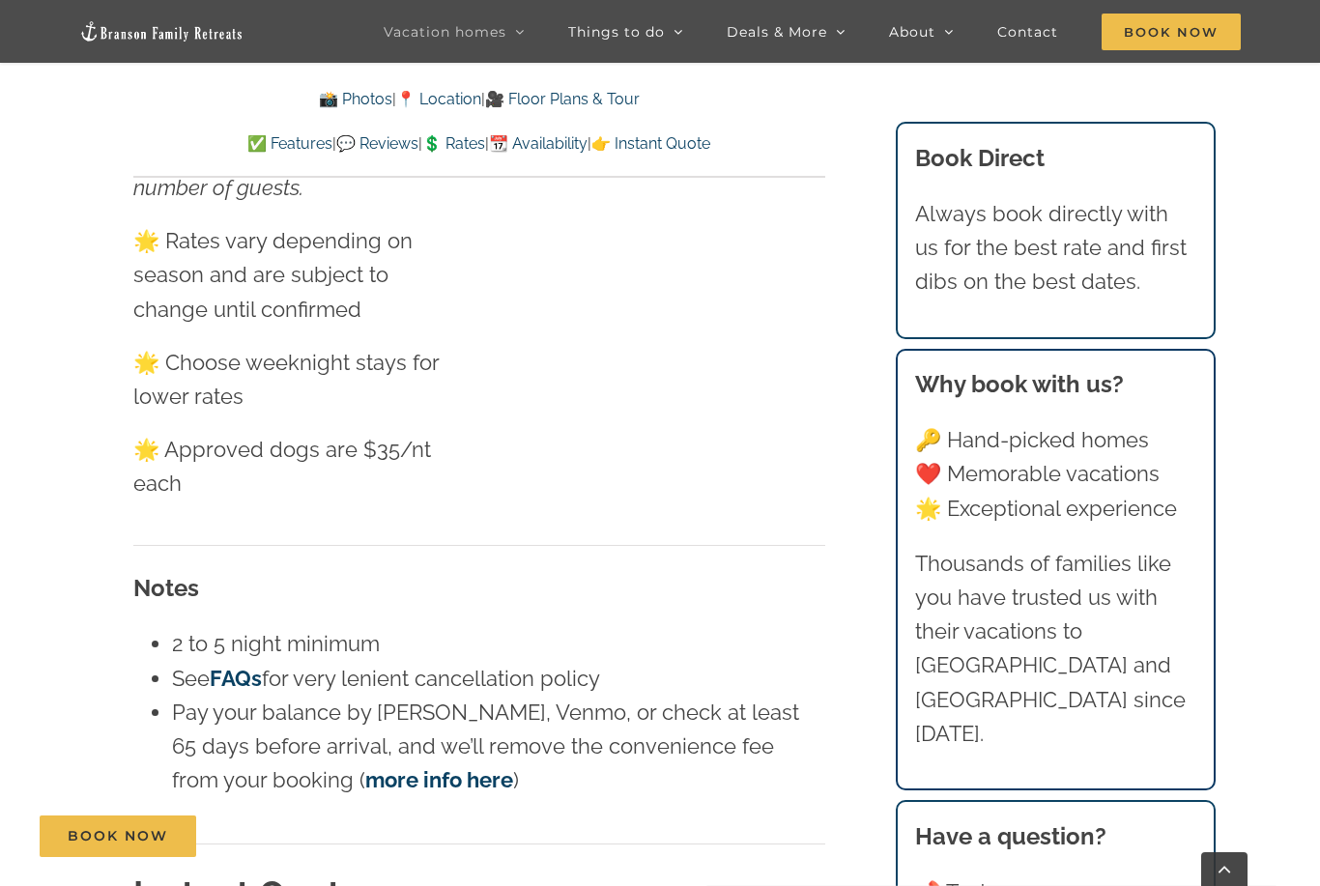
click at [710, 135] on link "👉 Instant Quote" at bounding box center [650, 143] width 119 height 18
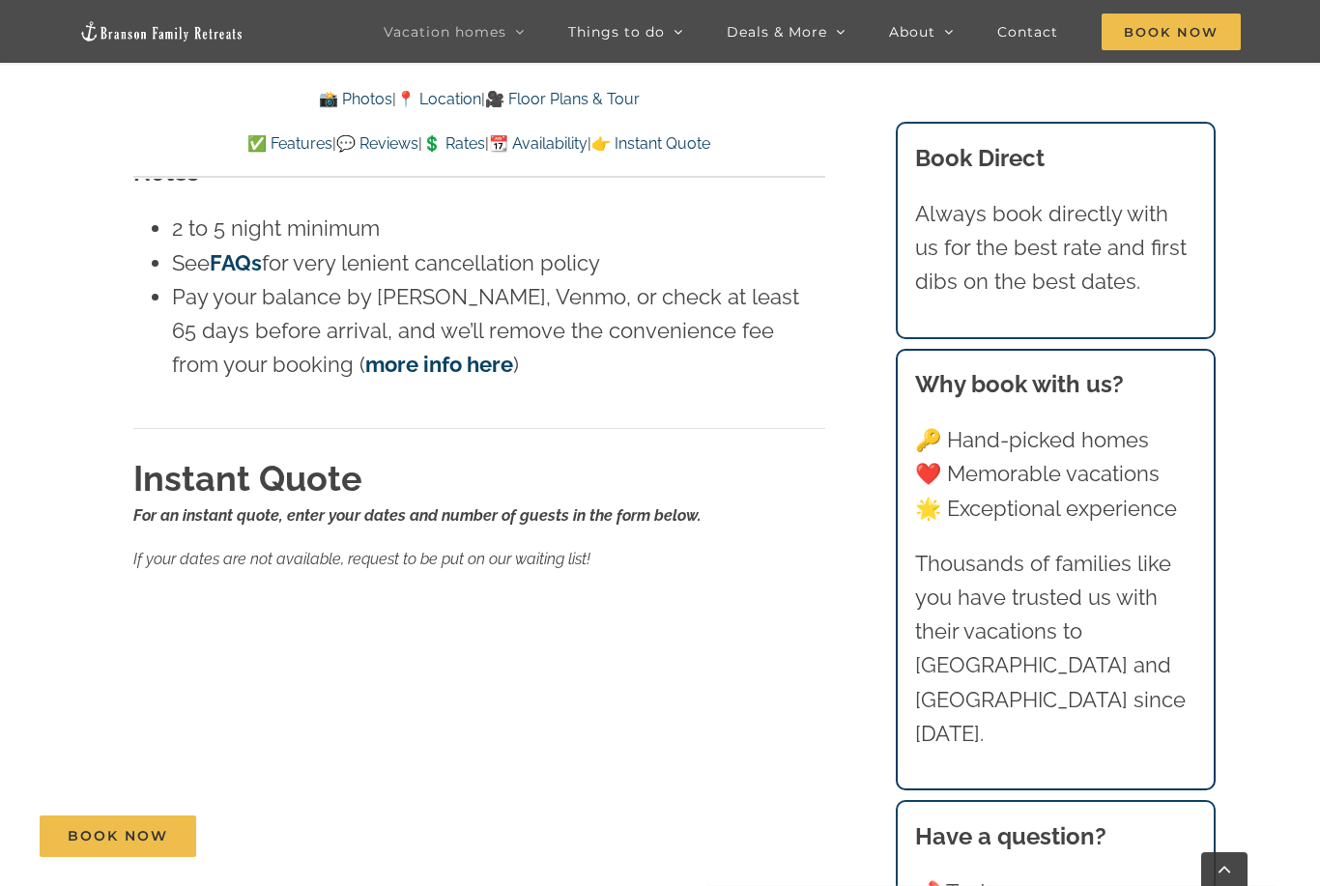
scroll to position [12853, 0]
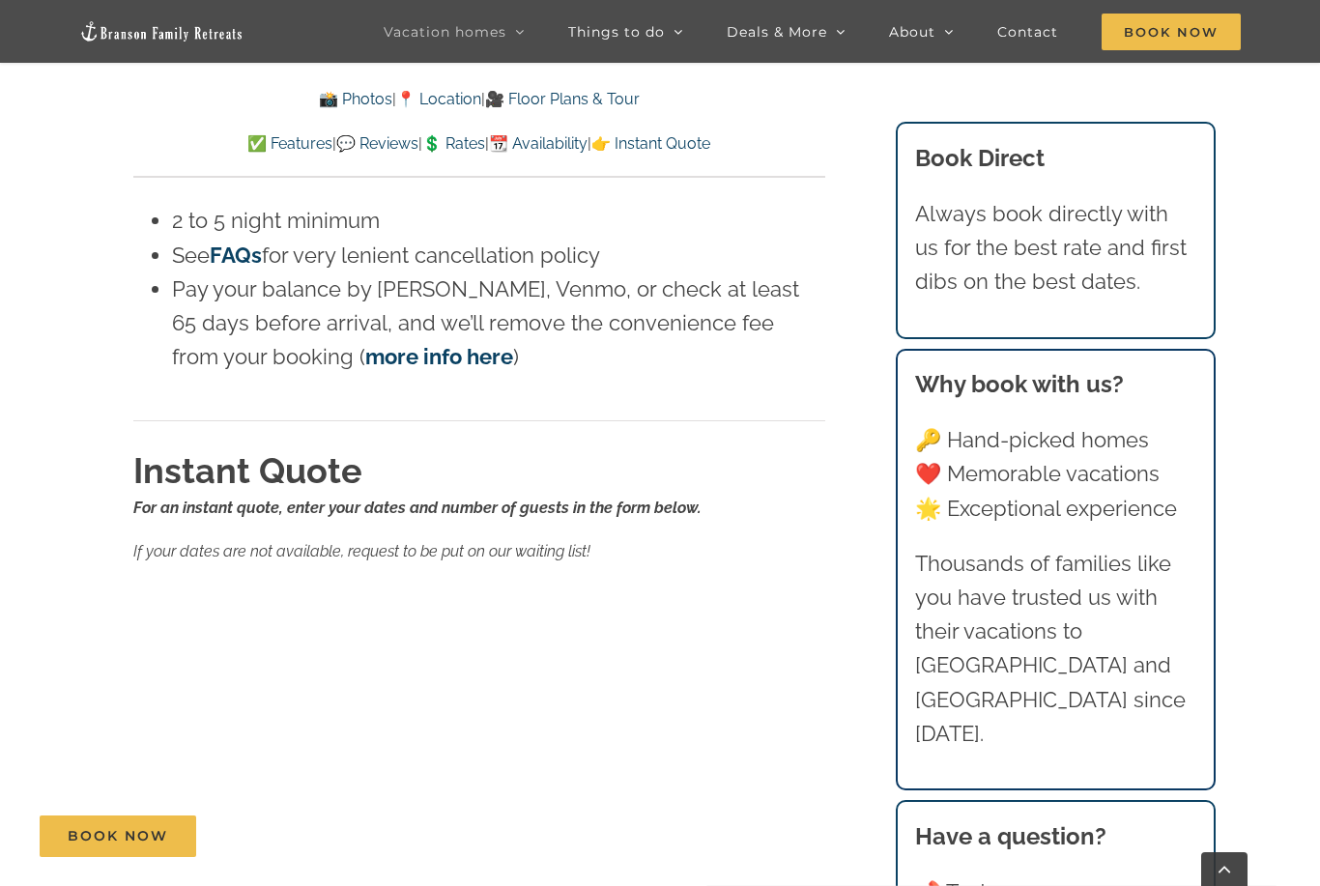
click at [759, 281] on div "Notes 2 to 5 night minimum See FAQs for very lenient cancellation policy Pay yo…" at bounding box center [479, 821] width 692 height 1449
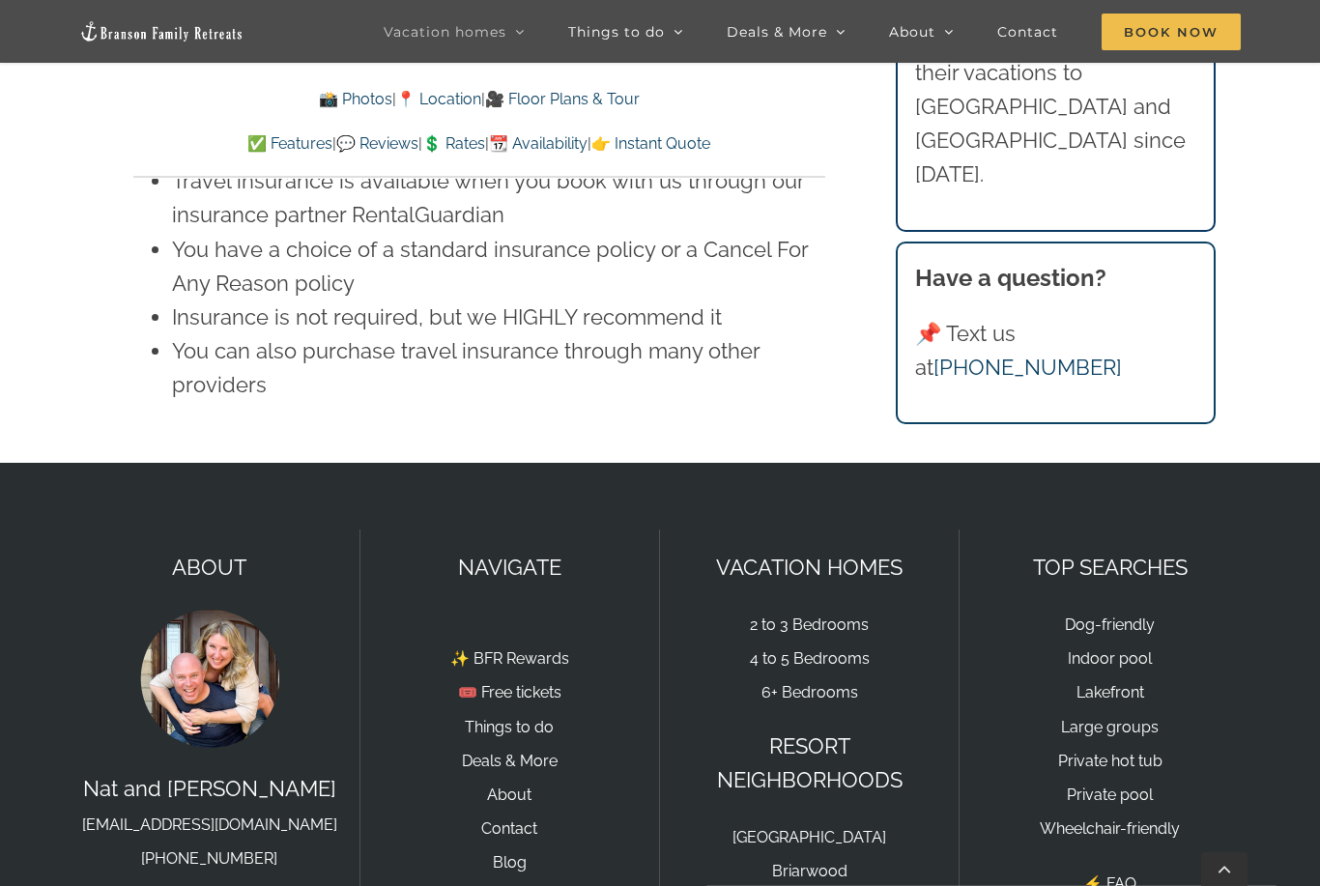
scroll to position [14030, 0]
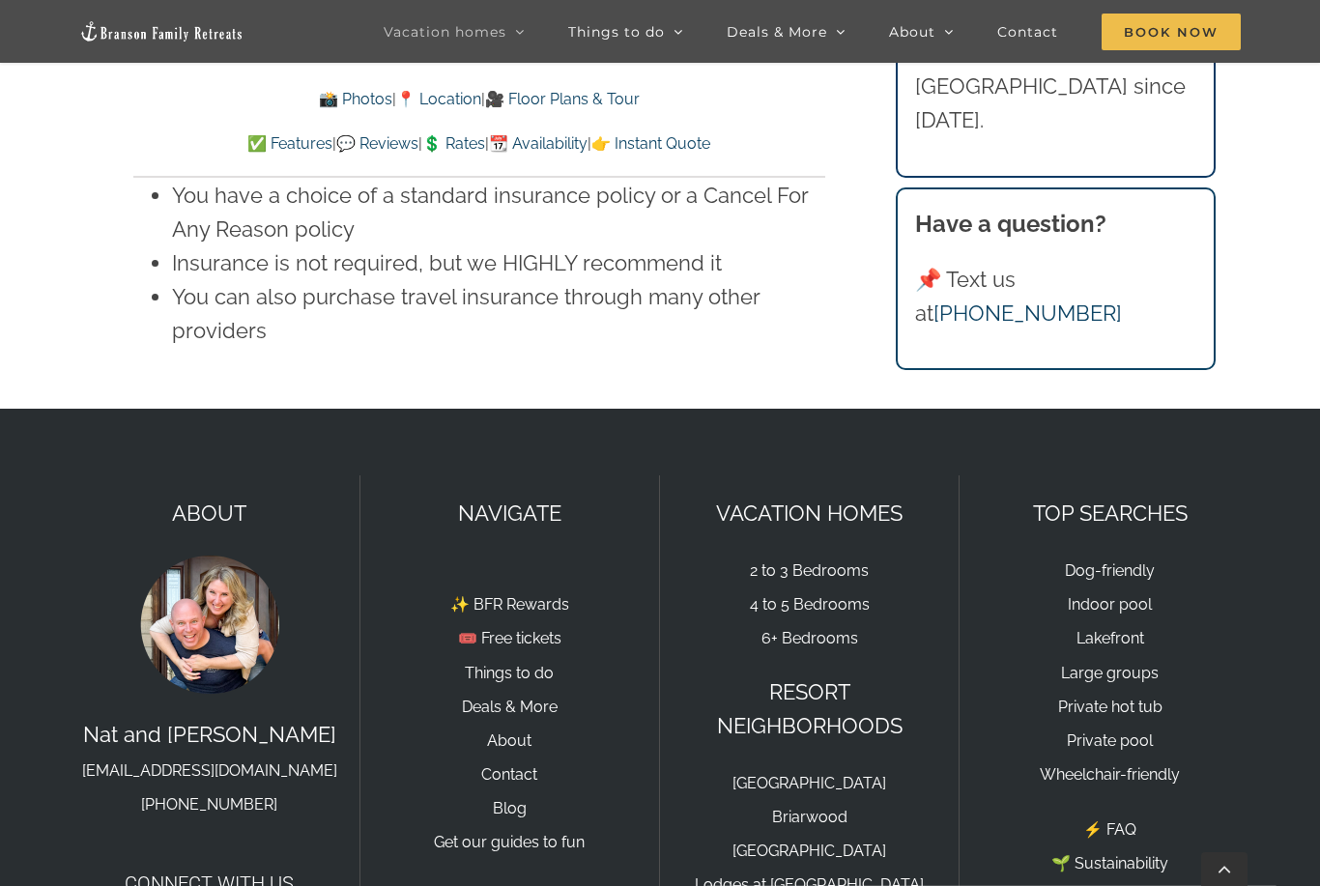
click at [800, 774] on link "[GEOGRAPHIC_DATA]" at bounding box center [809, 783] width 154 height 18
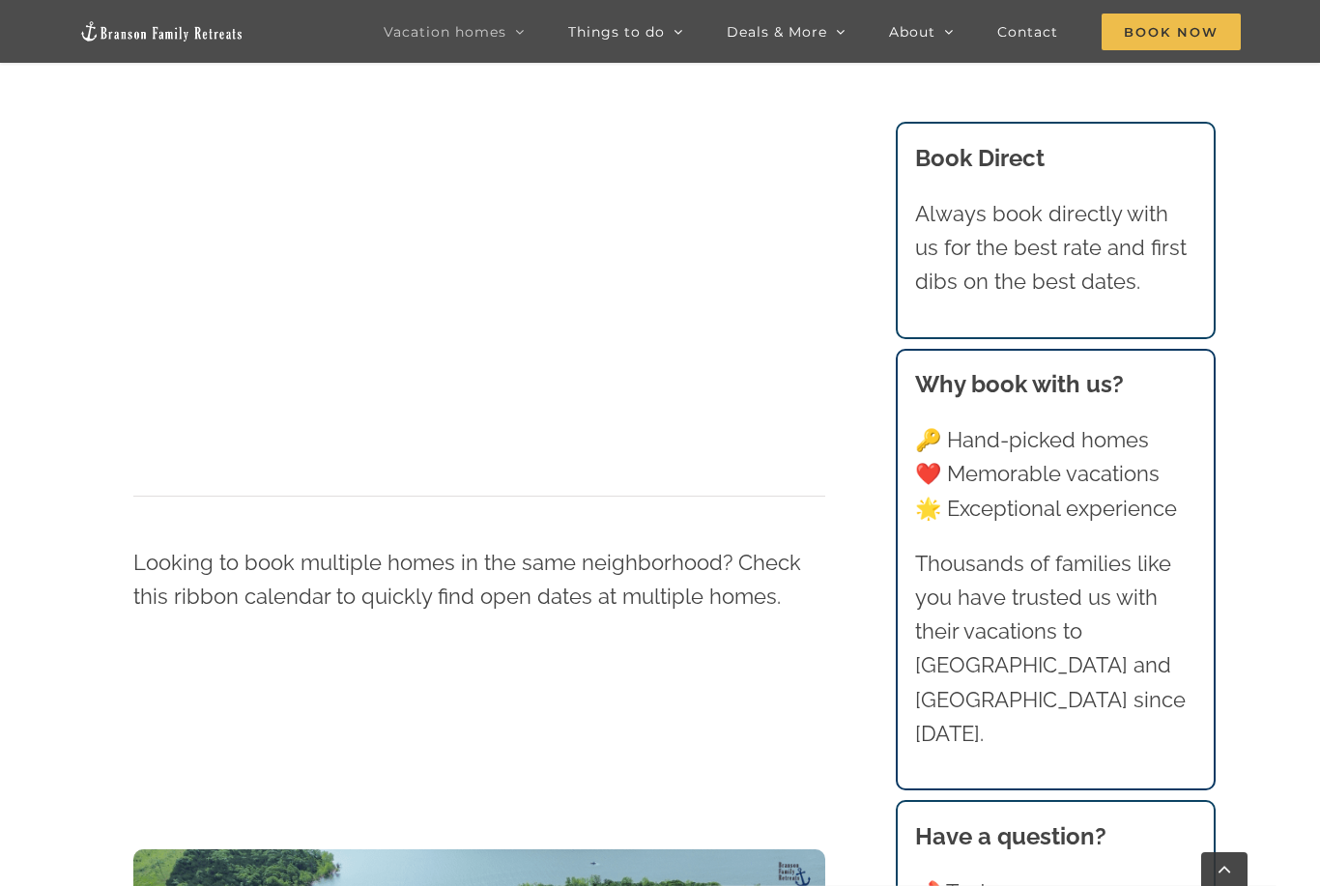
scroll to position [1800, 0]
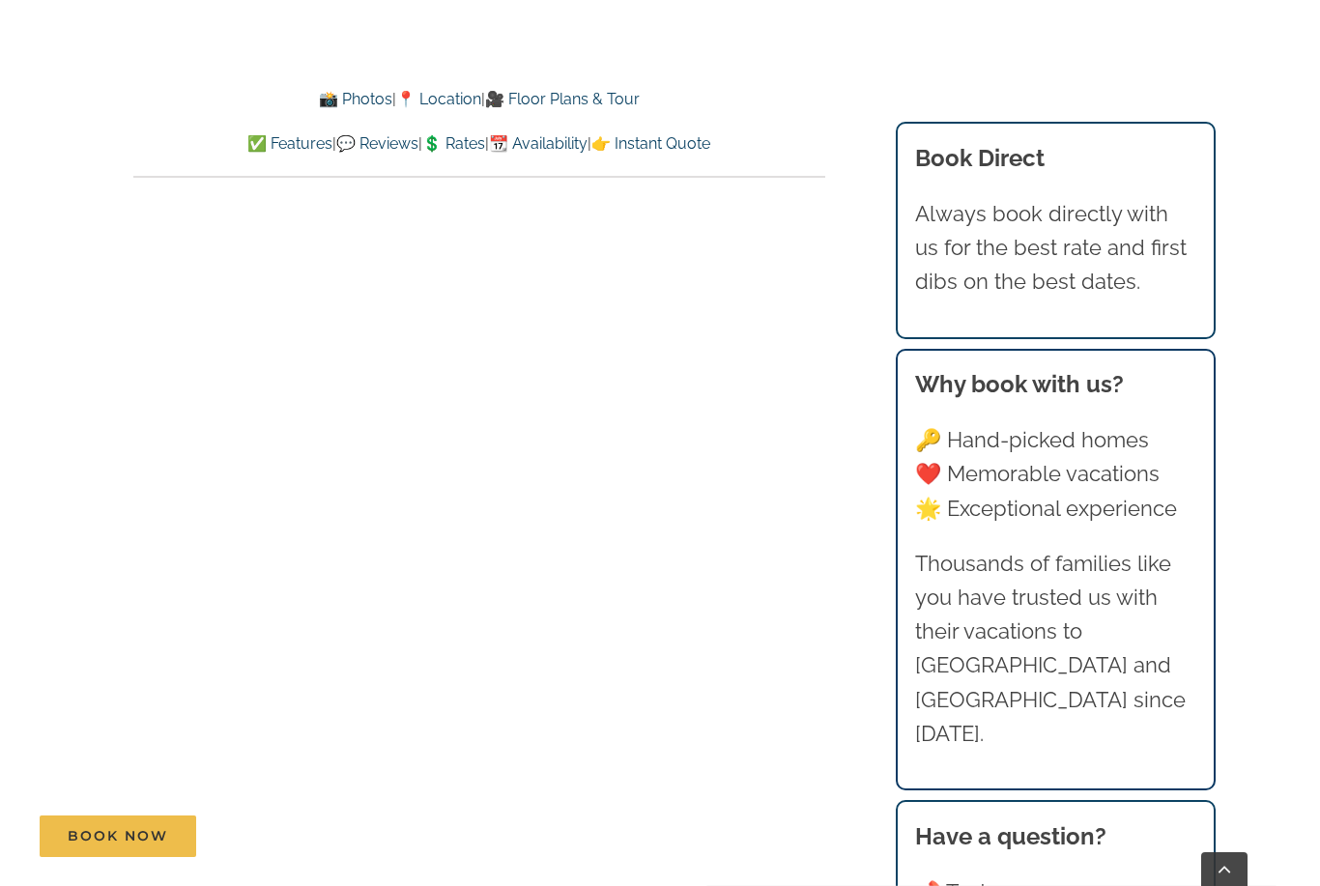
scroll to position [9550, 0]
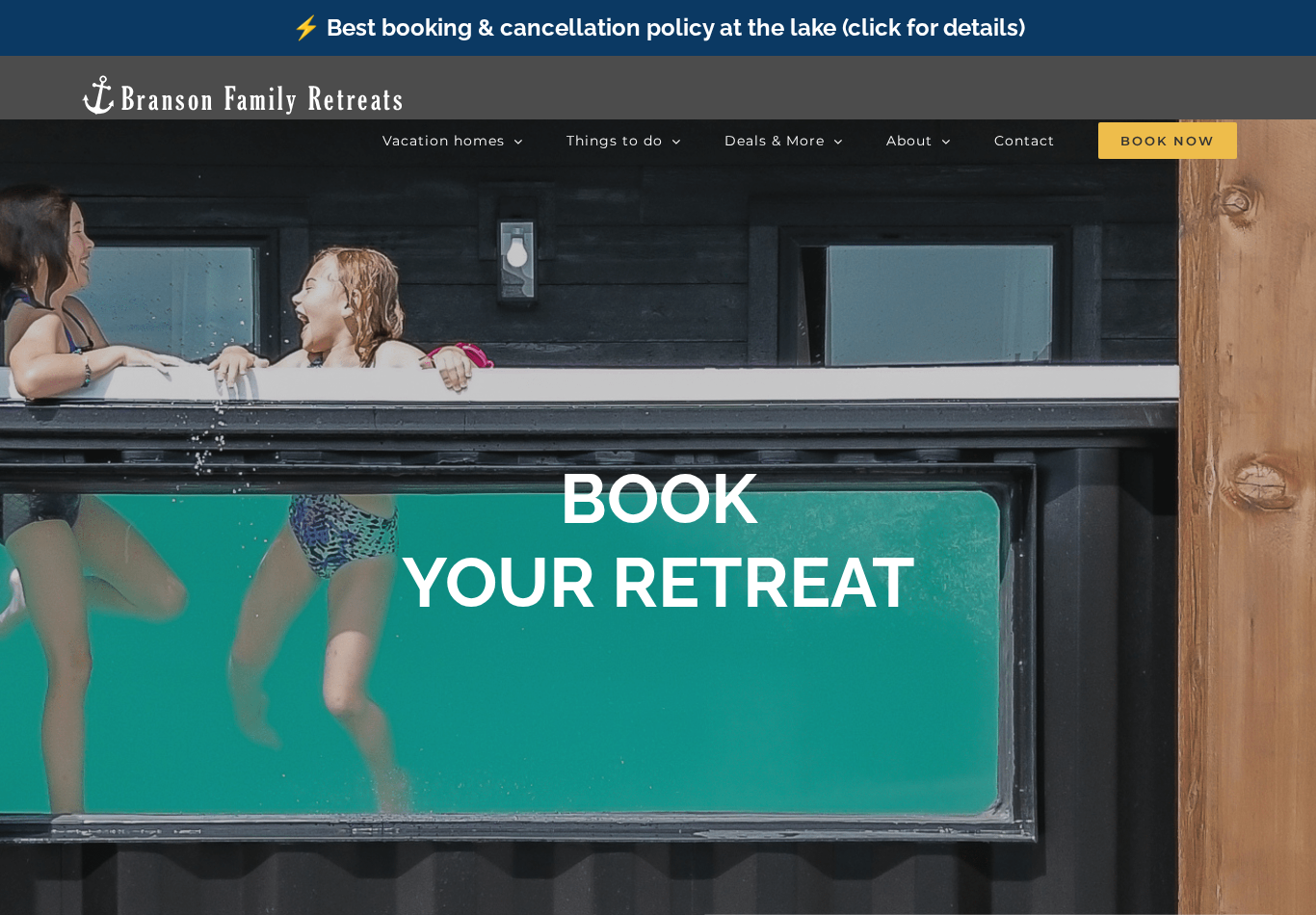
click at [767, 269] on span "[GEOGRAPHIC_DATA]" at bounding box center [704, 276] width 125 height 14
click at [807, 327] on link "[GEOGRAPHIC_DATA]" at bounding box center [744, 344] width 241 height 34
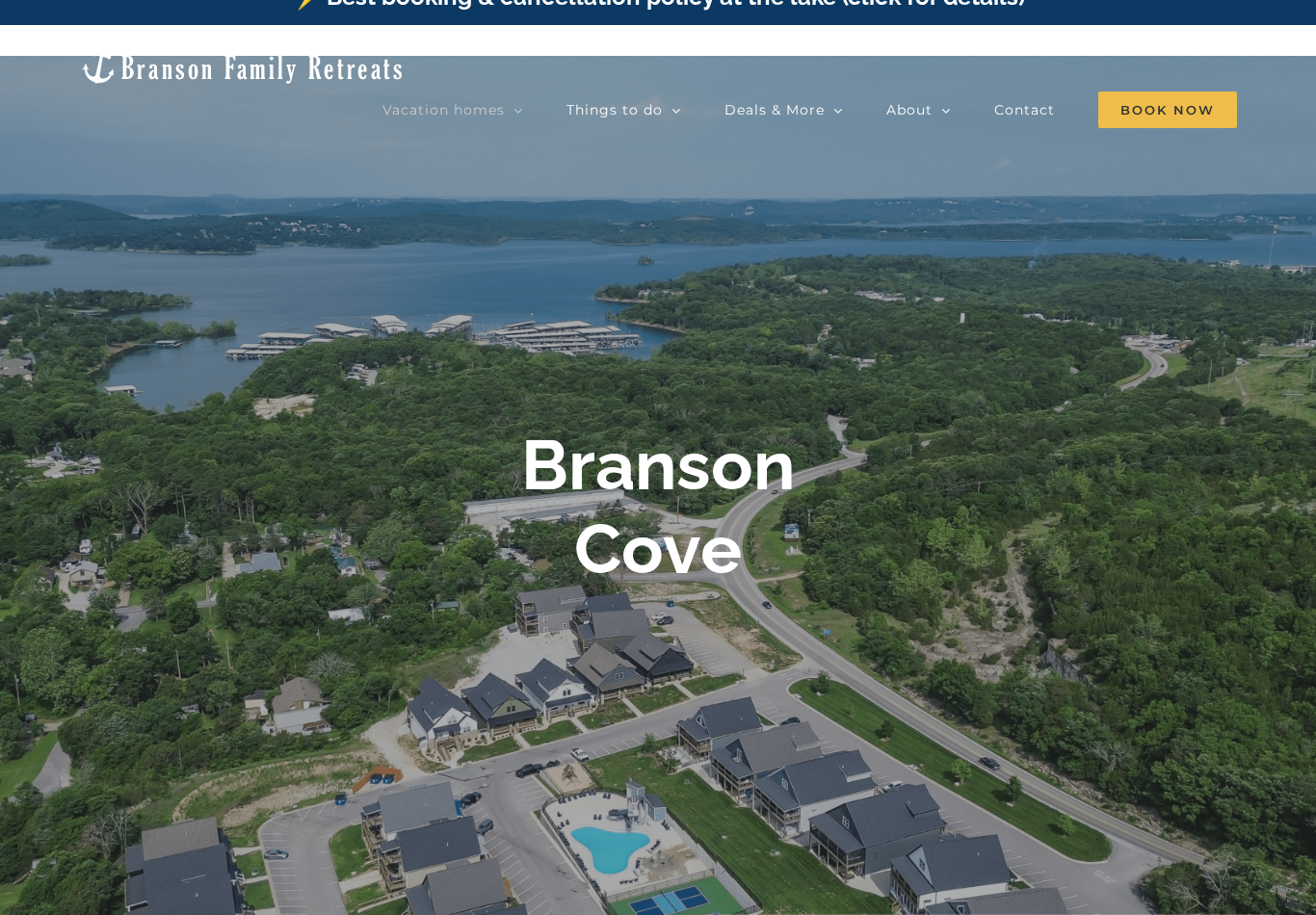
scroll to position [25, 0]
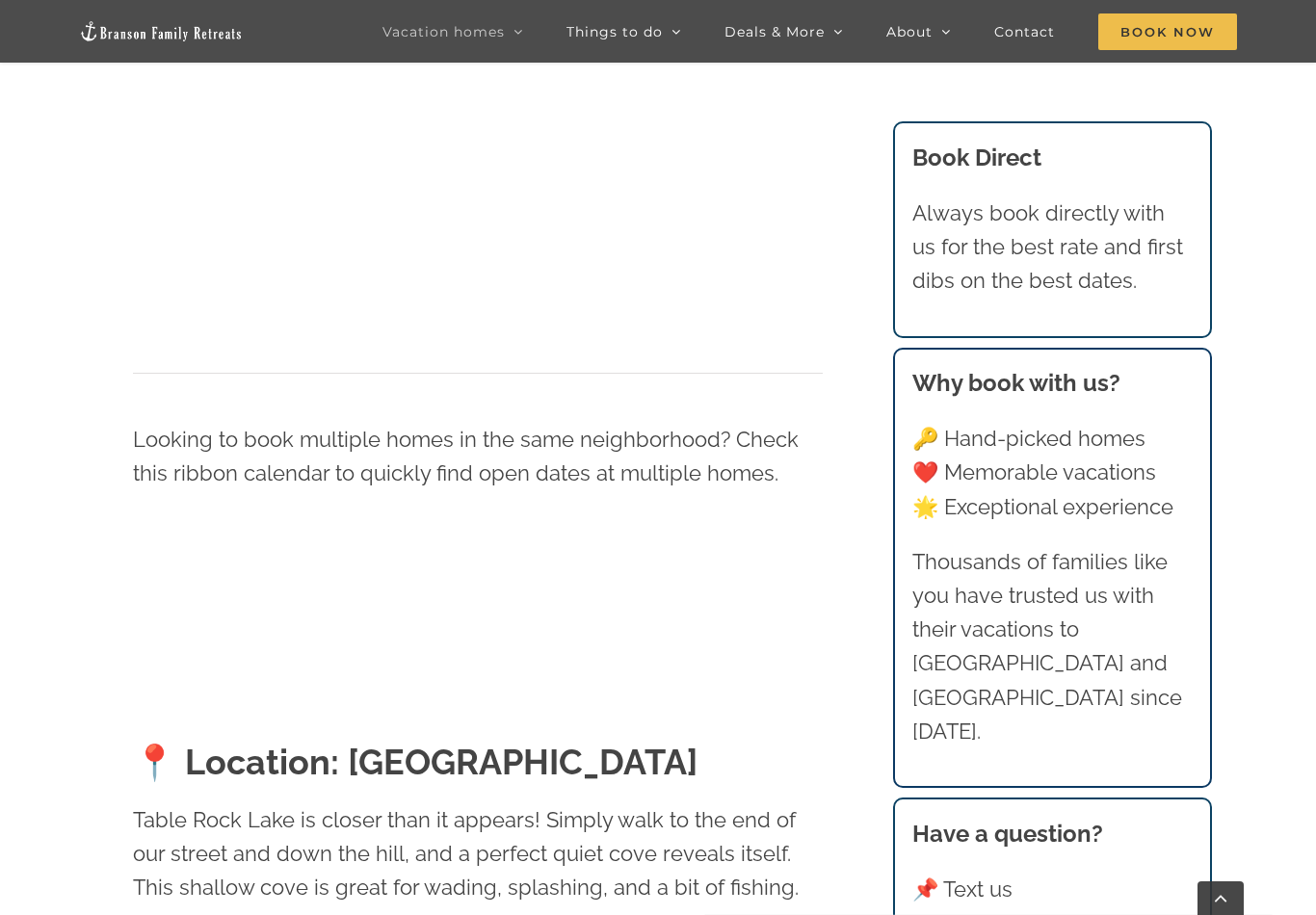
scroll to position [1517, 0]
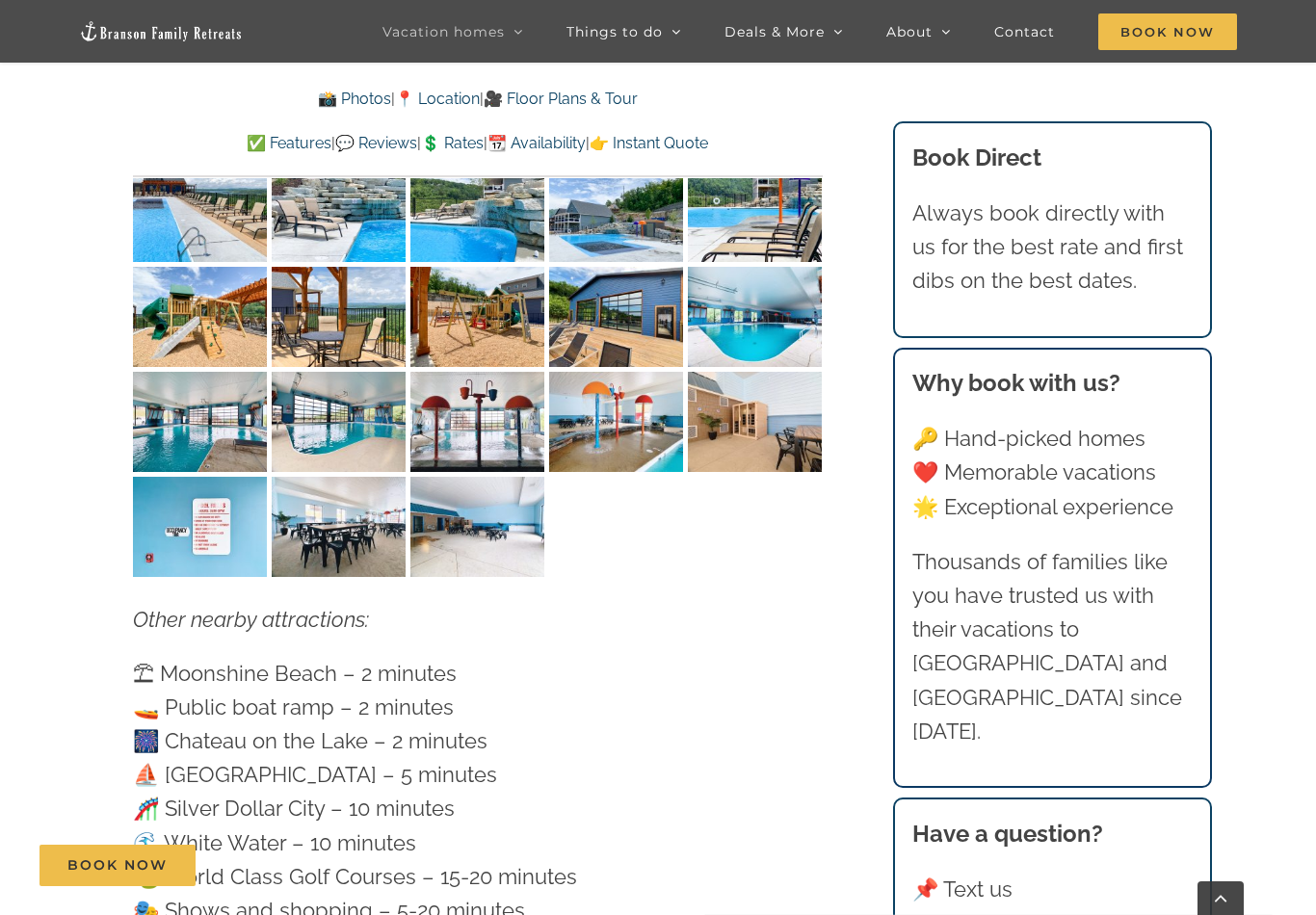
scroll to position [5368, 0]
